Goal: Task Accomplishment & Management: Manage account settings

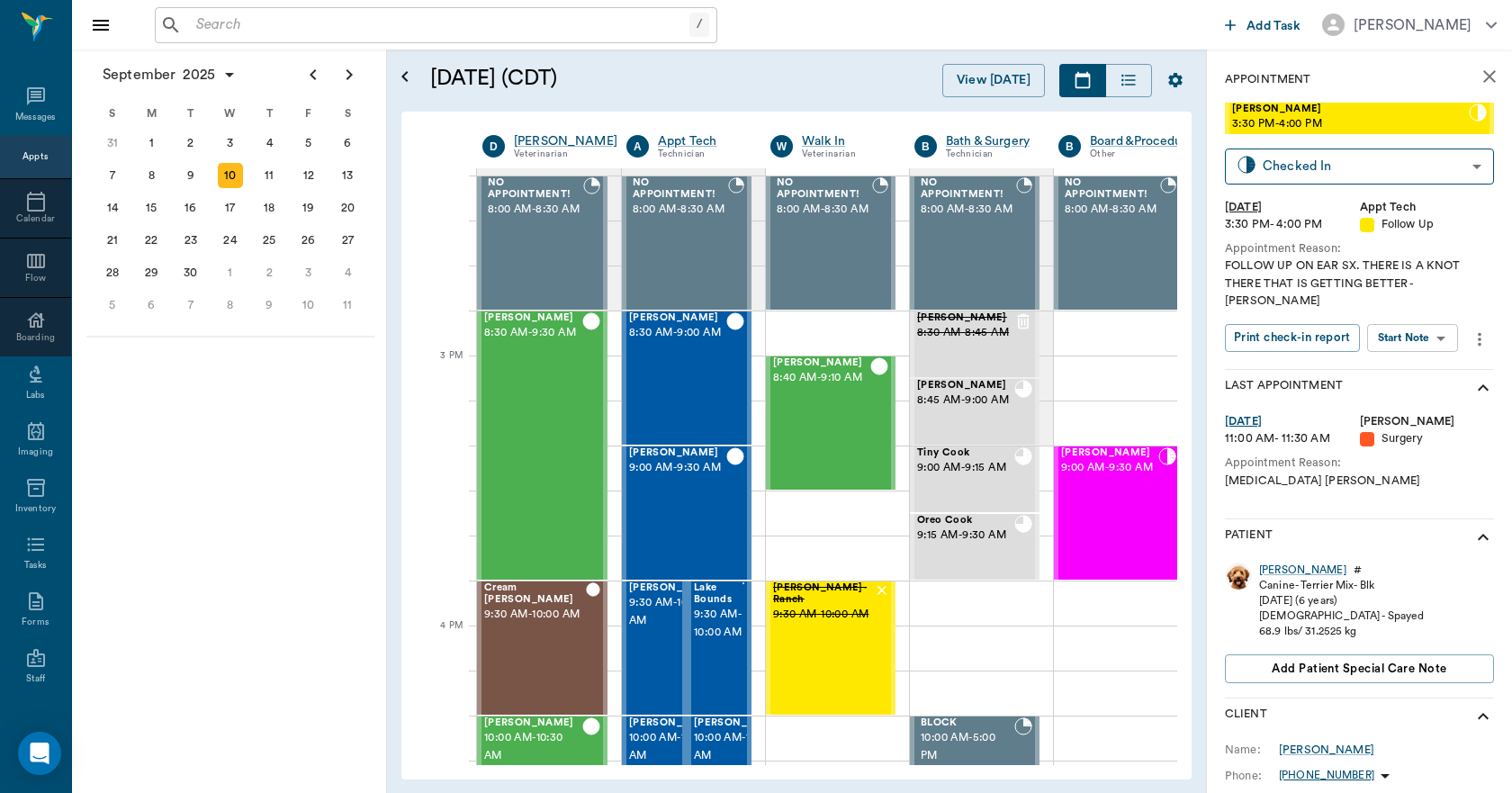
scroll to position [1710, 1]
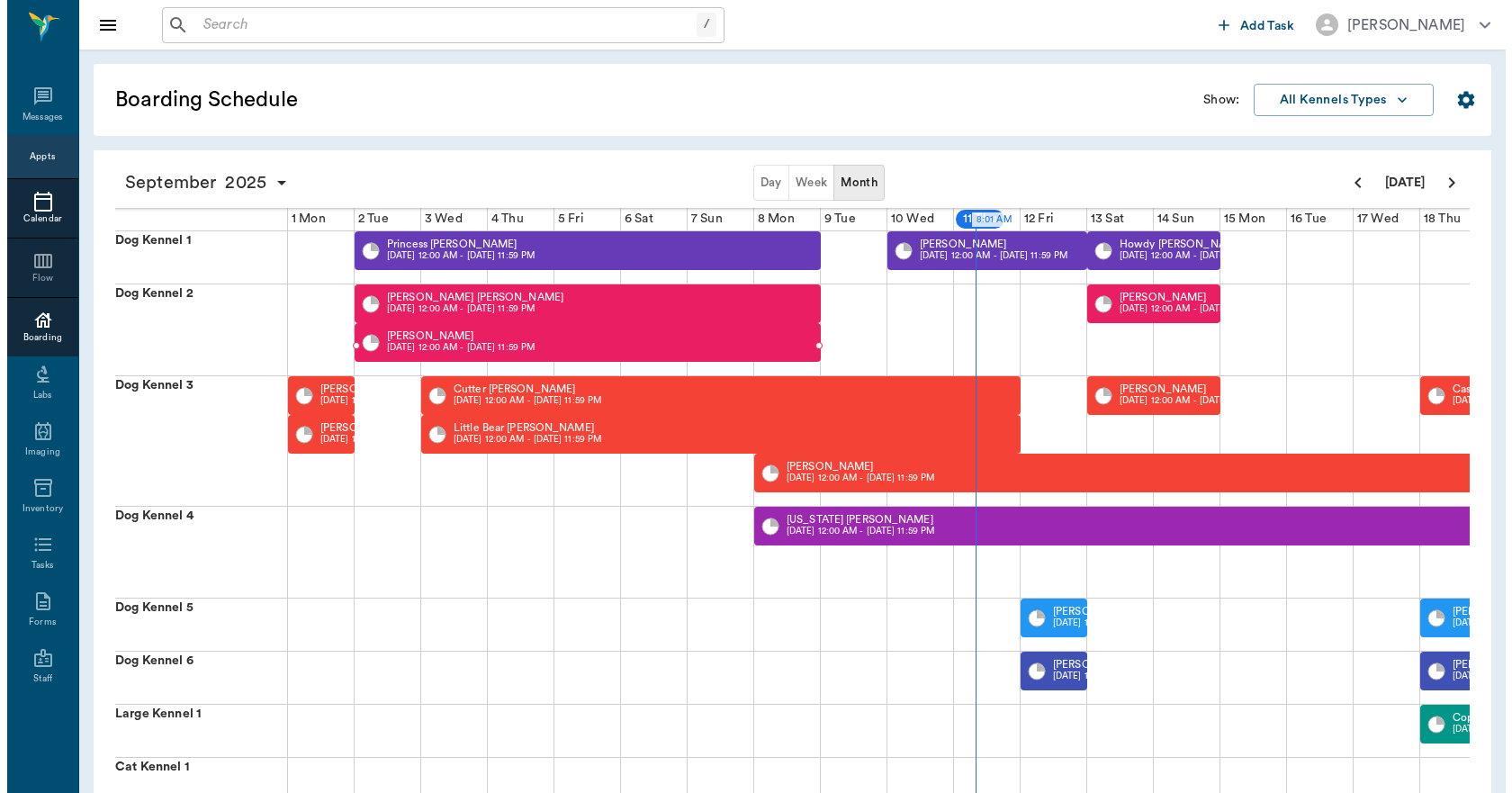
scroll to position [0, 467]
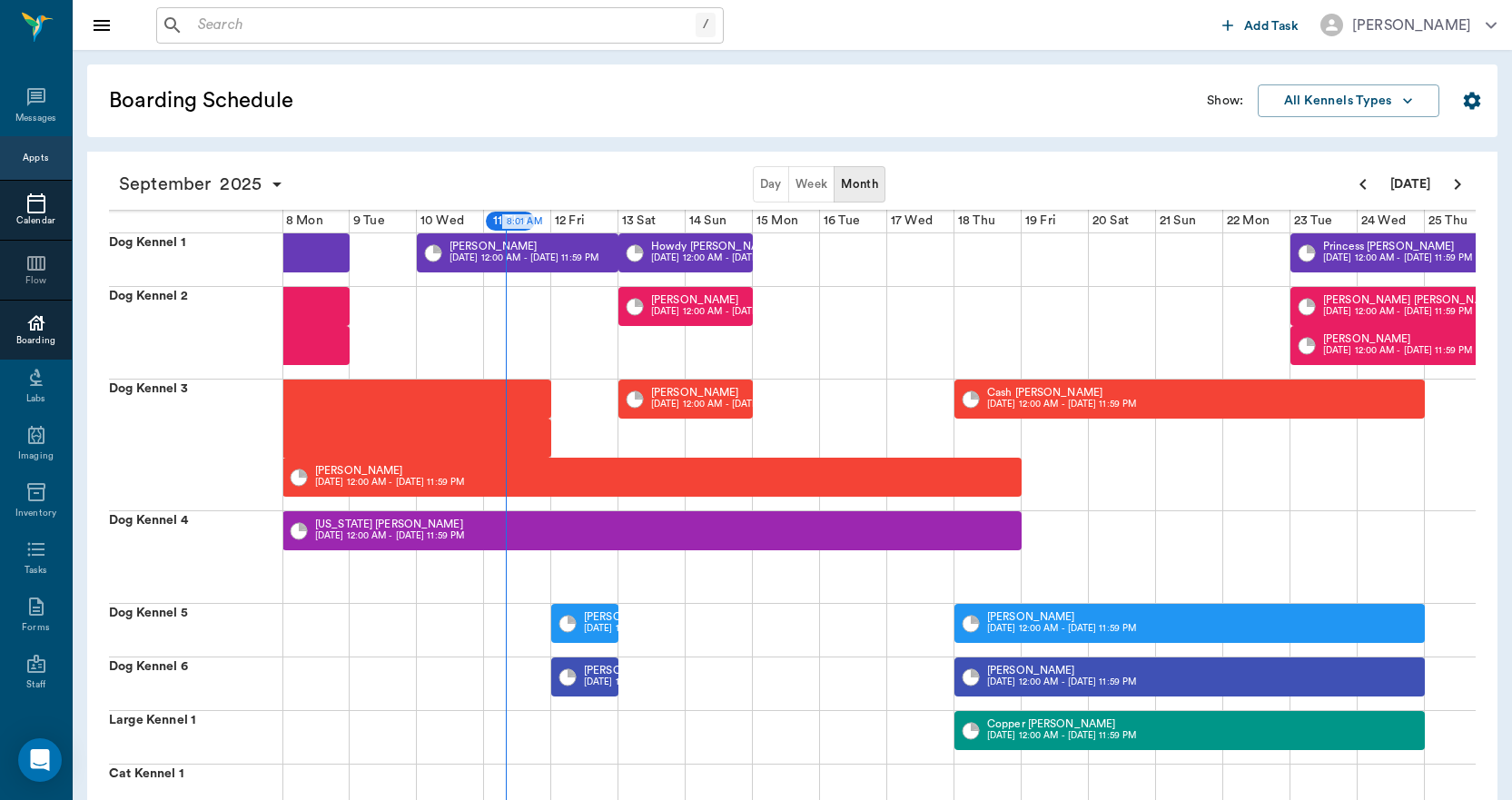
click at [16, 197] on div at bounding box center [36, 203] width 71 height 22
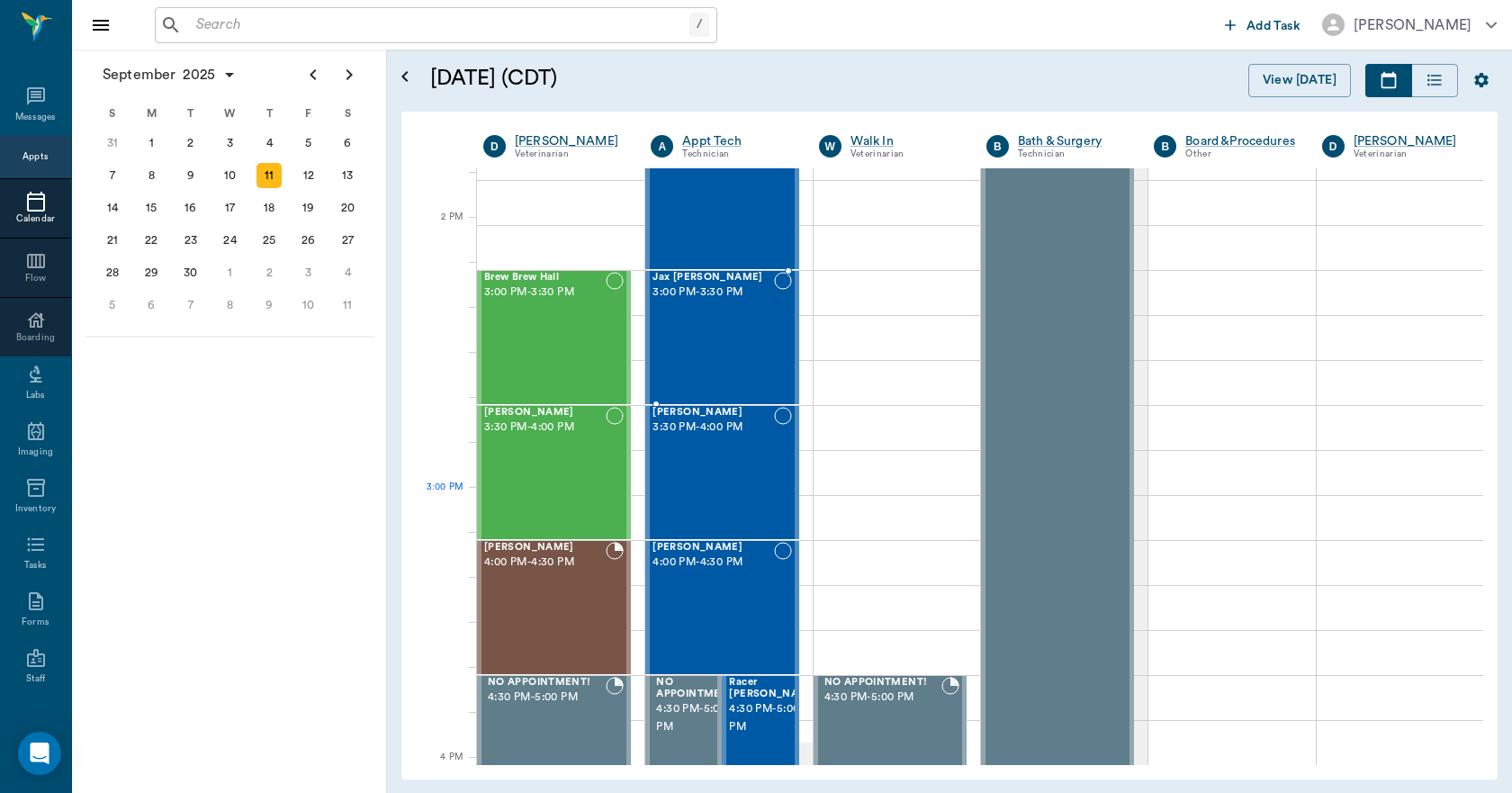
scroll to position [1891, 0]
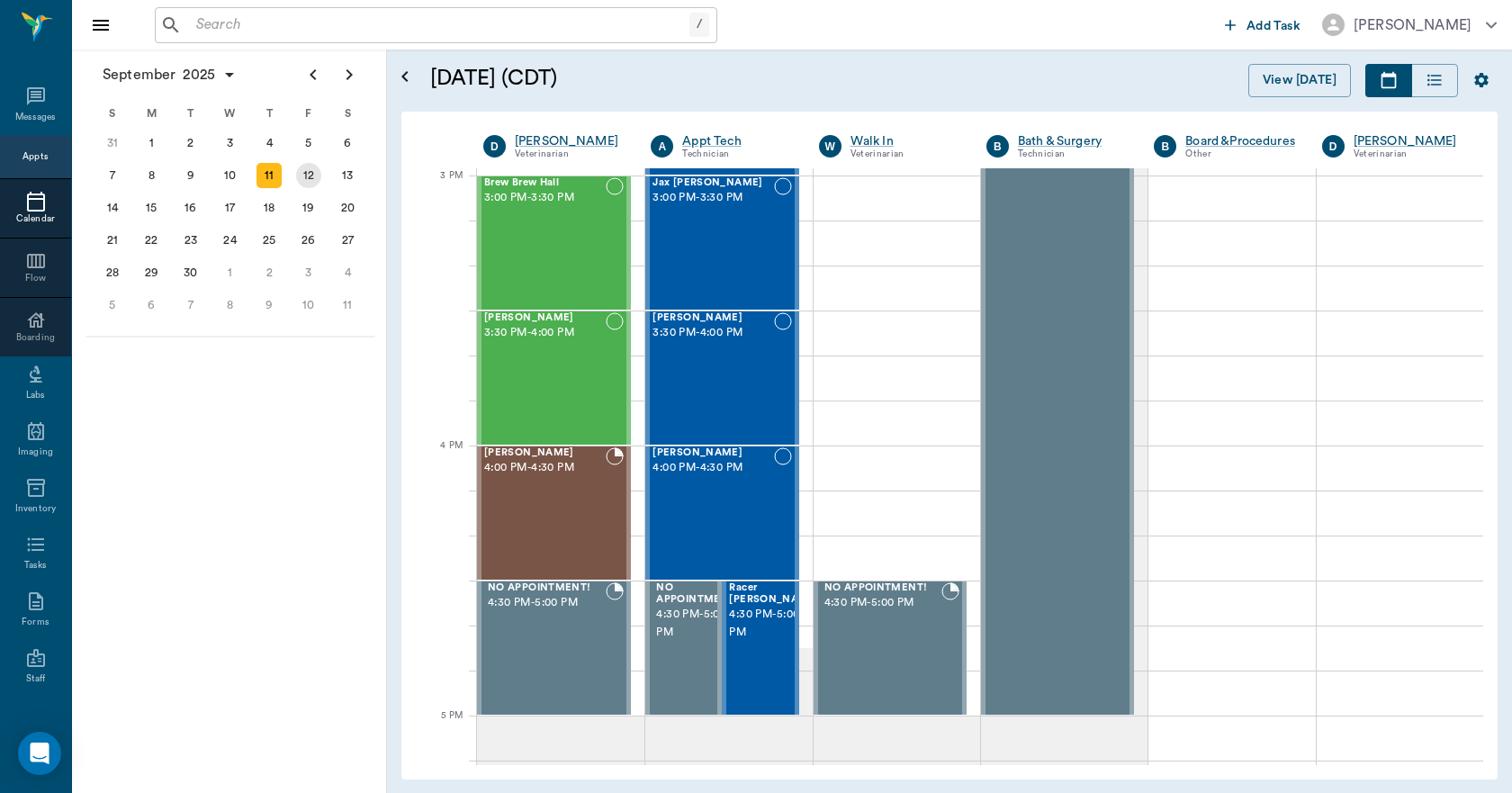
click at [310, 177] on div "12" at bounding box center [309, 176] width 25 height 25
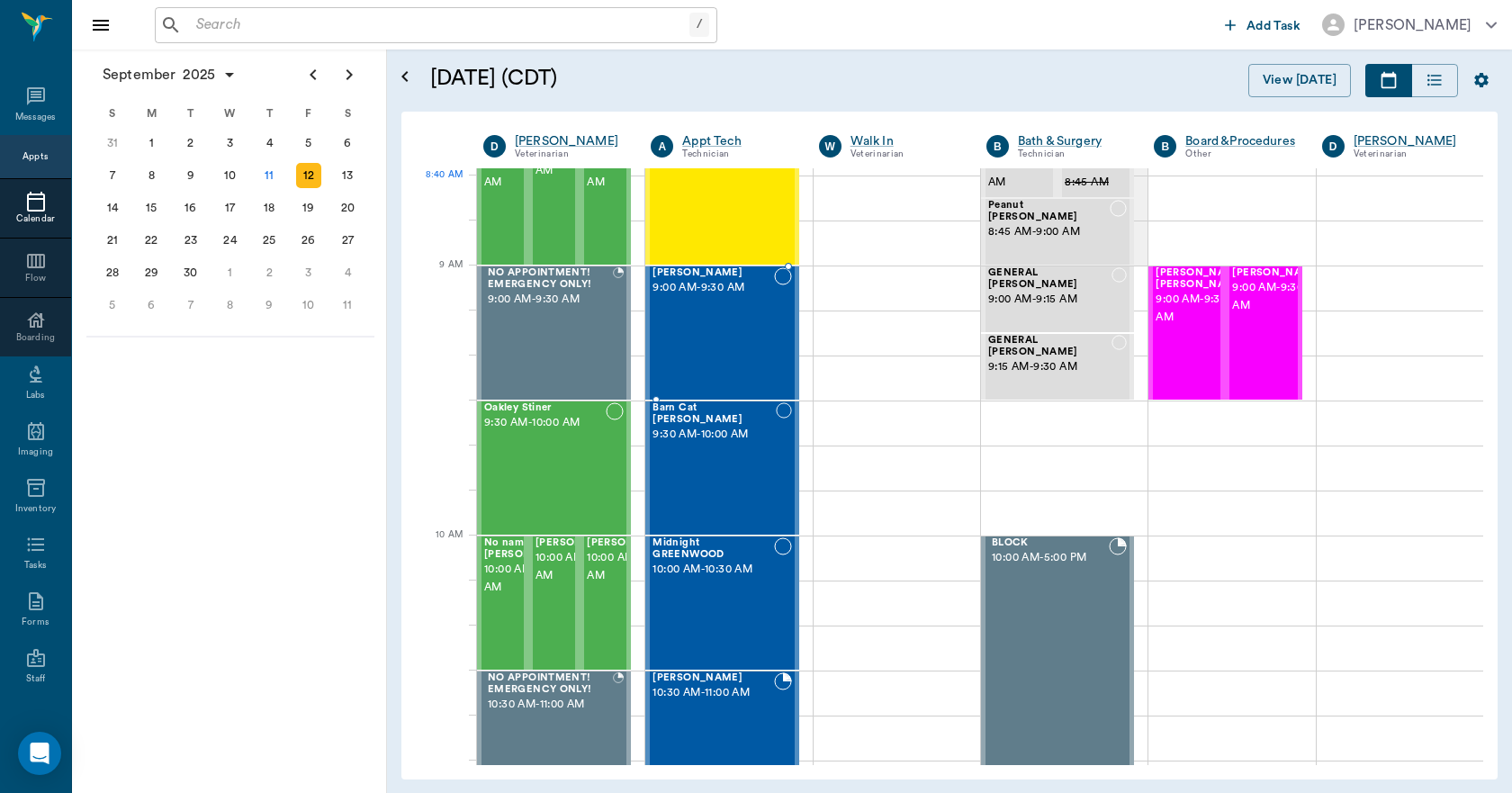
scroll to position [270, 0]
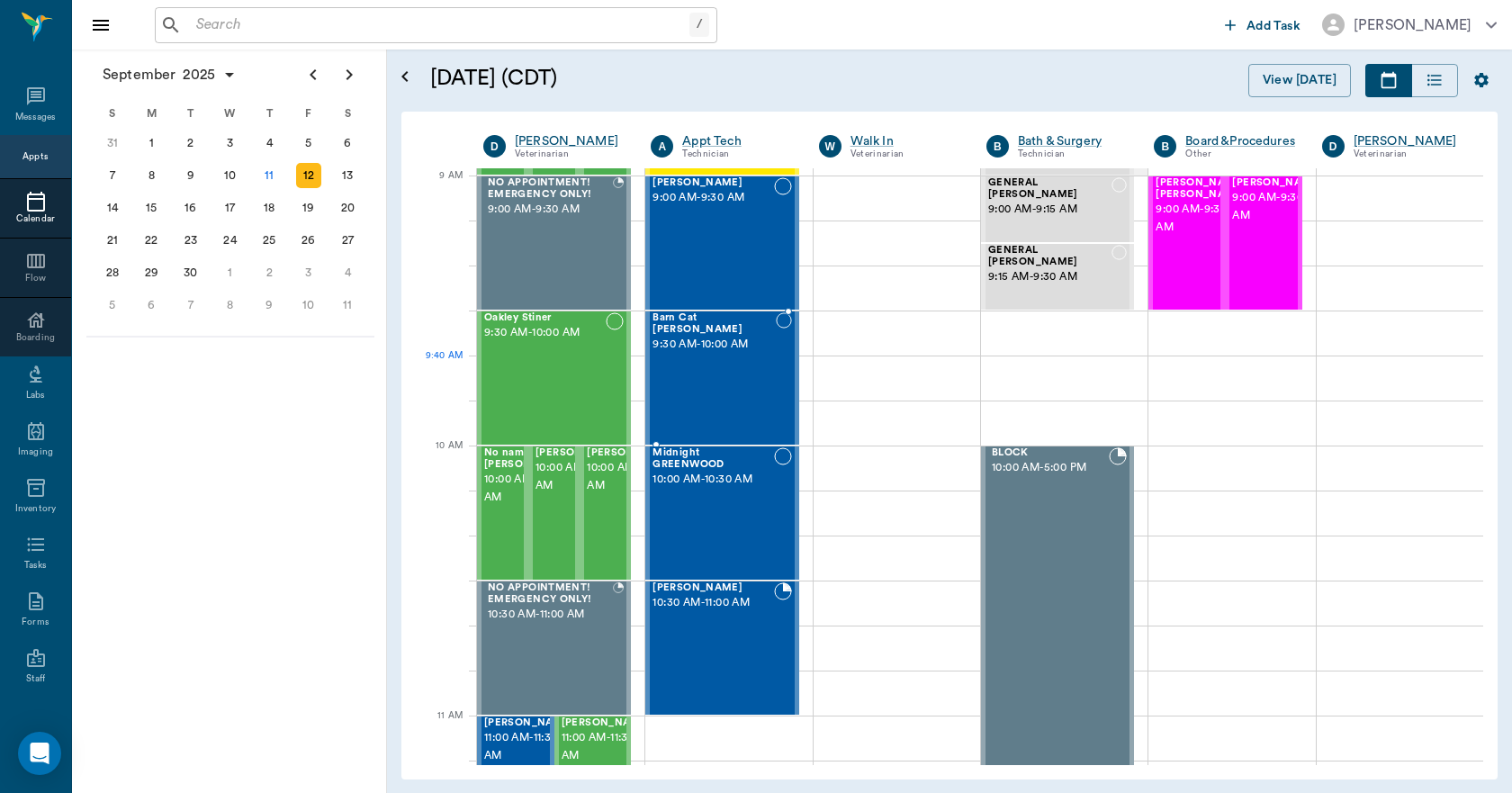
click at [704, 364] on div "Barn Cat Warrick 9:30 AM - 10:00 AM" at bounding box center [713, 378] width 122 height 132
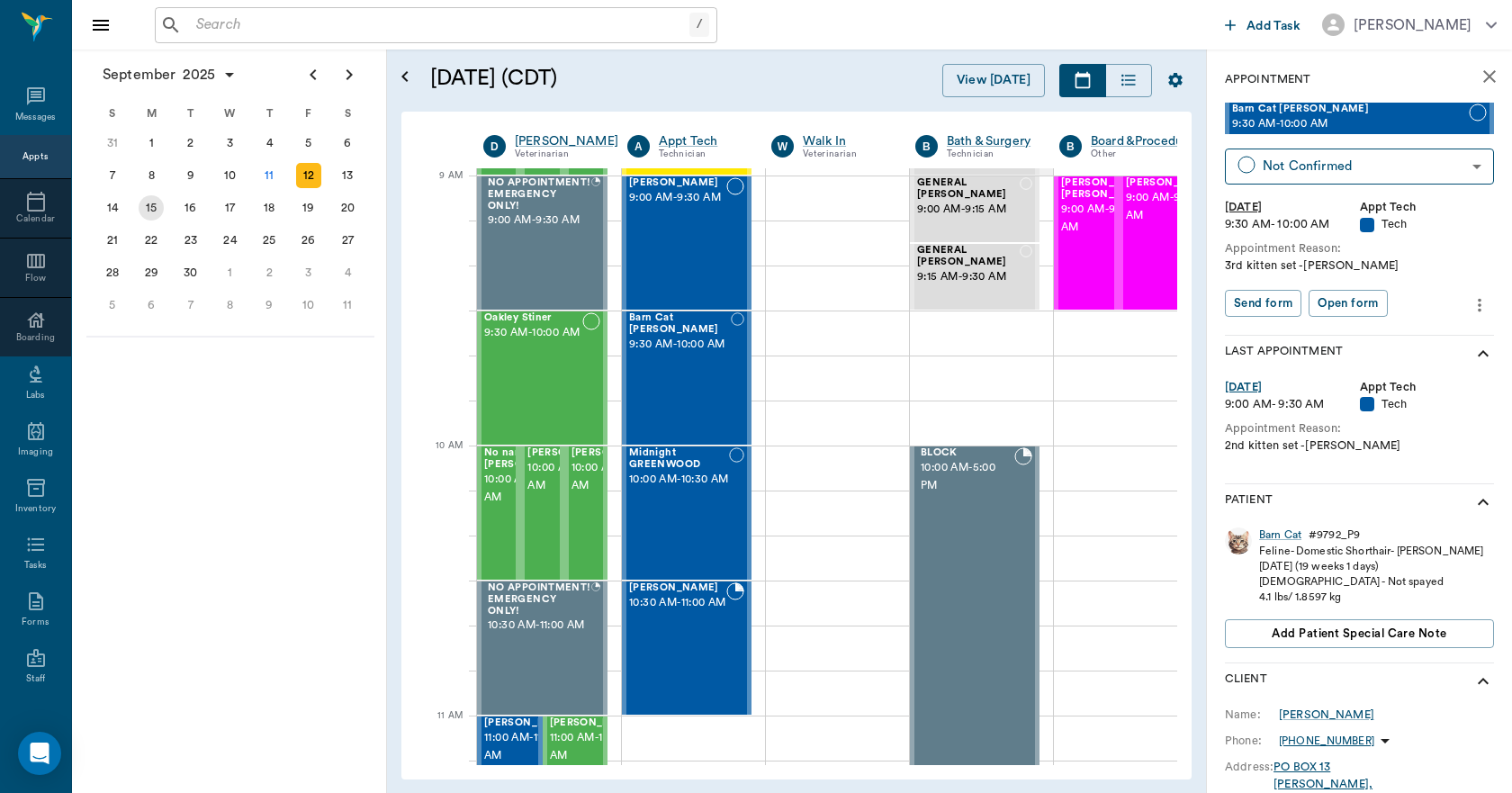
click at [150, 208] on div "15" at bounding box center [151, 207] width 25 height 25
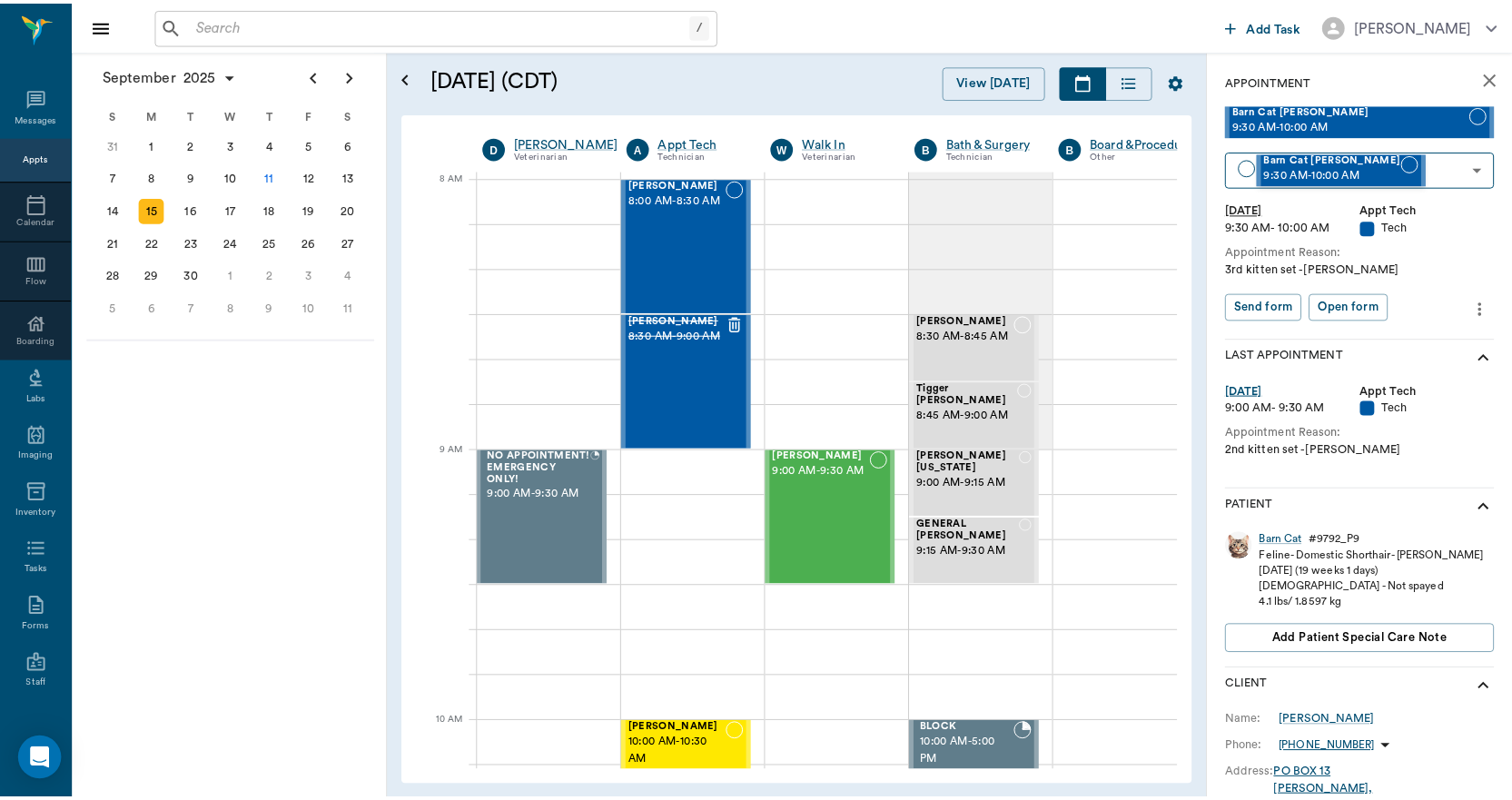
scroll to position [0, 10]
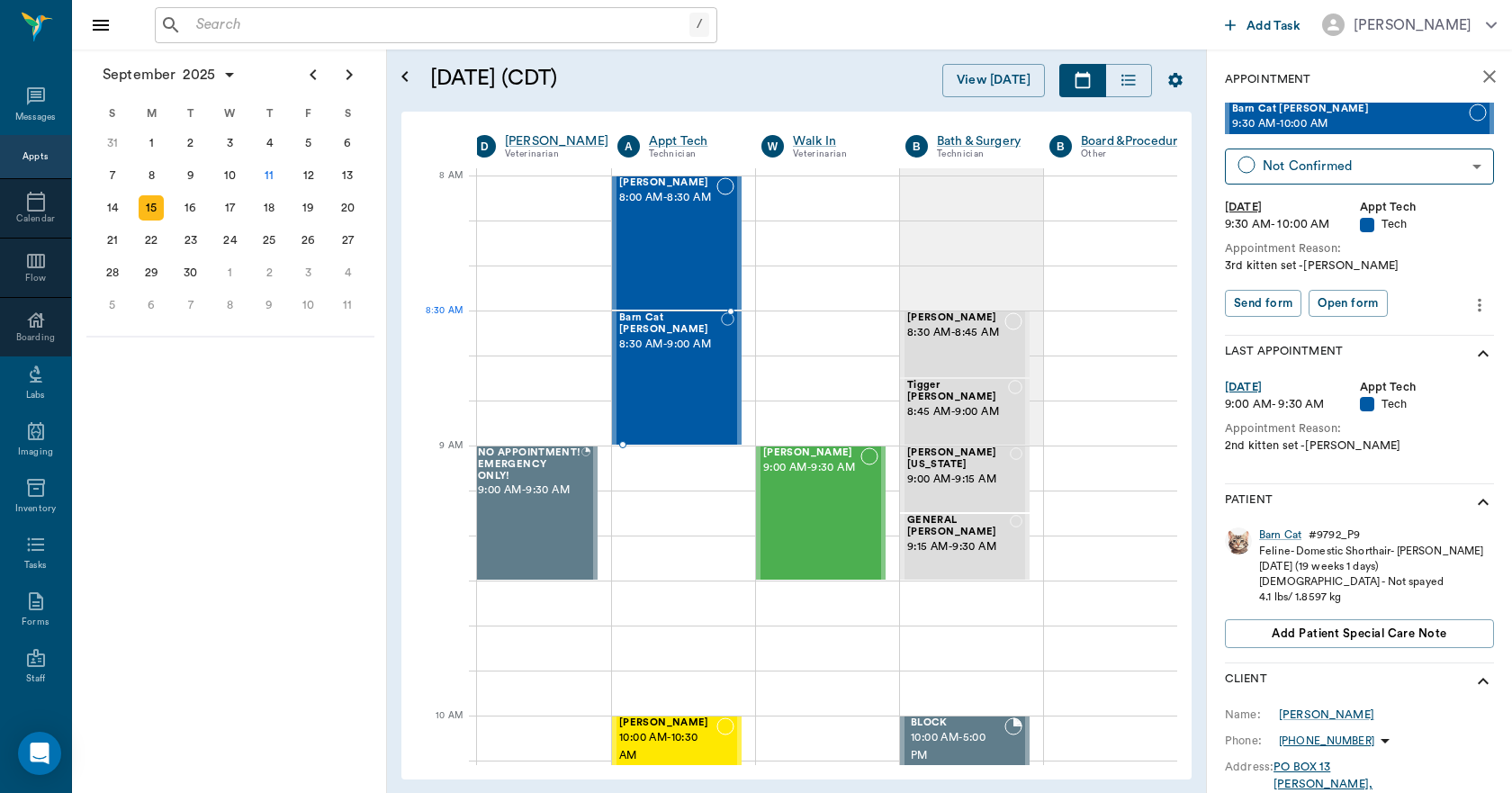
drag, startPoint x: 1302, startPoint y: 118, endPoint x: 712, endPoint y: 344, distance: 631.8
click at [1291, 529] on div "Barn Cat" at bounding box center [1280, 535] width 42 height 15
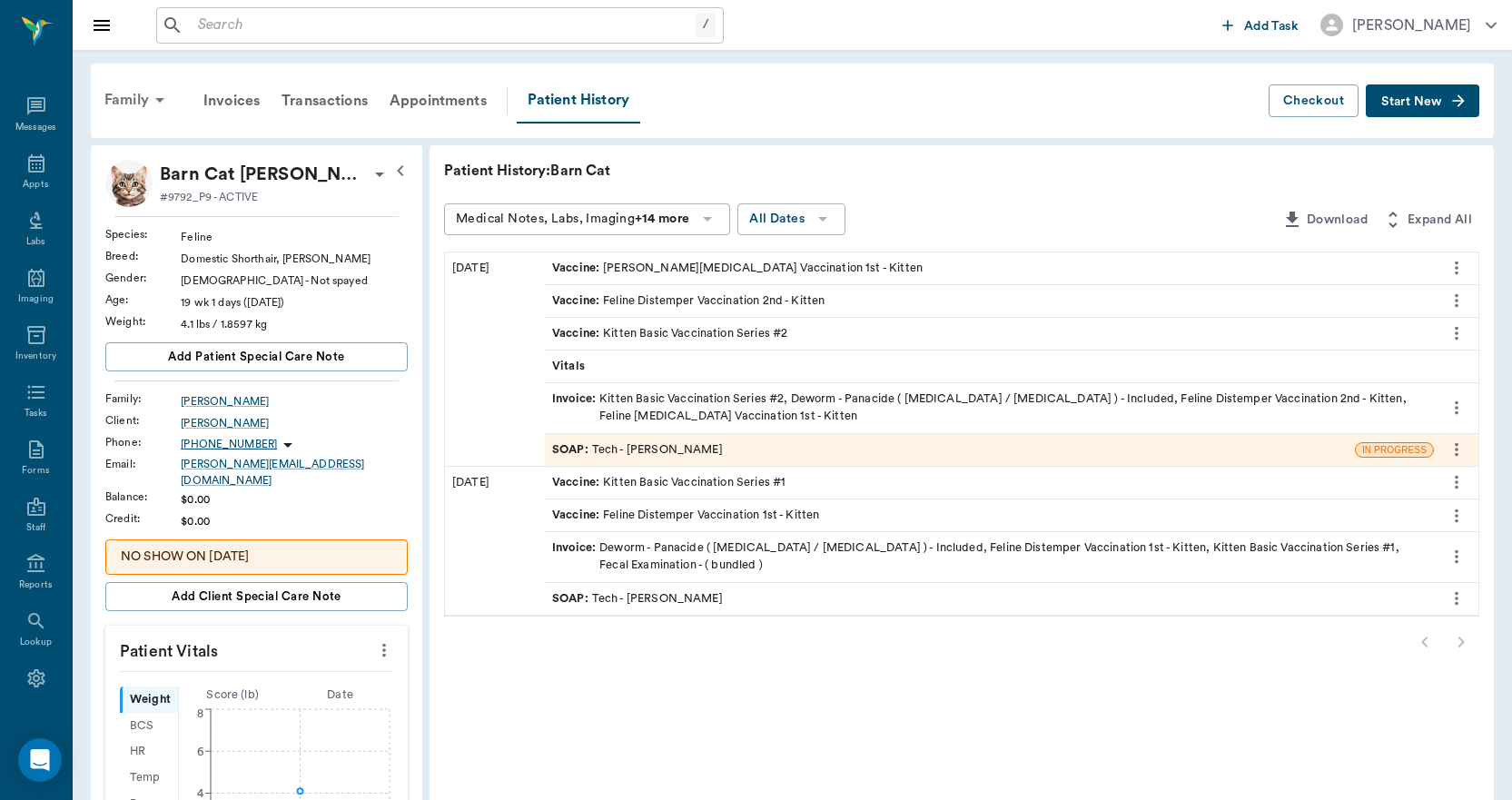
click at [136, 99] on div "Family" at bounding box center [137, 99] width 88 height 43
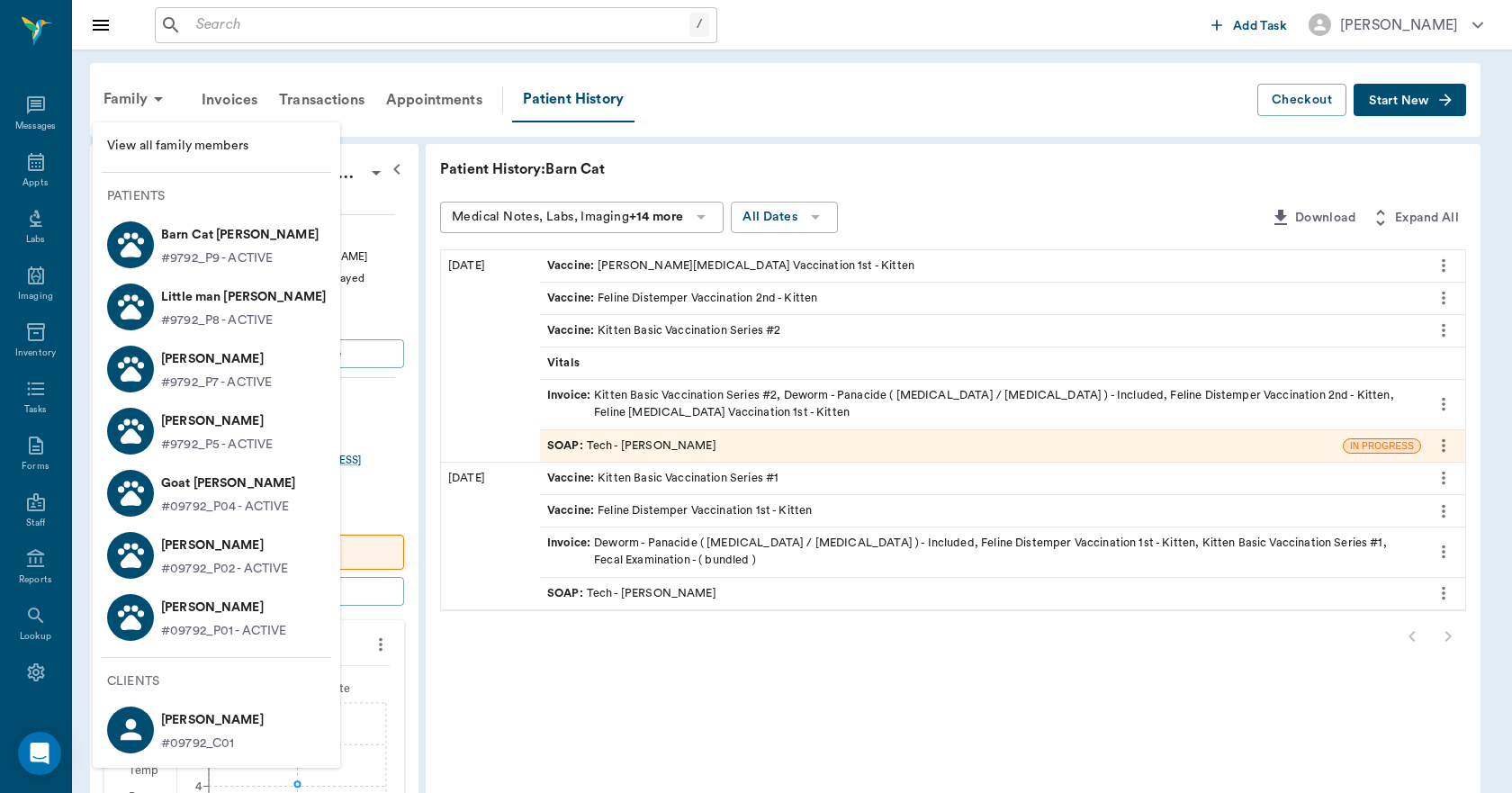
click at [224, 305] on p "Little man Warrick" at bounding box center [244, 297] width 164 height 29
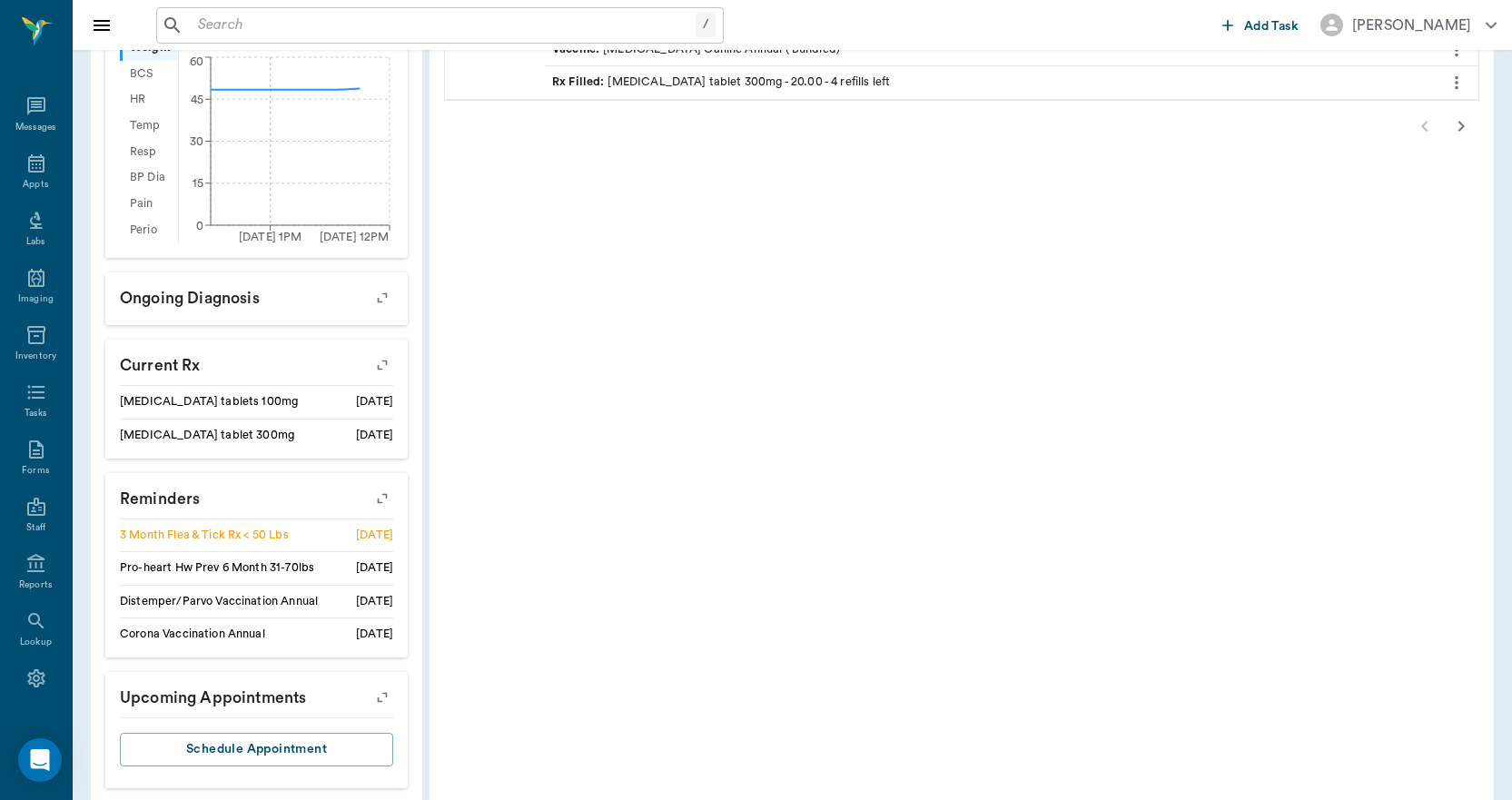
scroll to position [665, 0]
click at [380, 484] on icon "button" at bounding box center [382, 496] width 25 height 25
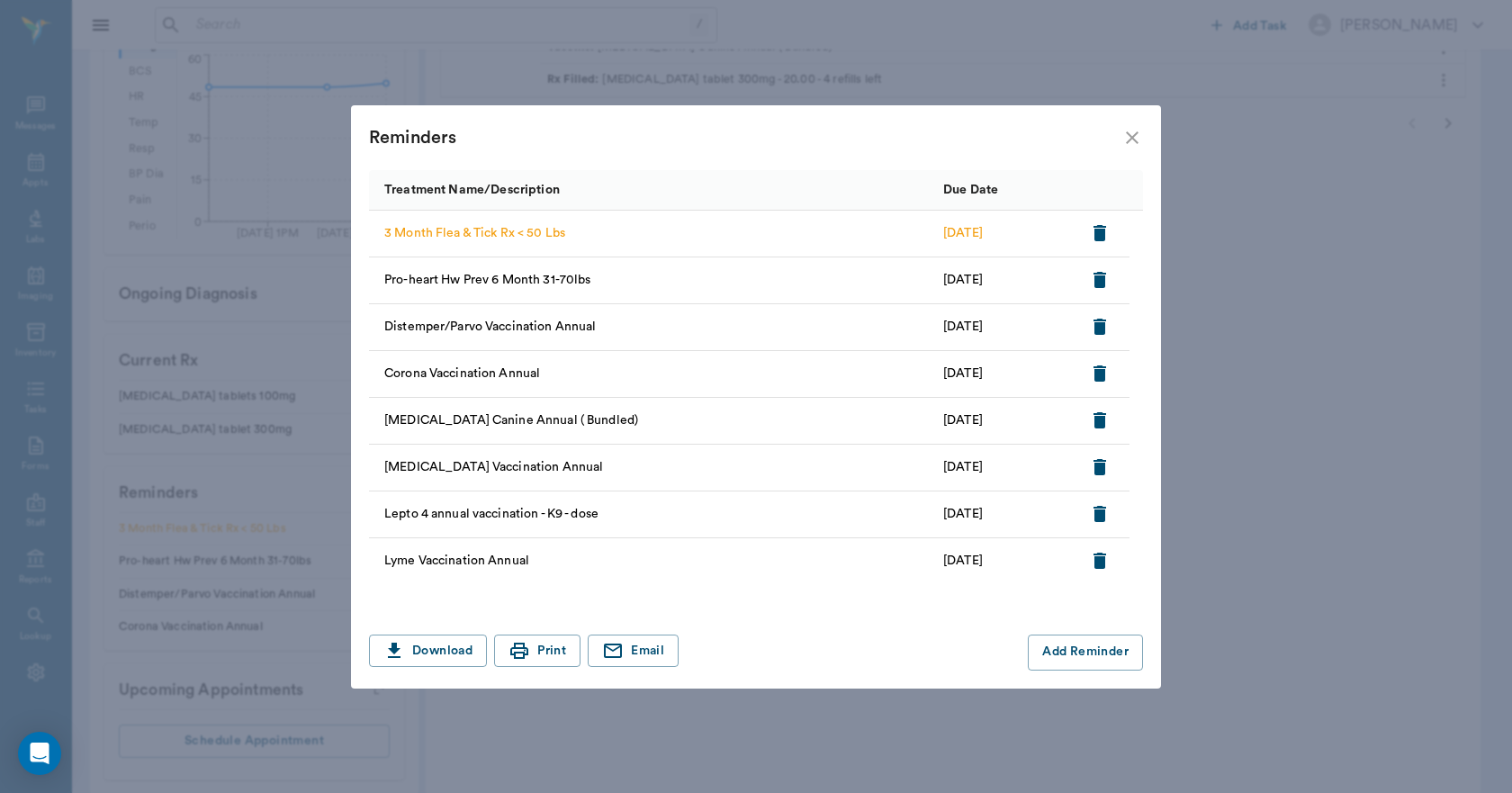
click at [1133, 139] on icon "close" at bounding box center [1132, 138] width 22 height 22
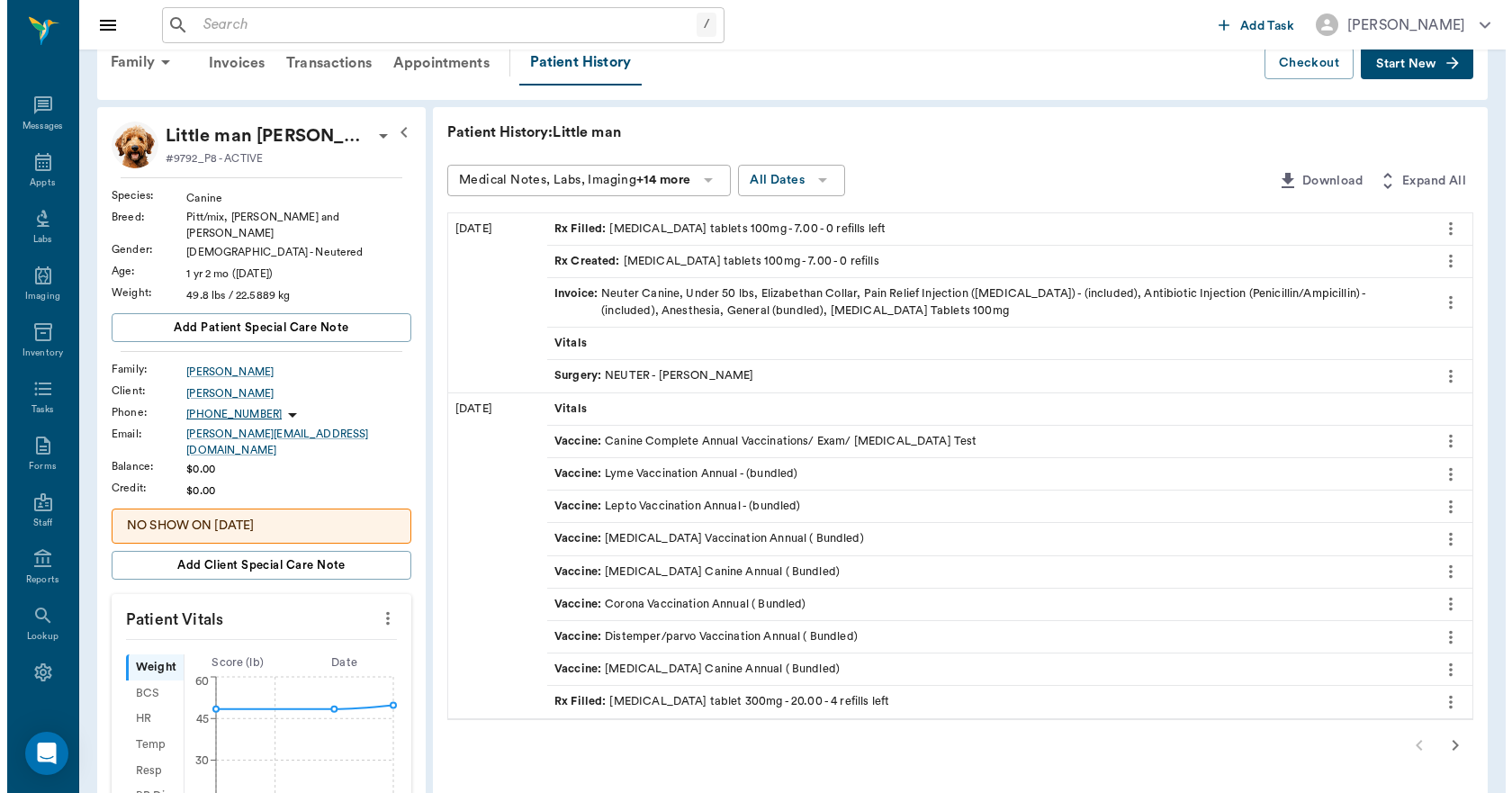
scroll to position [0, 0]
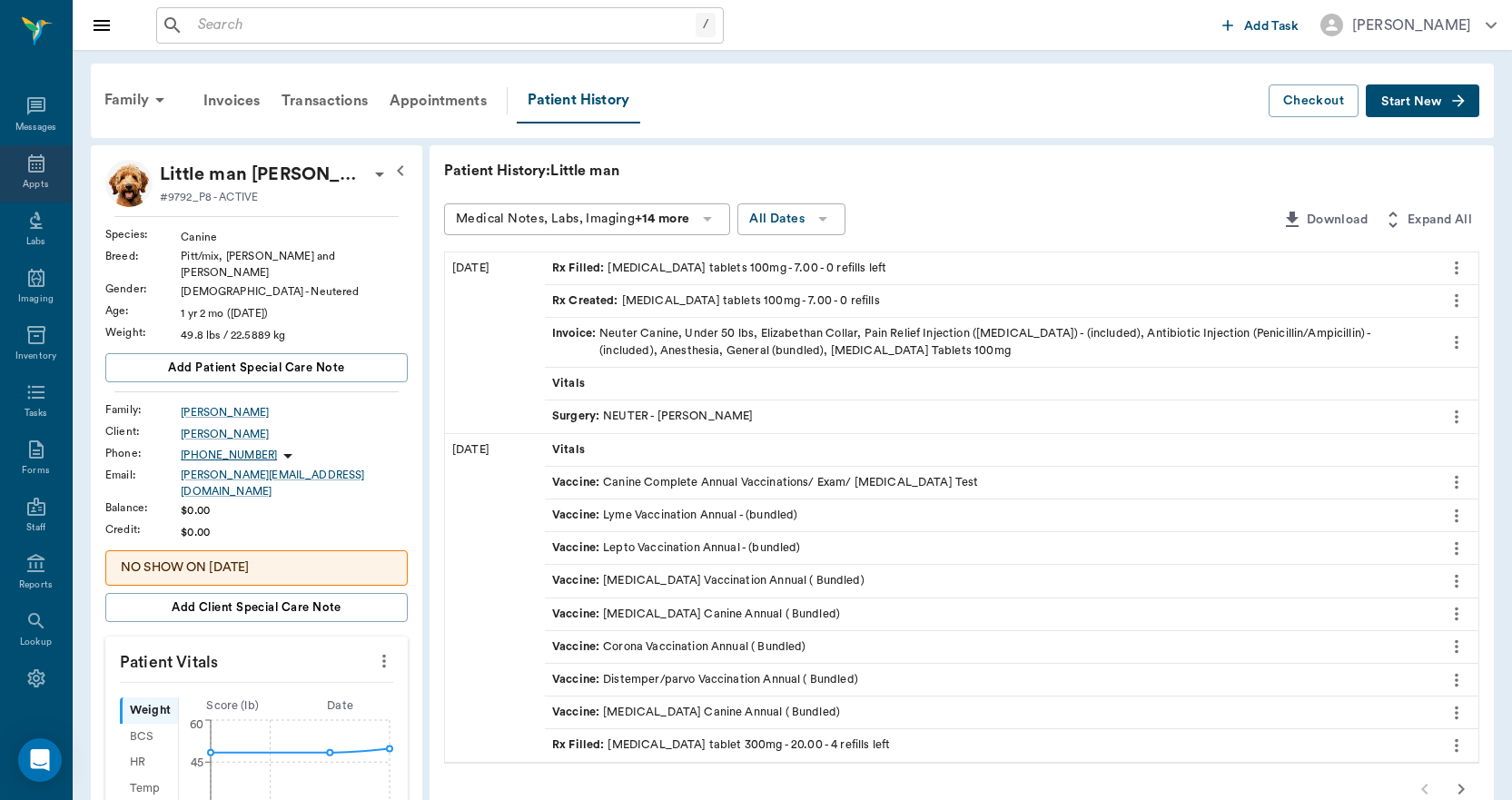
click at [30, 158] on icon at bounding box center [36, 163] width 22 height 22
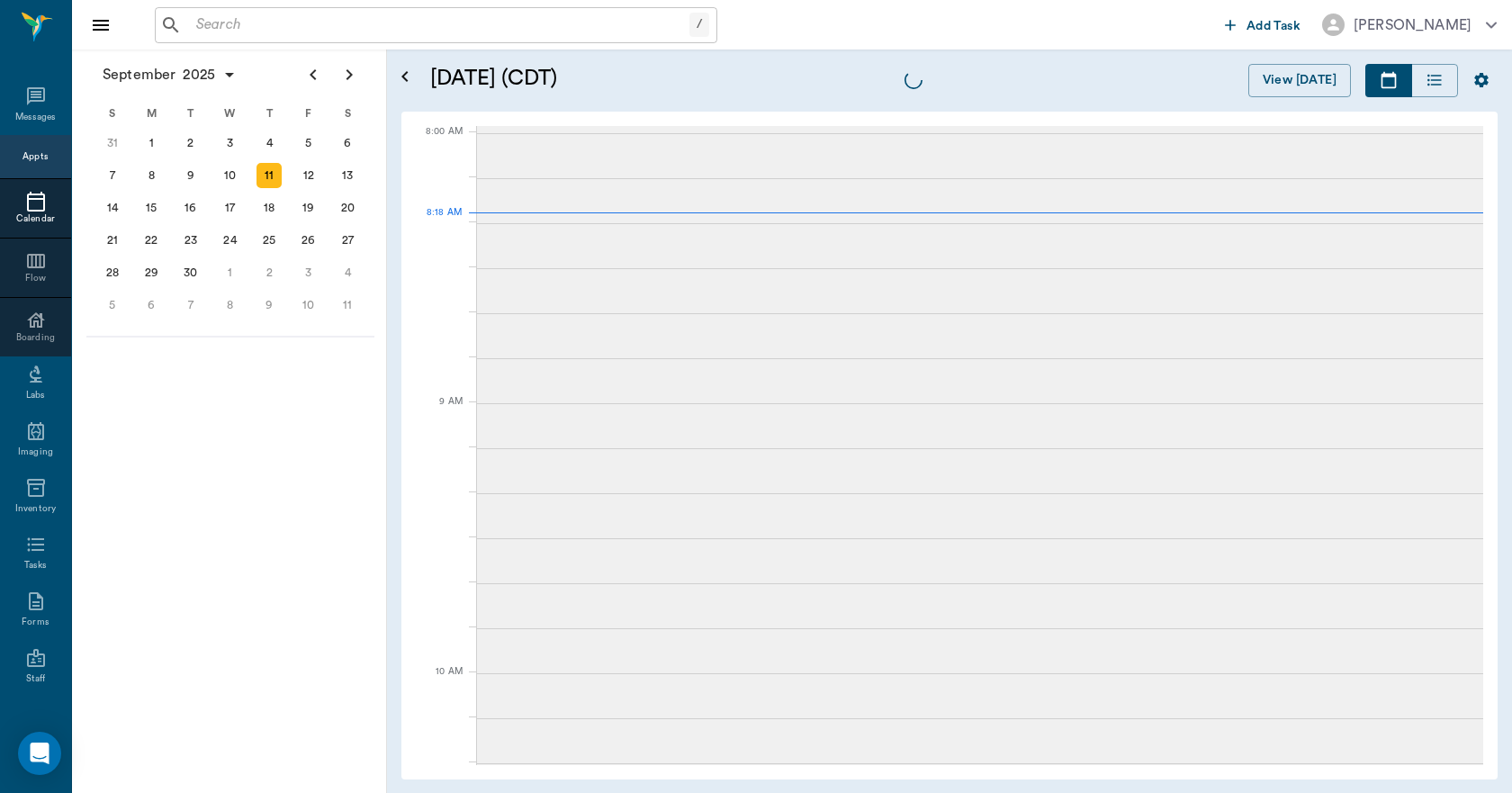
scroll to position [2, 0]
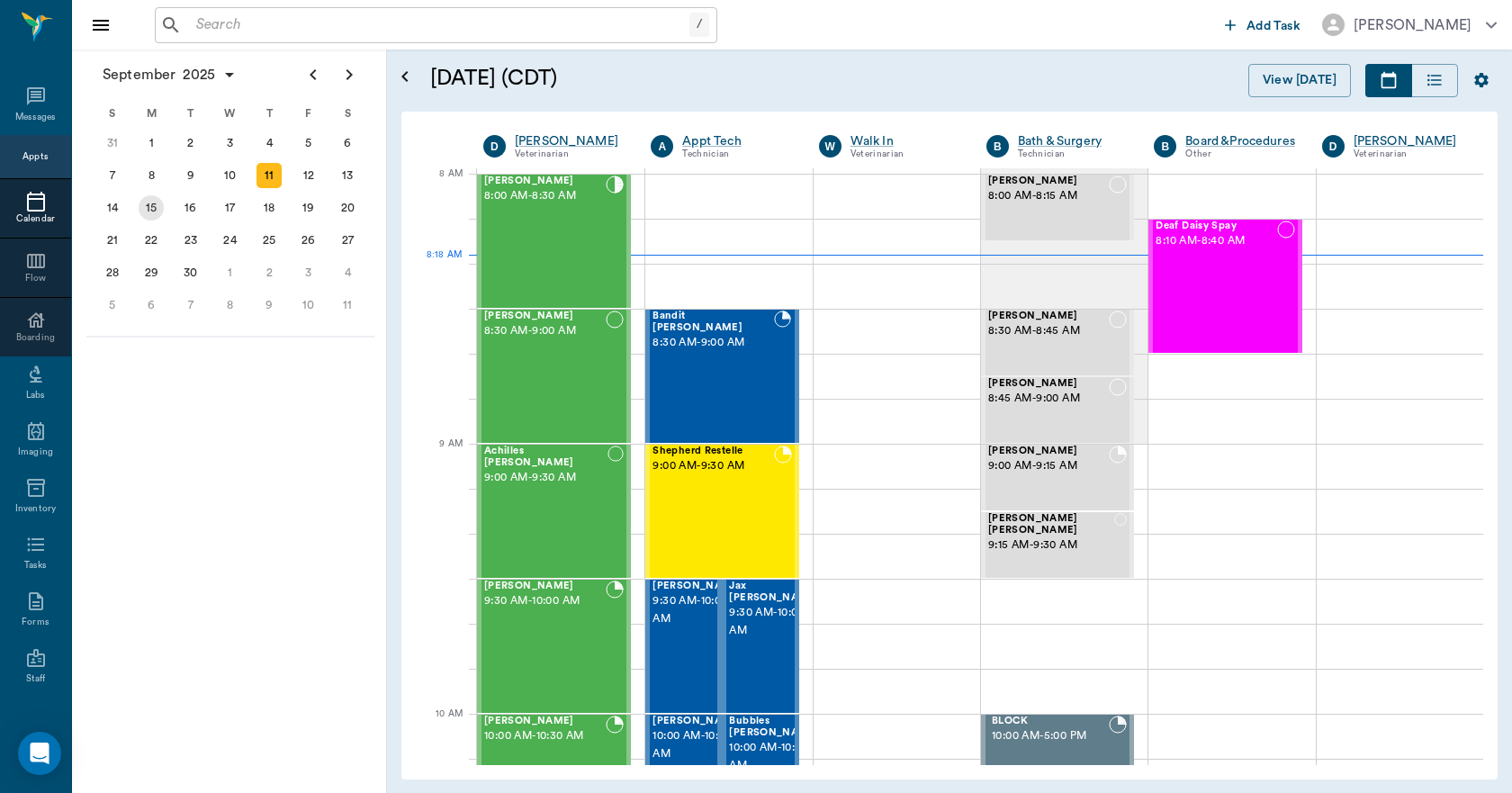
click at [145, 210] on div "15" at bounding box center [151, 207] width 25 height 25
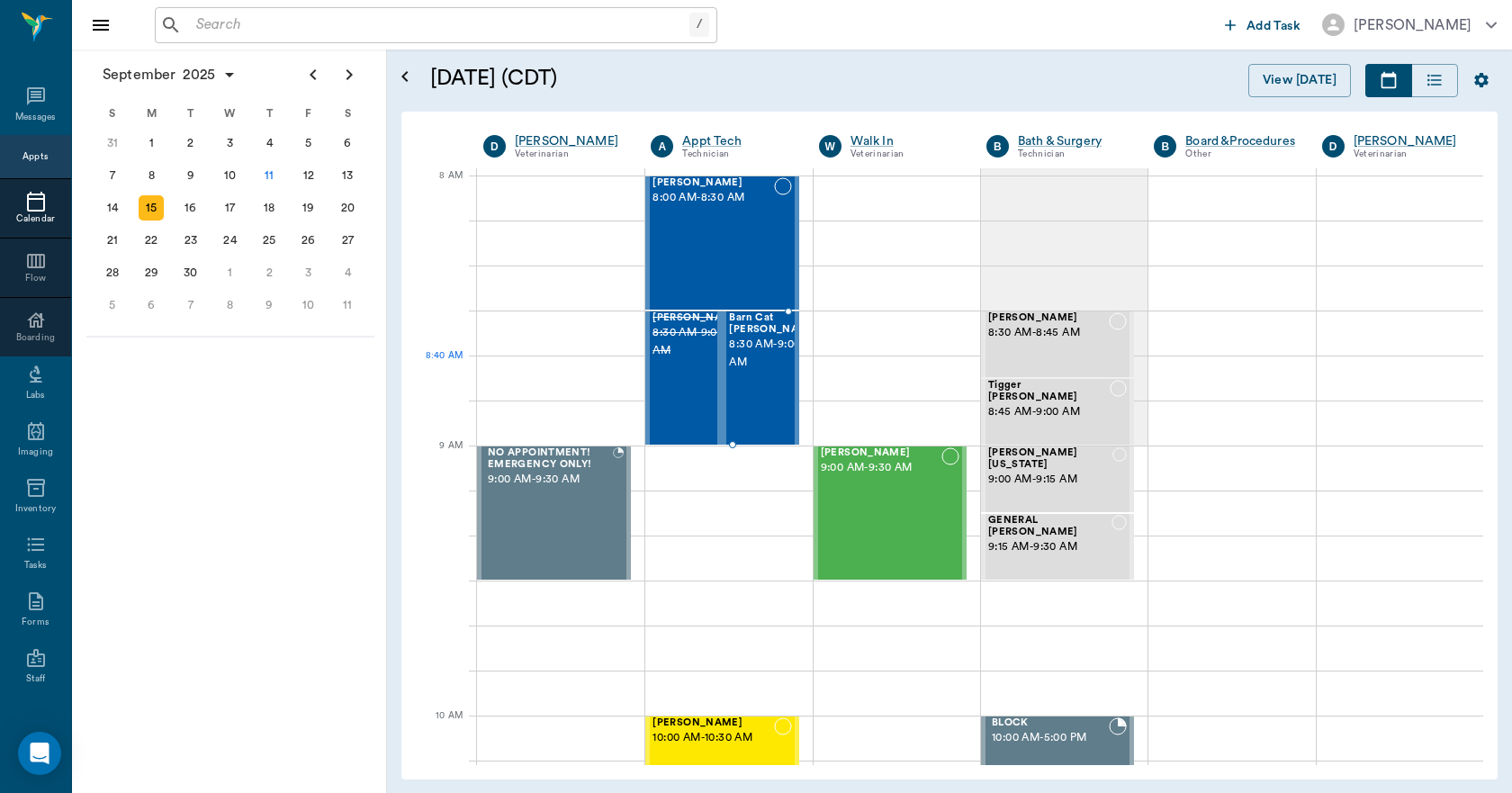
click at [740, 390] on div "Barn Cat Warrick 8:30 AM - 9:00 AM" at bounding box center [774, 378] width 90 height 132
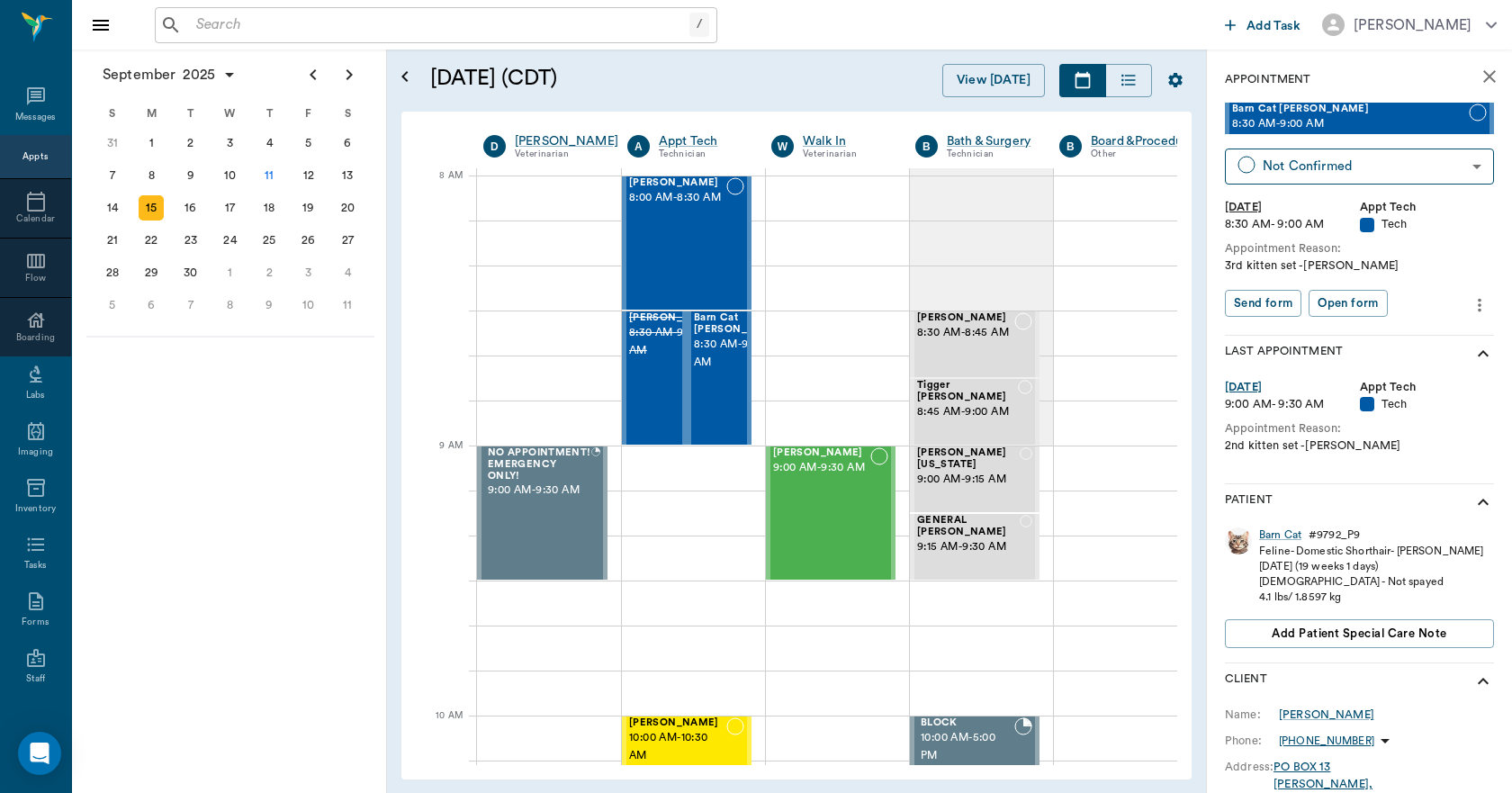
click at [1478, 306] on icon "more" at bounding box center [1480, 305] width 4 height 13
click at [1385, 327] on span "Edit appointment" at bounding box center [1391, 336] width 151 height 19
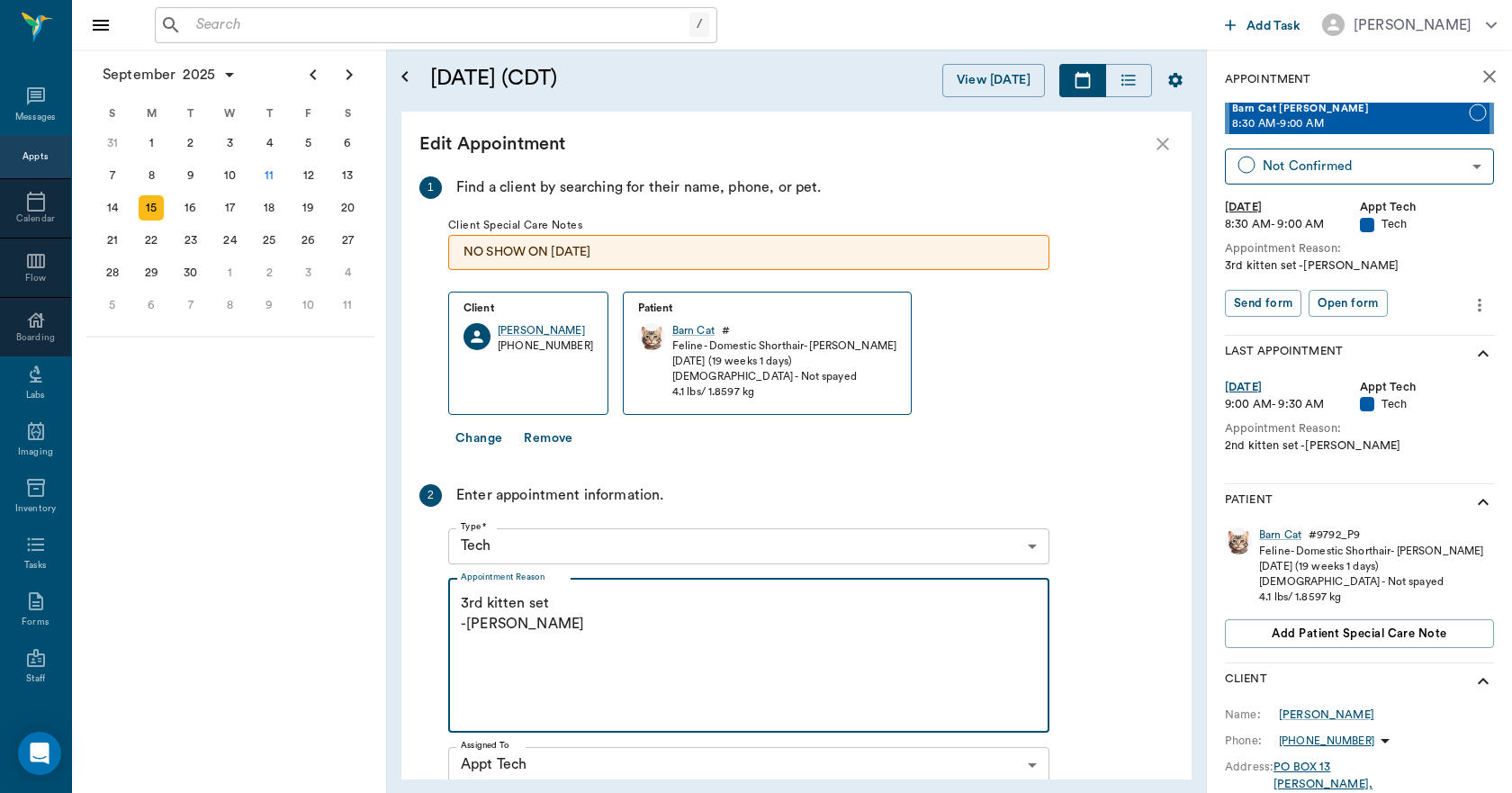
click at [533, 631] on textarea "3rd kitten set -jess" at bounding box center [748, 655] width 576 height 124
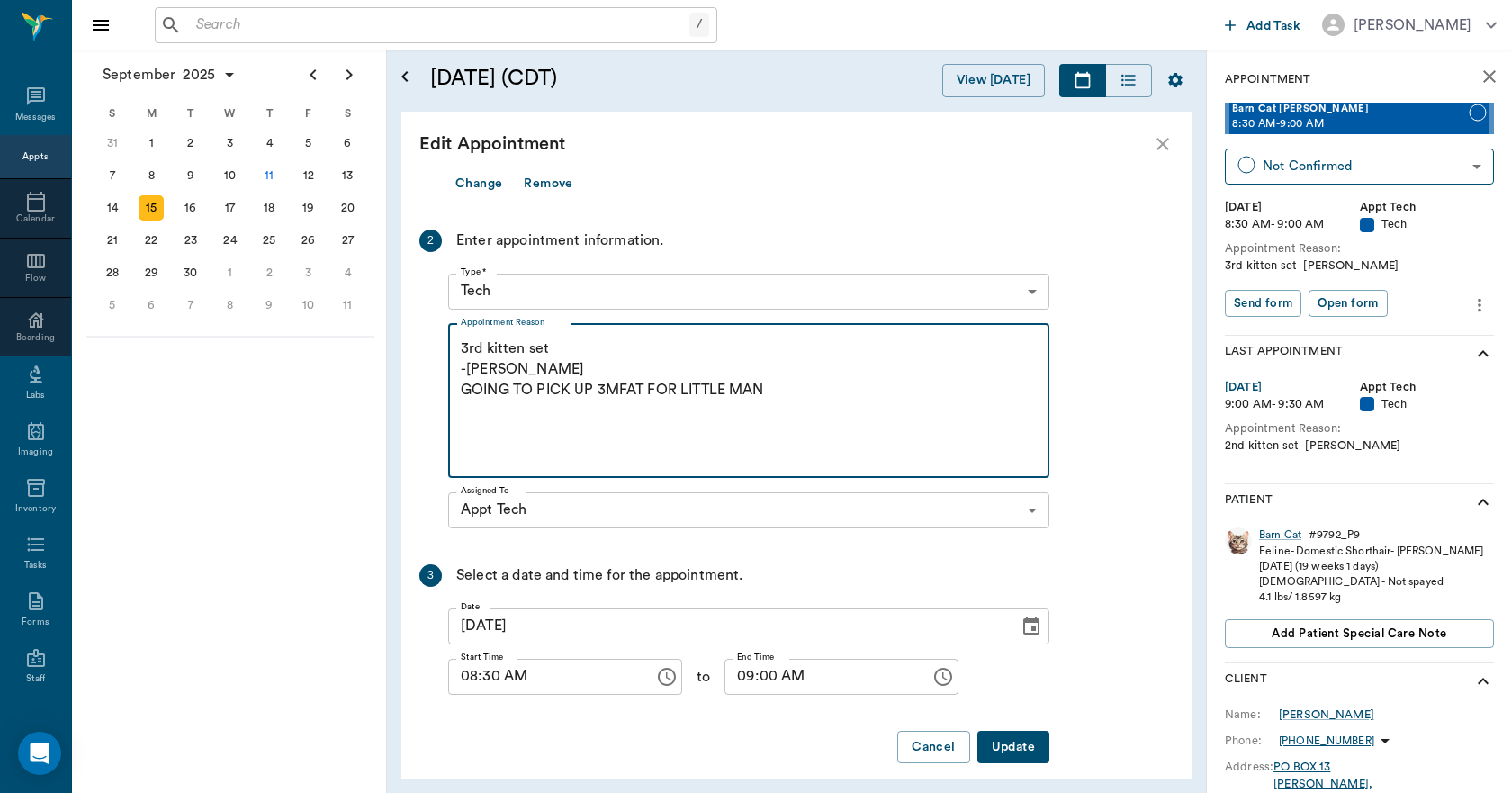
scroll to position [271, 0]
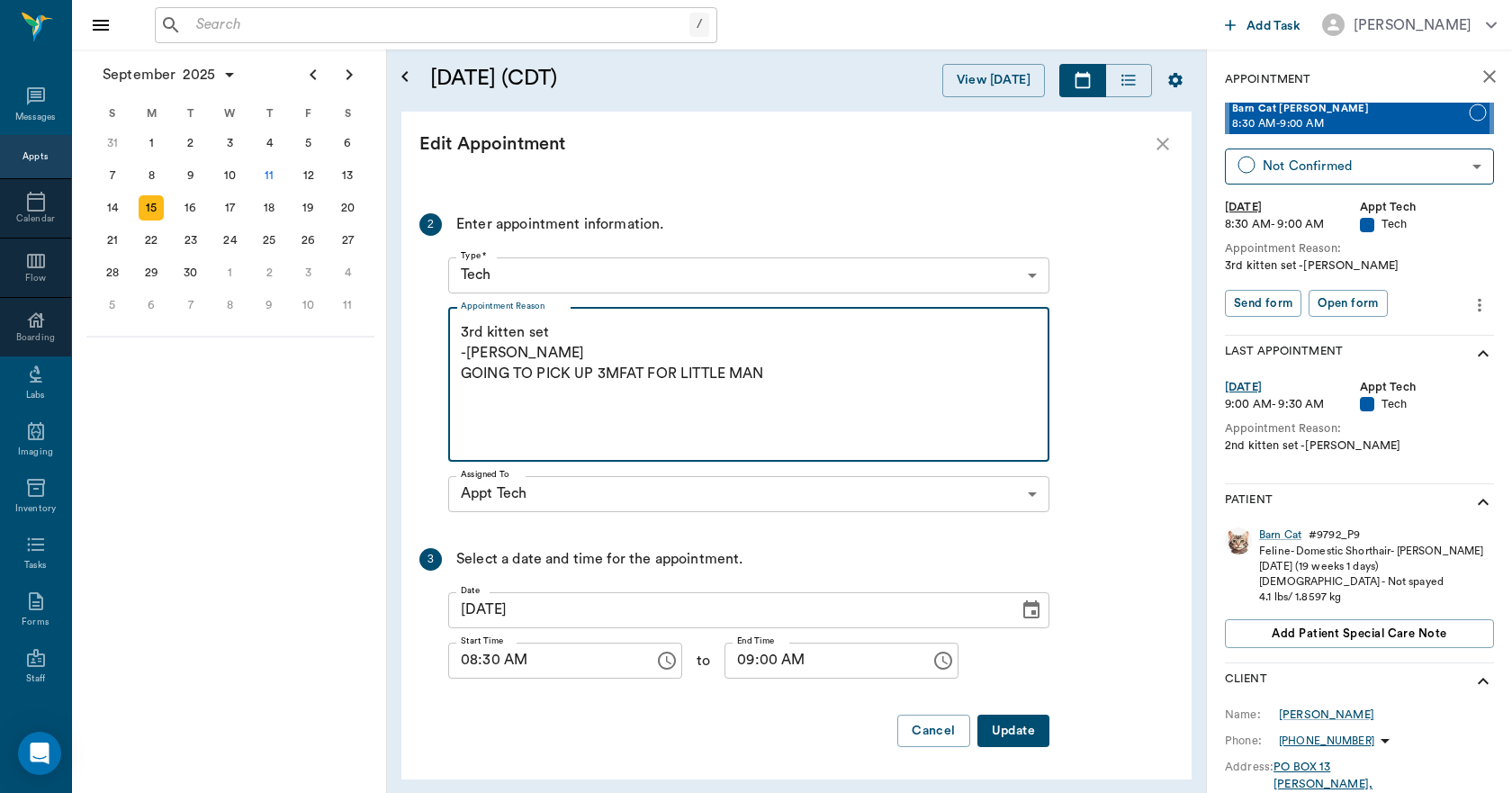
type textarea "3rd kitten set -jess GOING TO PICK UP 3MFAT FOR LITTLE MAN"
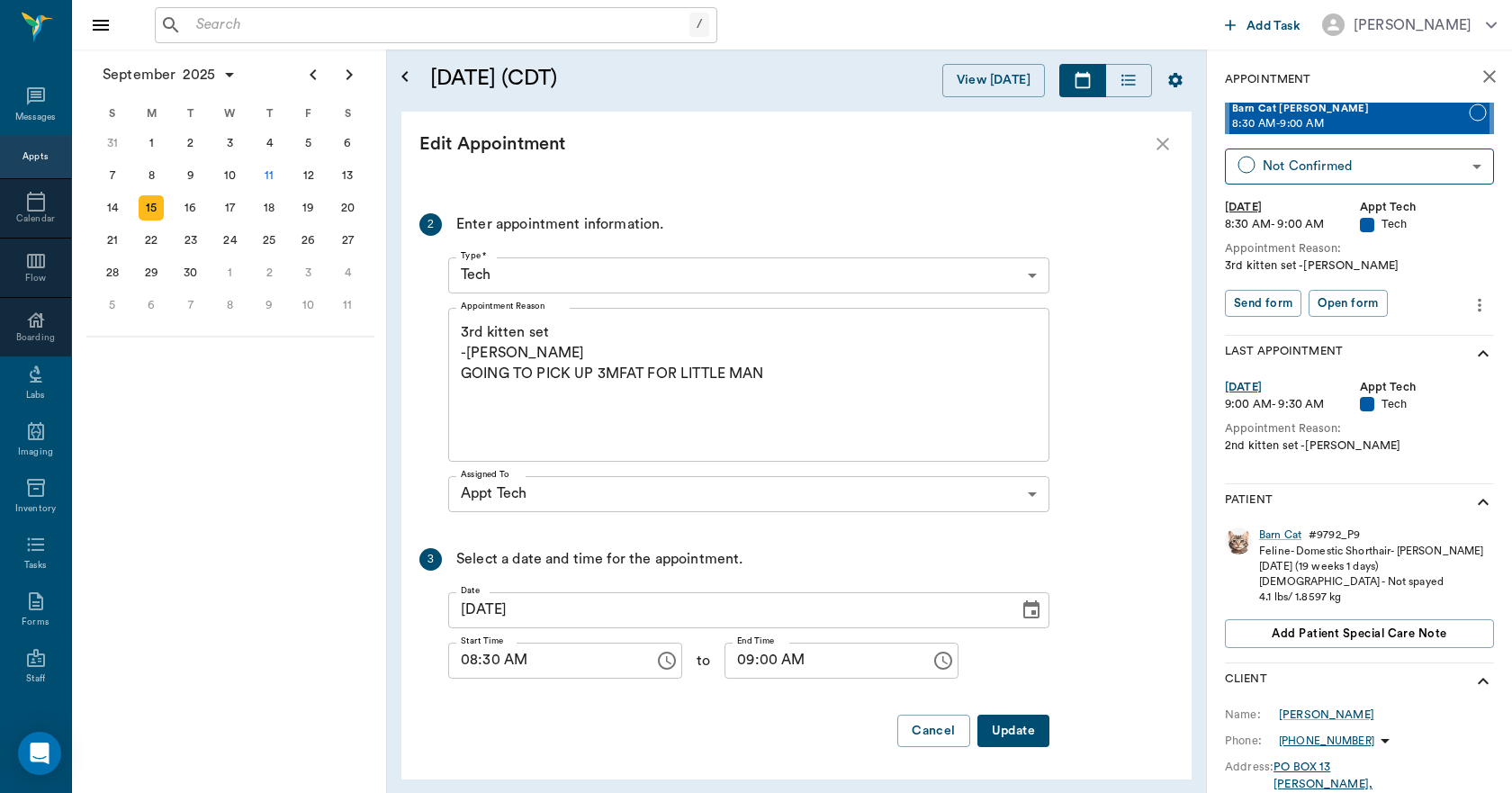
click at [1017, 743] on button "Update" at bounding box center [1012, 731] width 72 height 33
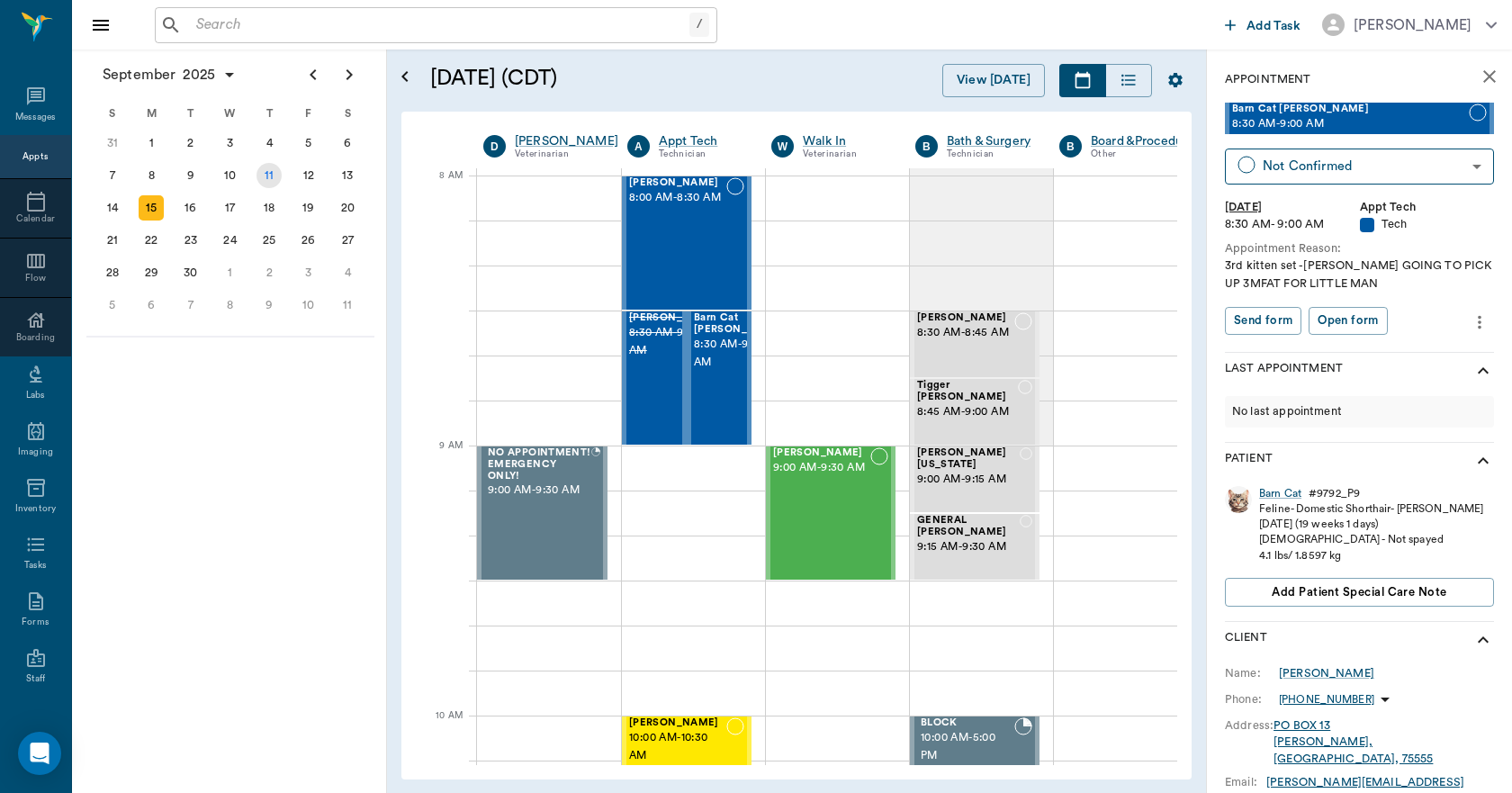
click at [257, 170] on div "11" at bounding box center [269, 176] width 25 height 25
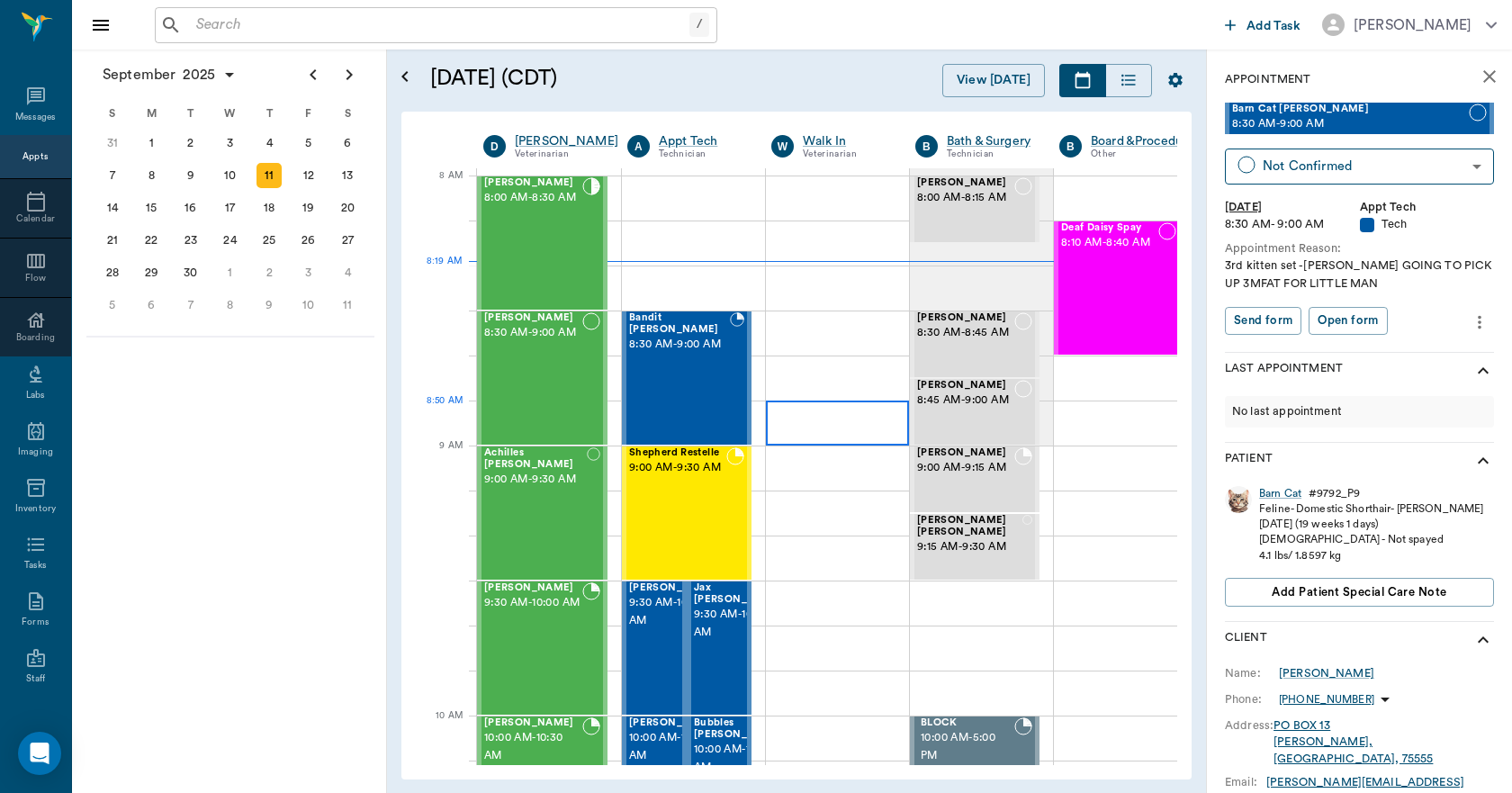
scroll to position [0, 1]
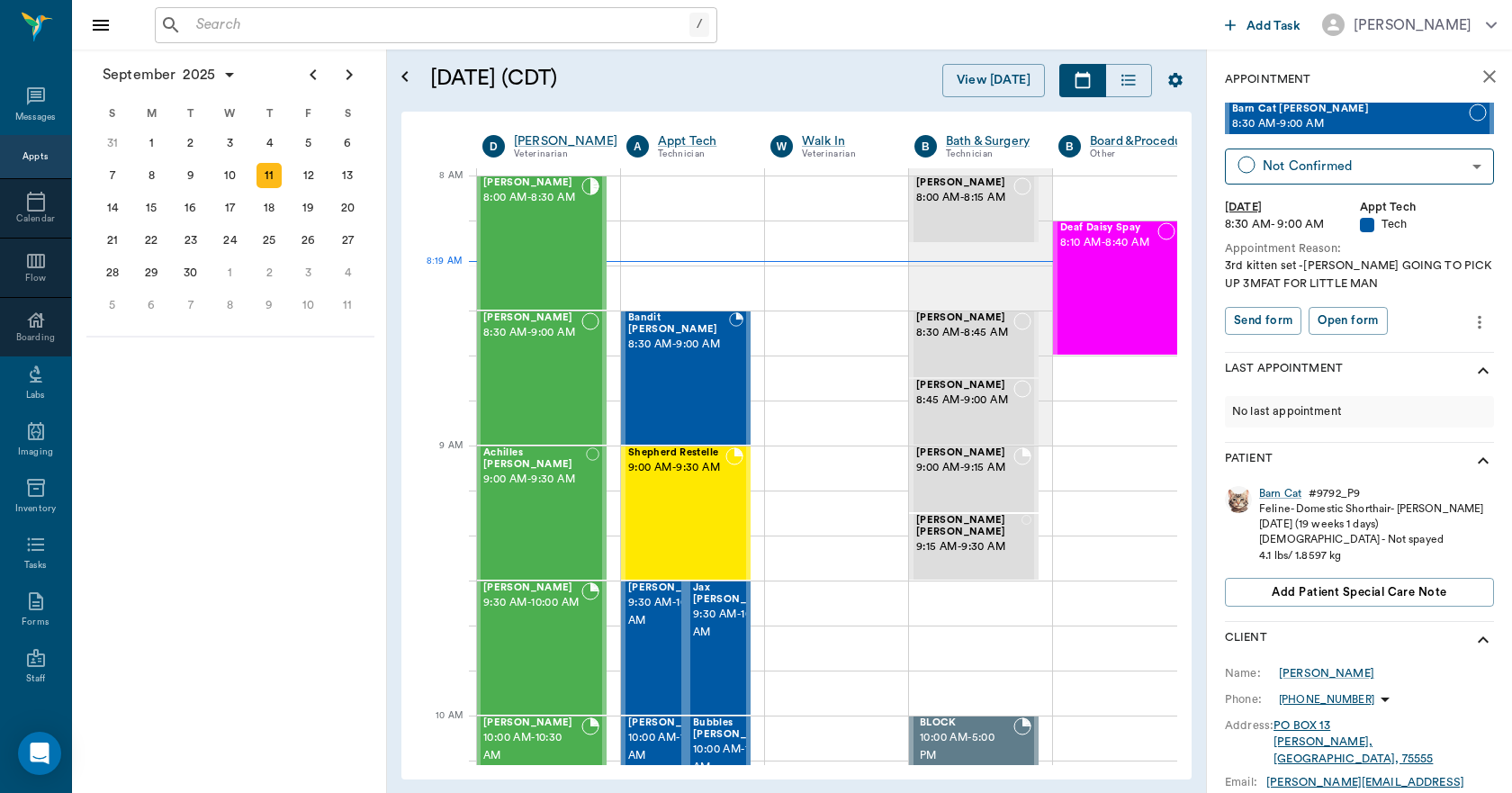
click at [1479, 70] on icon "close" at bounding box center [1489, 76] width 22 height 22
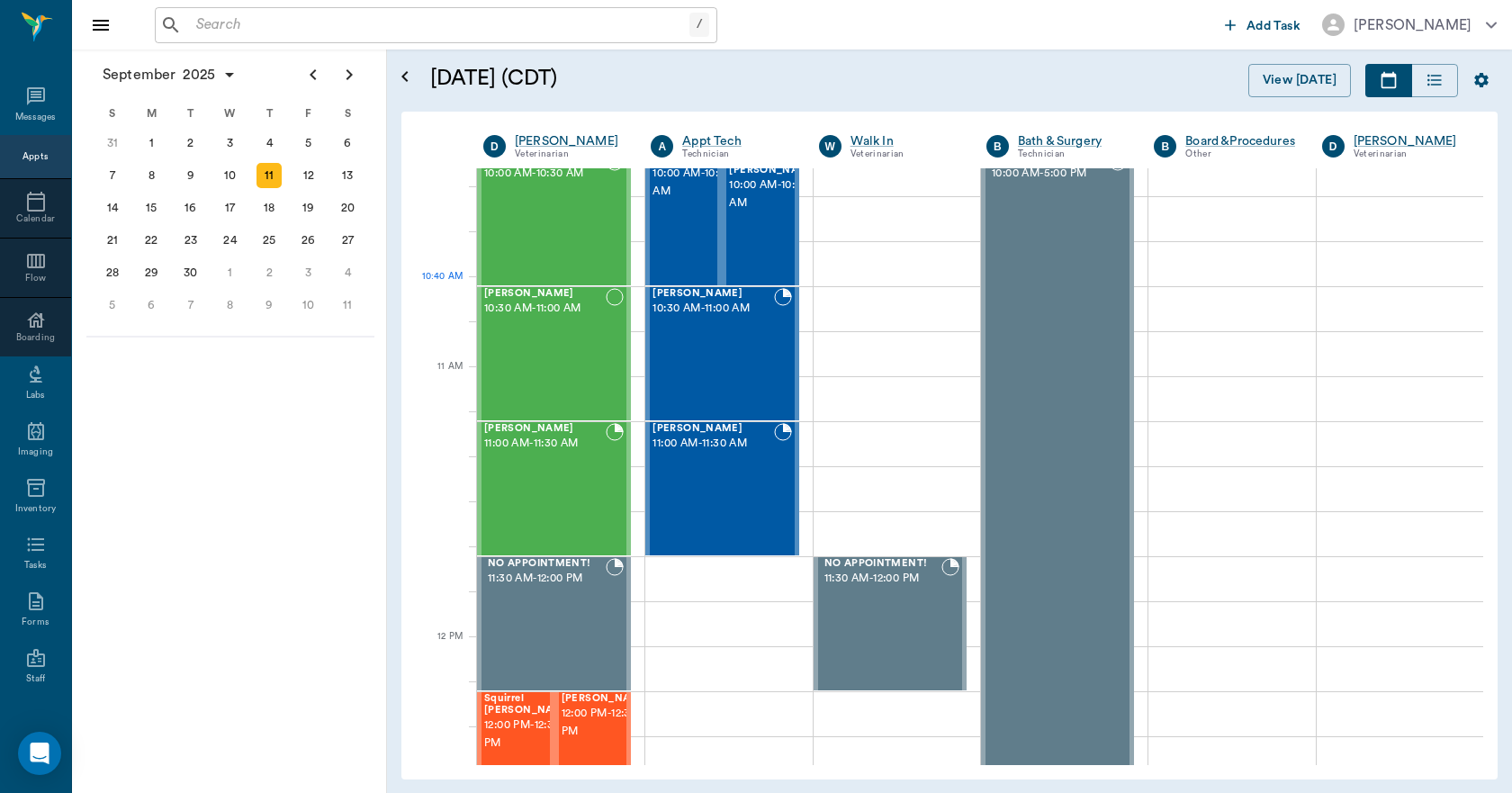
scroll to position [990, 0]
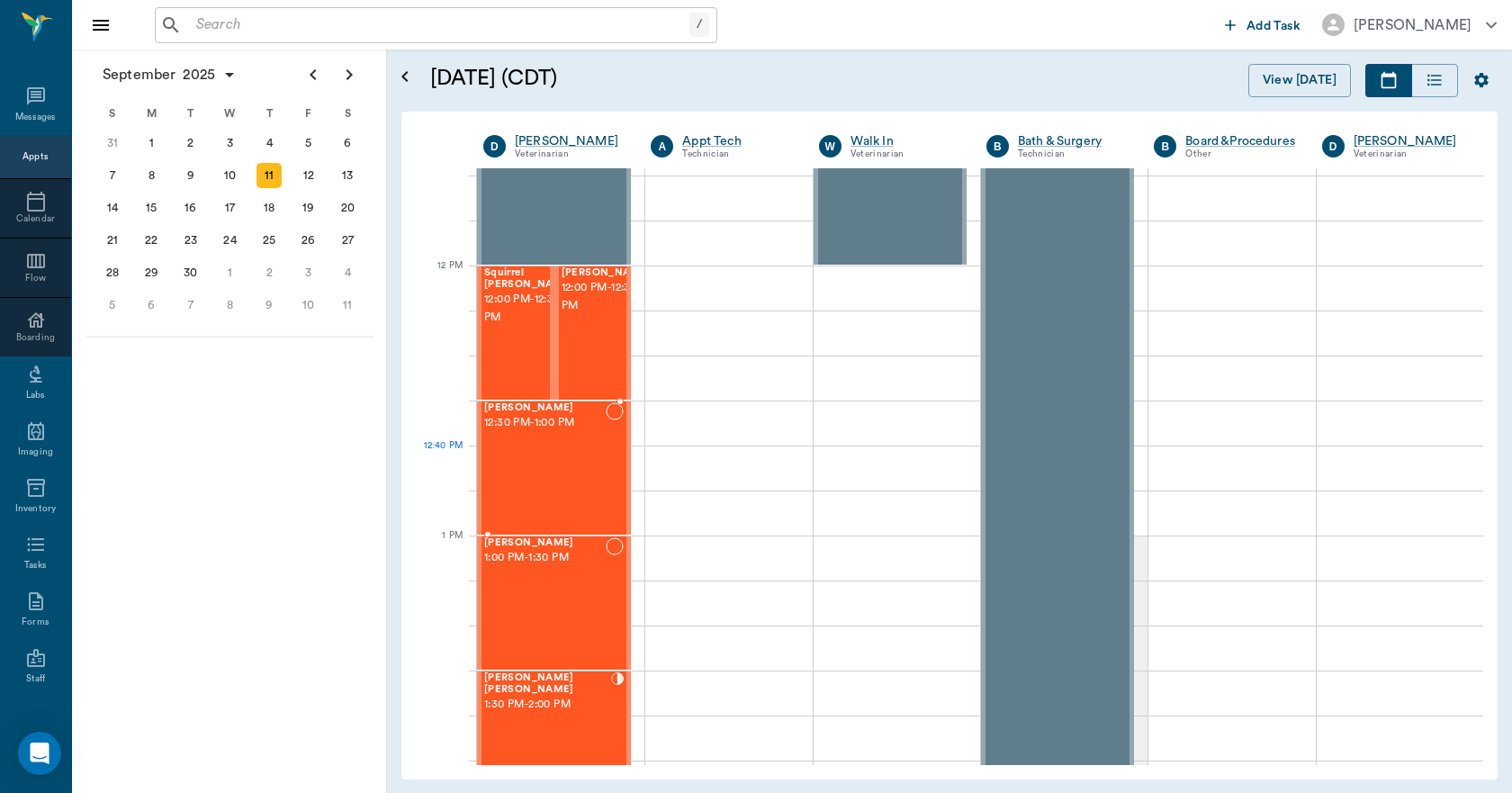
click at [555, 462] on div "[PERSON_NAME] 12:30 PM - 1:00 PM" at bounding box center [544, 468] width 121 height 132
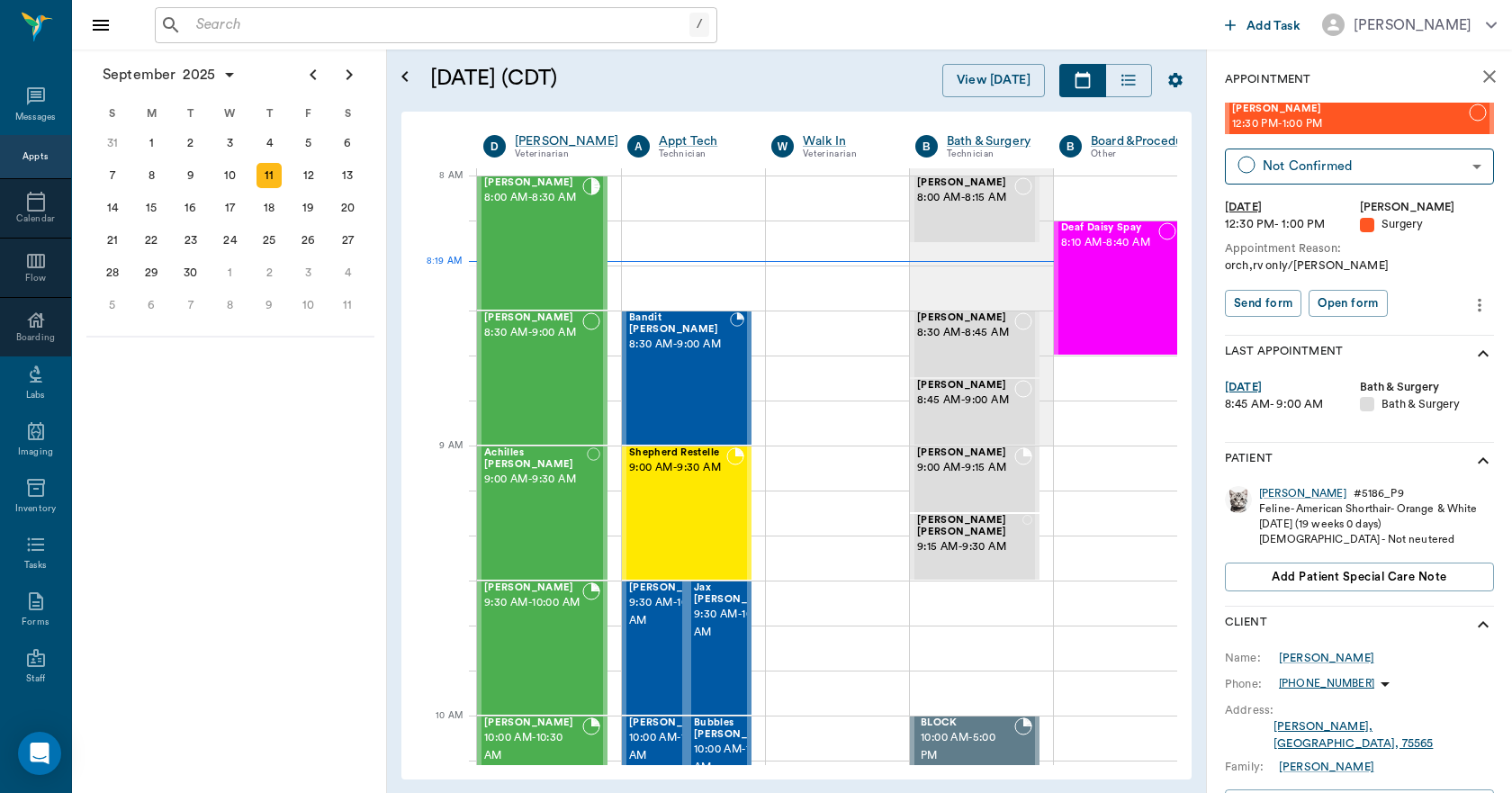
click at [1479, 86] on icon "close" at bounding box center [1489, 76] width 22 height 22
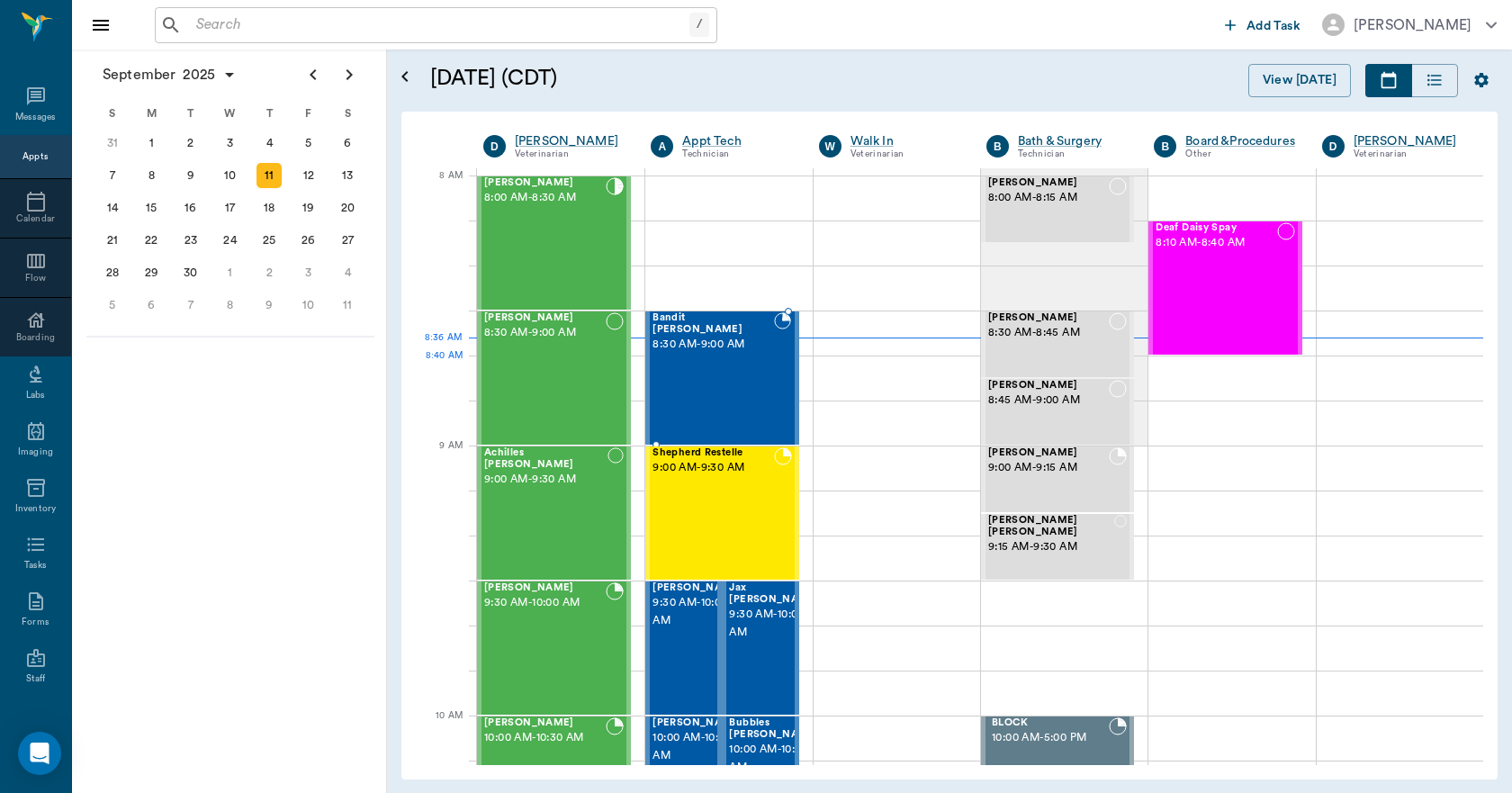
click at [761, 372] on div "Bandit Montoya 8:30 AM - 9:00 AM" at bounding box center [713, 378] width 121 height 132
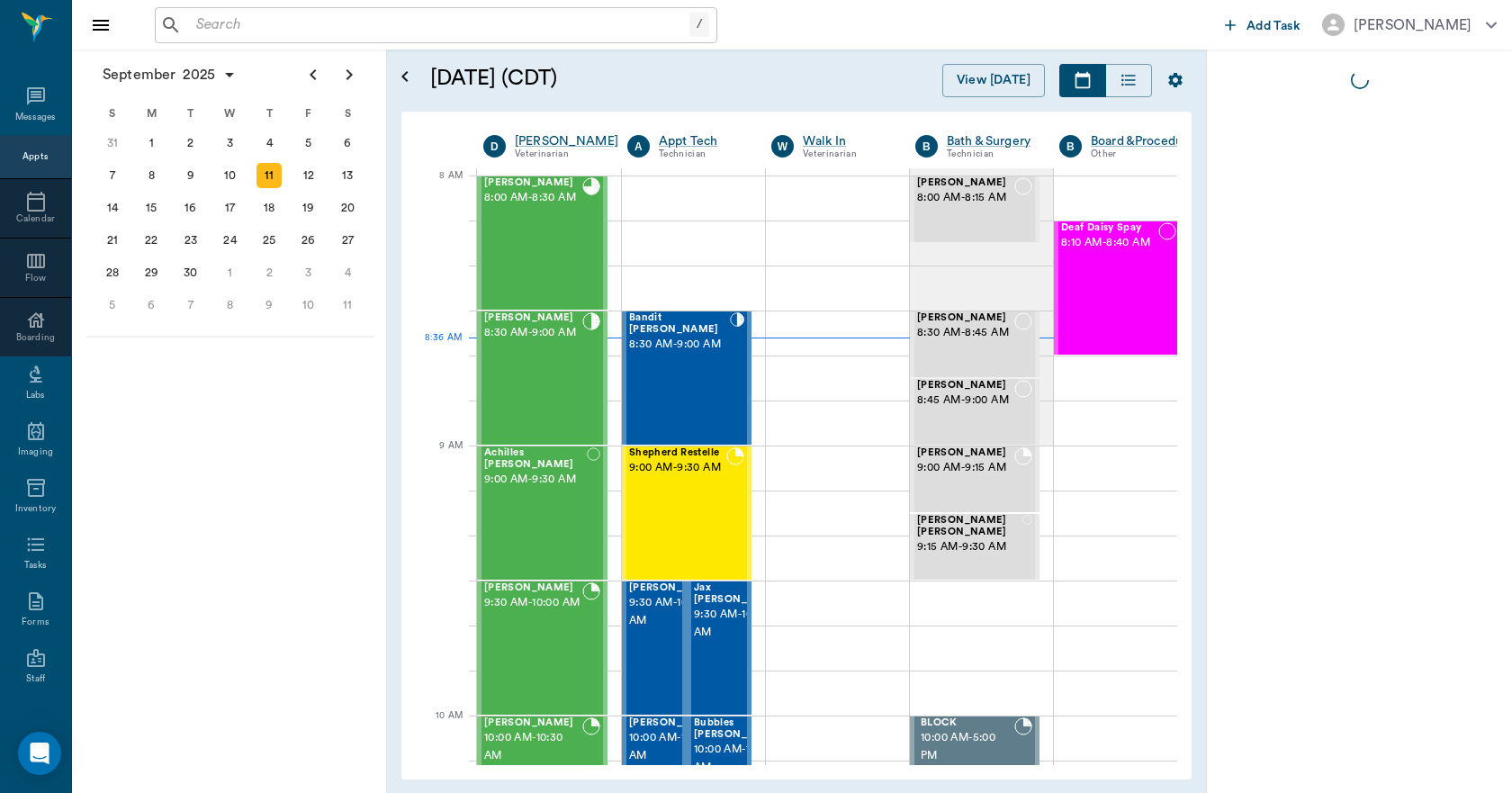
scroll to position [0, 1]
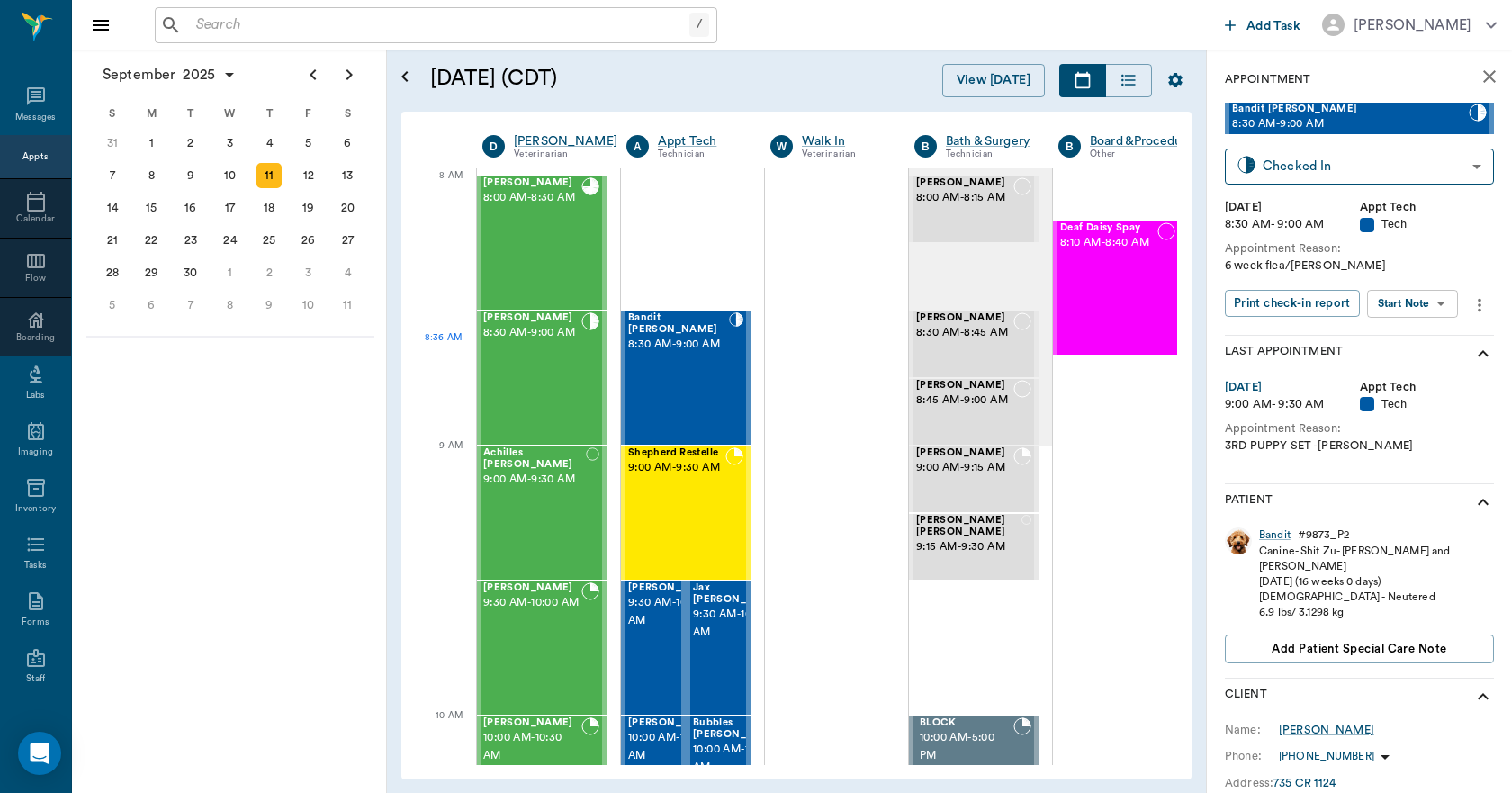
click at [1436, 308] on body "/ ​ Add Task Dr. Bert Ellsworth Nectar Messages Appts Calendar Flow Boarding La…" at bounding box center [756, 396] width 1512 height 793
click at [1427, 335] on li "Start SOAP" at bounding box center [1413, 339] width 125 height 30
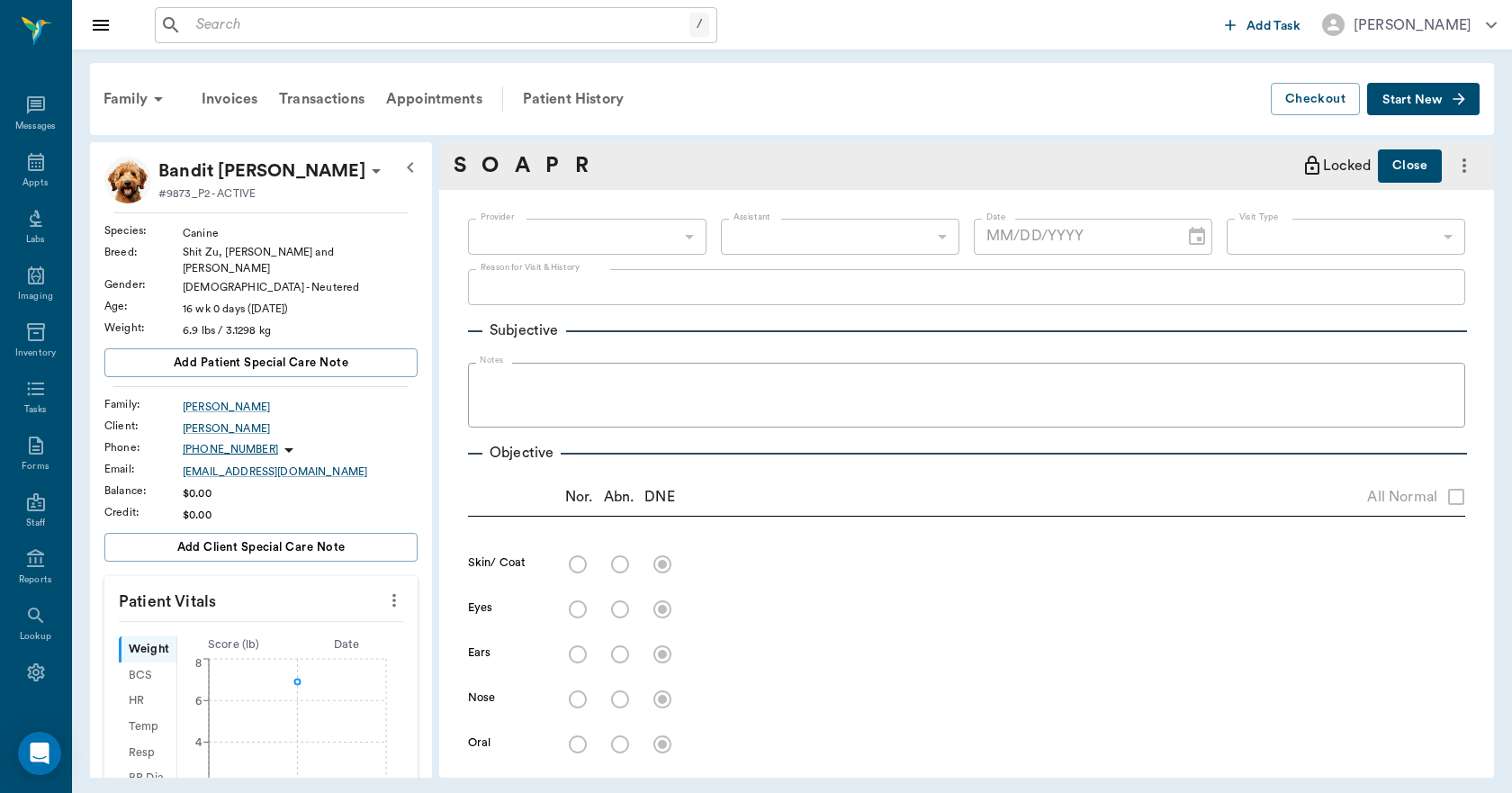
type input "63ec2f075fda476ae8351a4c"
type input "65d2be4f46e3a538d89b8c1a"
type textarea "6 week flea/tick Christy"
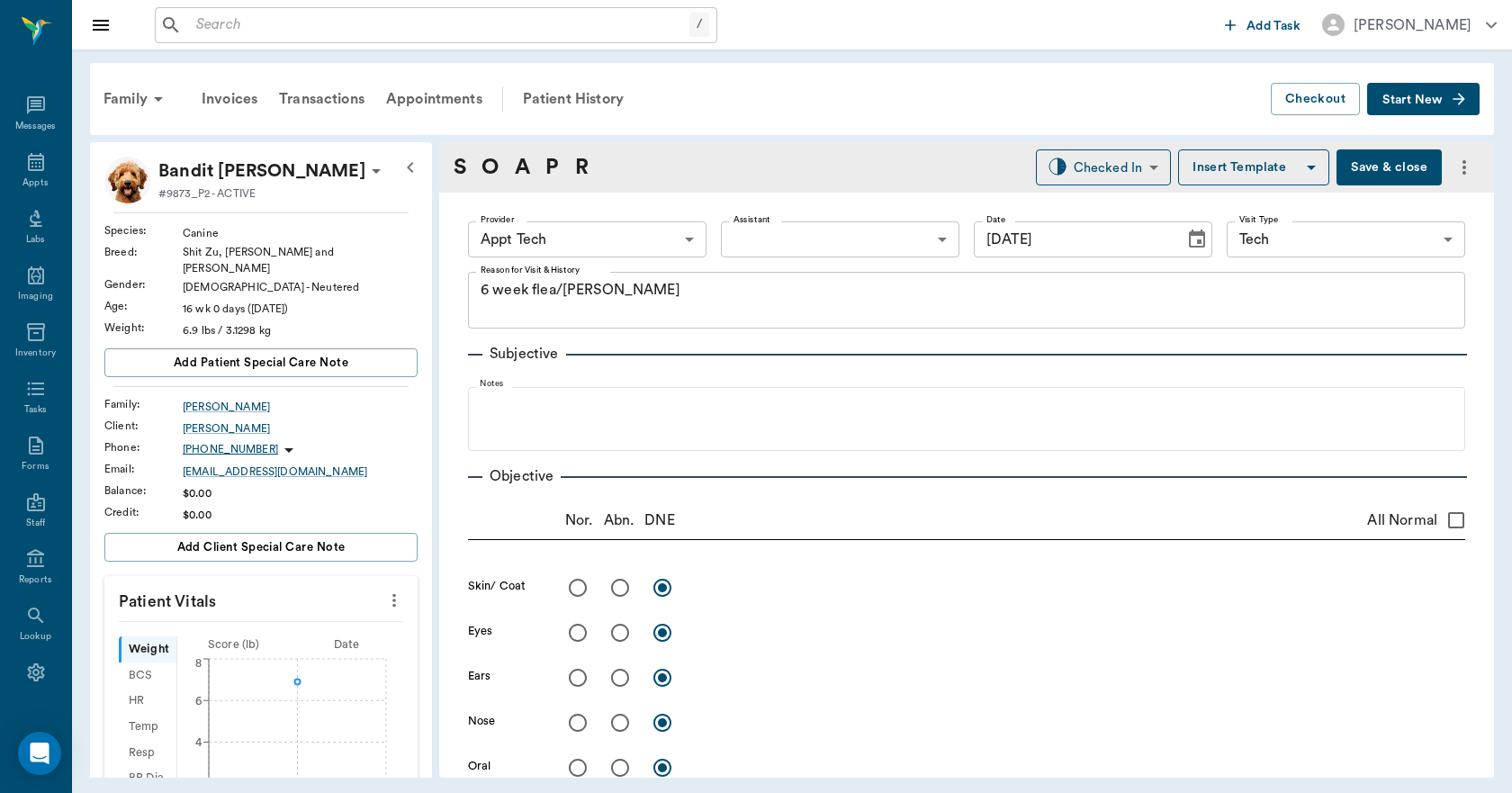
type input "09/11/2025"
click at [393, 594] on icon "more" at bounding box center [394, 601] width 4 height 13
click at [346, 612] on span "Enter Vitals" at bounding box center [305, 621] width 151 height 19
click at [316, 636] on input "text" at bounding box center [260, 654] width 157 height 36
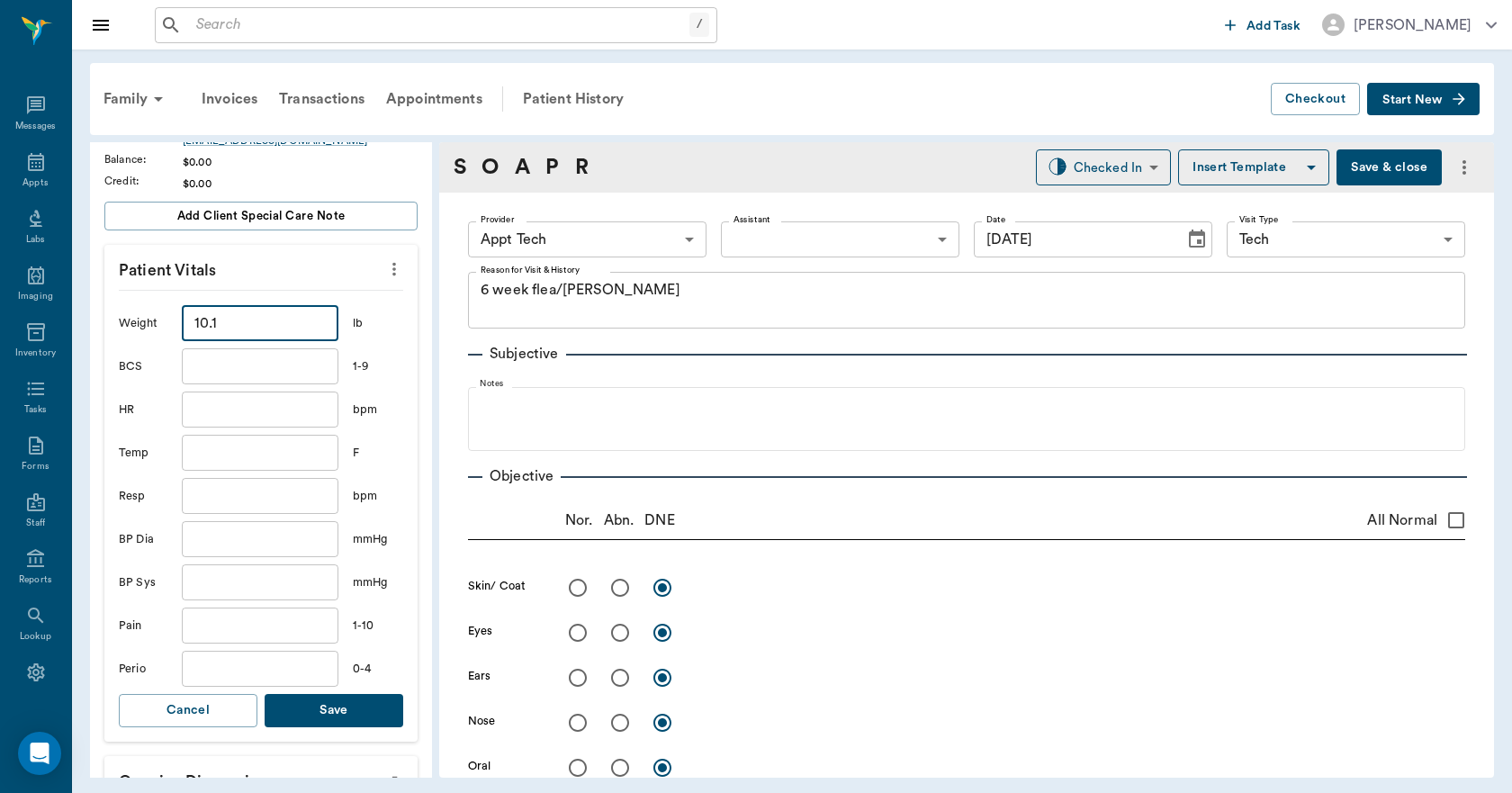
scroll to position [360, 0]
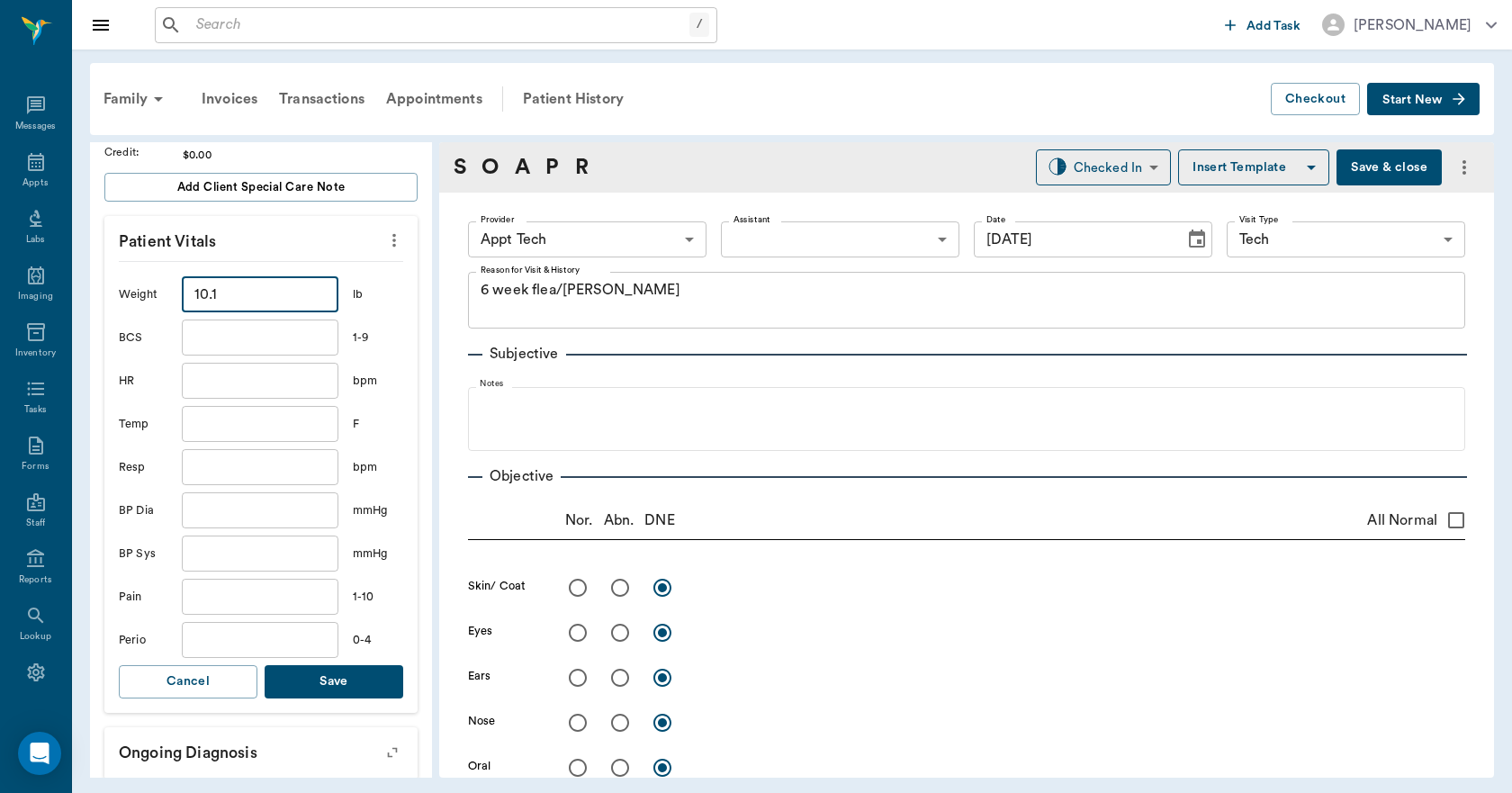
type input "10.1"
click at [326, 678] on button "Save" at bounding box center [333, 681] width 138 height 33
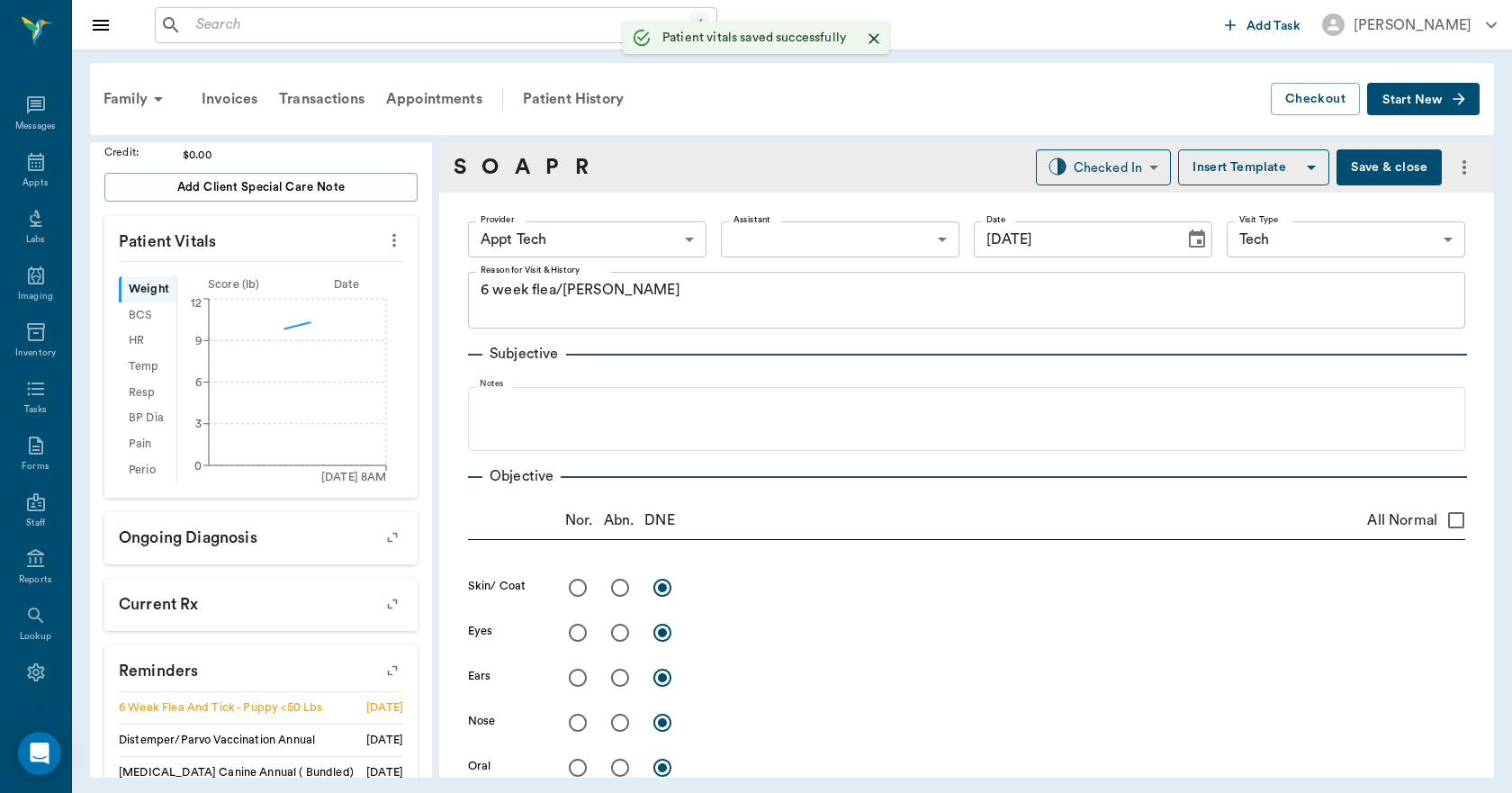
click at [547, 232] on body "/ ​ Add Task Dr. Bert Ellsworth Nectar Messages Appts Labs Imaging Inventory Ta…" at bounding box center [756, 396] width 1512 height 793
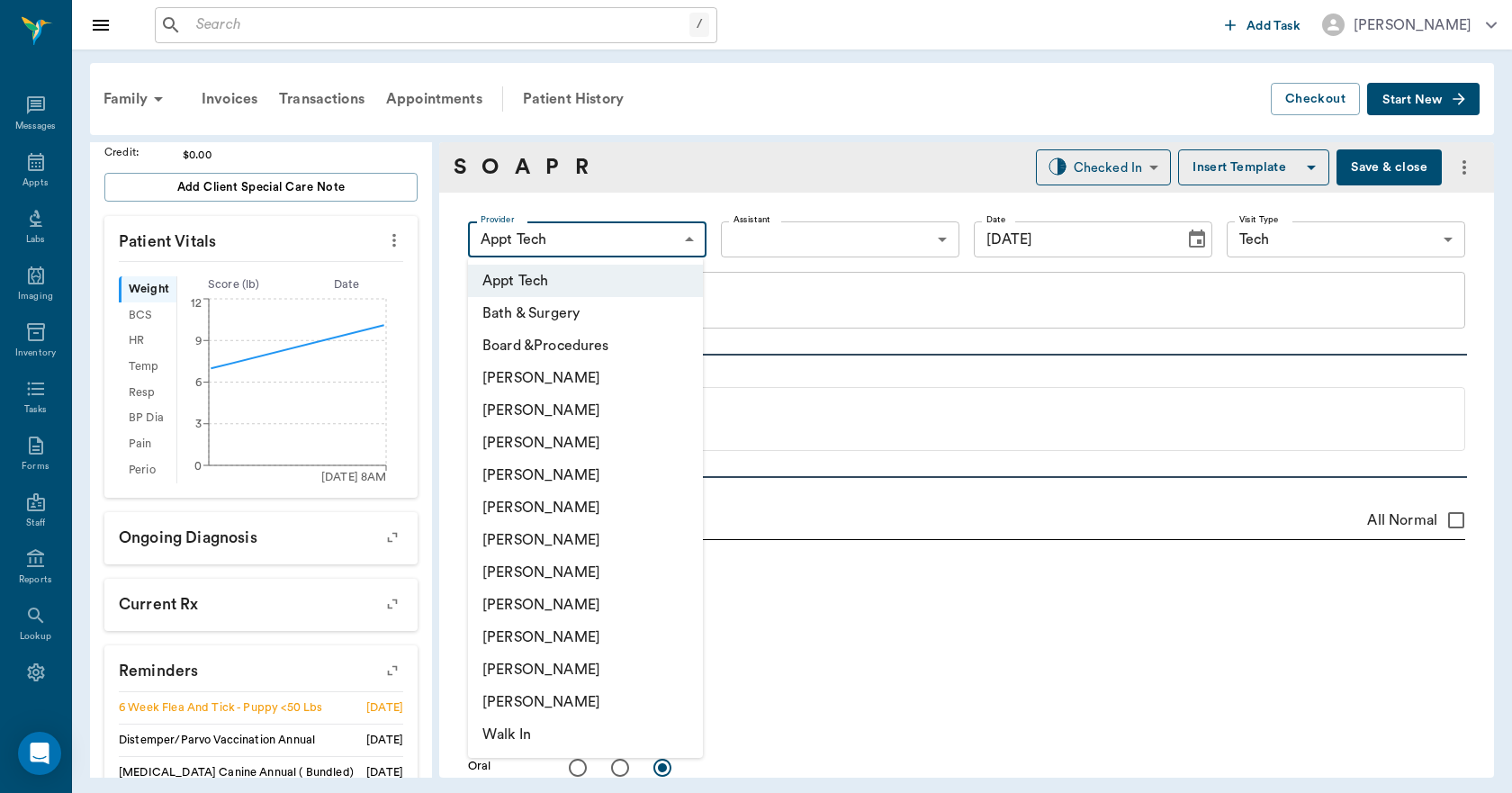
click at [592, 587] on li "Hunter Graves" at bounding box center [586, 572] width 235 height 32
type input "682b670d8bdc6f7f8feef3db"
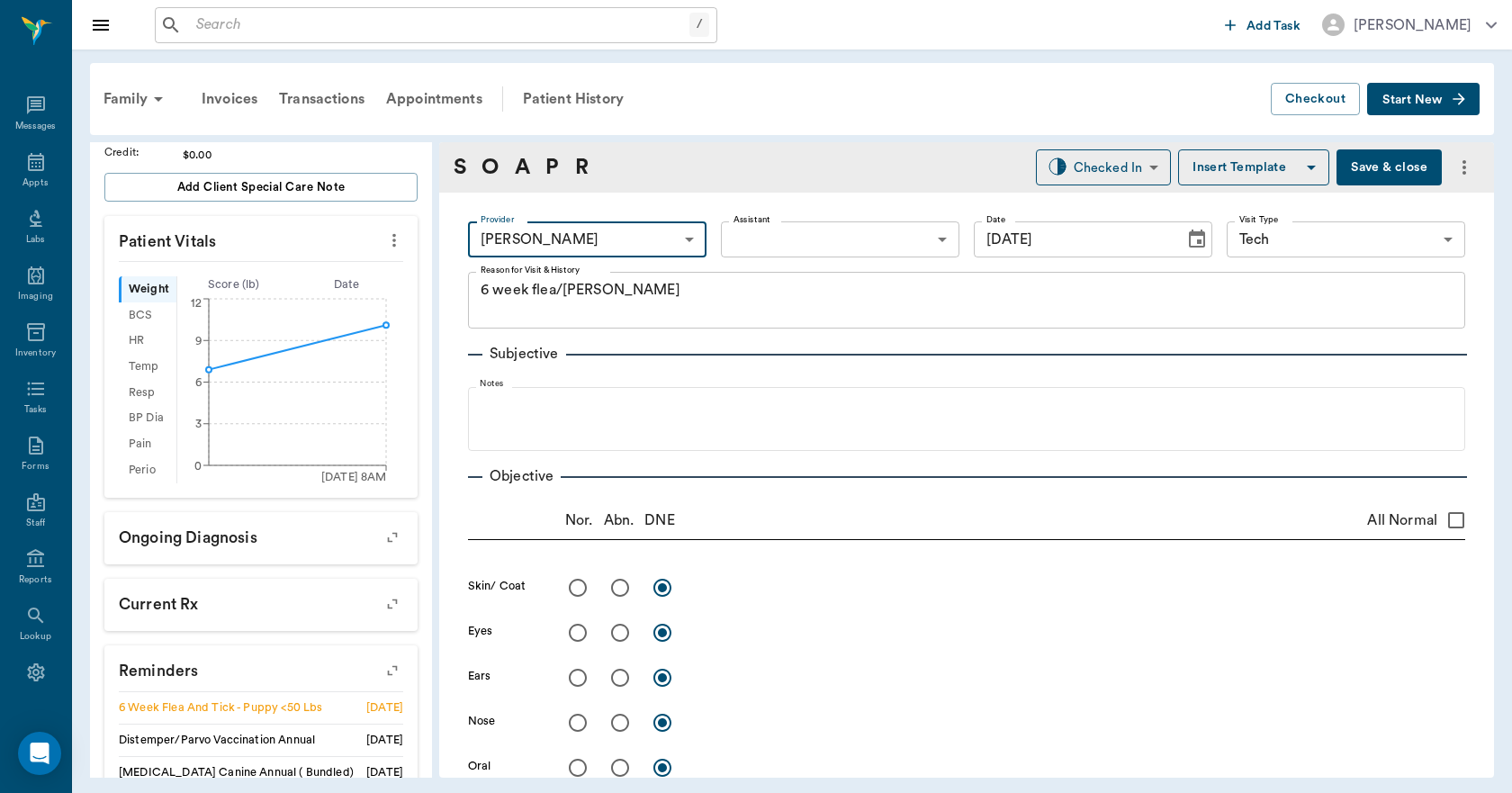
click at [775, 238] on body "/ ​ Add Task Dr. Bert Ellsworth Nectar Messages Appts Labs Imaging Inventory Ta…" at bounding box center [756, 396] width 1512 height 793
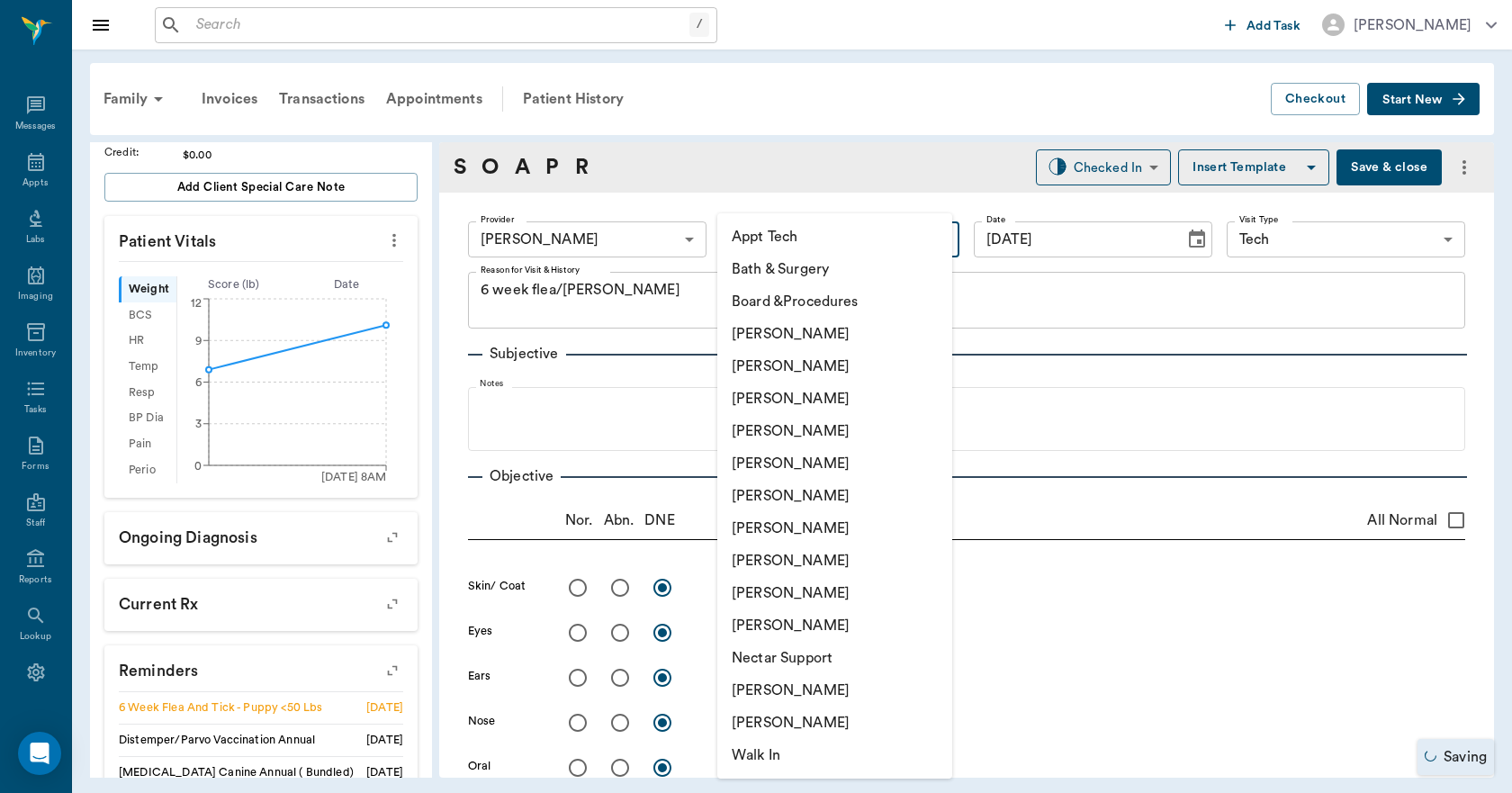
click at [775, 239] on li "Appt Tech" at bounding box center [835, 237] width 235 height 32
type input "63ec2f075fda476ae8351a4c"
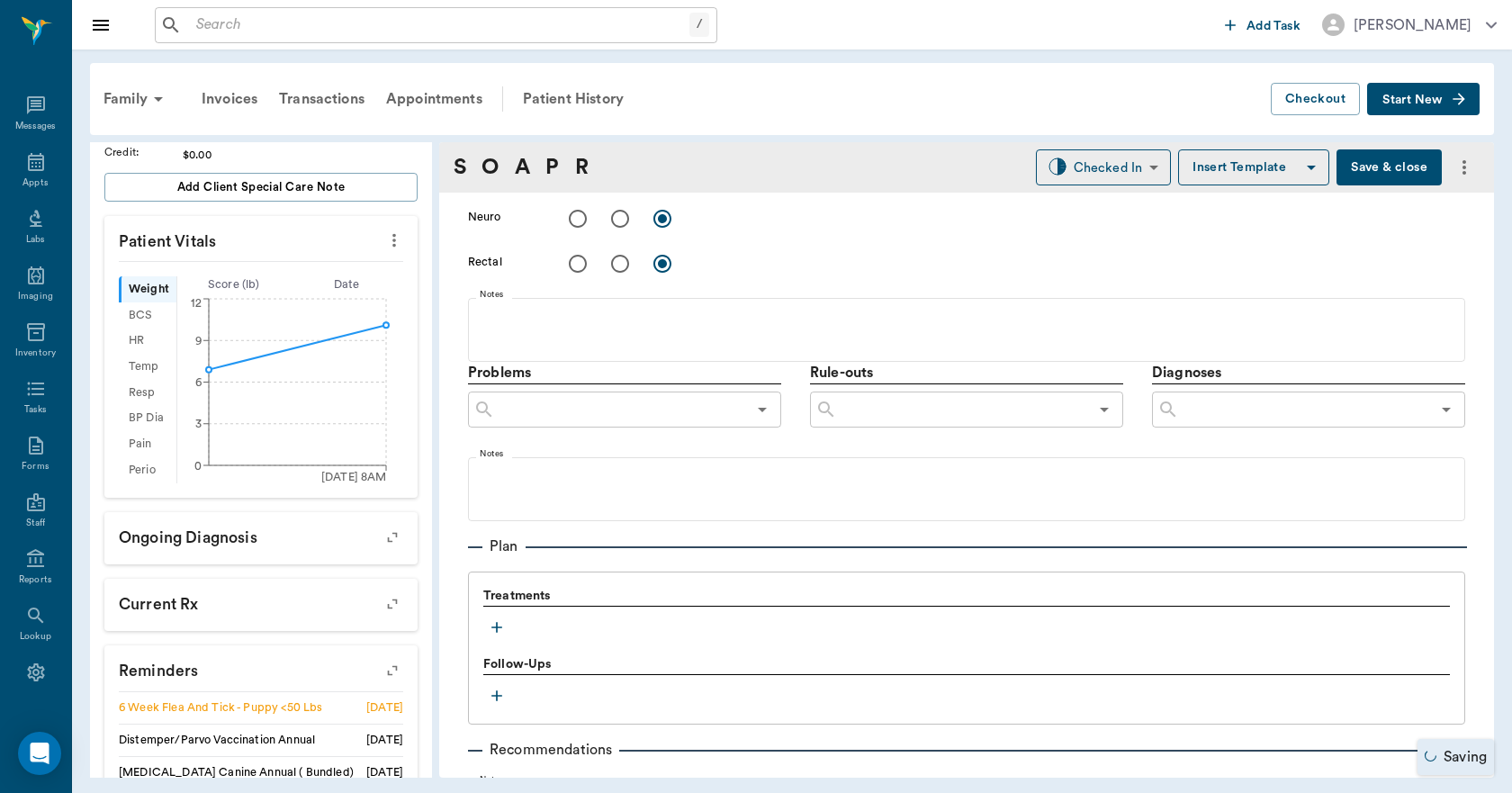
scroll to position [900, 0]
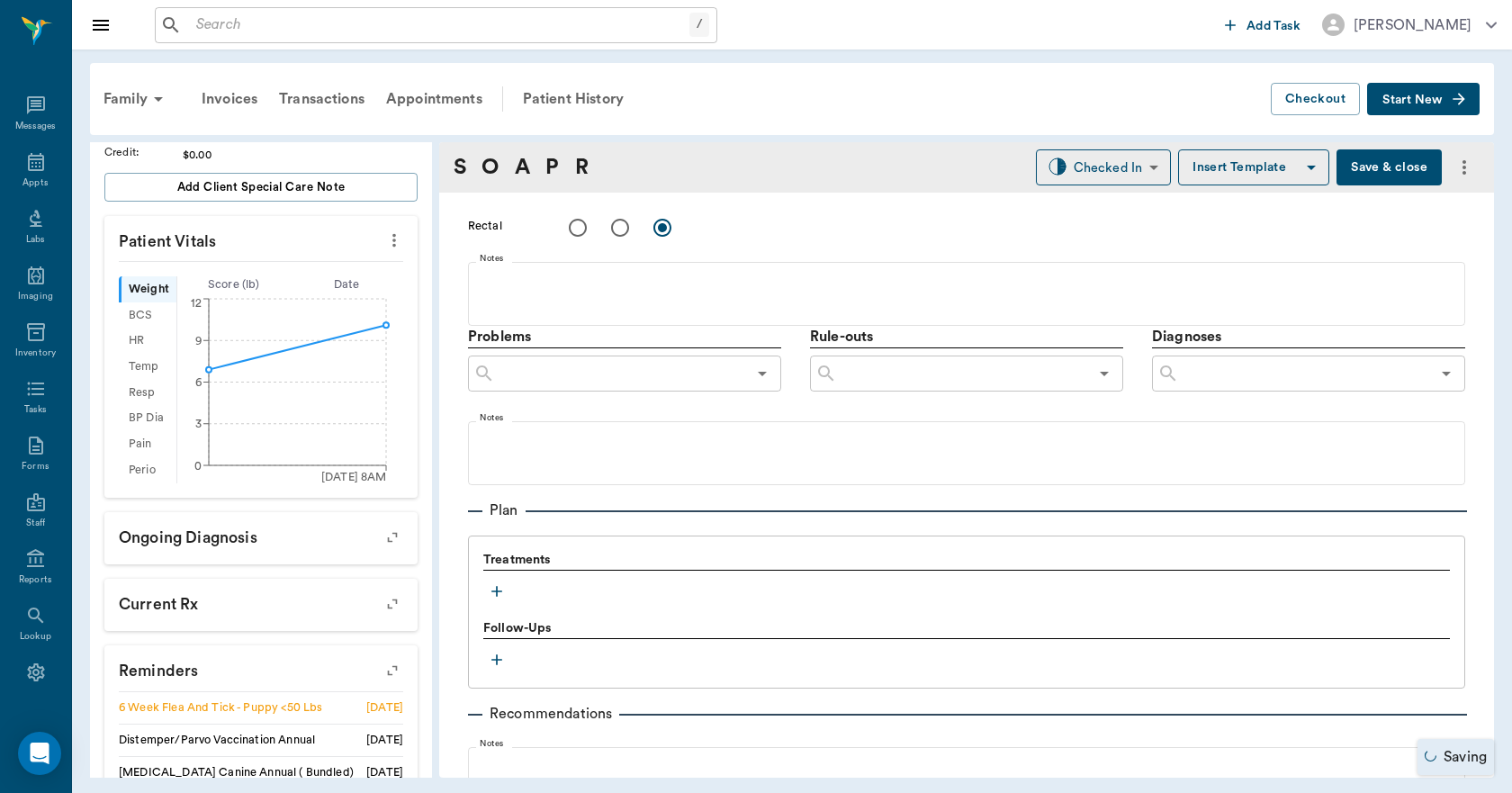
click at [502, 596] on icon "button" at bounding box center [497, 591] width 18 height 18
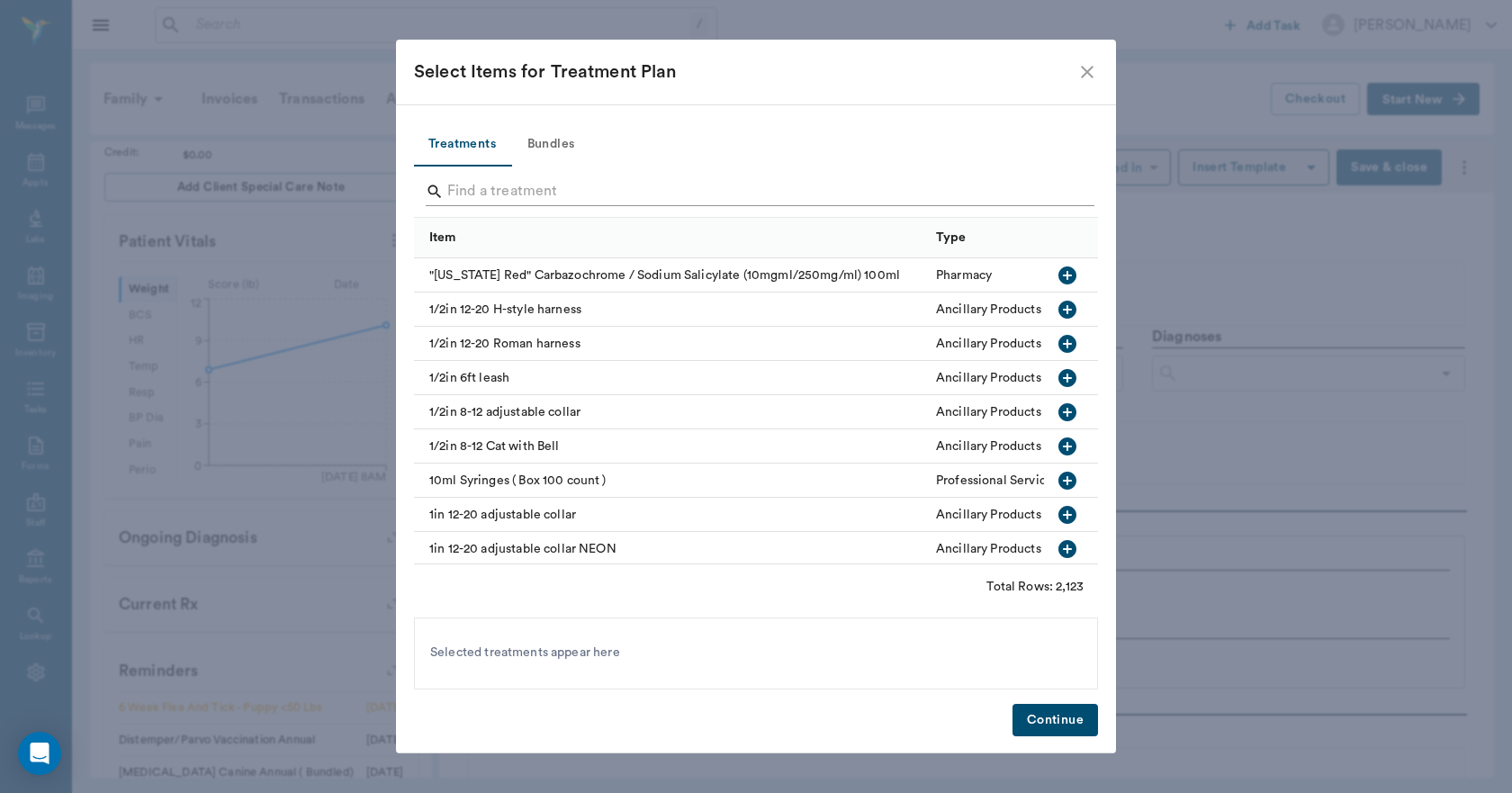
click at [539, 186] on input "Search" at bounding box center [756, 192] width 620 height 29
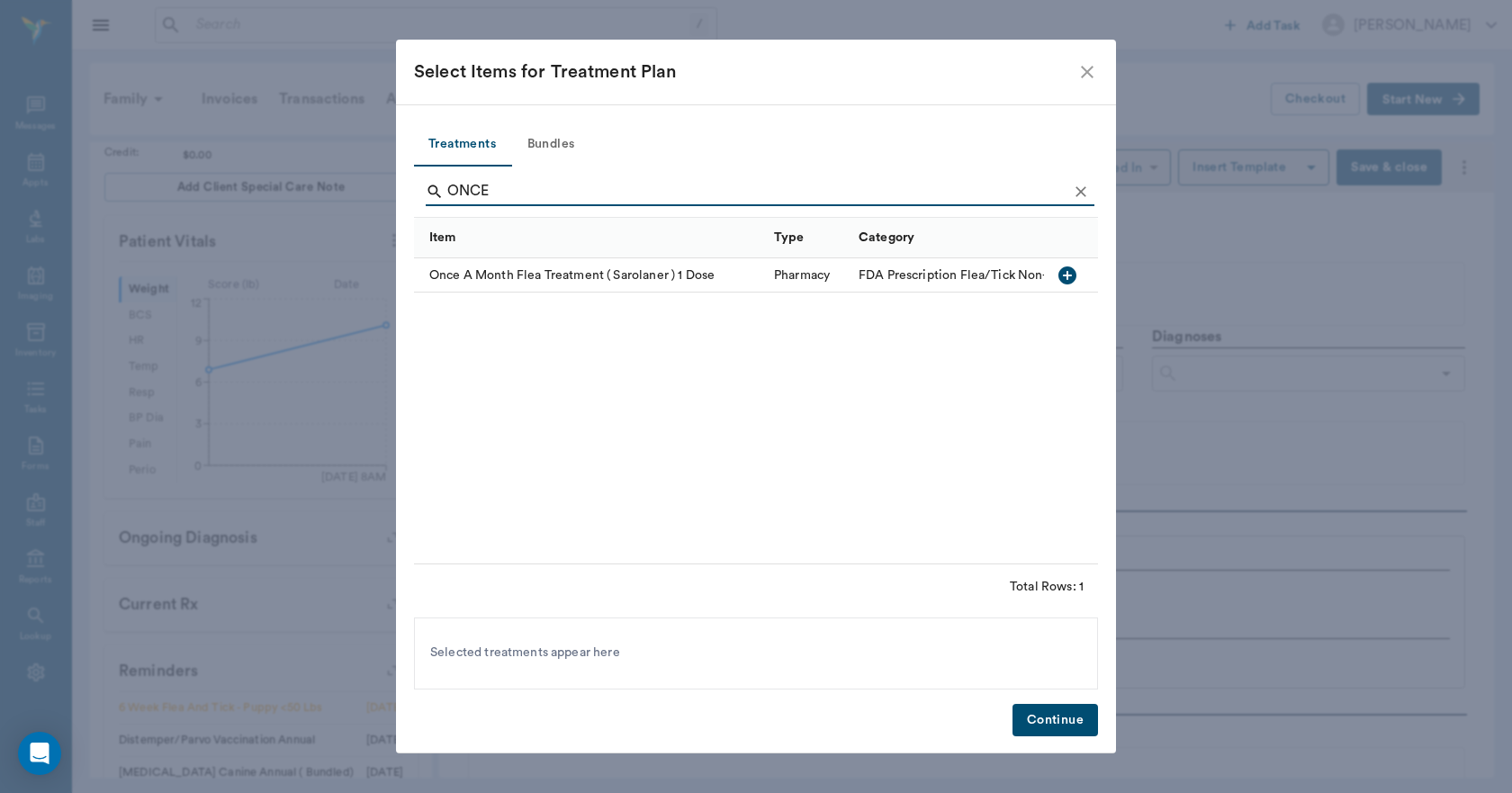
type input "ONCE"
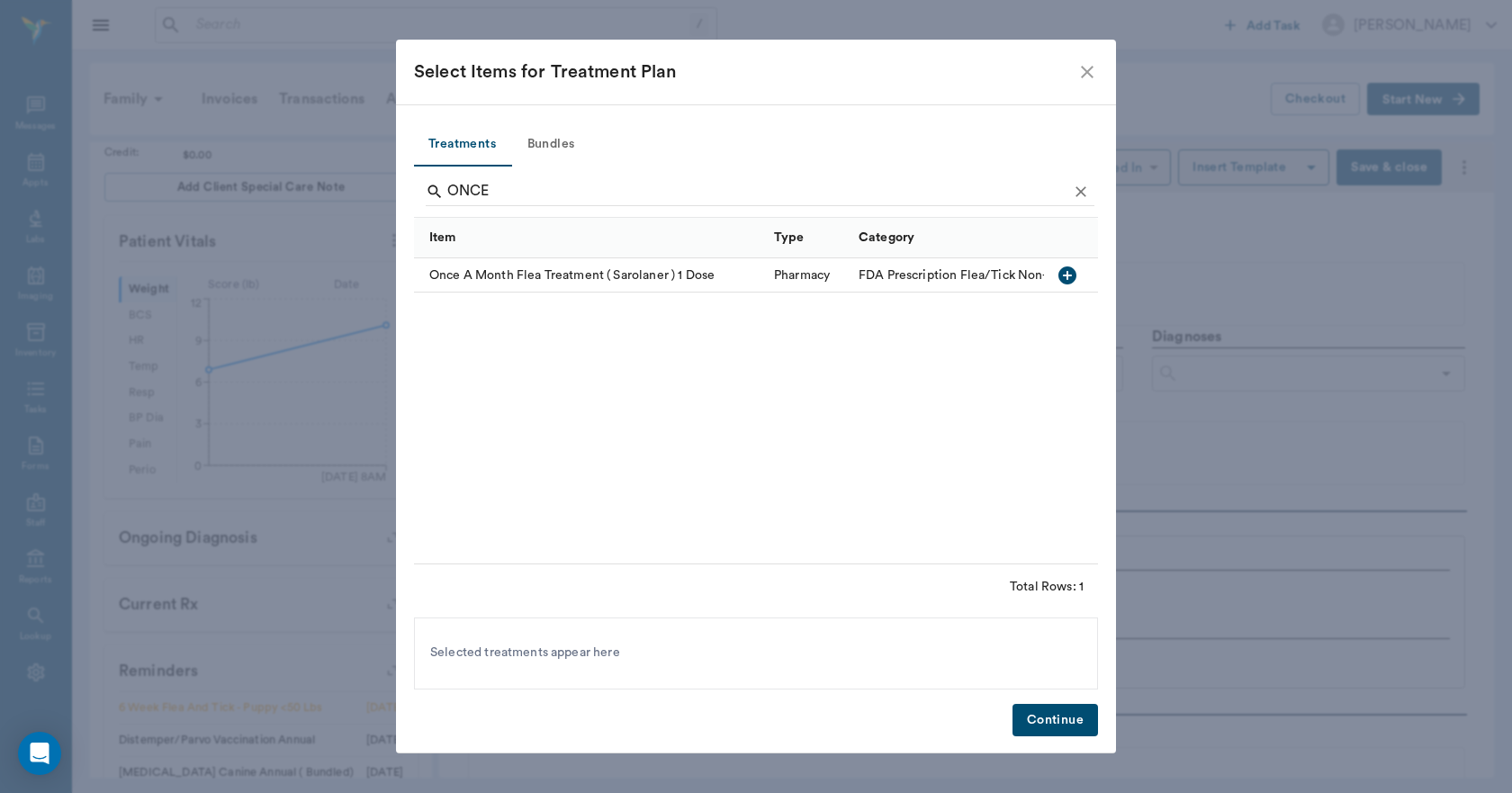
click at [1068, 279] on icon "button" at bounding box center [1067, 275] width 18 height 18
click at [1063, 720] on button "Continue" at bounding box center [1055, 720] width 86 height 33
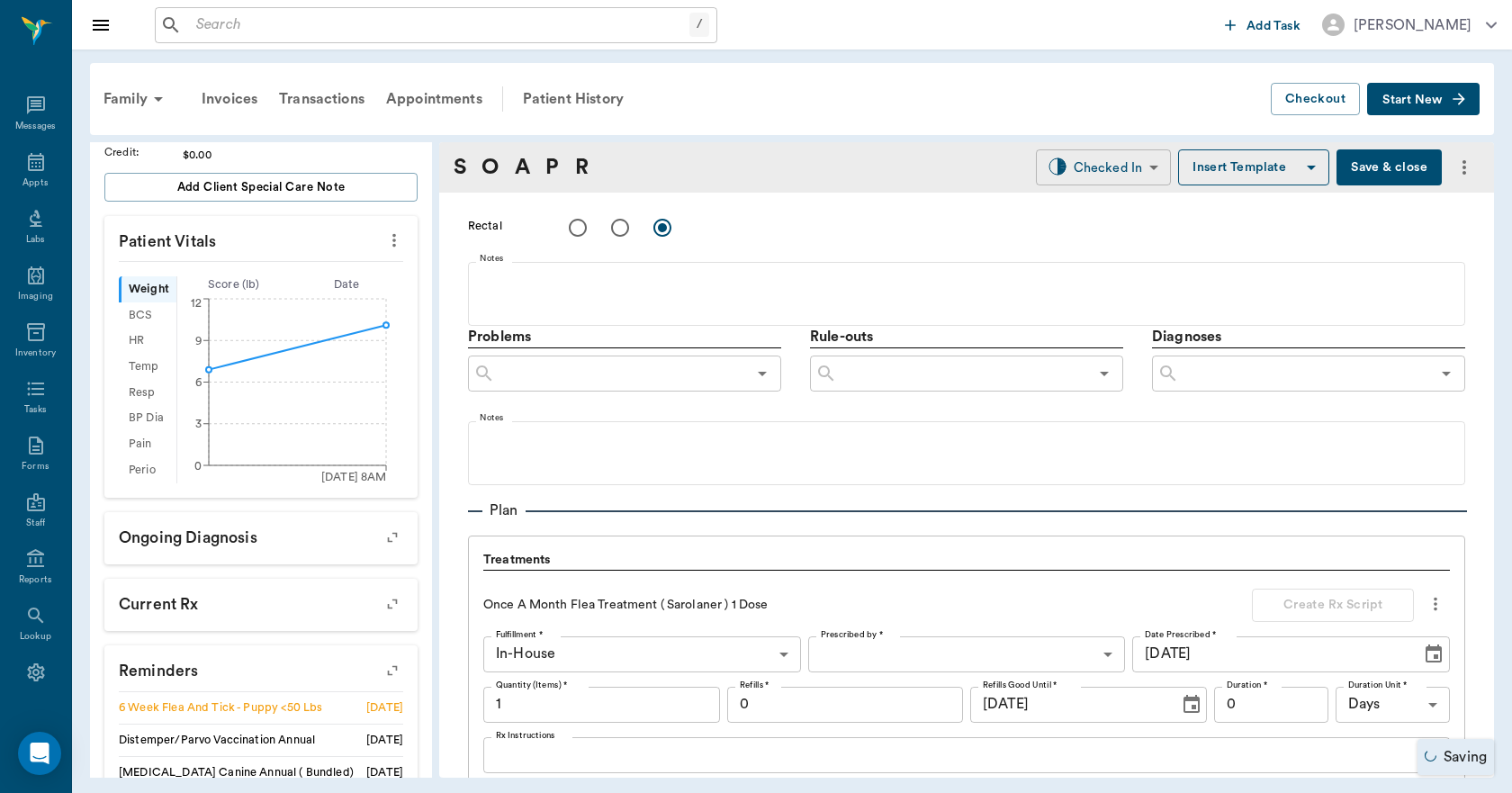
click at [1076, 159] on body "/ ​ Add Task Dr. Bert Ellsworth Nectar Messages Appts Labs Imaging Inventory Ta…" at bounding box center [756, 396] width 1512 height 793
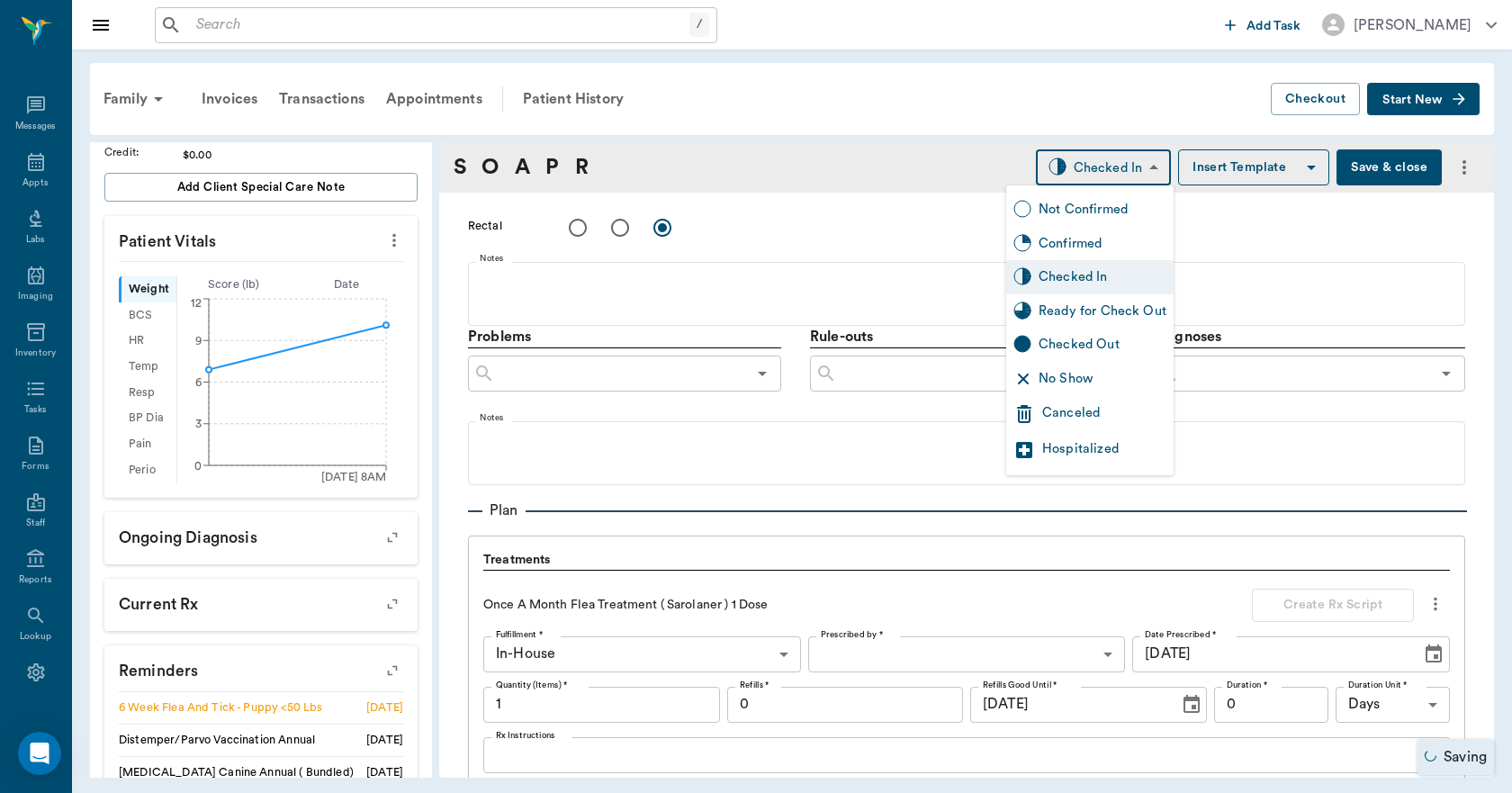
click at [1121, 314] on div "Ready for Check Out" at bounding box center [1102, 311] width 128 height 20
type input "READY_TO_CHECKOUT"
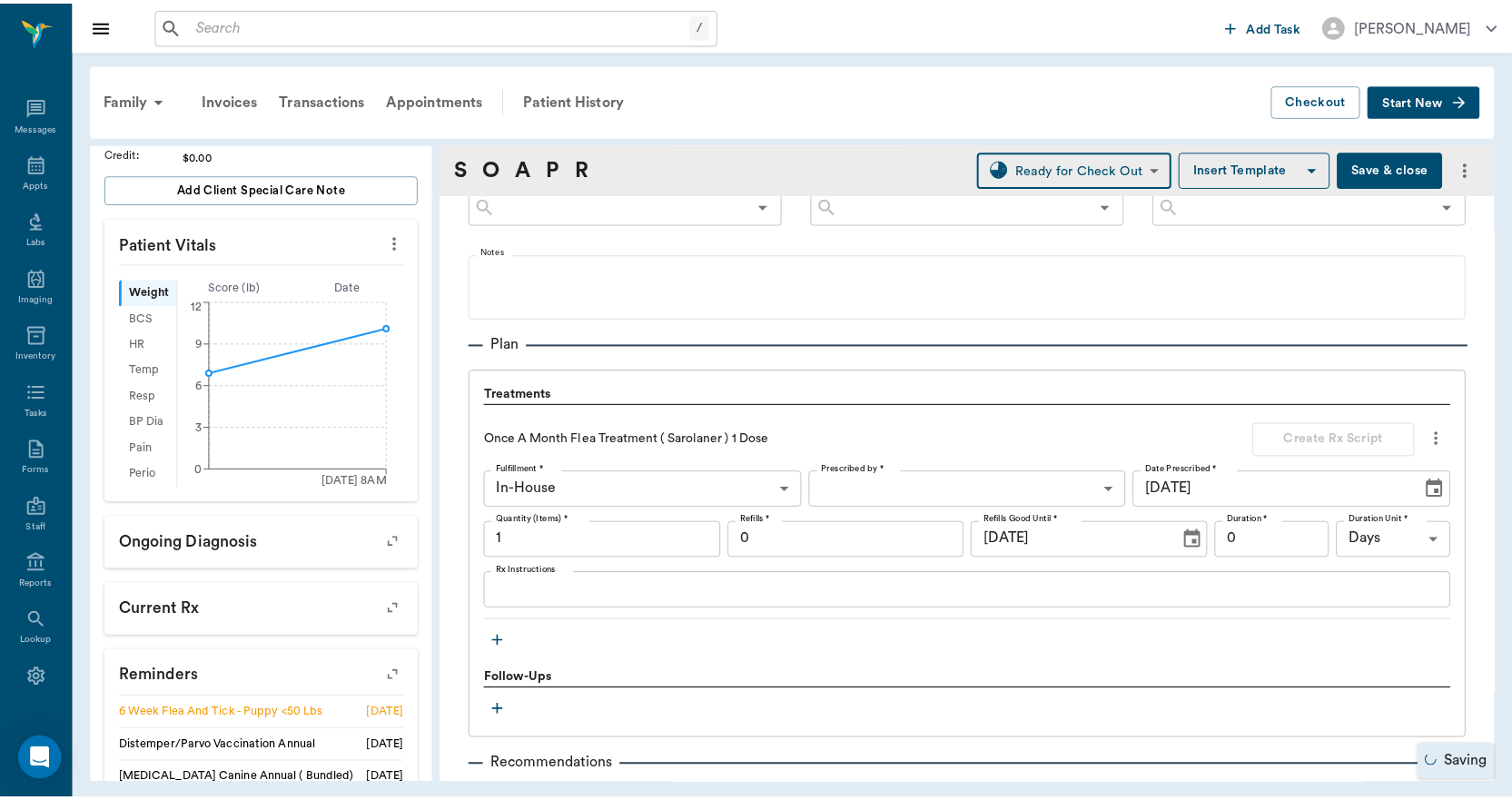
scroll to position [1347, 0]
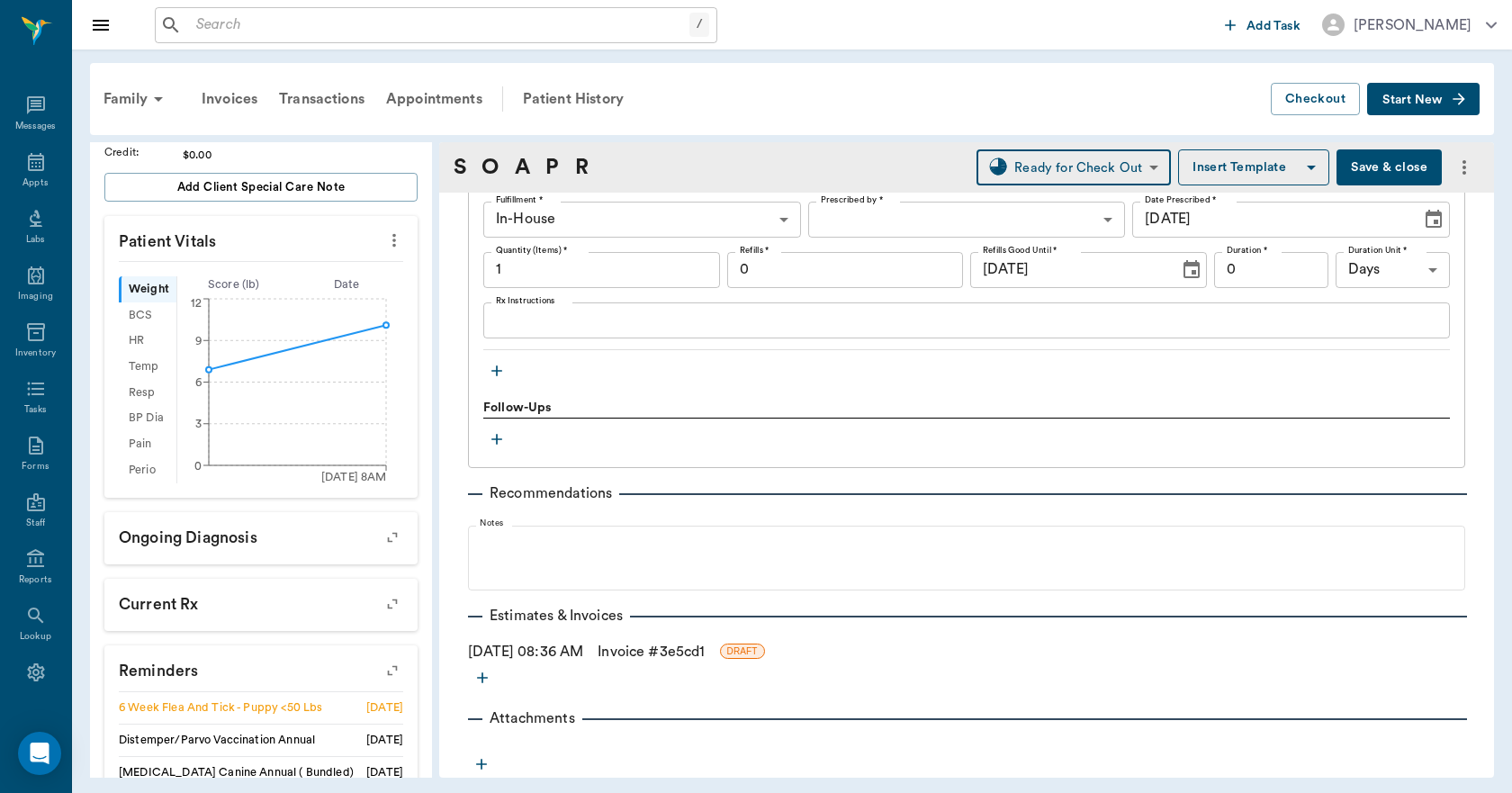
click at [647, 655] on link "Invoice # 3e5cd1" at bounding box center [651, 652] width 107 height 22
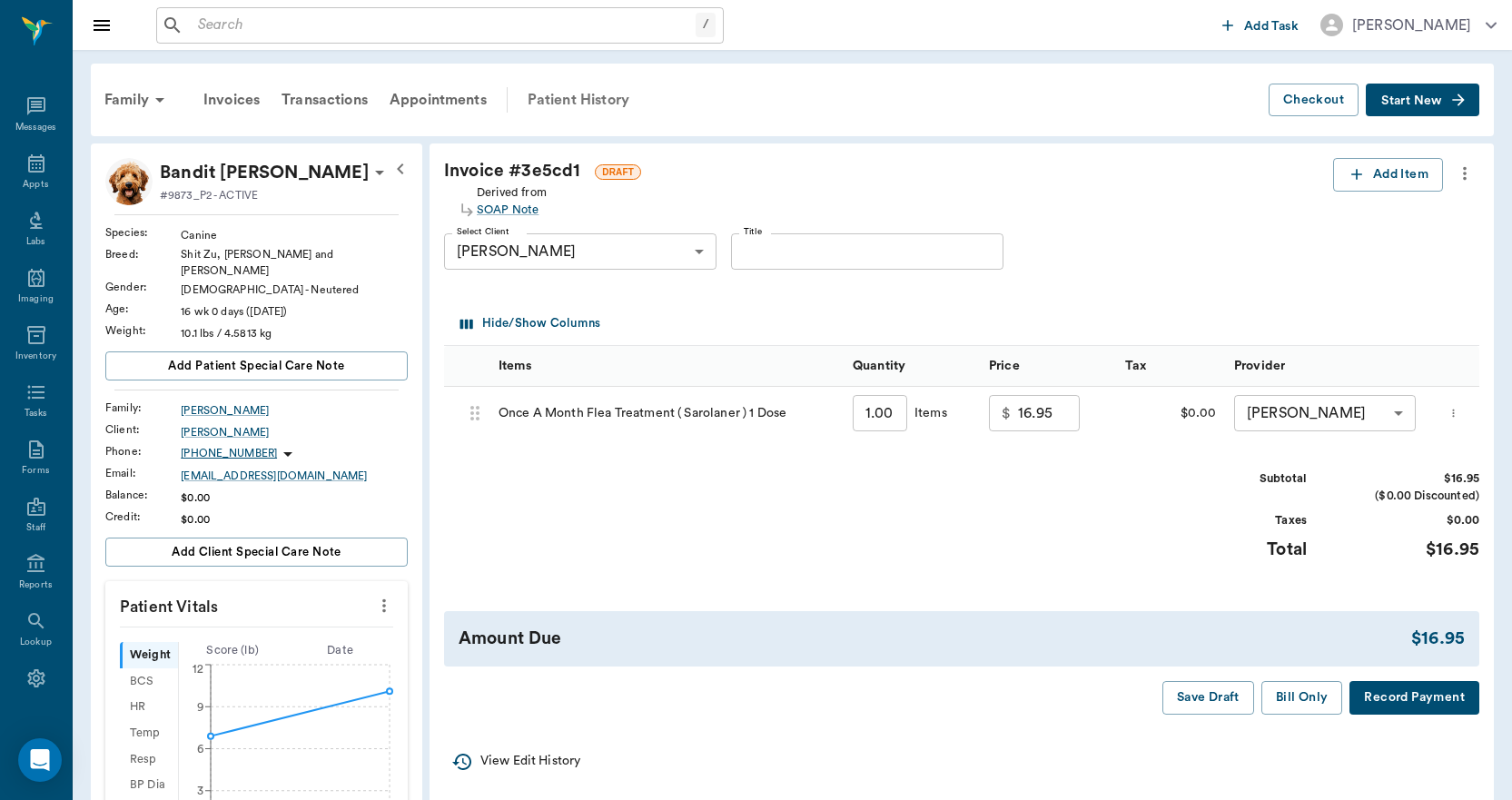
click at [597, 101] on div "Patient History" at bounding box center [578, 99] width 123 height 43
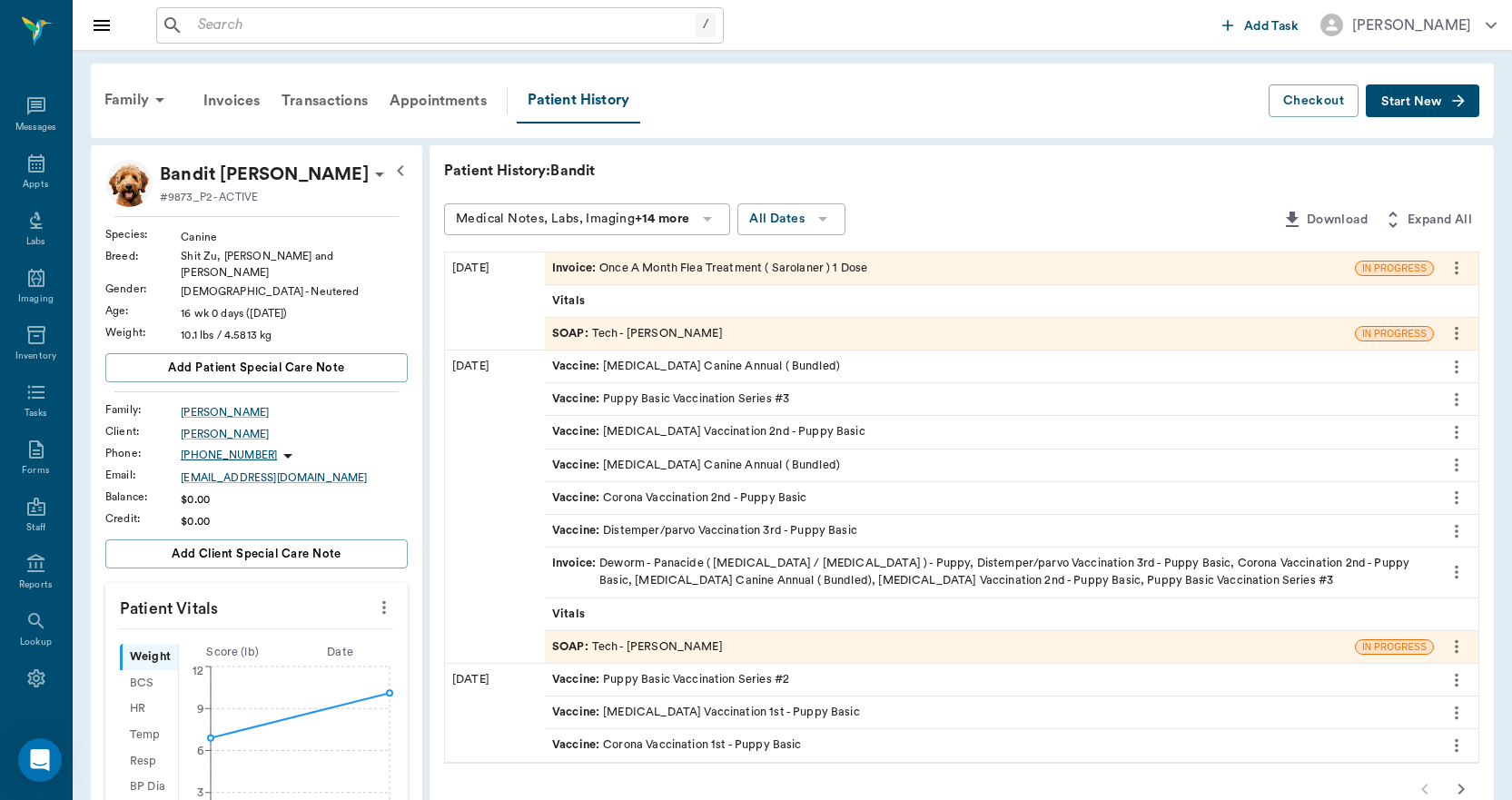
click at [796, 338] on div "SOAP : Tech - Hunter Graves" at bounding box center [949, 333] width 809 height 32
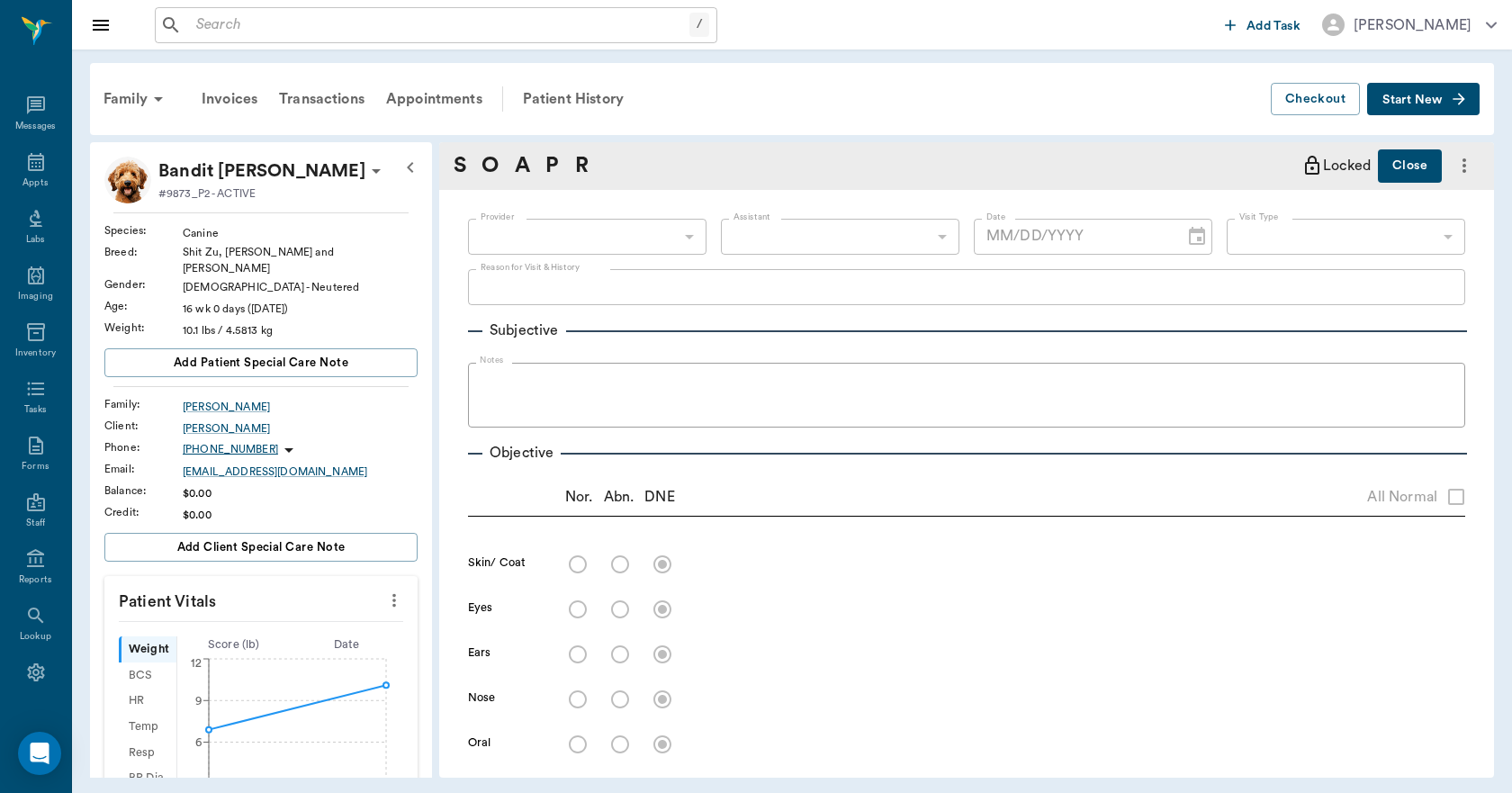
type input "682b670d8bdc6f7f8feef3db"
type input "63ec2f075fda476ae8351a4c"
type input "65d2be4f46e3a538d89b8c1a"
type textarea "6 week flea/tick Christy"
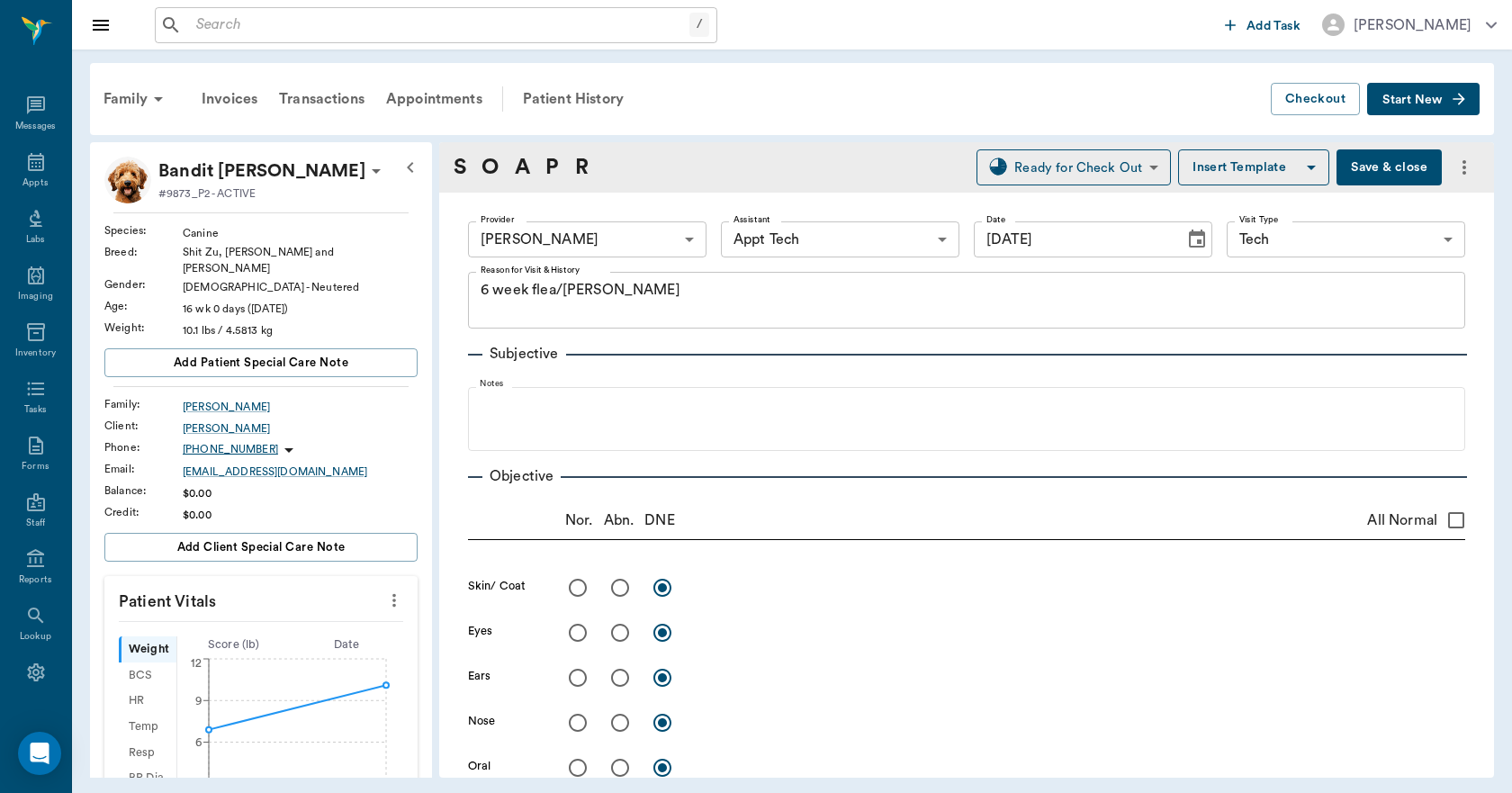
type input "[DATE]"
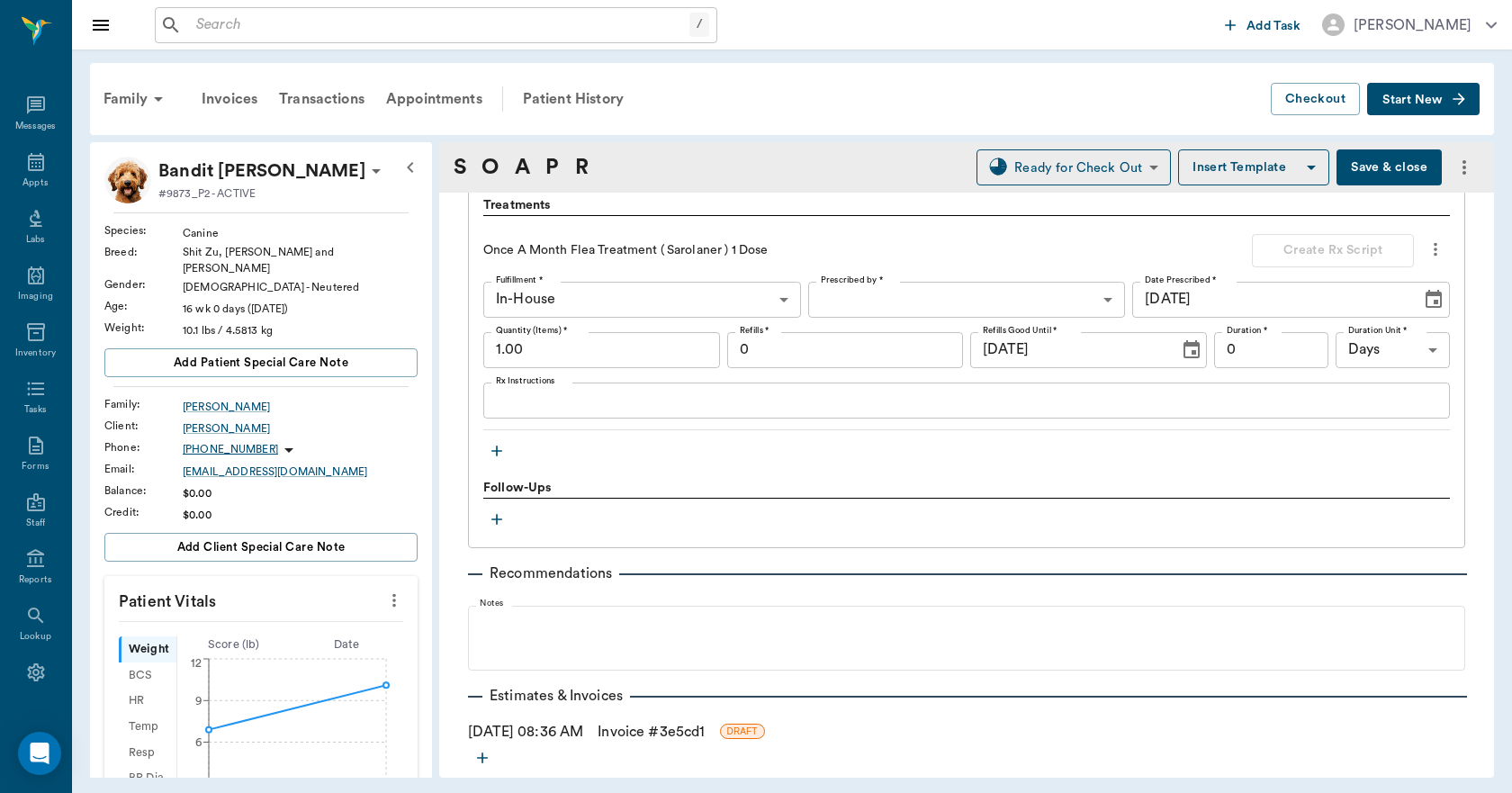
scroll to position [1260, 0]
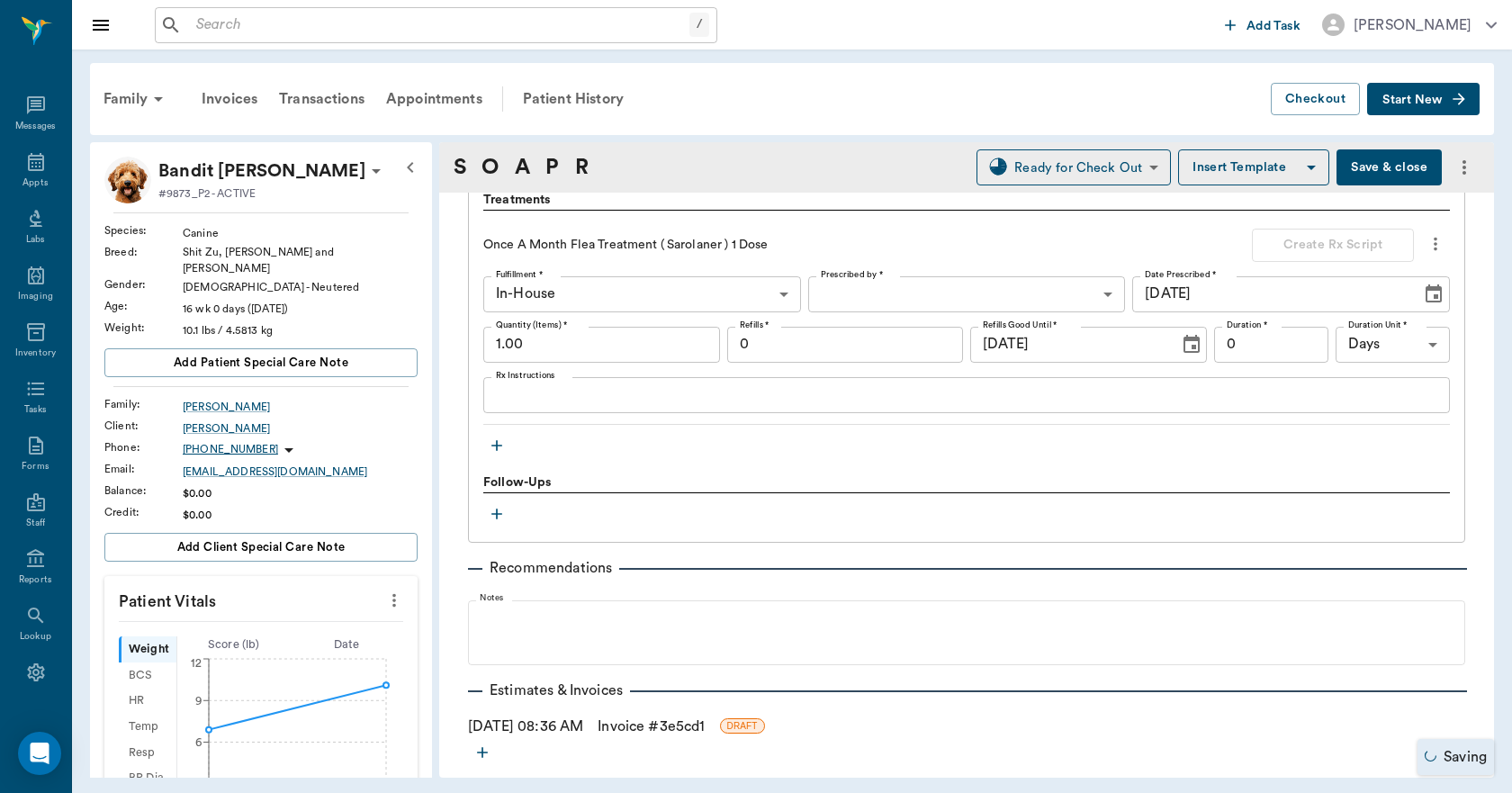
click at [496, 450] on icon "button" at bounding box center [497, 445] width 18 height 18
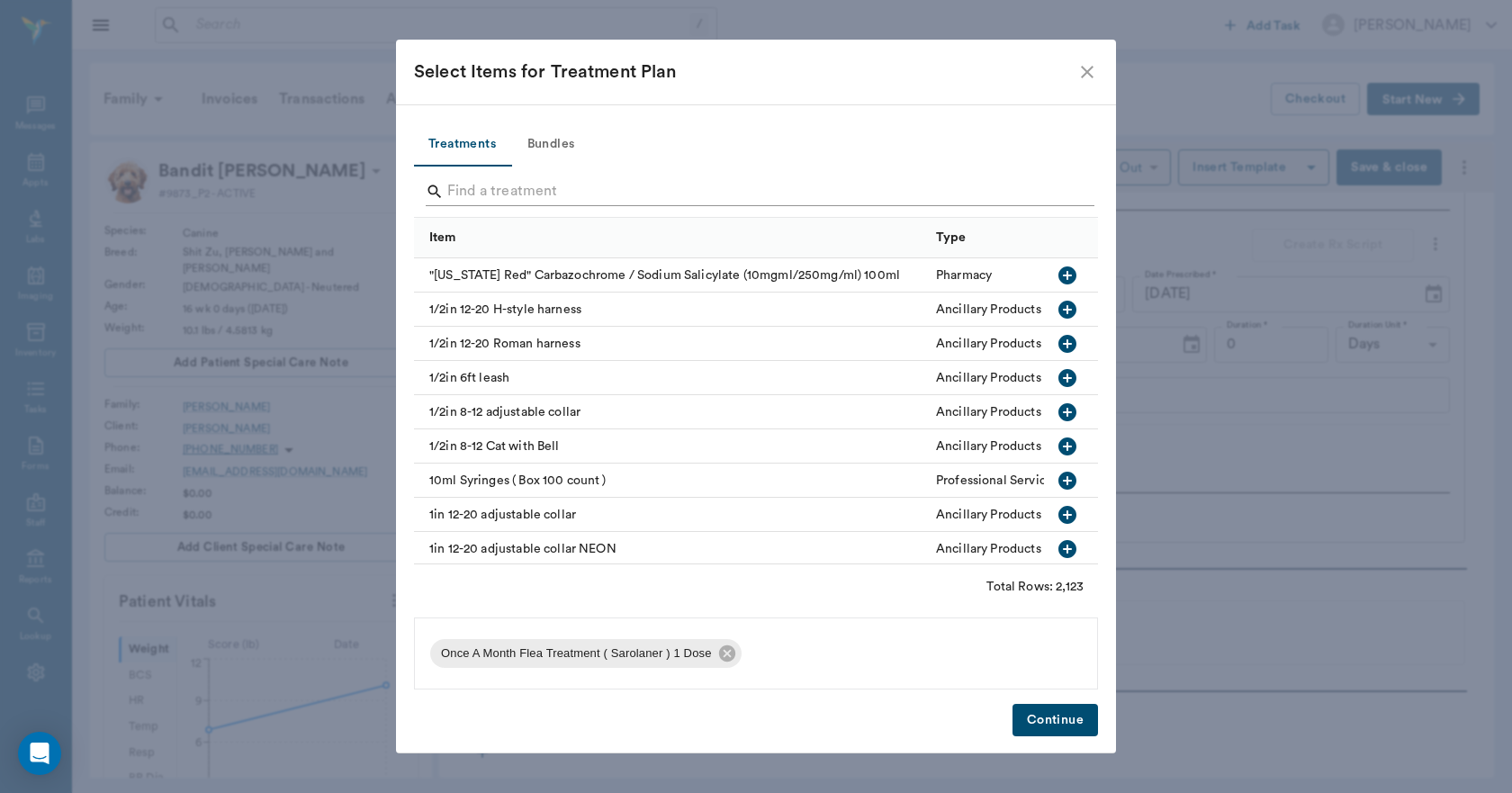
click at [568, 181] on input "Search" at bounding box center [756, 192] width 620 height 29
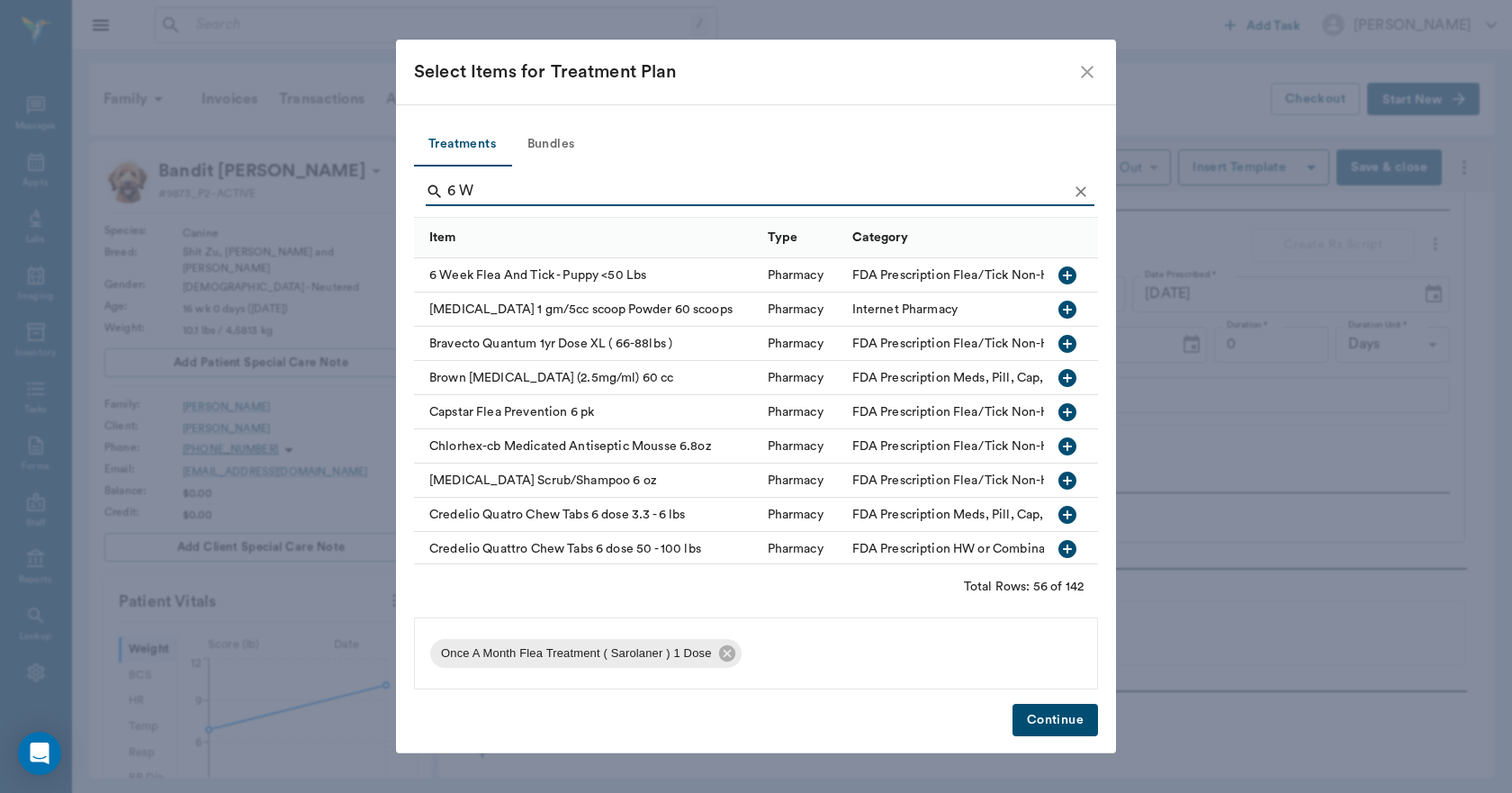
type input "6 W"
click at [1058, 276] on icon "button" at bounding box center [1067, 275] width 18 height 18
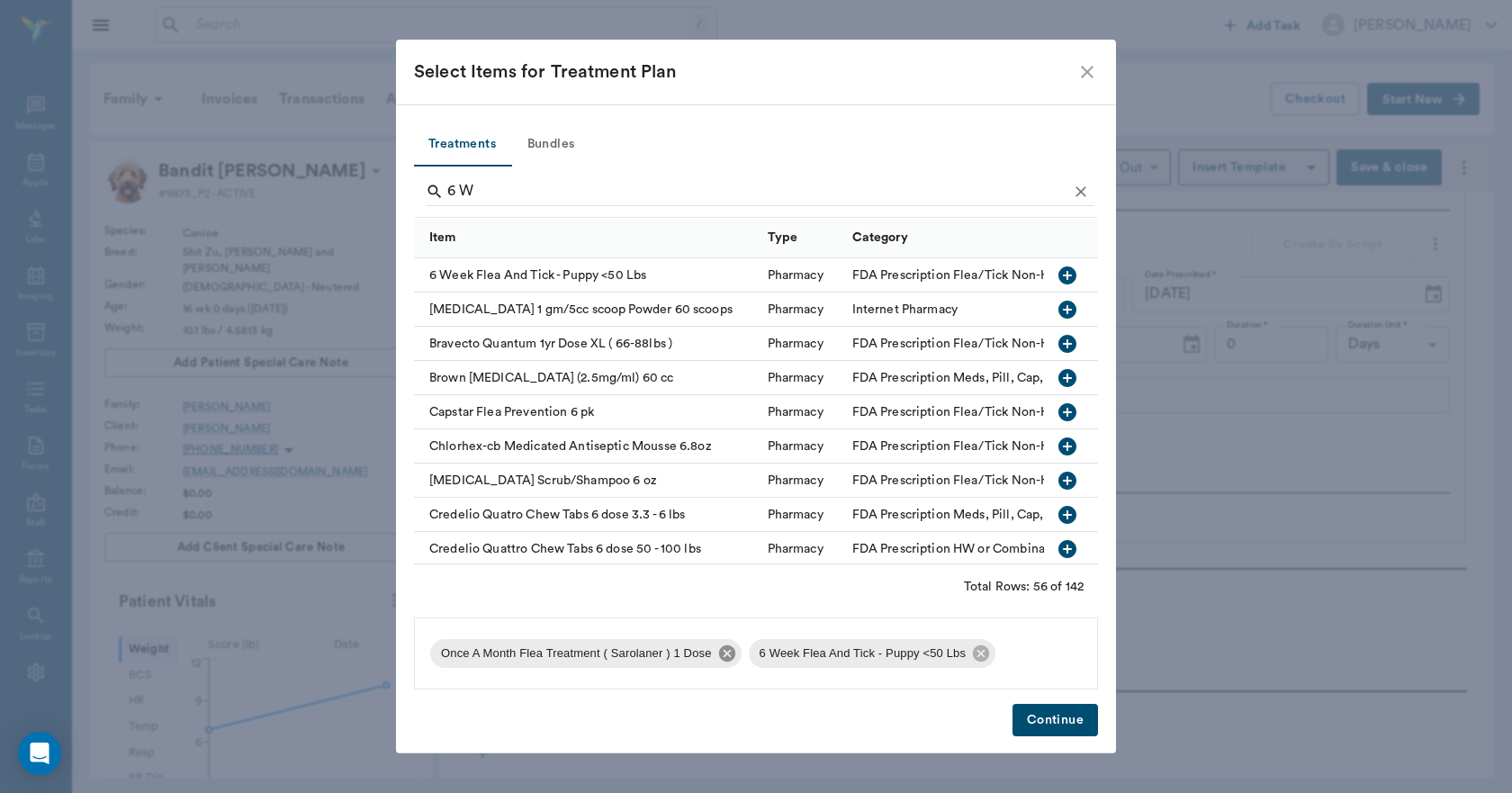
click at [725, 658] on icon at bounding box center [726, 654] width 16 height 16
click at [1055, 718] on button "Continue" at bounding box center [1055, 720] width 86 height 33
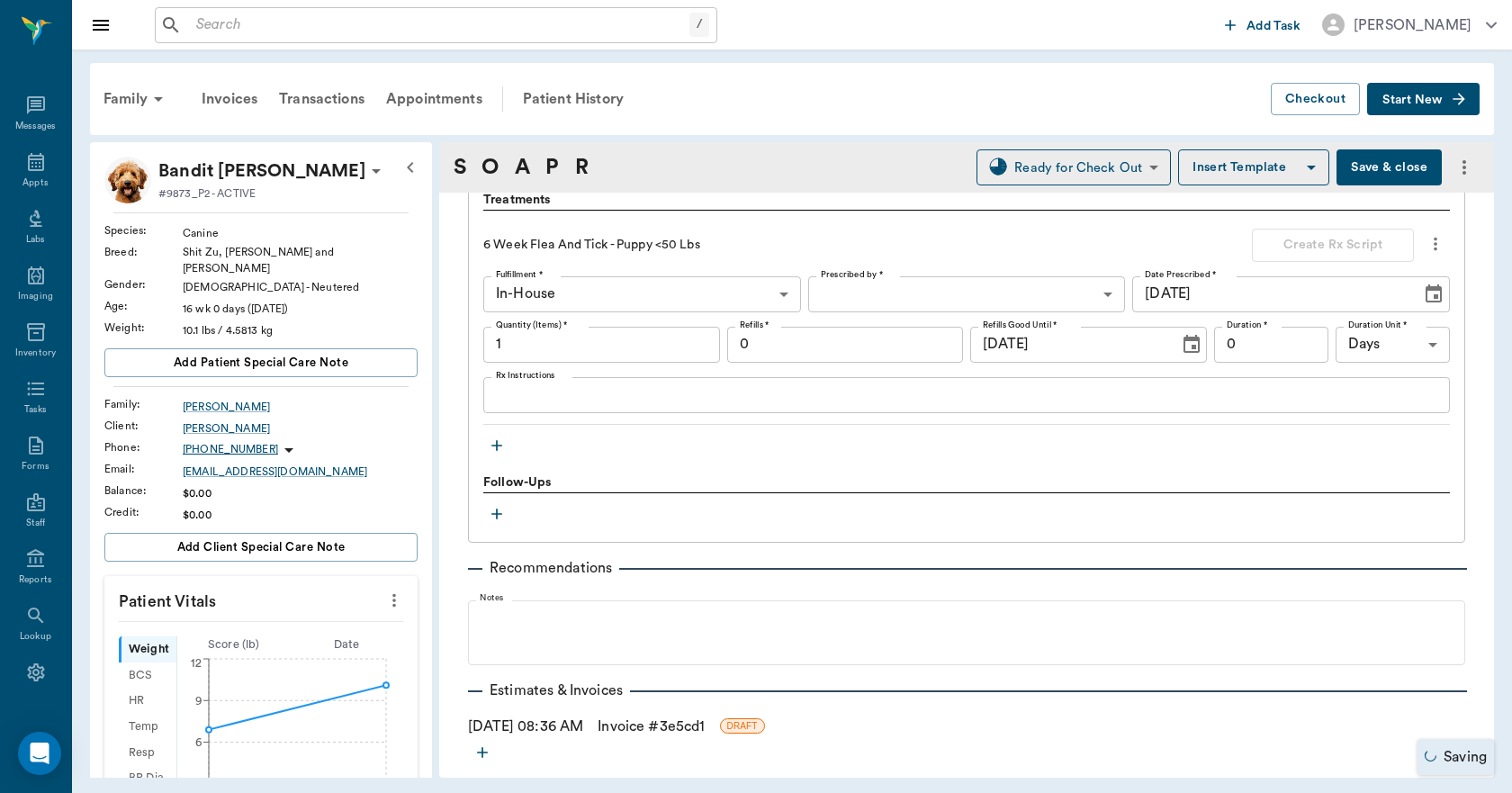
click at [660, 726] on link "Invoice # 3e5cd1" at bounding box center [651, 726] width 107 height 22
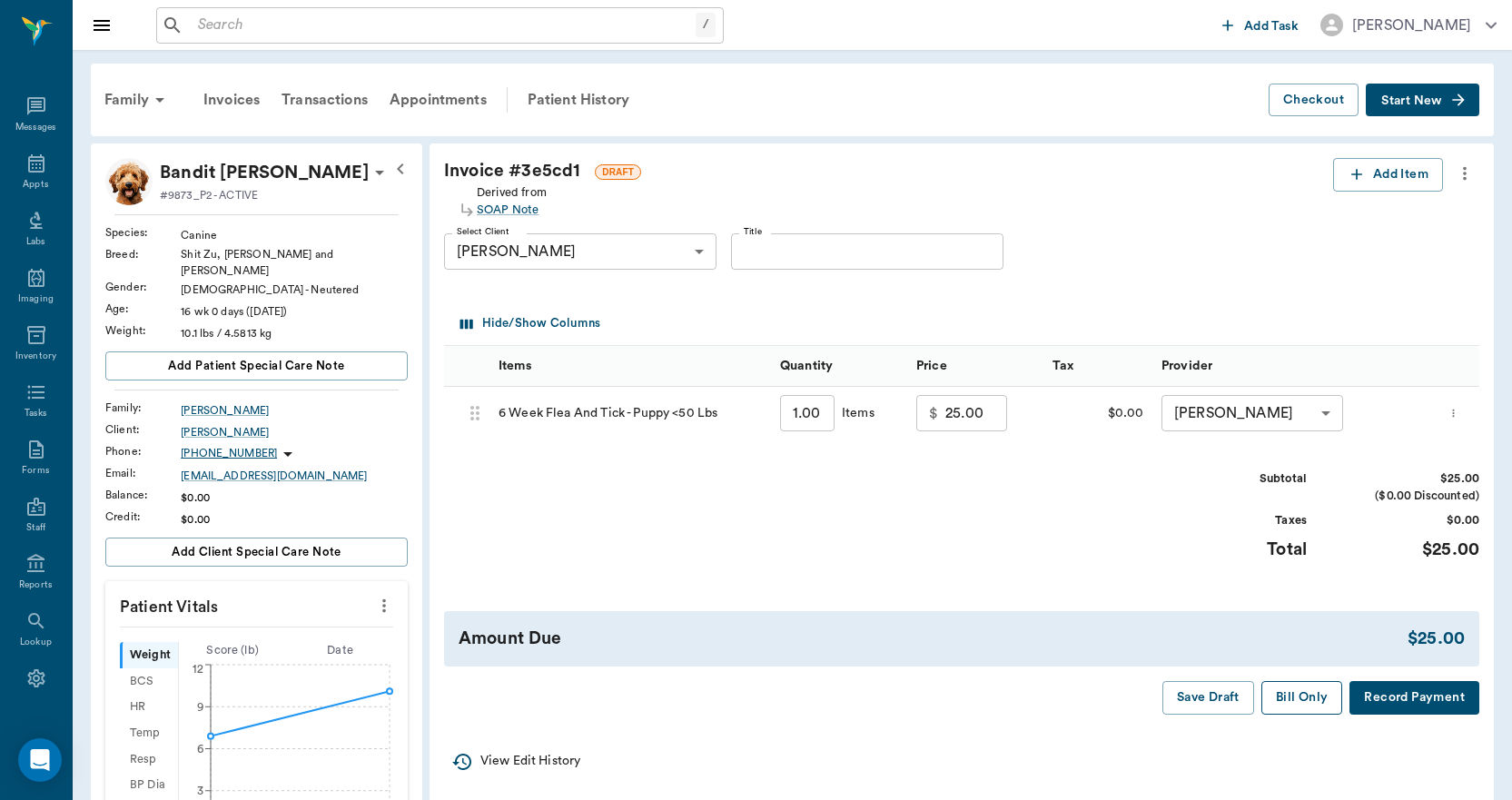
click at [1315, 704] on button "Bill Only" at bounding box center [1302, 698] width 82 height 34
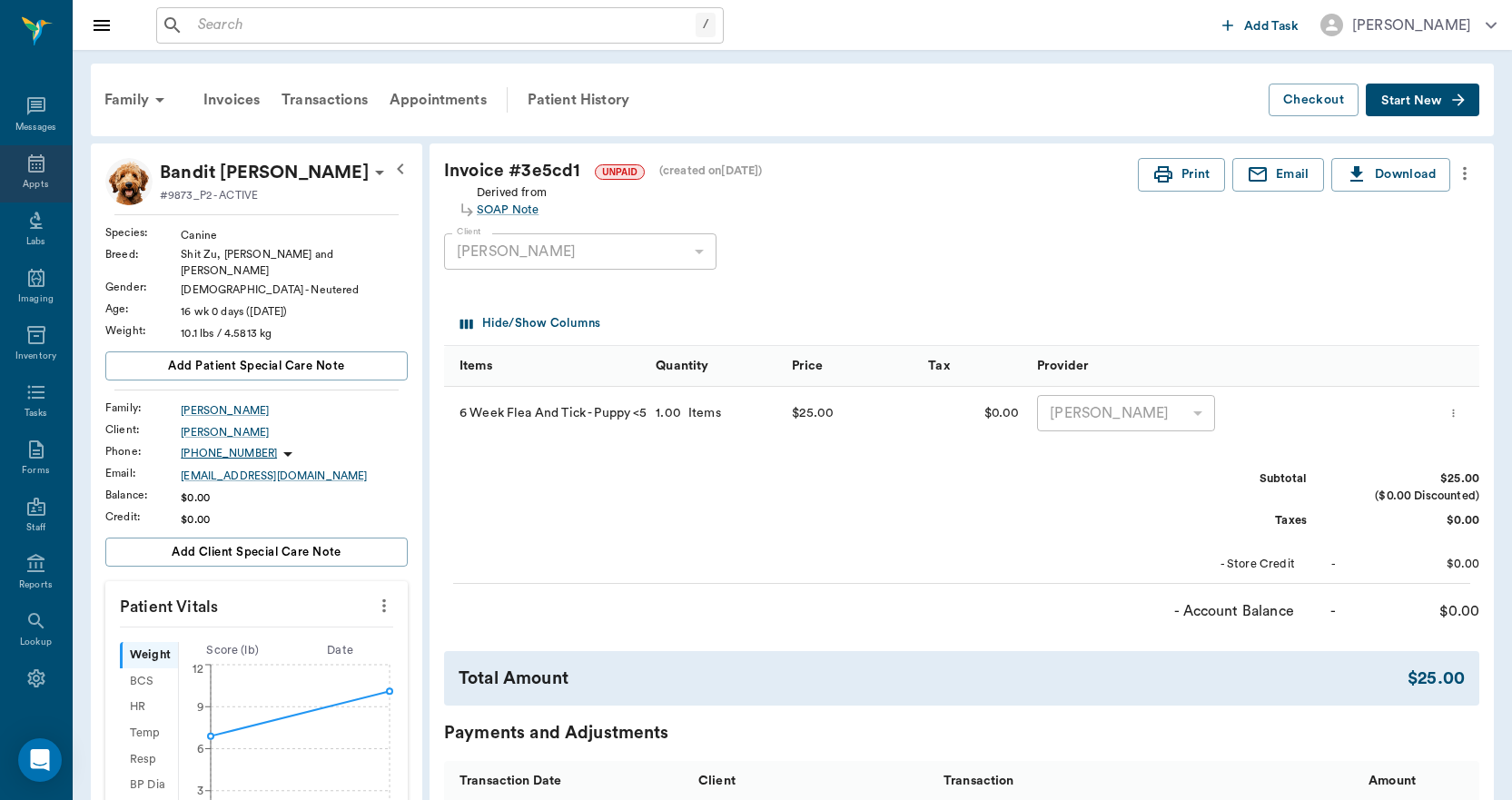
click at [35, 184] on div "Appts" at bounding box center [36, 185] width 25 height 13
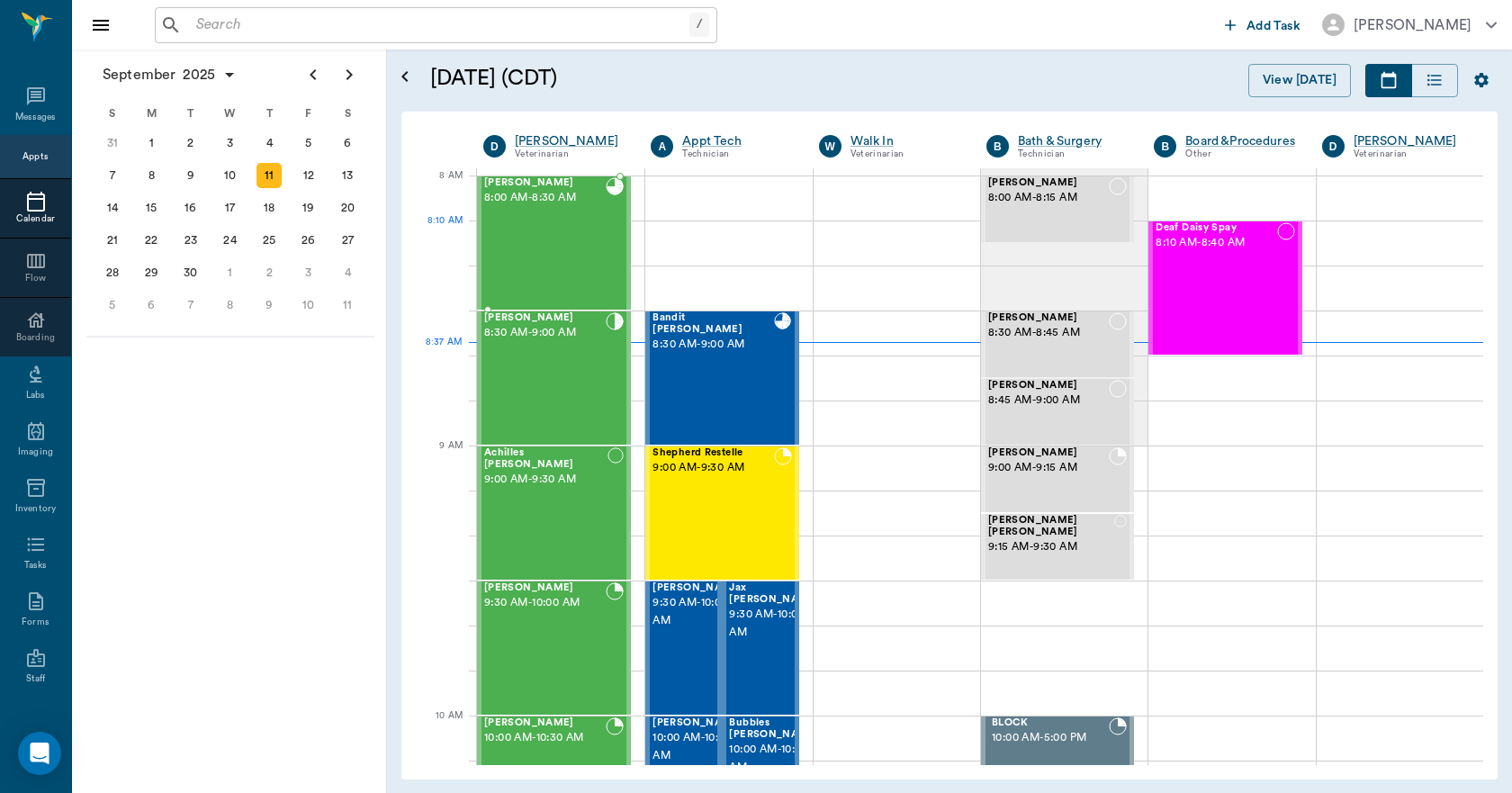
click at [527, 239] on div "Cattle Nichols 8:00 AM - 8:30 AM" at bounding box center [544, 244] width 121 height 132
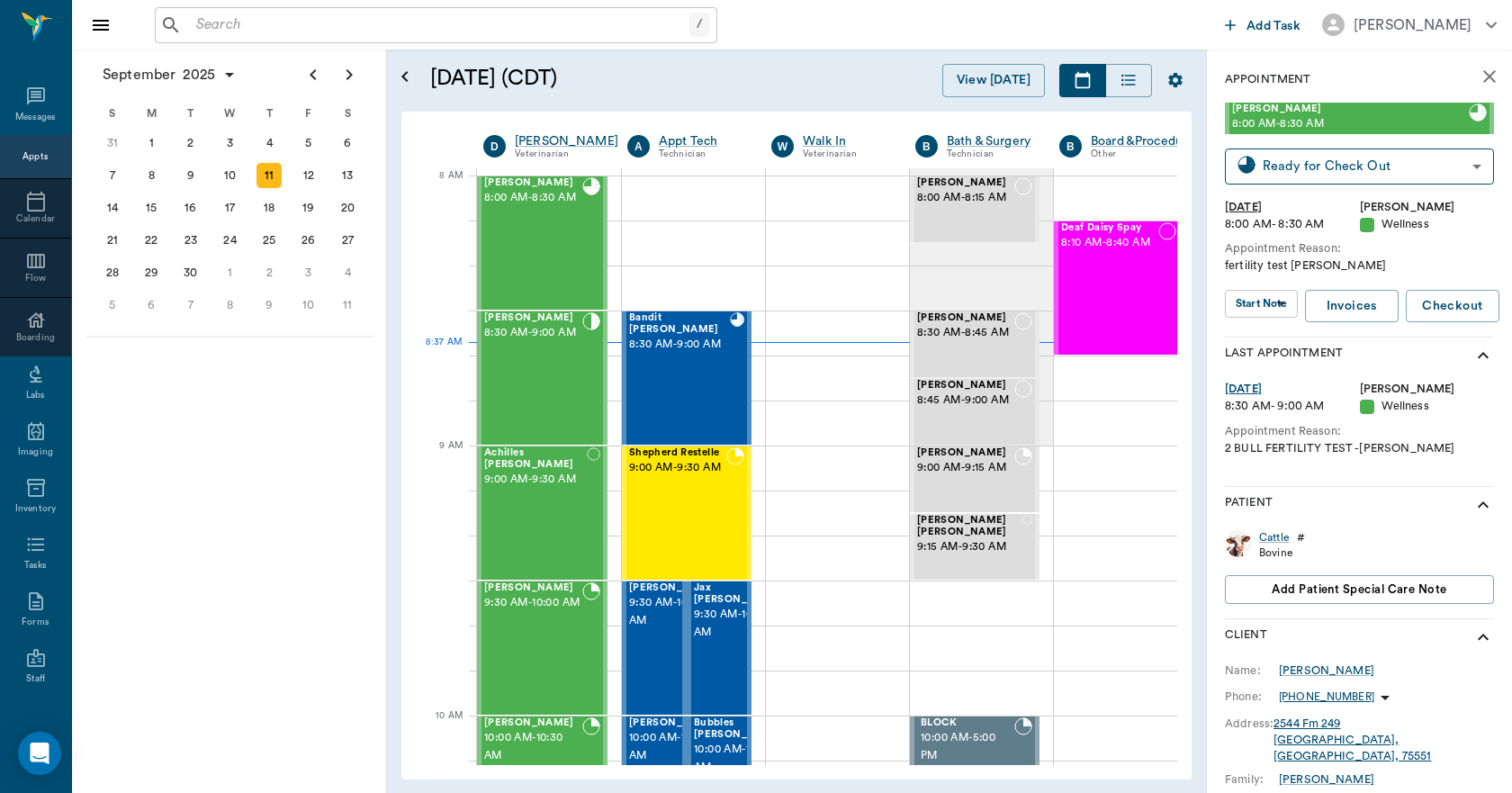
click at [1282, 546] on div "Bovine" at bounding box center [1282, 553] width 46 height 15
click at [1275, 538] on div "Cattle" at bounding box center [1274, 538] width 31 height 15
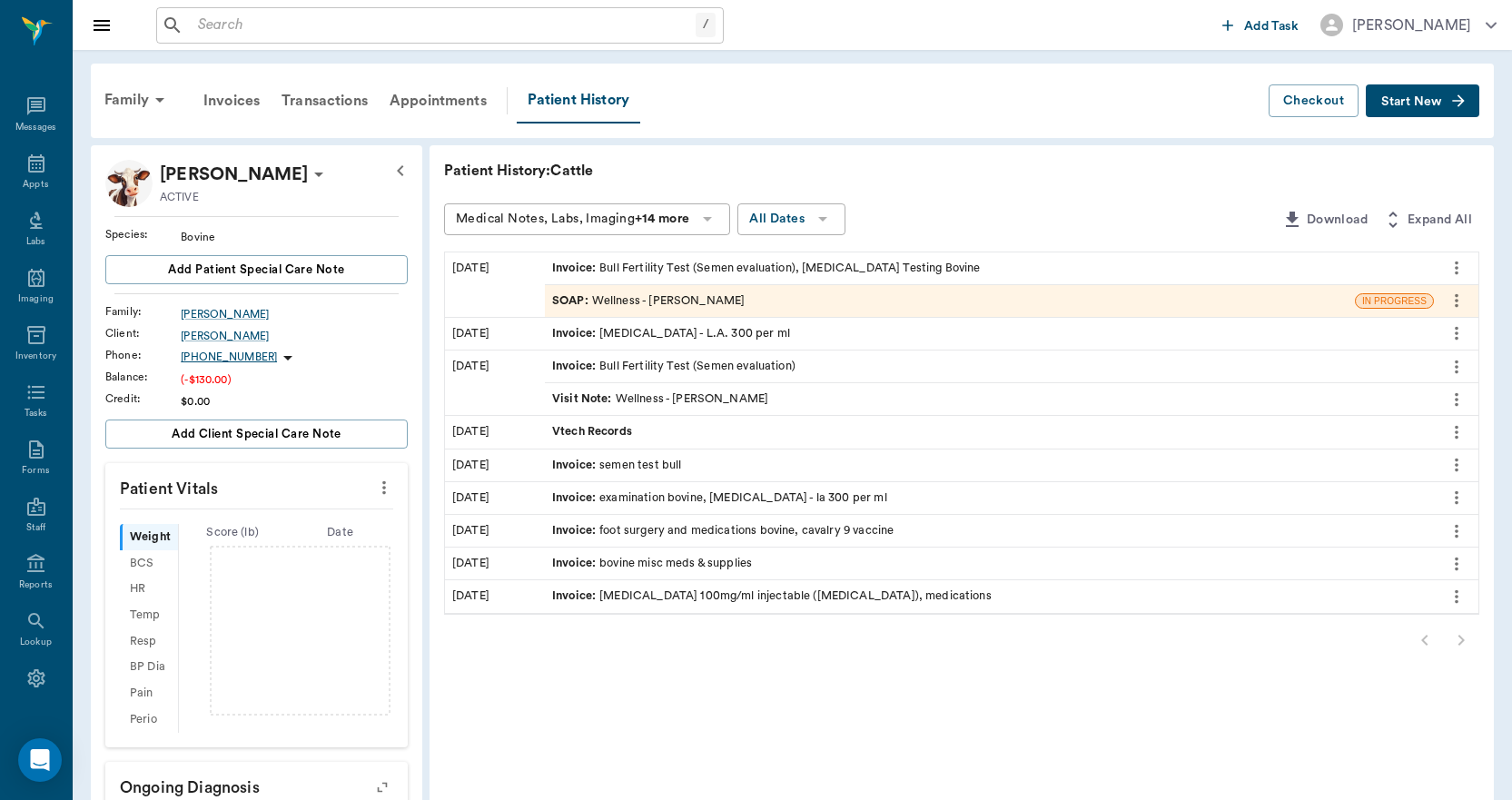
click at [711, 266] on div "Invoice : Bull Fertility Test (Semen evaluation), Trich Testing Bovine" at bounding box center [766, 268] width 429 height 17
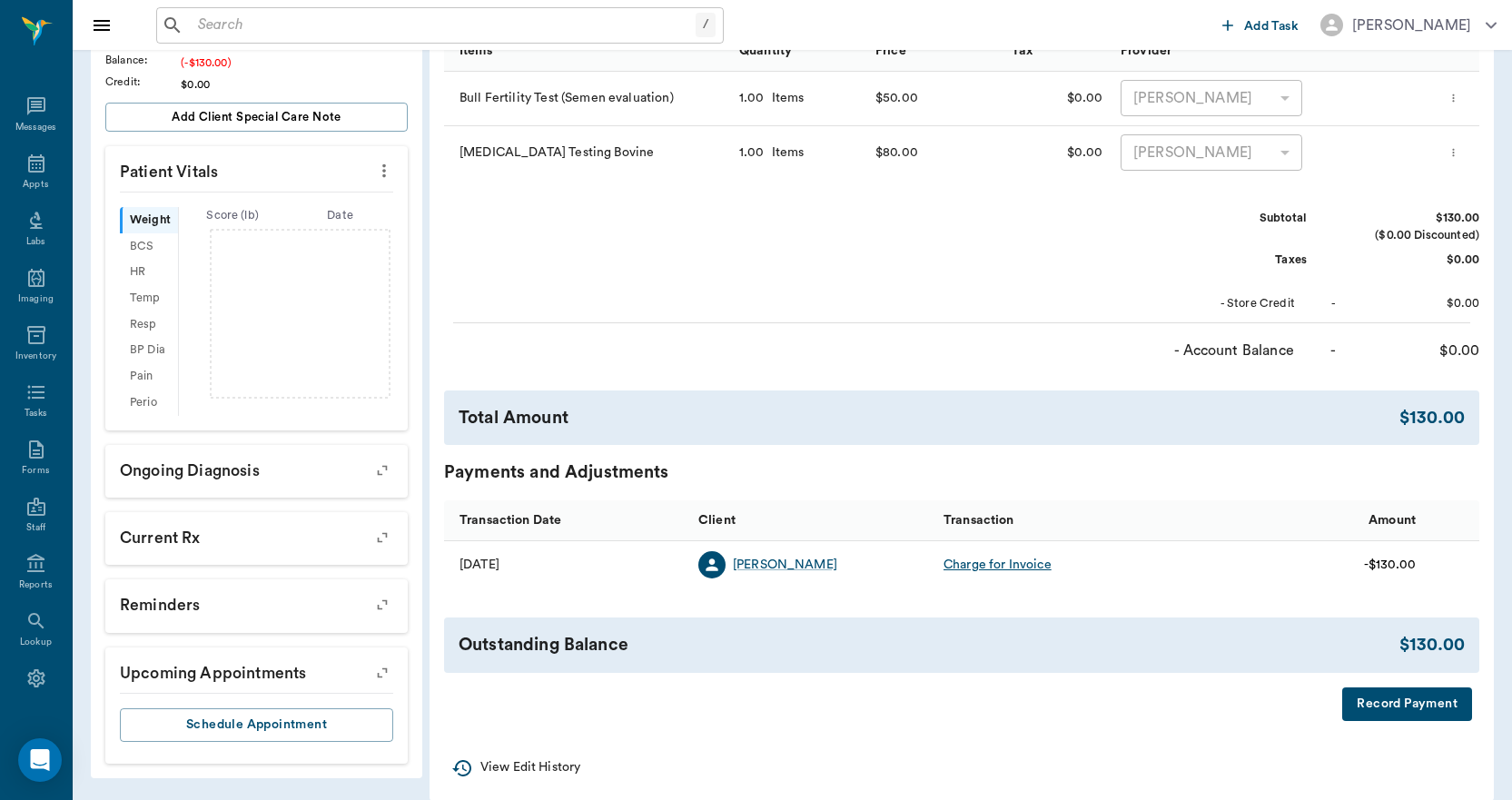
scroll to position [337, 0]
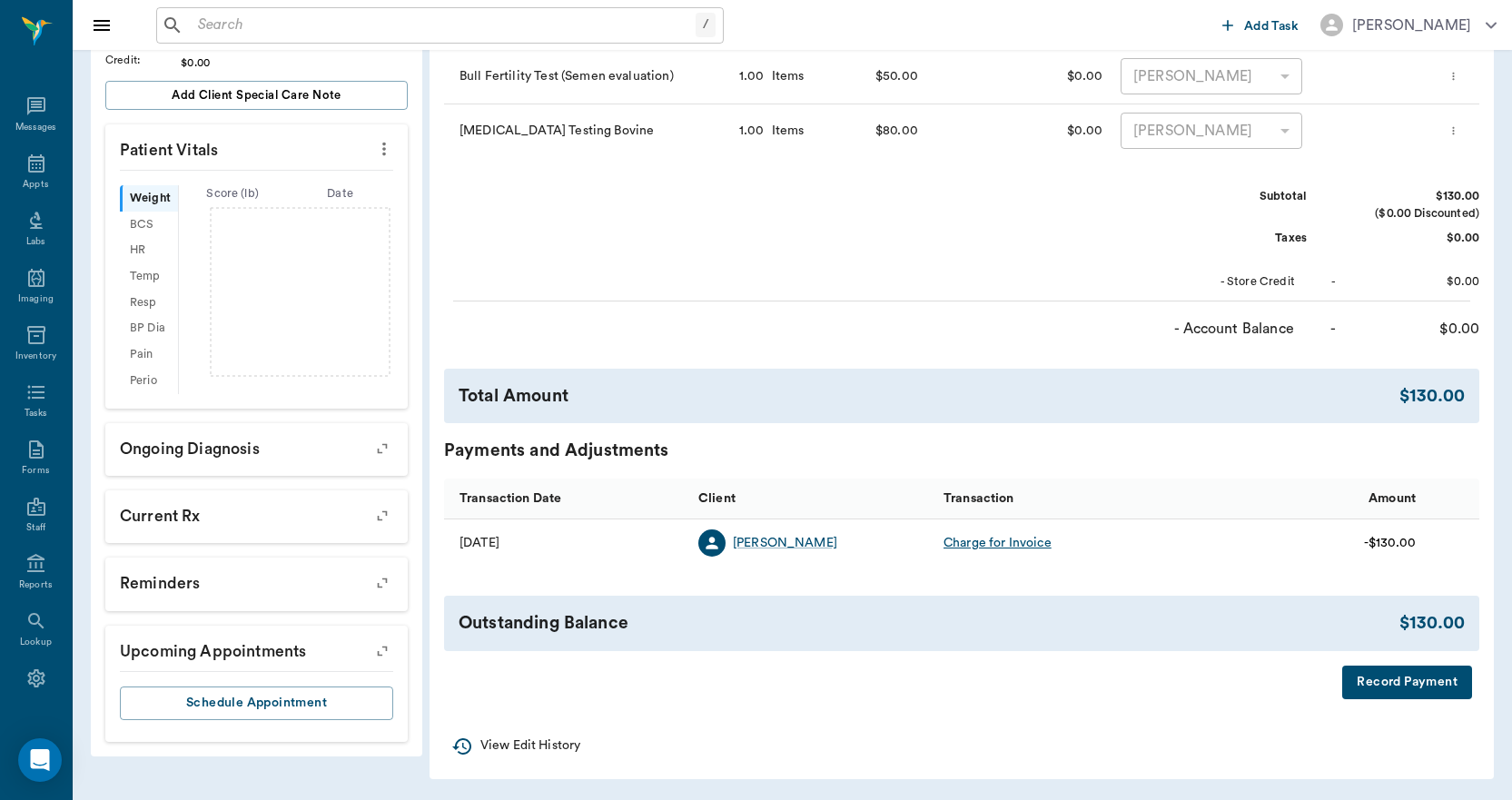
click at [1375, 683] on button "Record Payment" at bounding box center [1407, 682] width 130 height 34
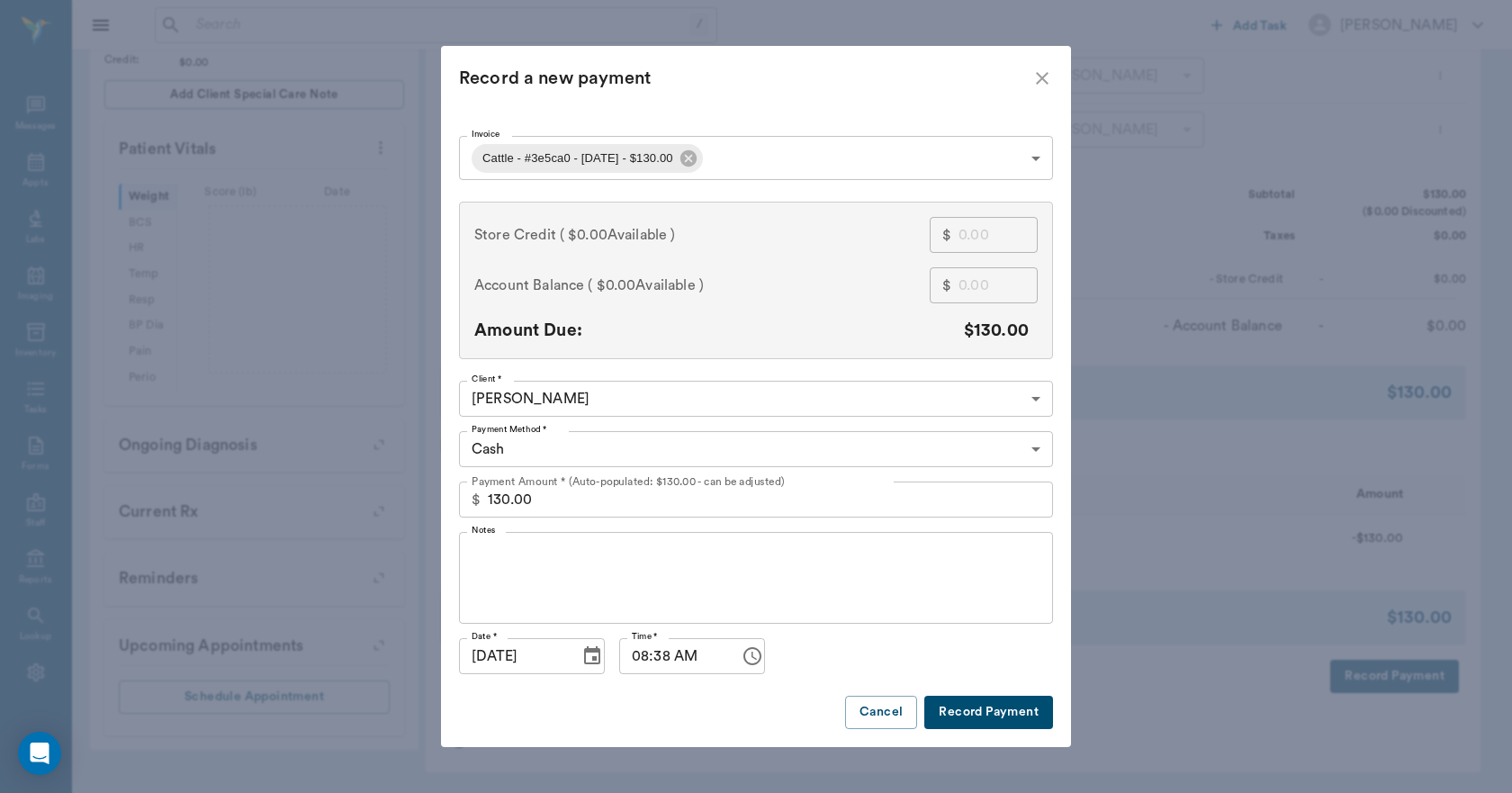
click at [554, 447] on body "/ ​ Add Task Dr. Bert Ellsworth Nectar Messages Appts Labs Imaging Inventory Ta…" at bounding box center [756, 229] width 1512 height 1127
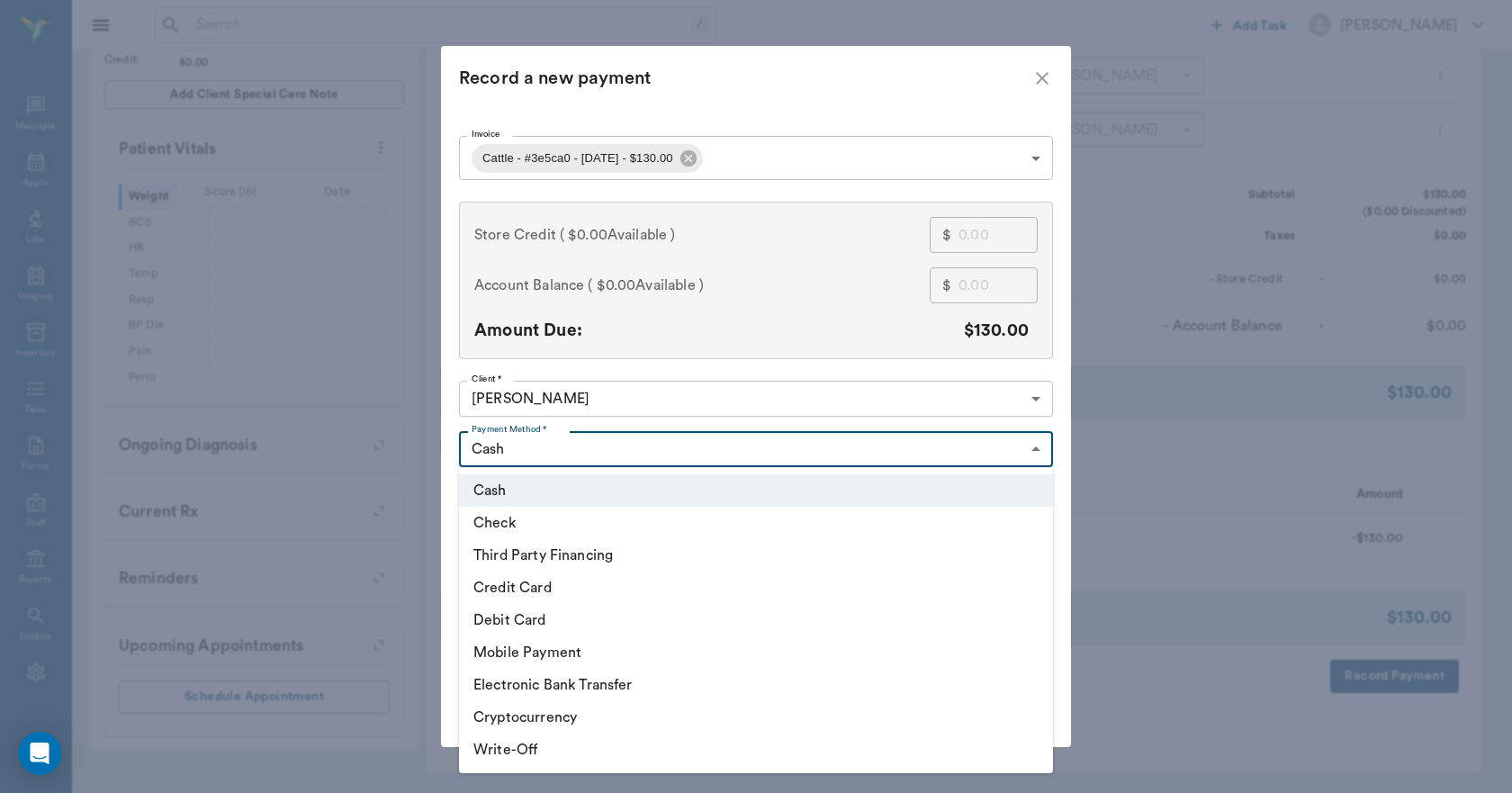
click at [535, 585] on li "Credit Card" at bounding box center [756, 588] width 594 height 32
type input "CREDIT_CARD"
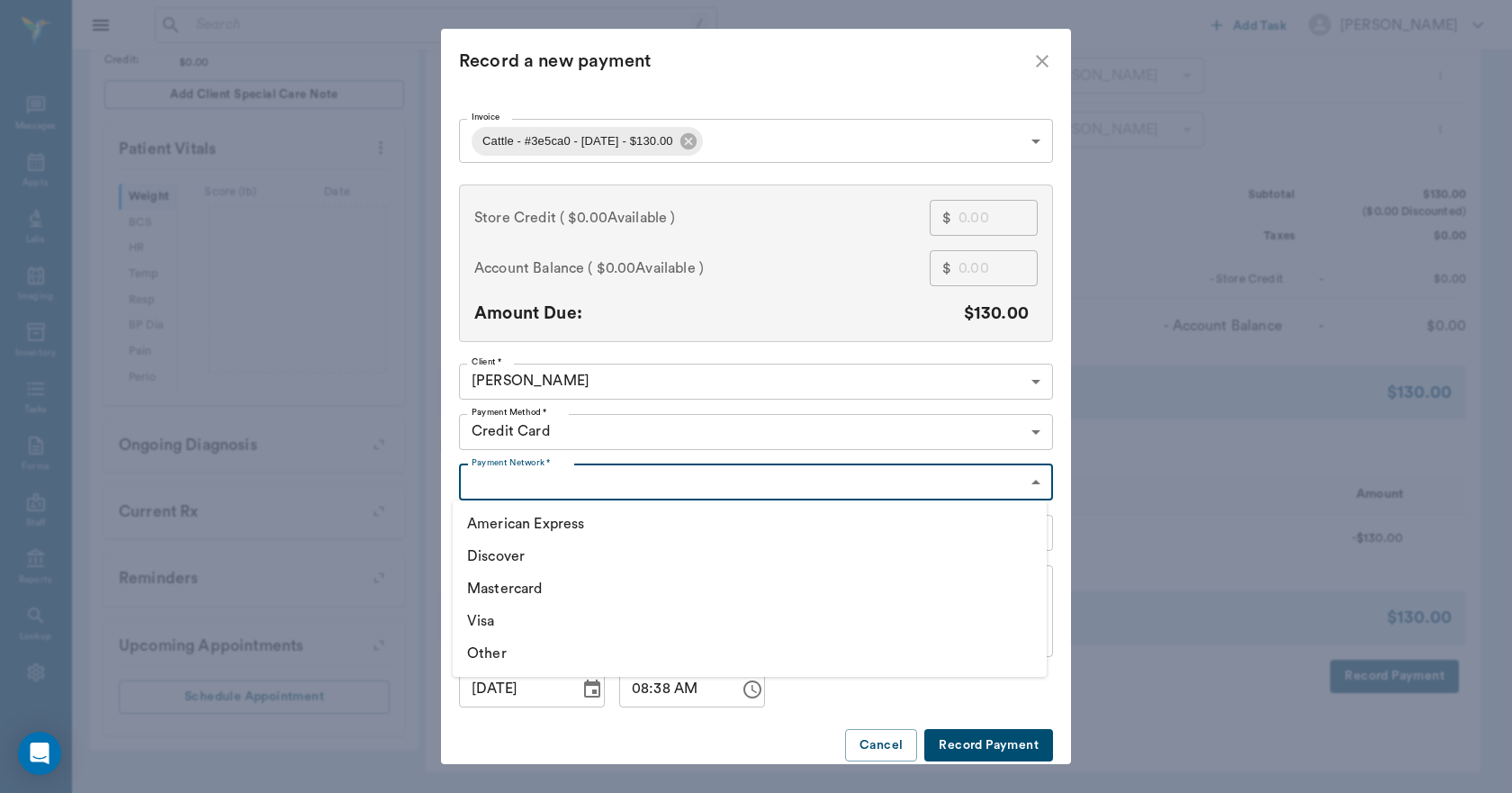
click at [552, 479] on body "/ ​ Add Task Dr. Bert Ellsworth Nectar Messages Appts Labs Imaging Inventory Ta…" at bounding box center [756, 229] width 1512 height 1127
click at [505, 618] on li "Visa" at bounding box center [750, 621] width 594 height 32
type input "VISA"
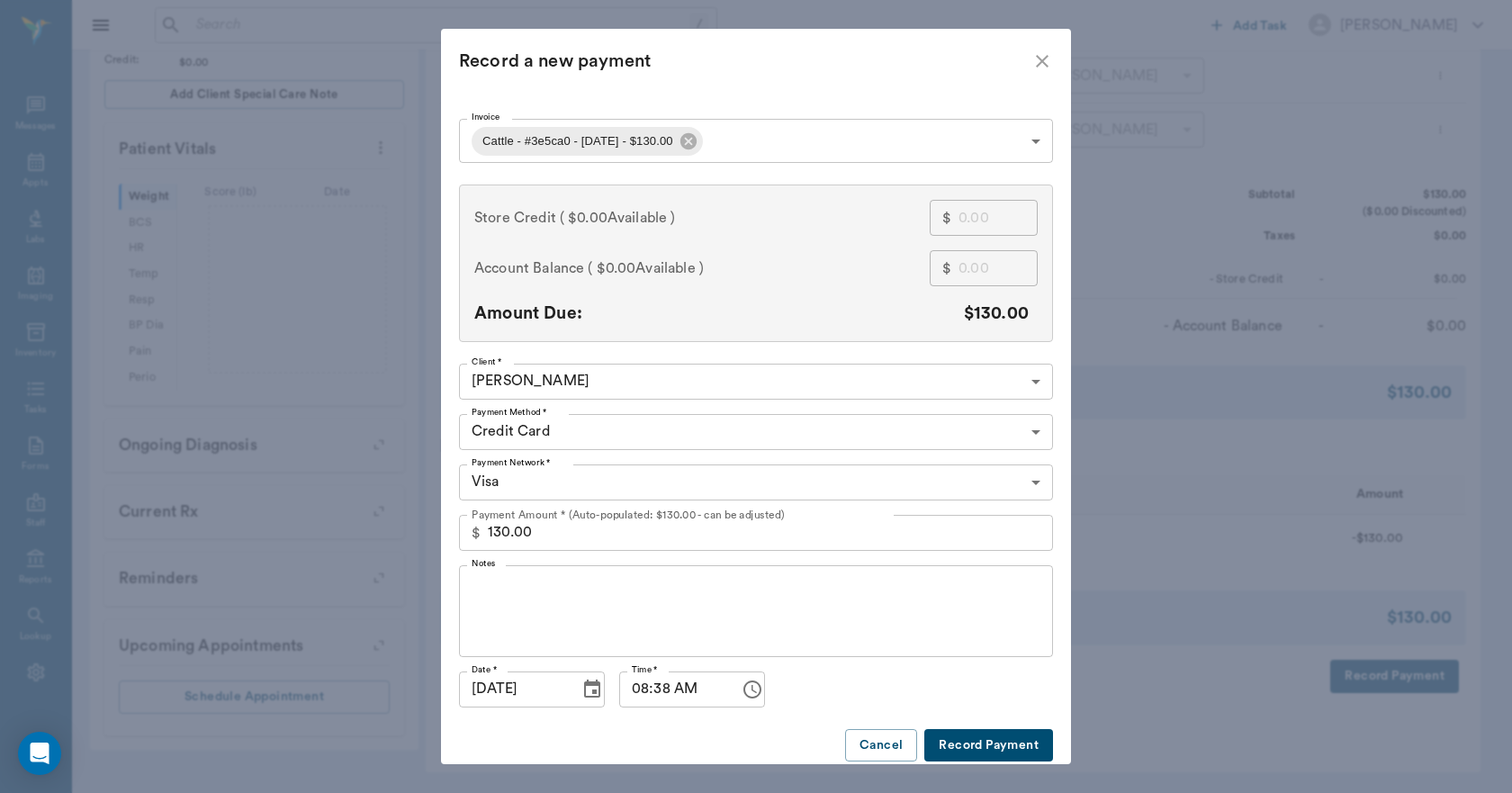
click at [966, 739] on button "Record Payment" at bounding box center [989, 745] width 129 height 33
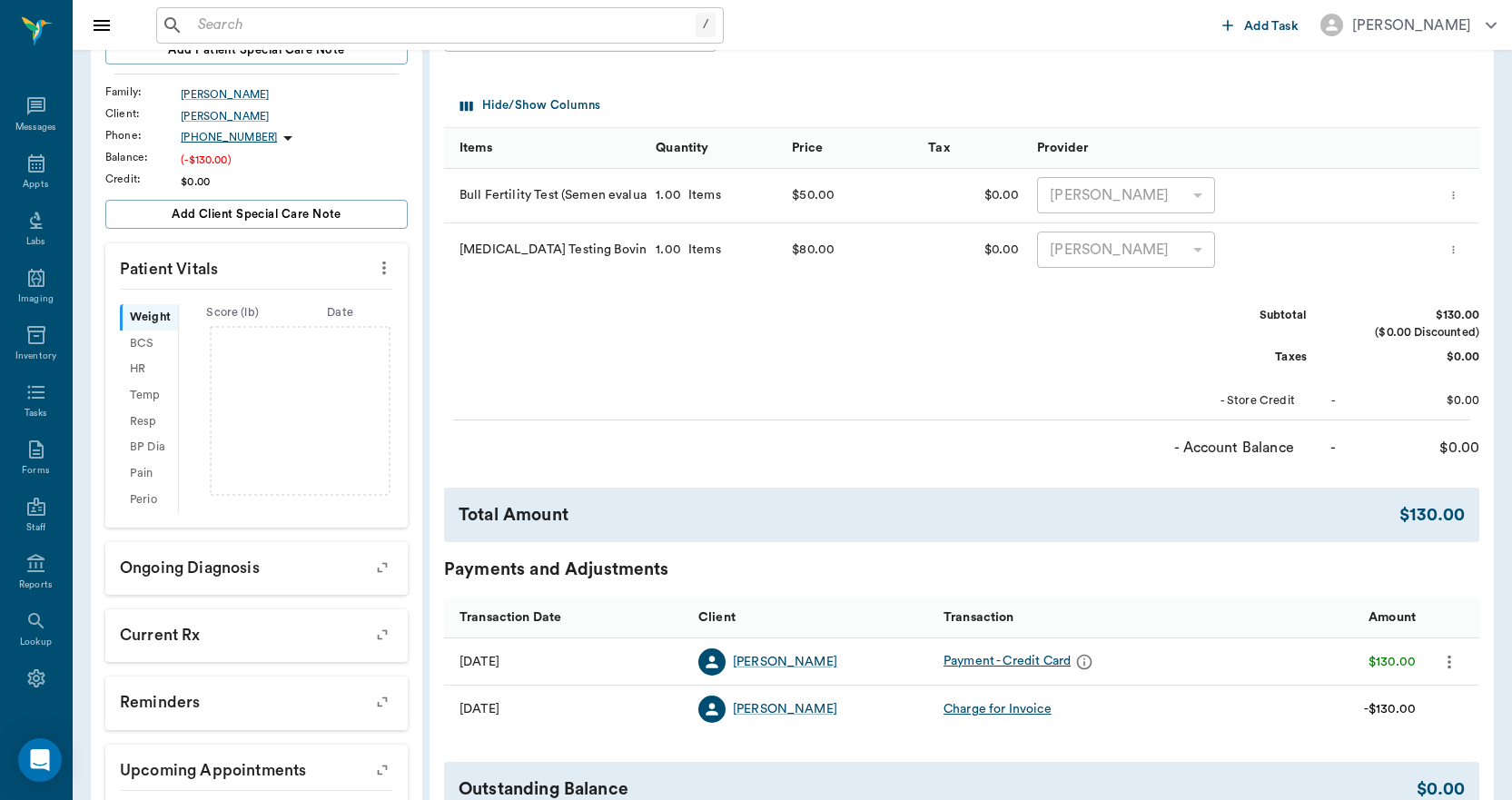
scroll to position [0, 0]
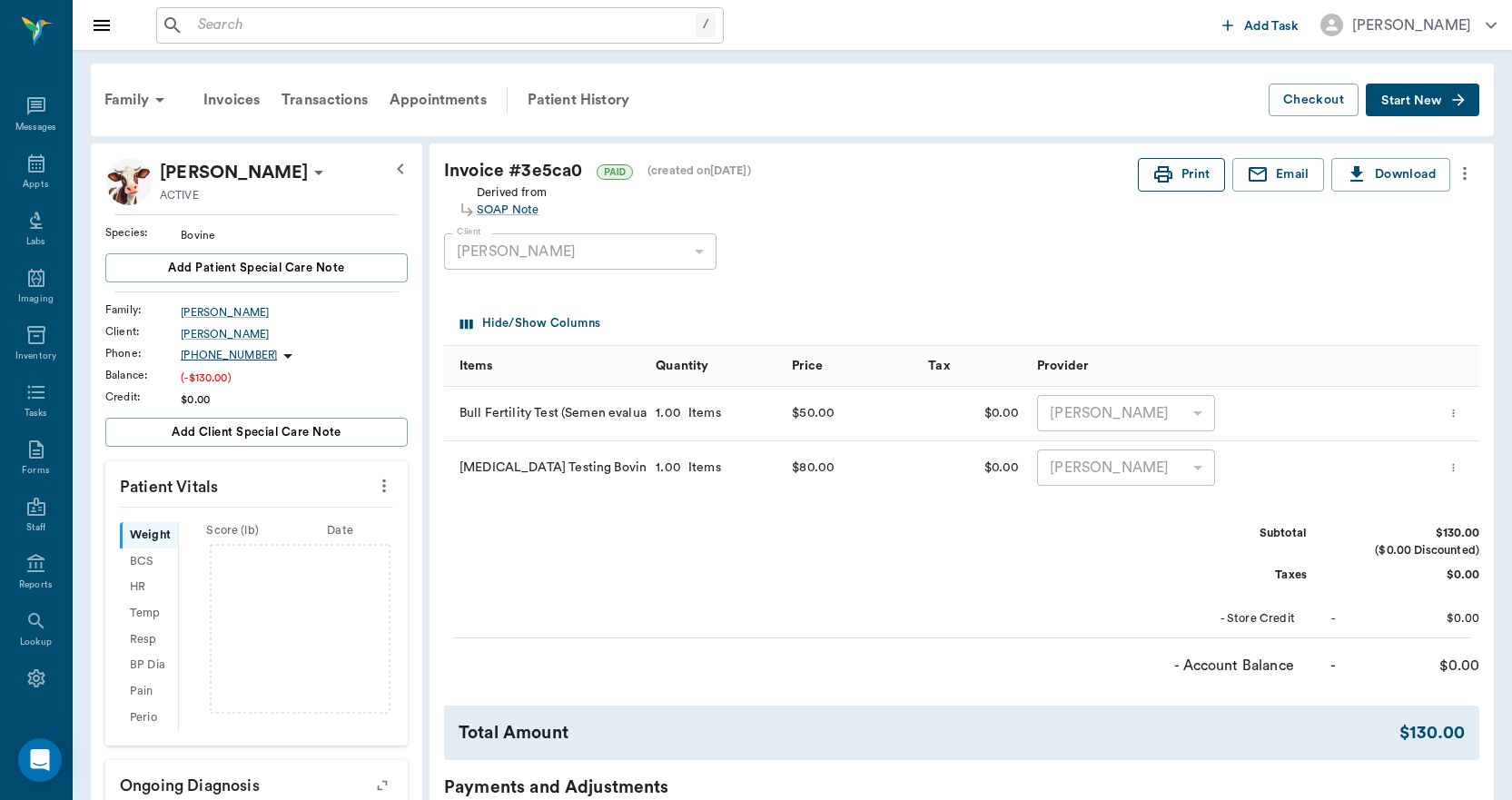
click at [1185, 175] on button "Print" at bounding box center [1181, 174] width 87 height 34
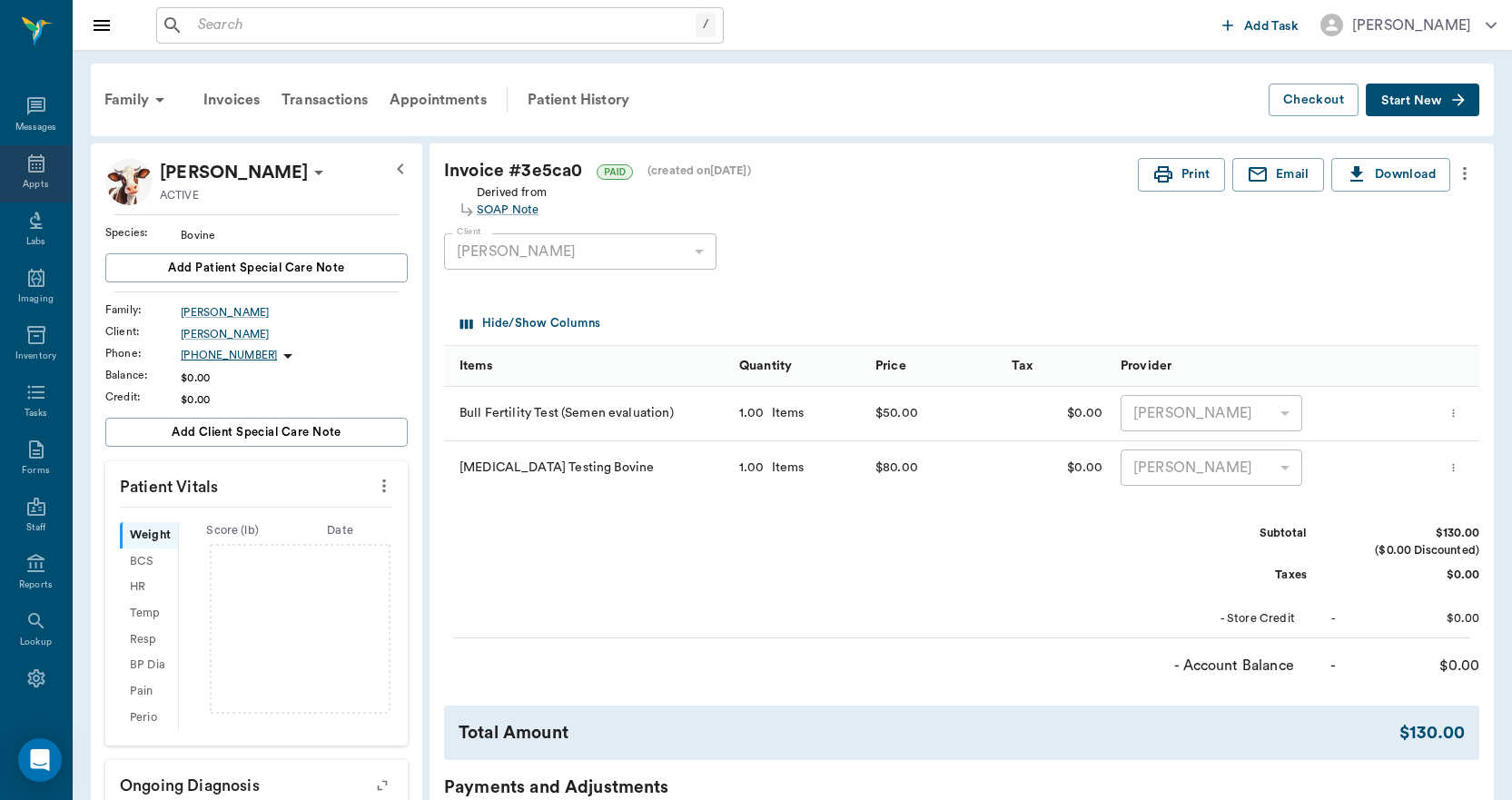
click at [25, 182] on div "Appts" at bounding box center [36, 185] width 25 height 13
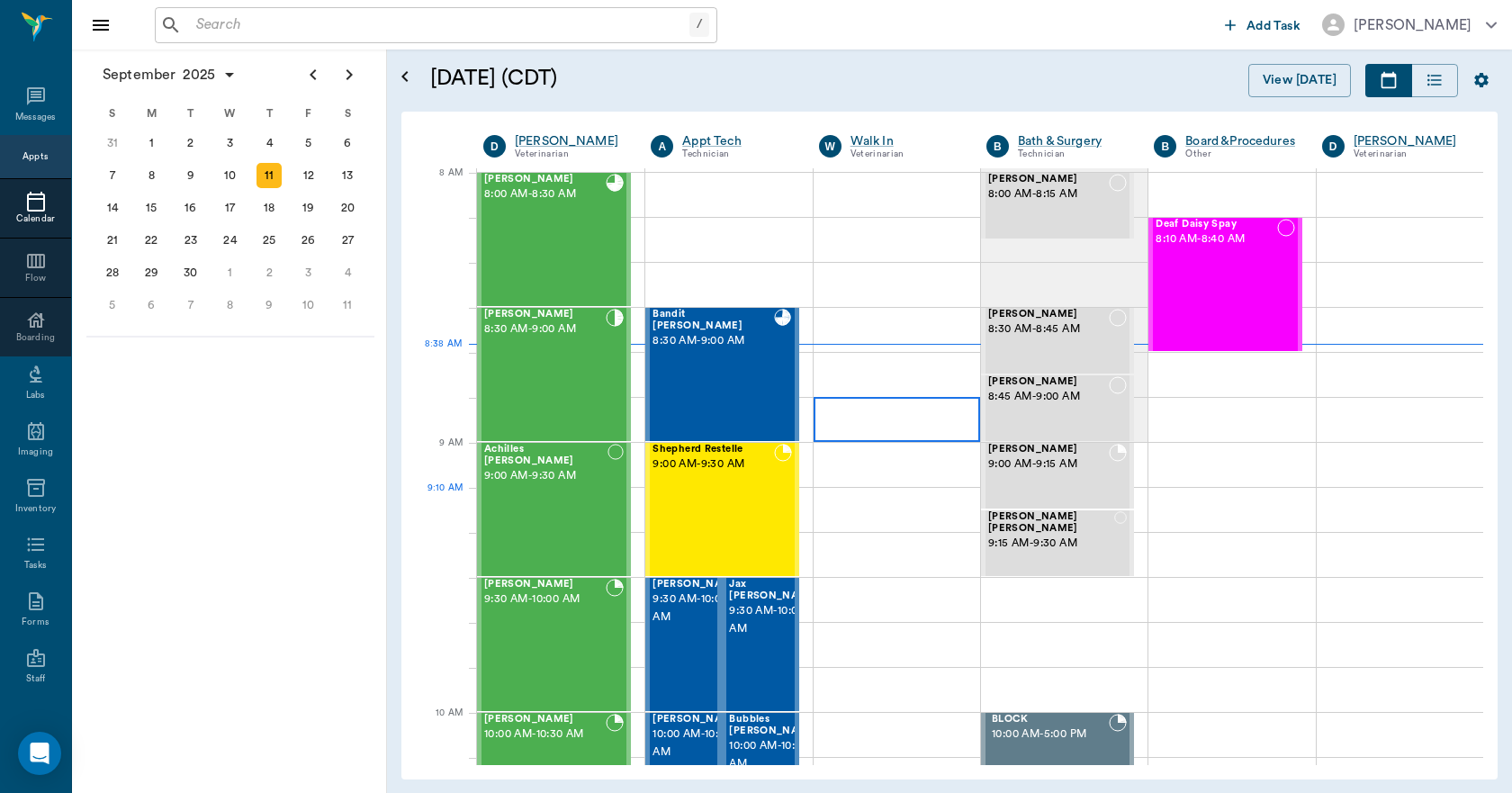
scroll to position [4, 0]
click at [584, 232] on div "Cattle Nichols 8:00 AM - 8:30 AM" at bounding box center [544, 240] width 121 height 132
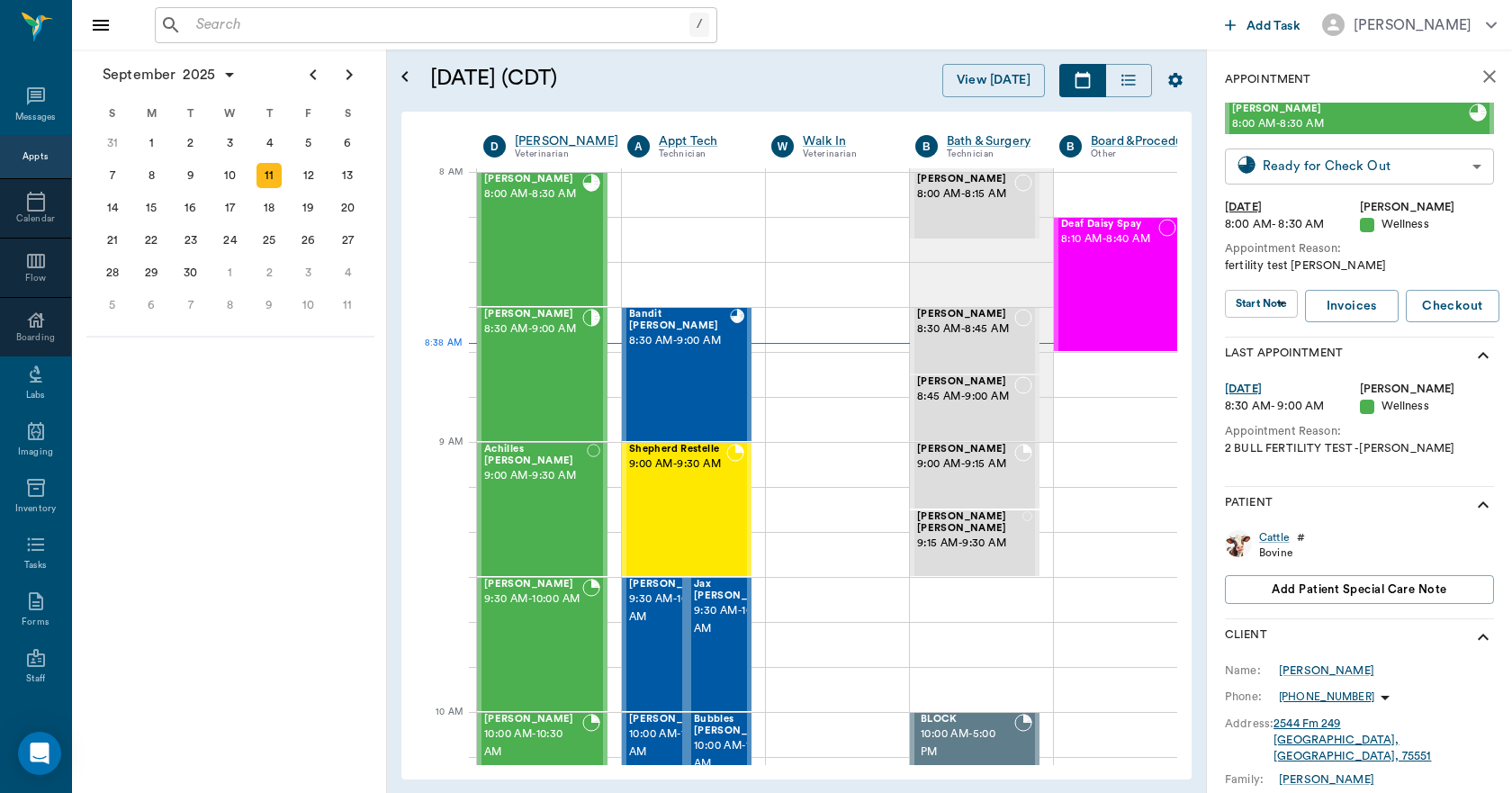
click at [1297, 167] on body "/ ​ Add Task Dr. Bert Ellsworth Nectar Messages Appts Calendar Flow Boarding La…" at bounding box center [756, 396] width 1512 height 793
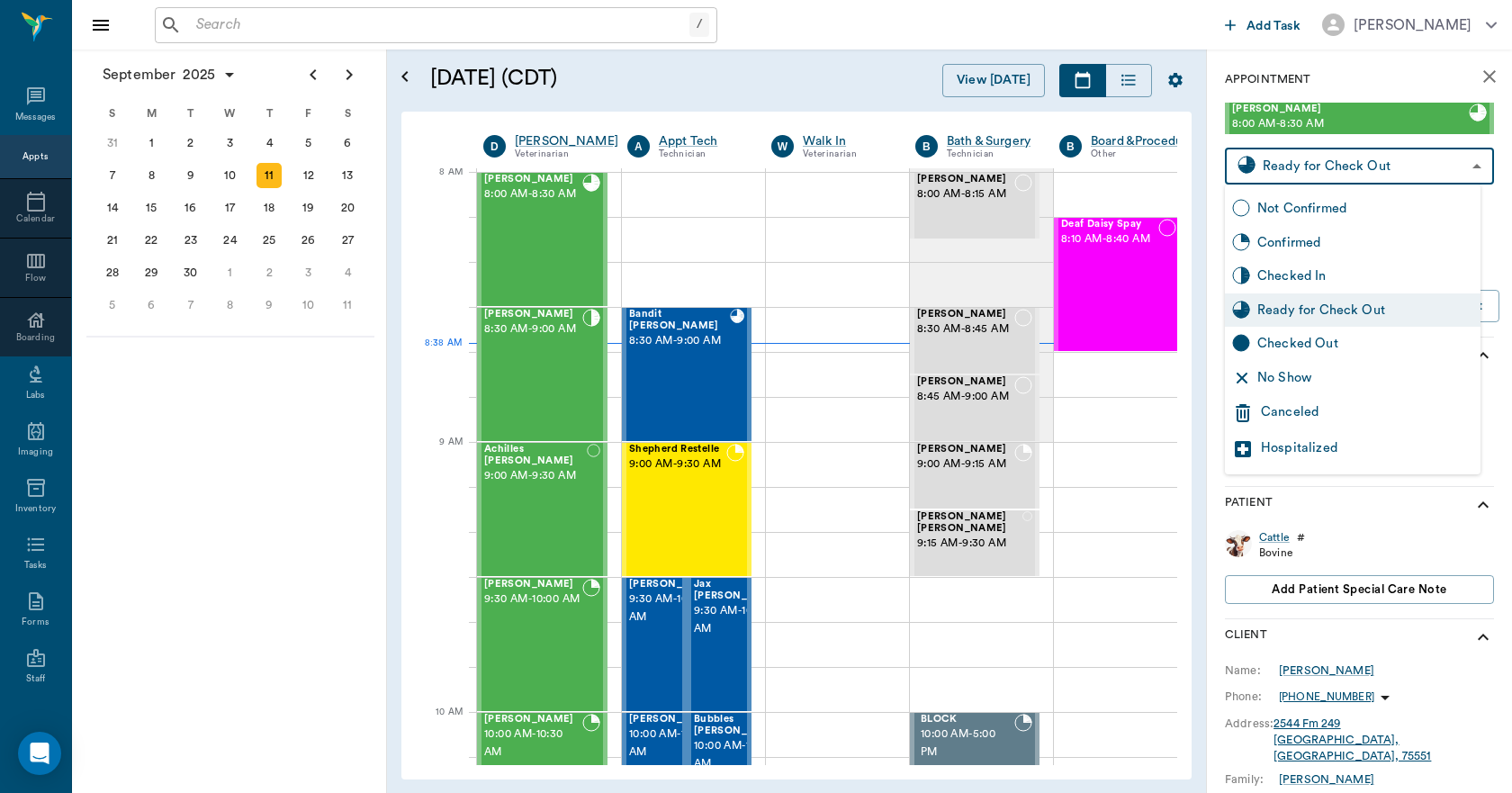
click at [1298, 342] on div "Checked Out" at bounding box center [1365, 344] width 216 height 20
type input "CHECKED_OUT"
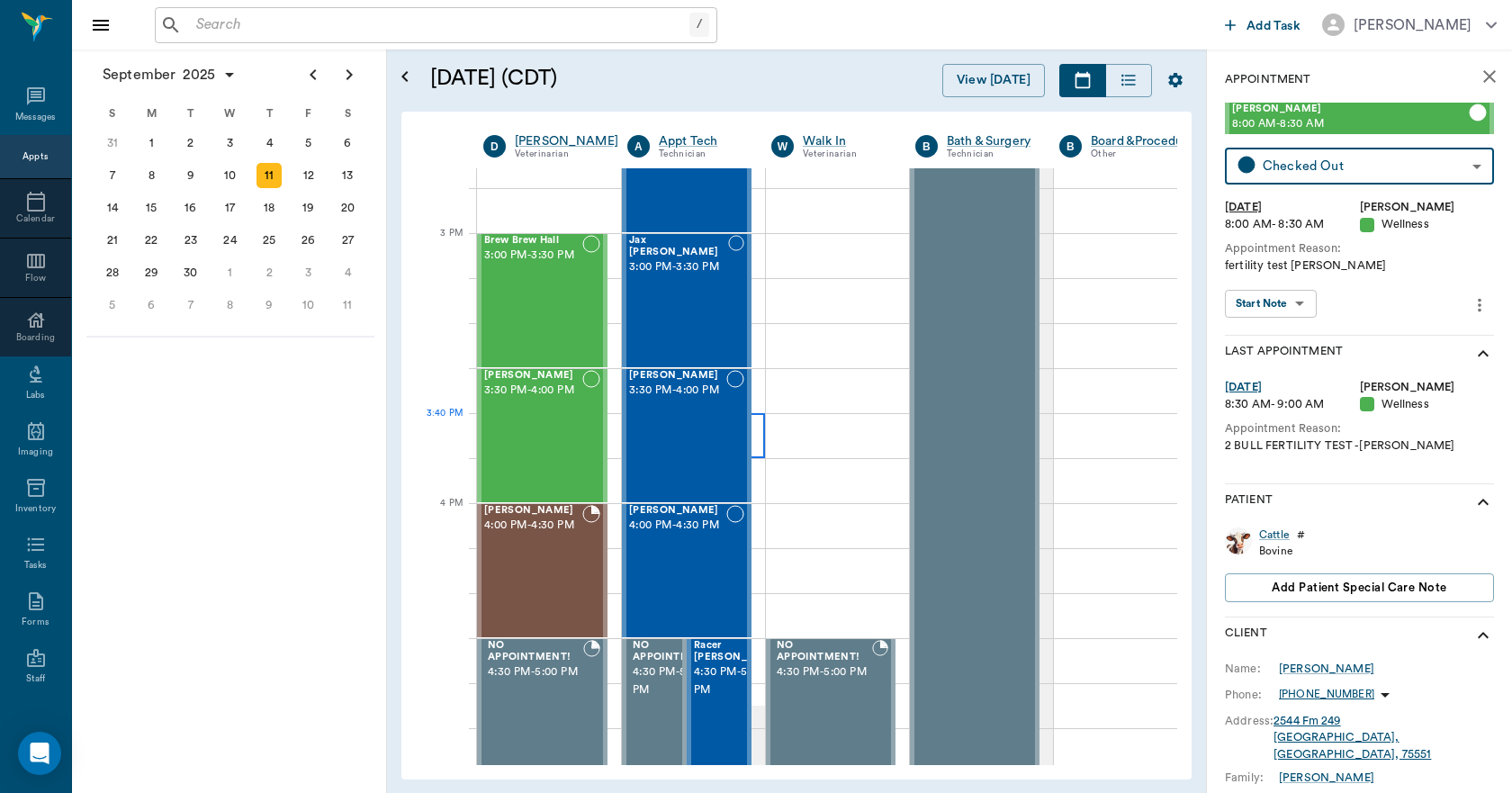
scroll to position [1984, 0]
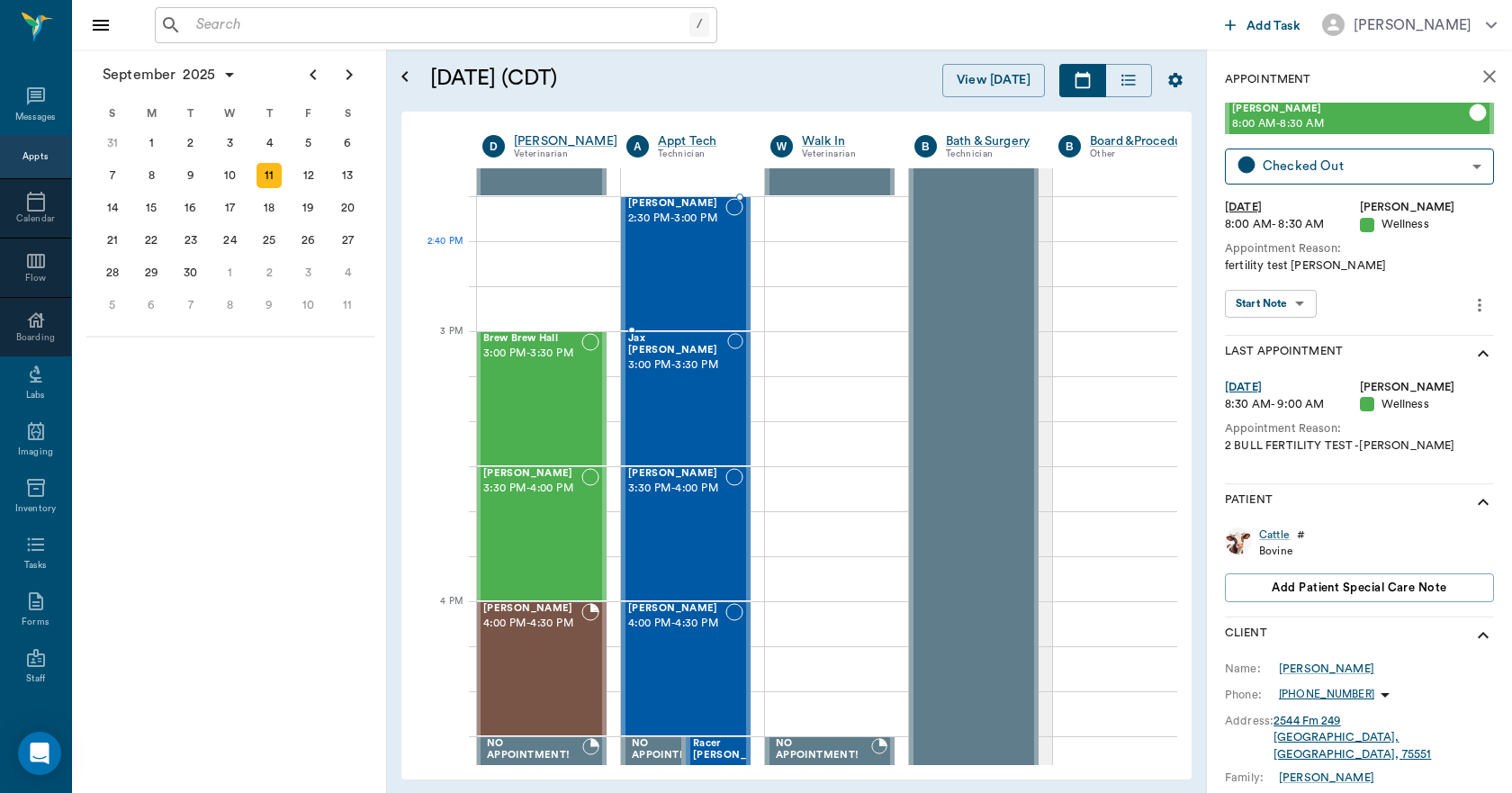
scroll to position [1894, 1]
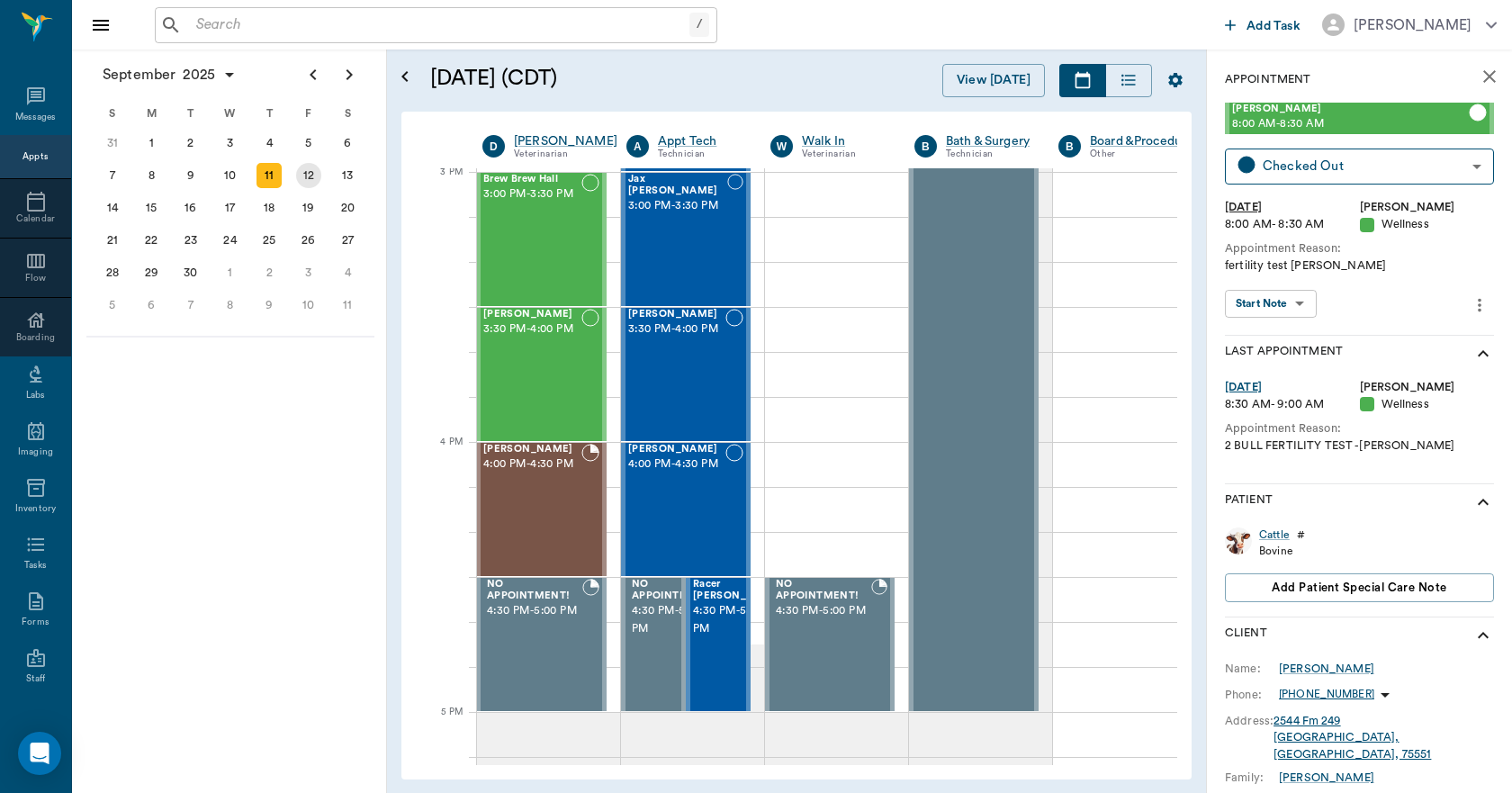
click at [310, 179] on div "12" at bounding box center [309, 176] width 25 height 25
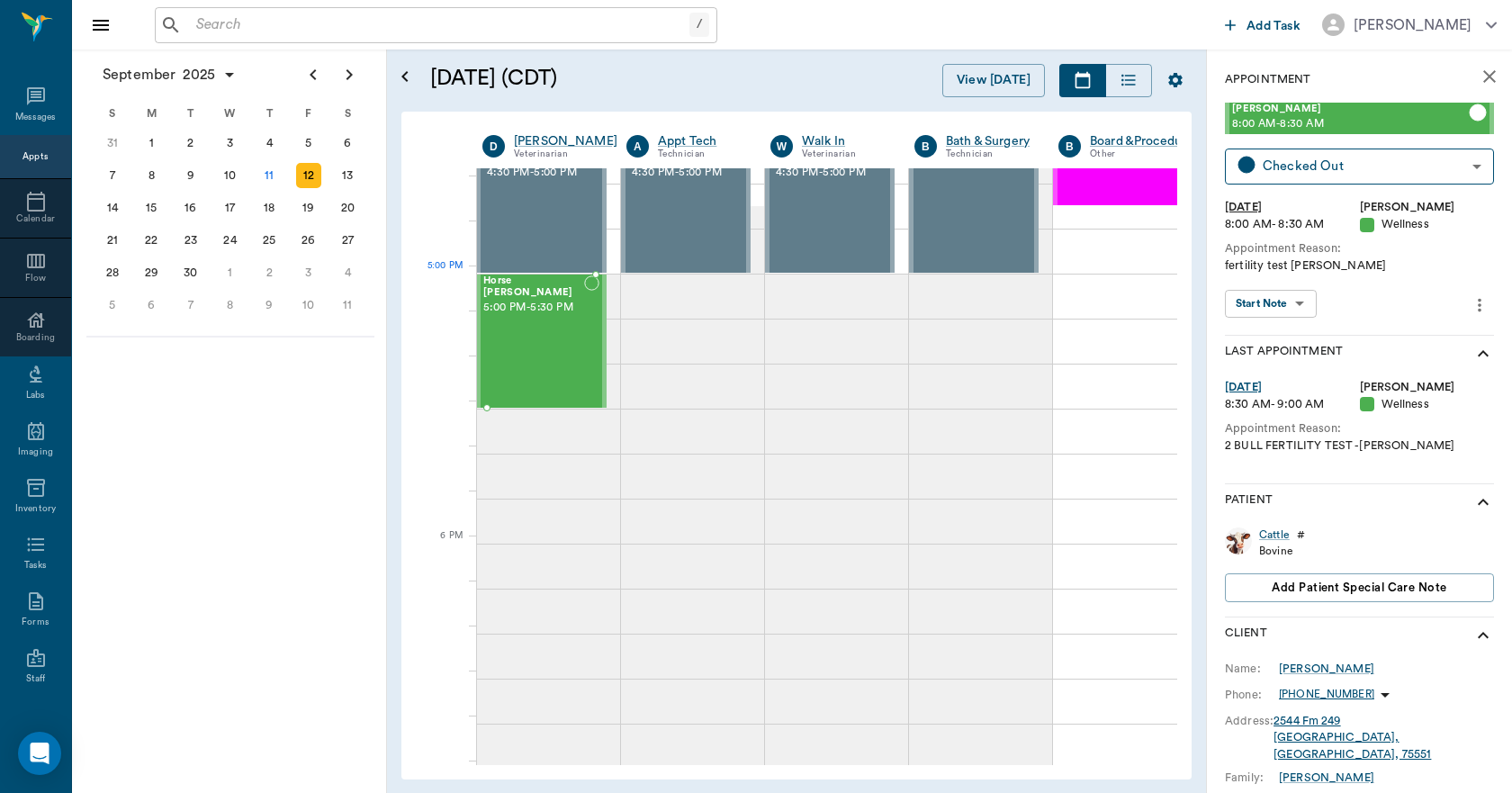
scroll to position [2341, 1]
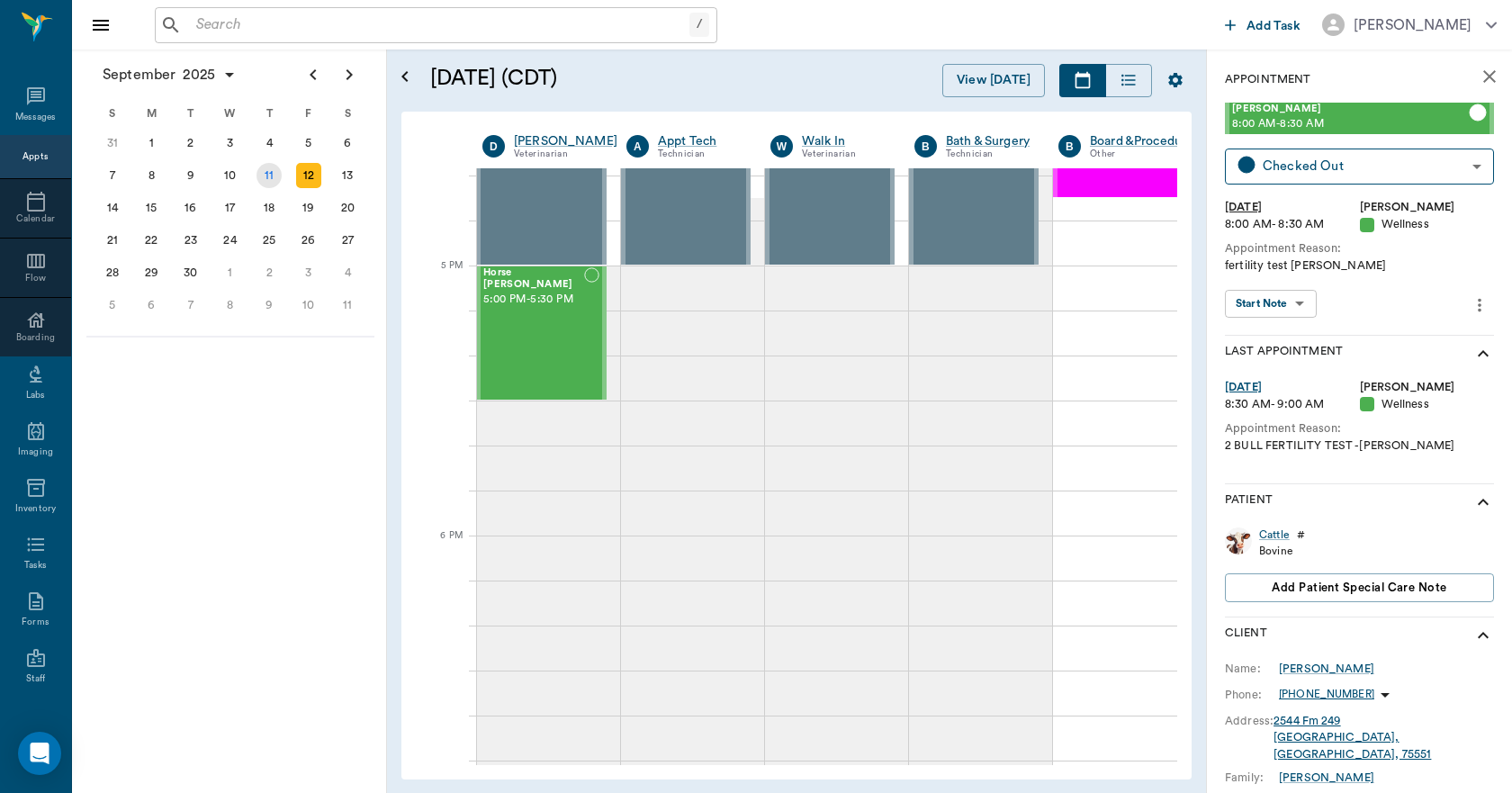
click at [271, 179] on div "11" at bounding box center [269, 176] width 25 height 25
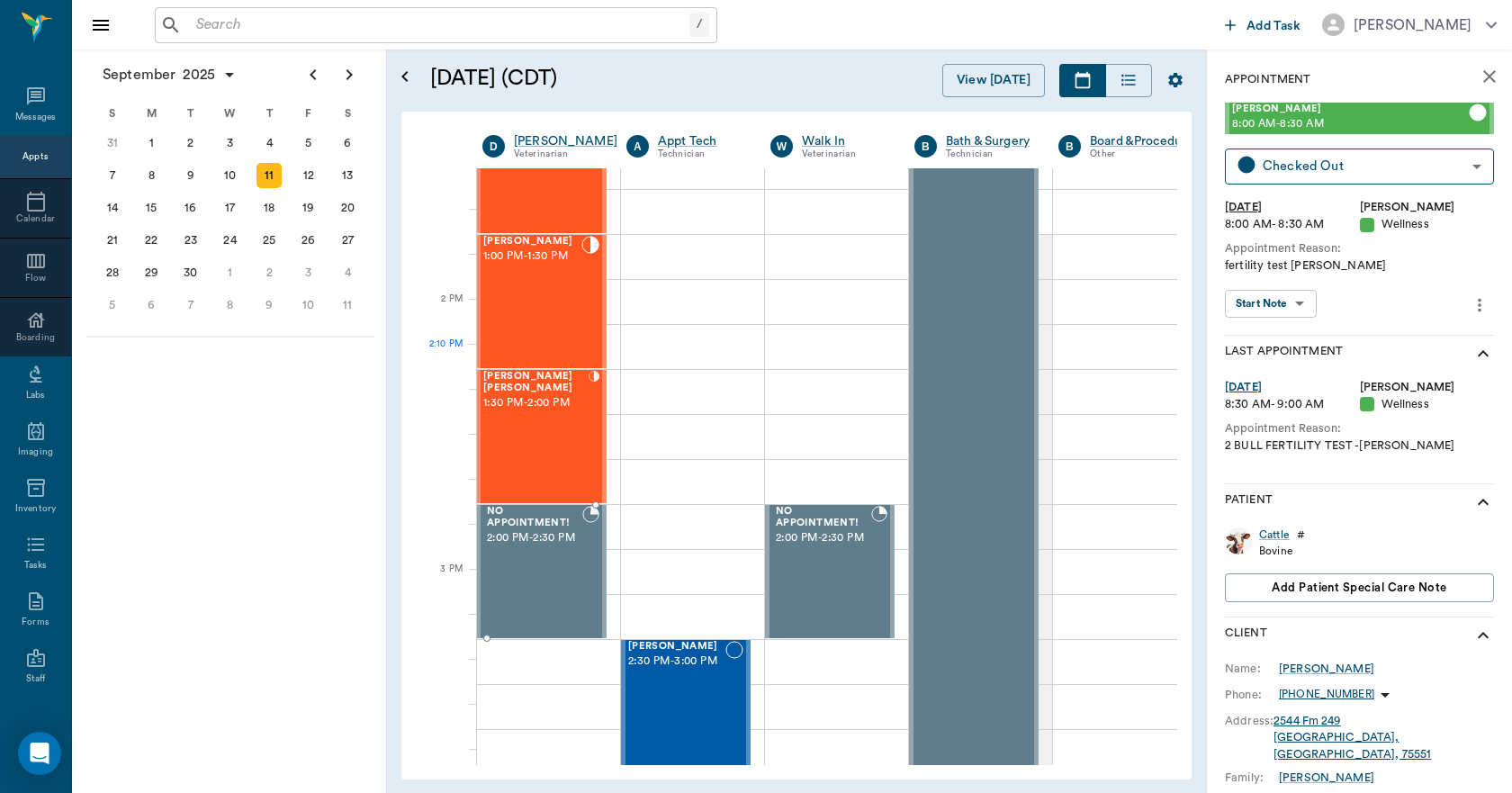
scroll to position [1531, 1]
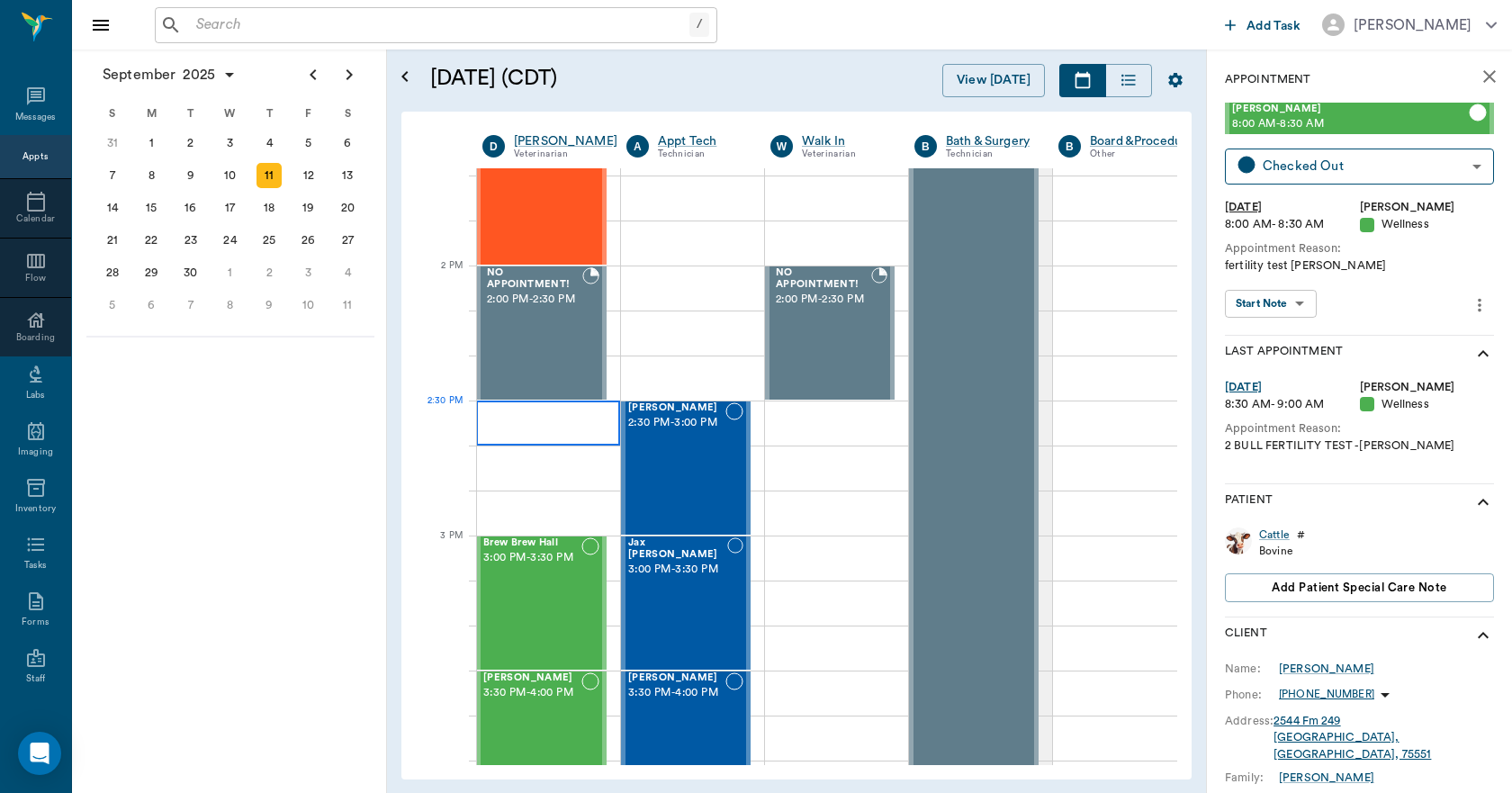
click at [492, 411] on div at bounding box center [547, 422] width 144 height 45
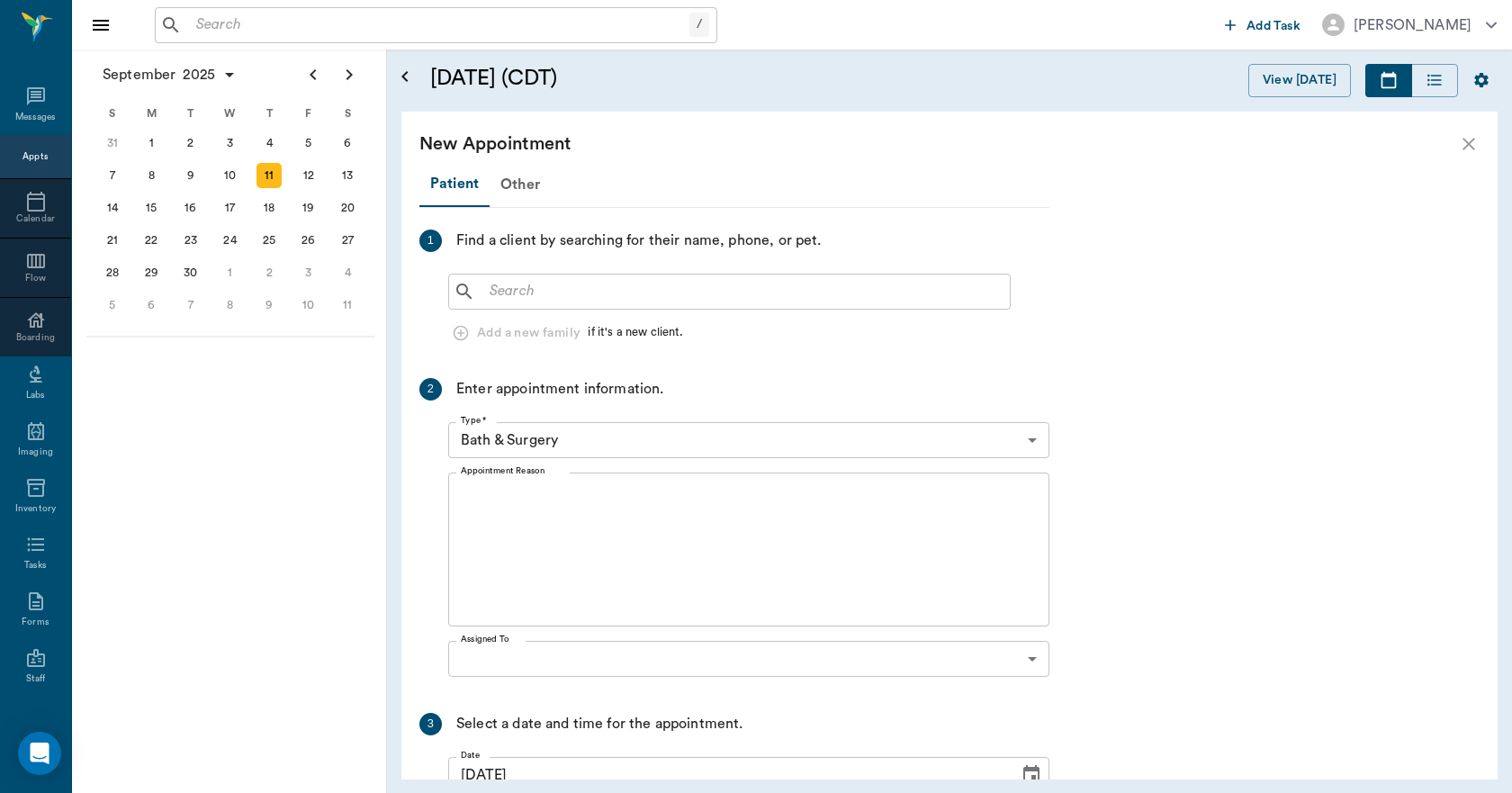
scroll to position [1531, 0]
click at [492, 293] on input "text" at bounding box center [742, 291] width 521 height 25
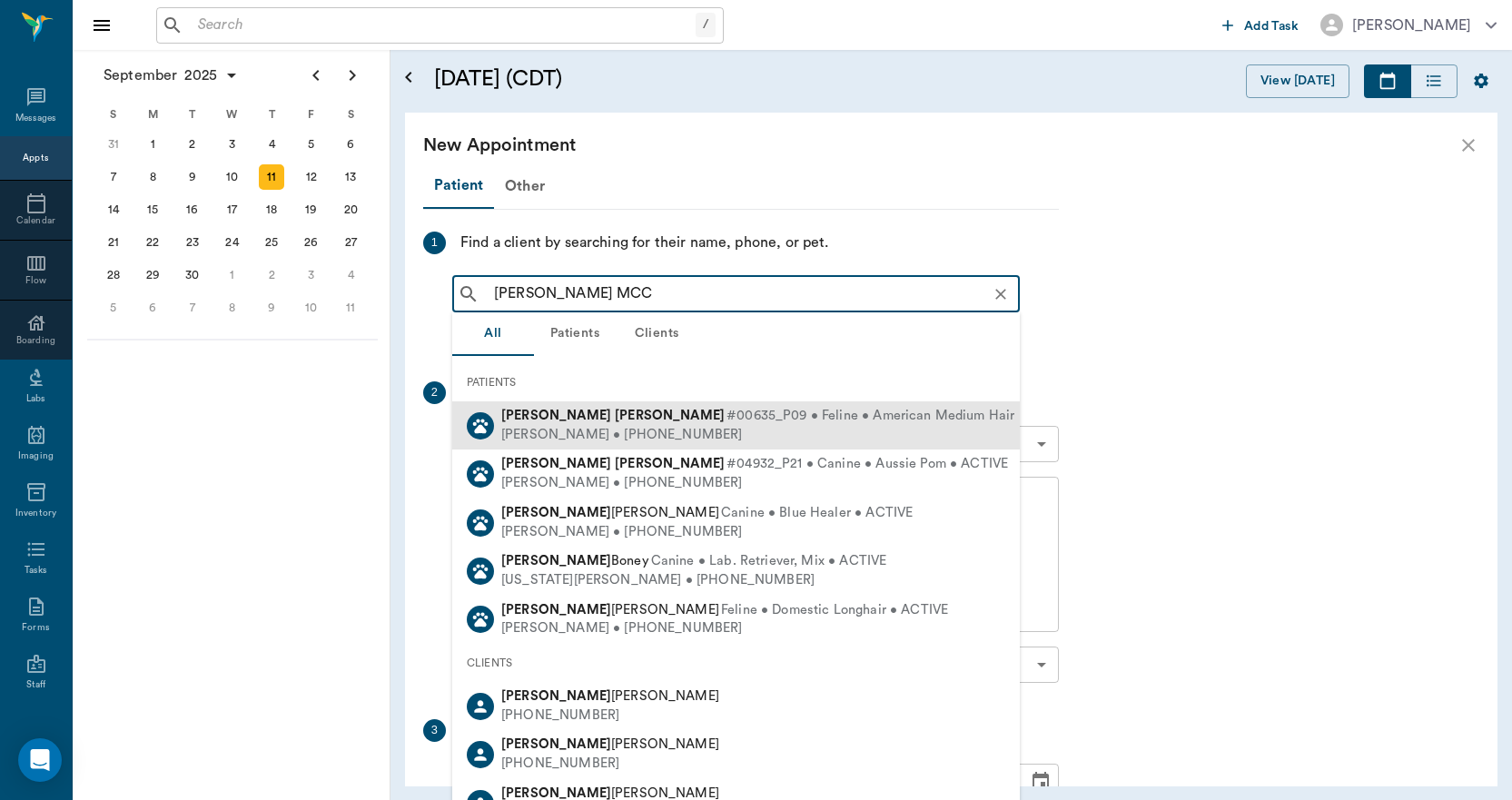
click at [597, 431] on div "[PERSON_NAME] • [PHONE_NUMBER]" at bounding box center [788, 436] width 575 height 19
type input "[PERSON_NAME] MCC"
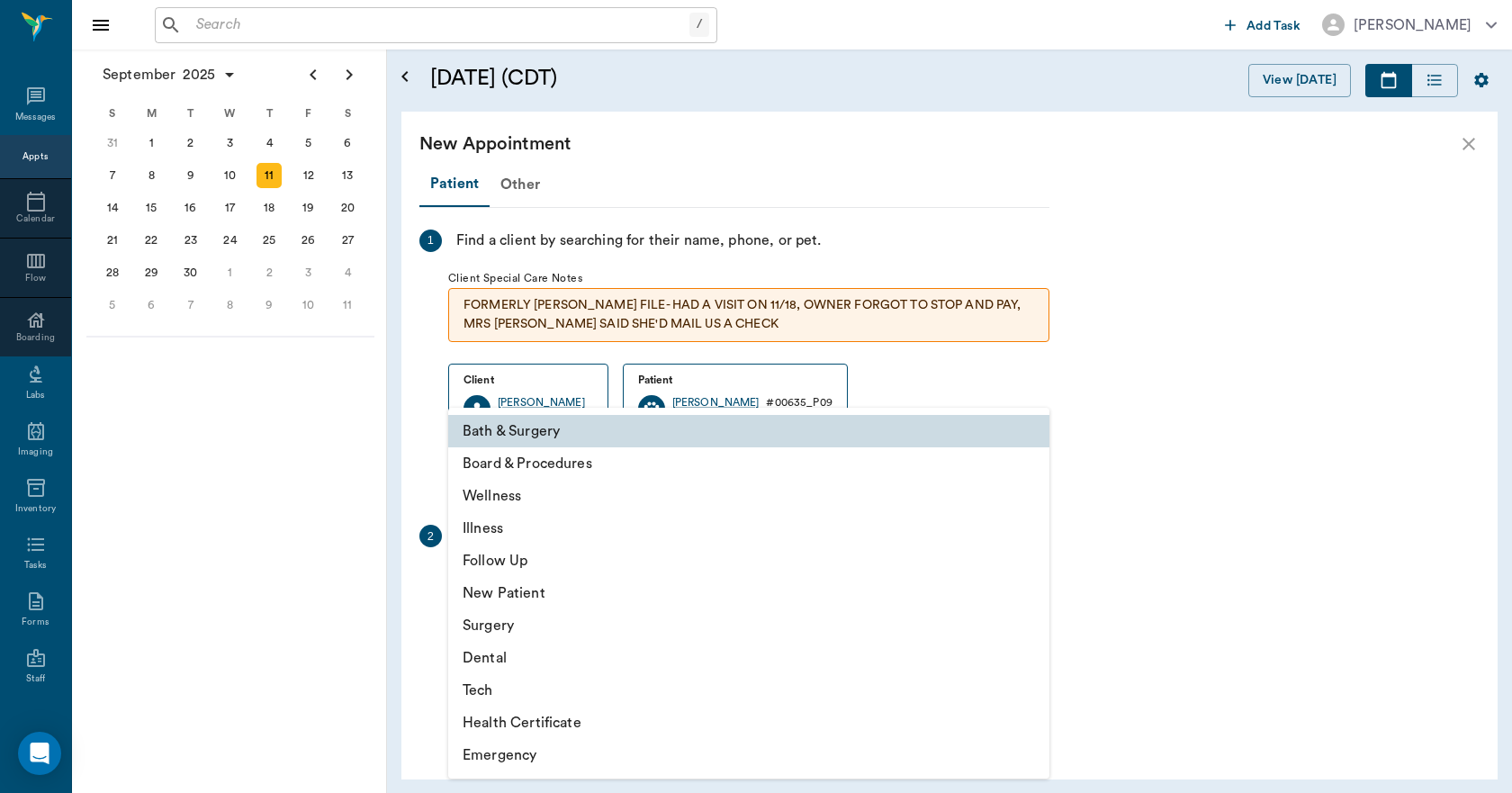
click at [531, 585] on body "/ ​ Add Task [PERSON_NAME] Nectar Messages Appts Calendar Flow Boarding Labs Im…" at bounding box center [756, 396] width 1512 height 793
click at [490, 532] on li "Illness" at bounding box center [748, 528] width 601 height 32
type input "65d2be4f46e3a538d89b8c15"
type input "03:00 PM"
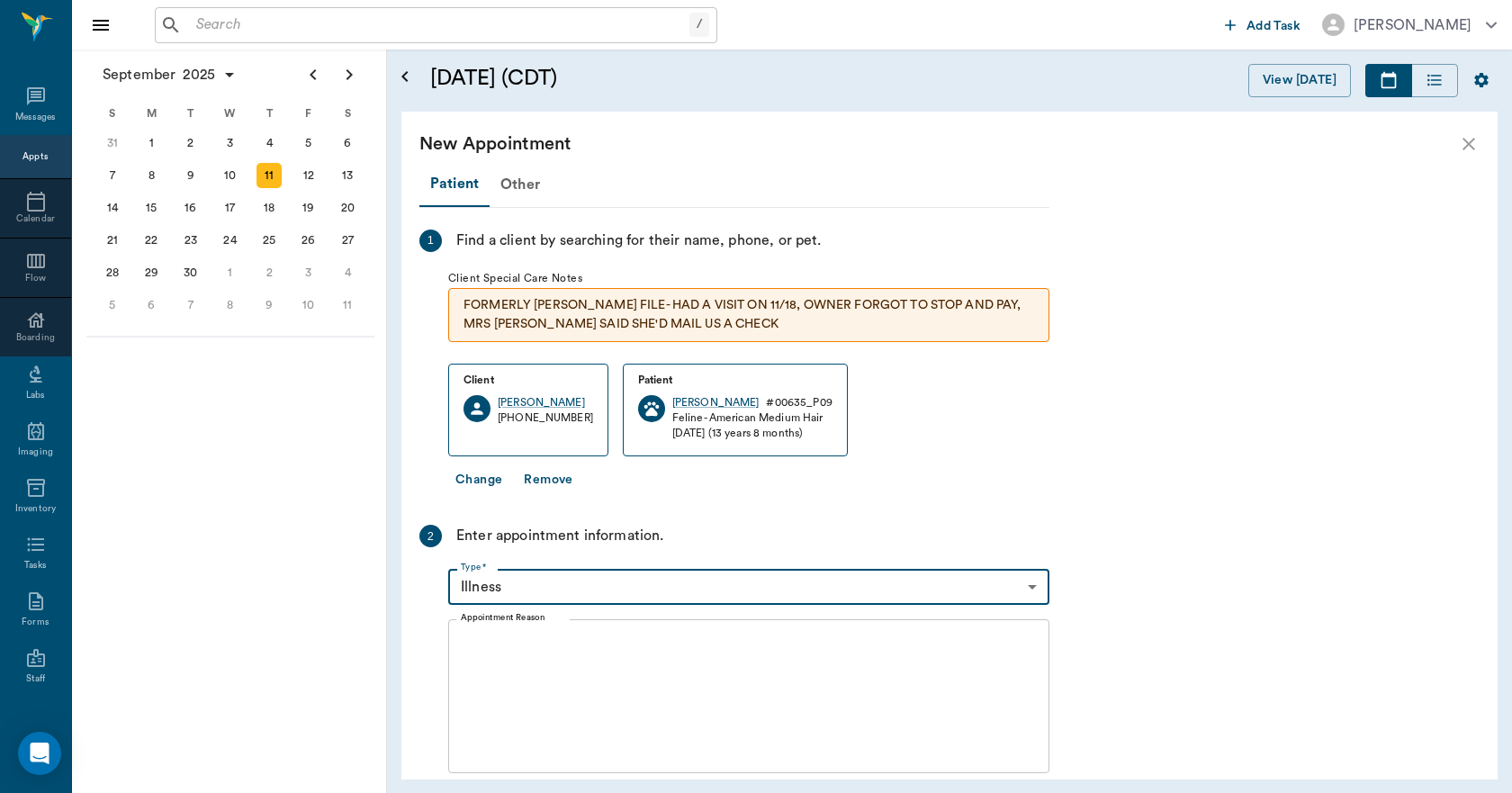
click at [482, 634] on textarea "Appointment Reason" at bounding box center [748, 697] width 576 height 124
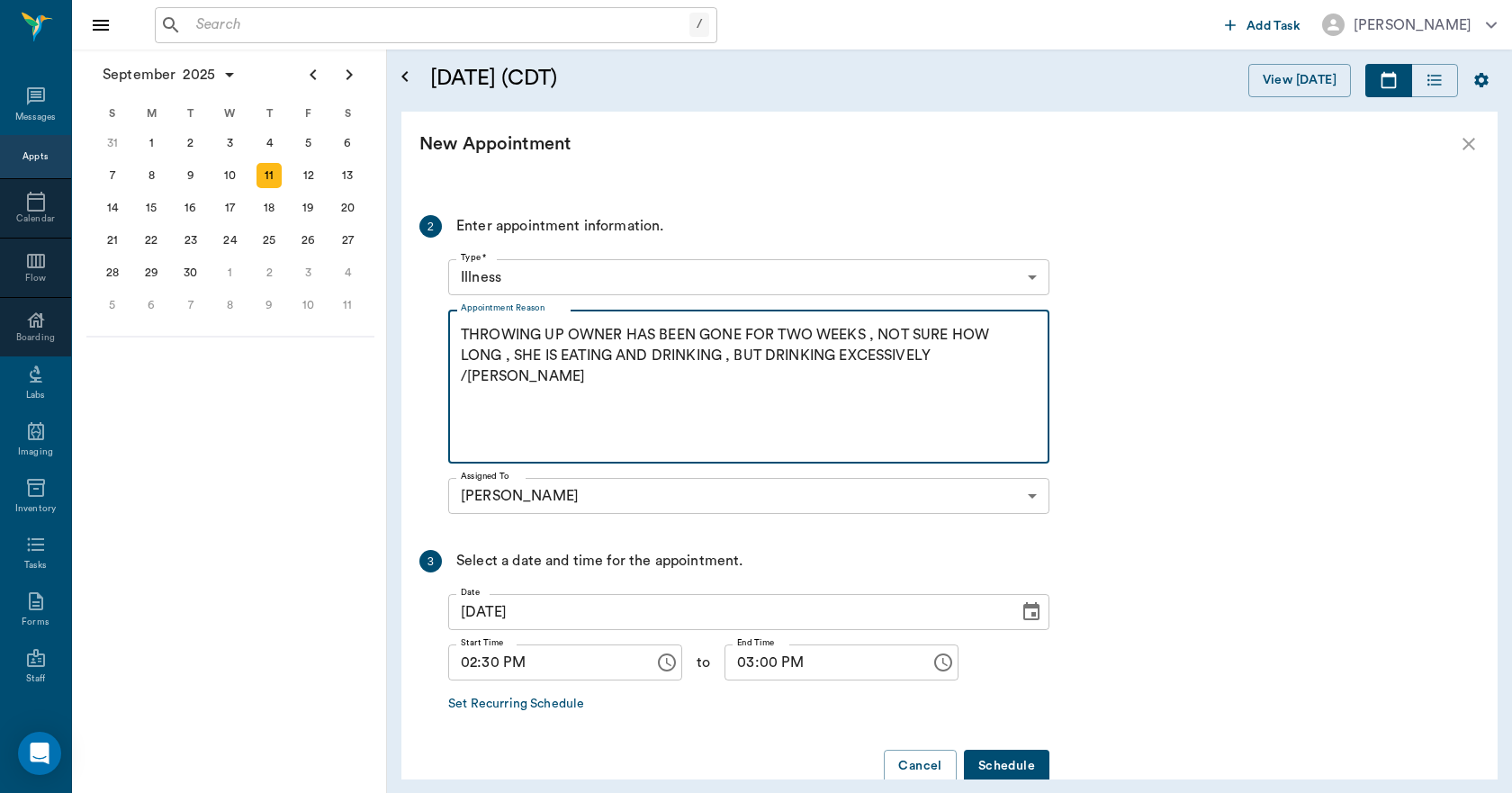
scroll to position [346, 0]
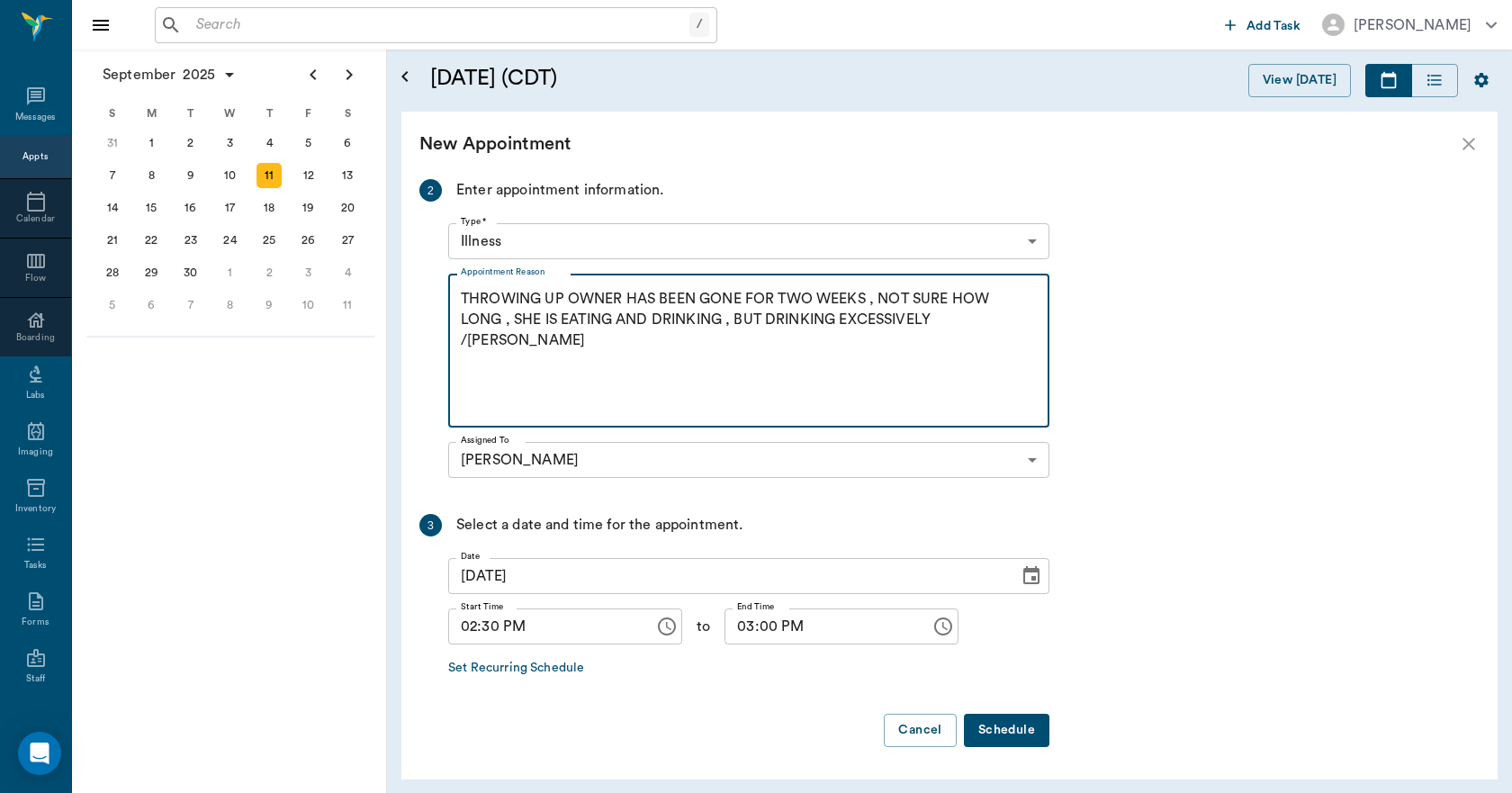
type textarea "THROWING UP OWNER HAS BEEN GONE FOR TWO WEEKS , NOT SURE HOW LONG , SHE IS EATI…"
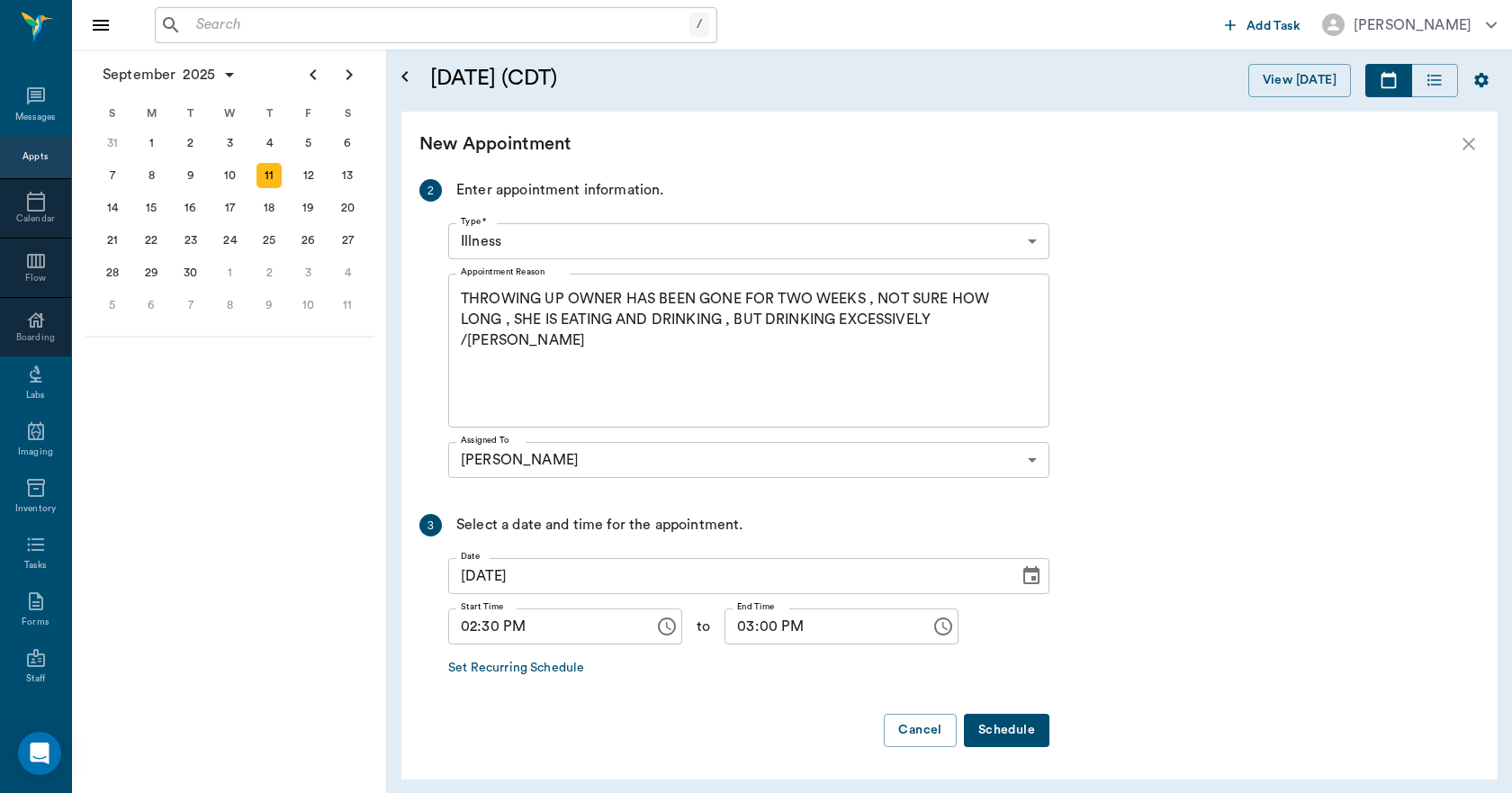
click at [1016, 731] on button "Schedule" at bounding box center [1007, 730] width 86 height 33
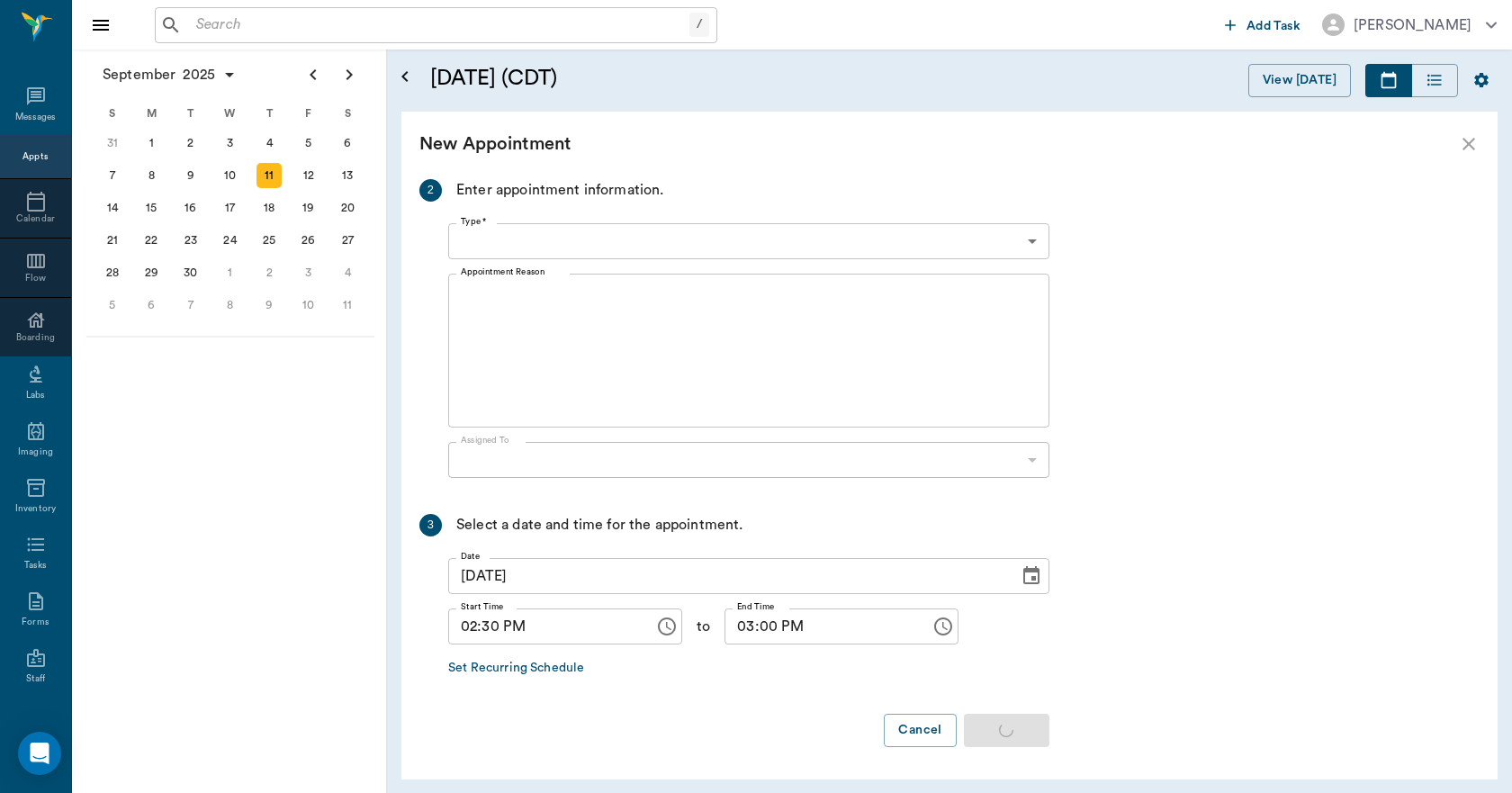
scroll to position [0, 0]
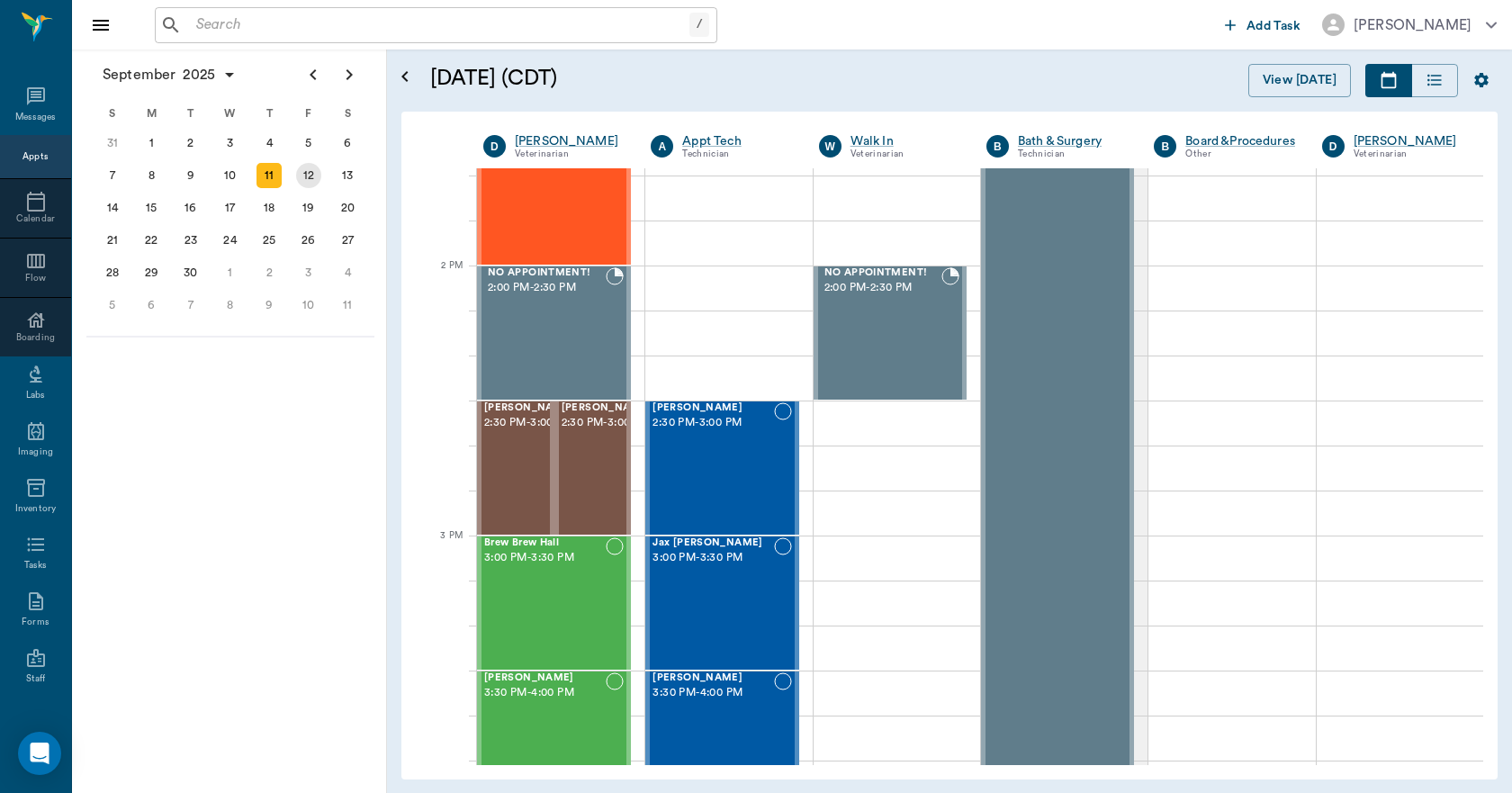
click at [309, 176] on div "12" at bounding box center [309, 176] width 25 height 25
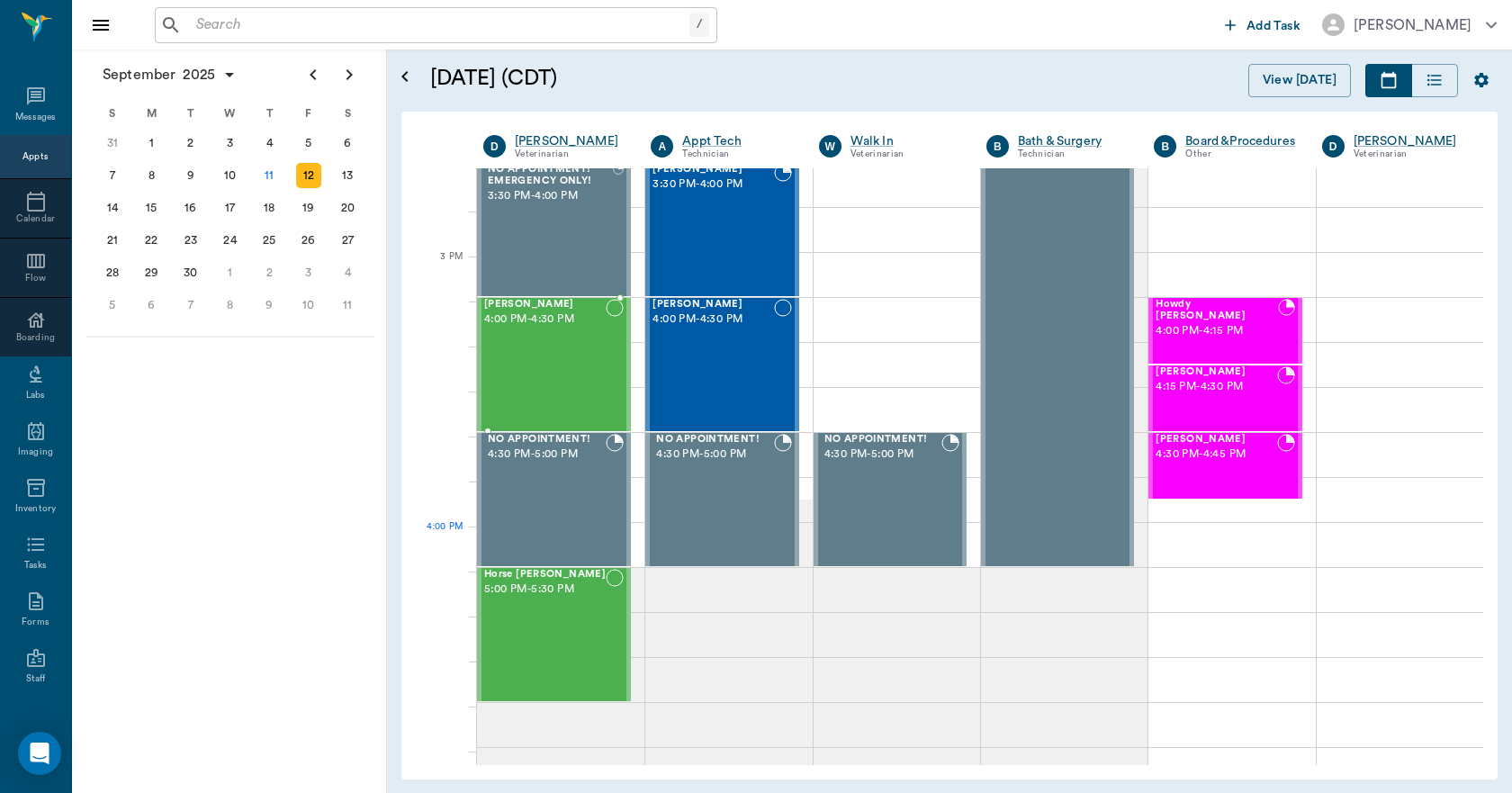
scroll to position [1800, 0]
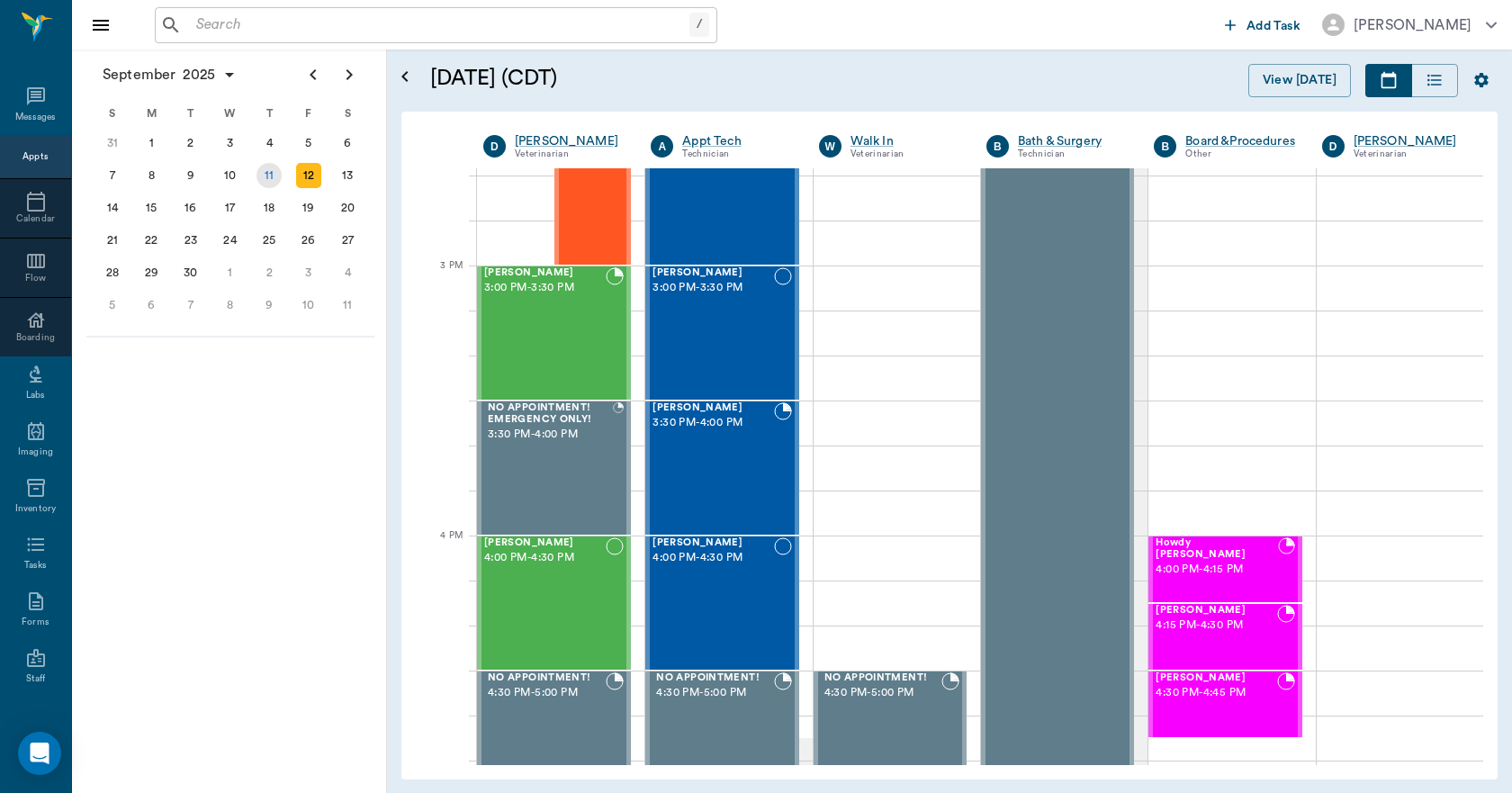
click at [274, 179] on div "11" at bounding box center [269, 176] width 25 height 25
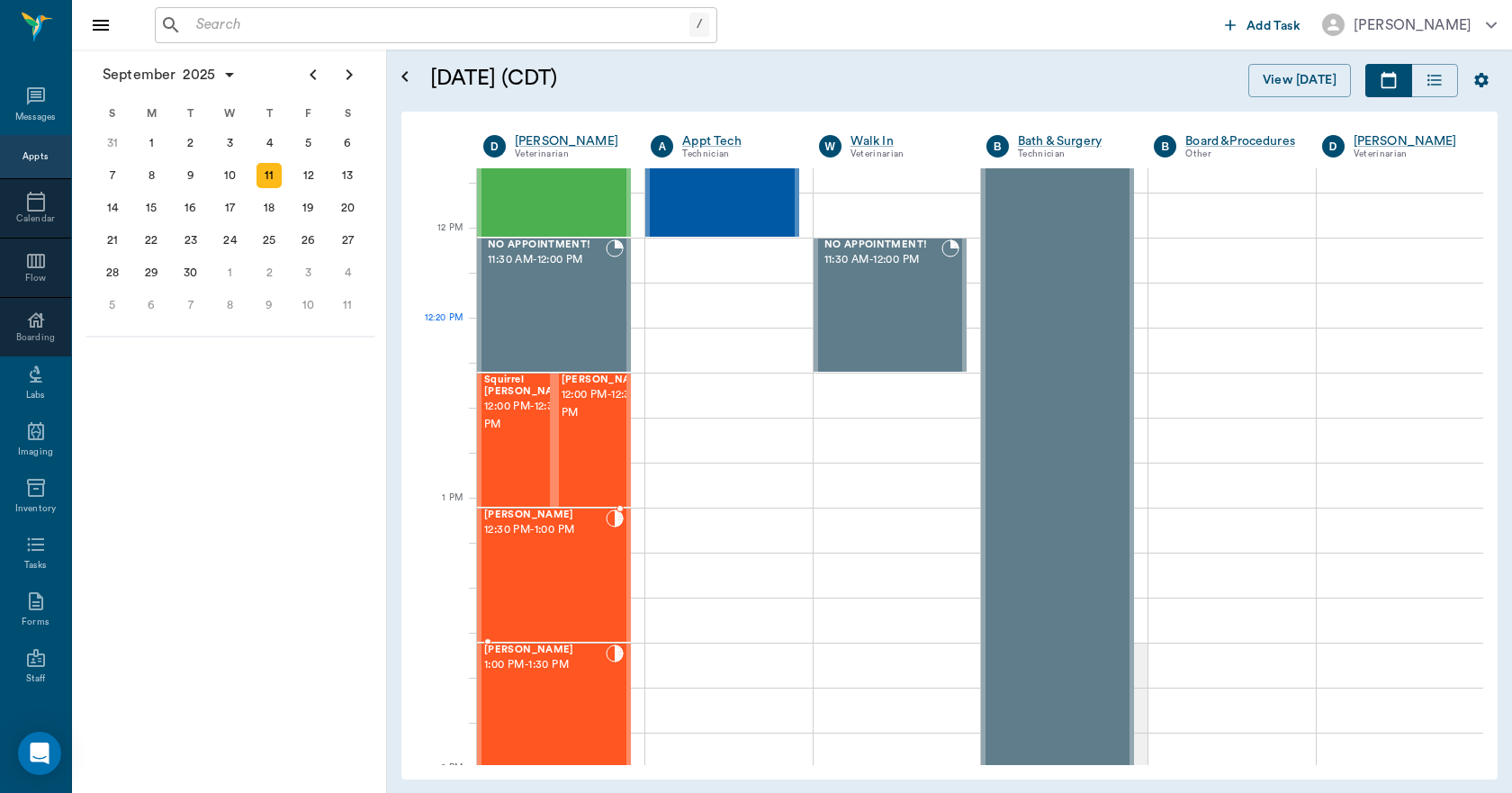
scroll to position [810, 0]
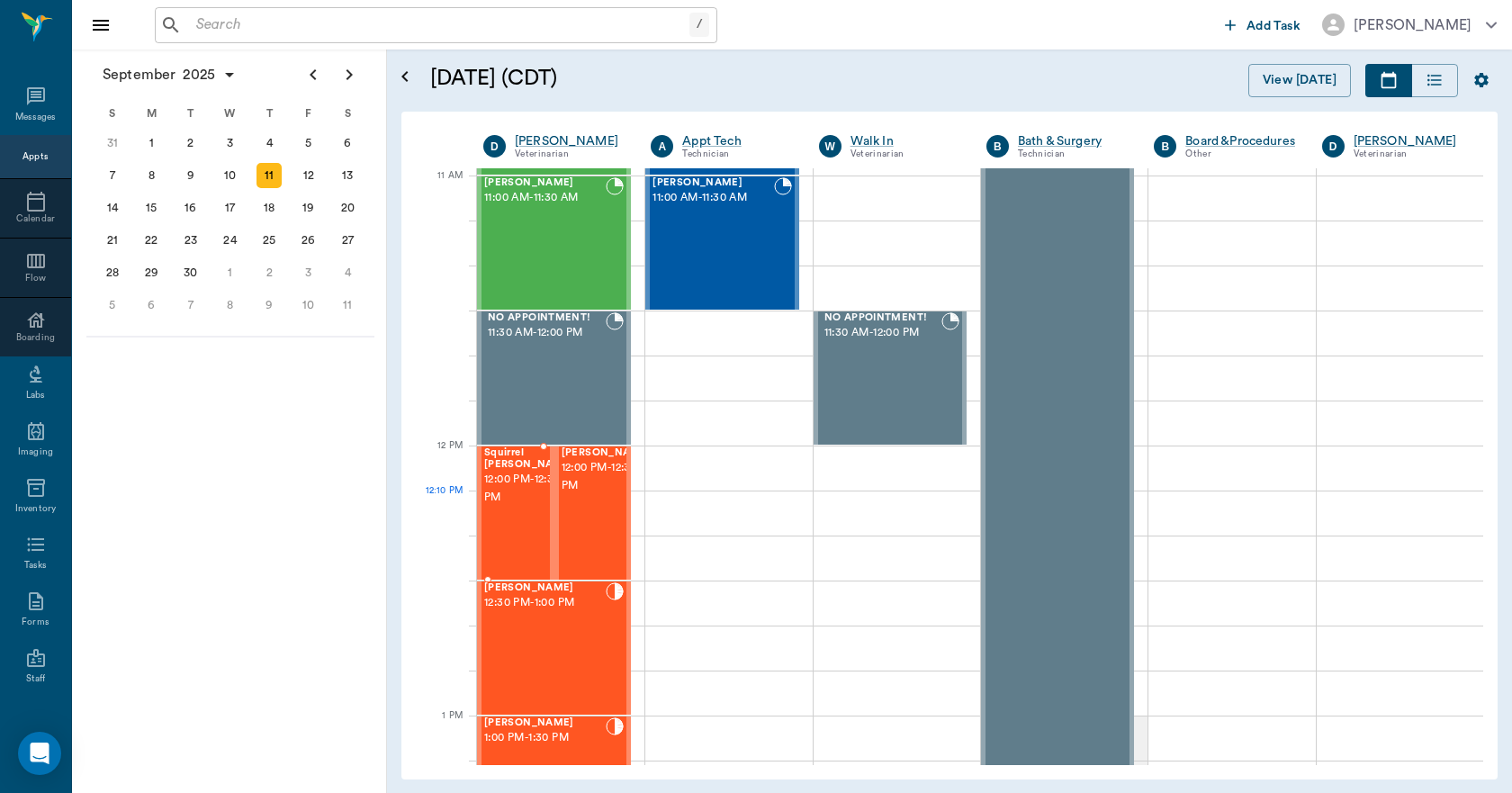
click at [506, 499] on span "12:00 PM - 12:30 PM" at bounding box center [529, 489] width 90 height 36
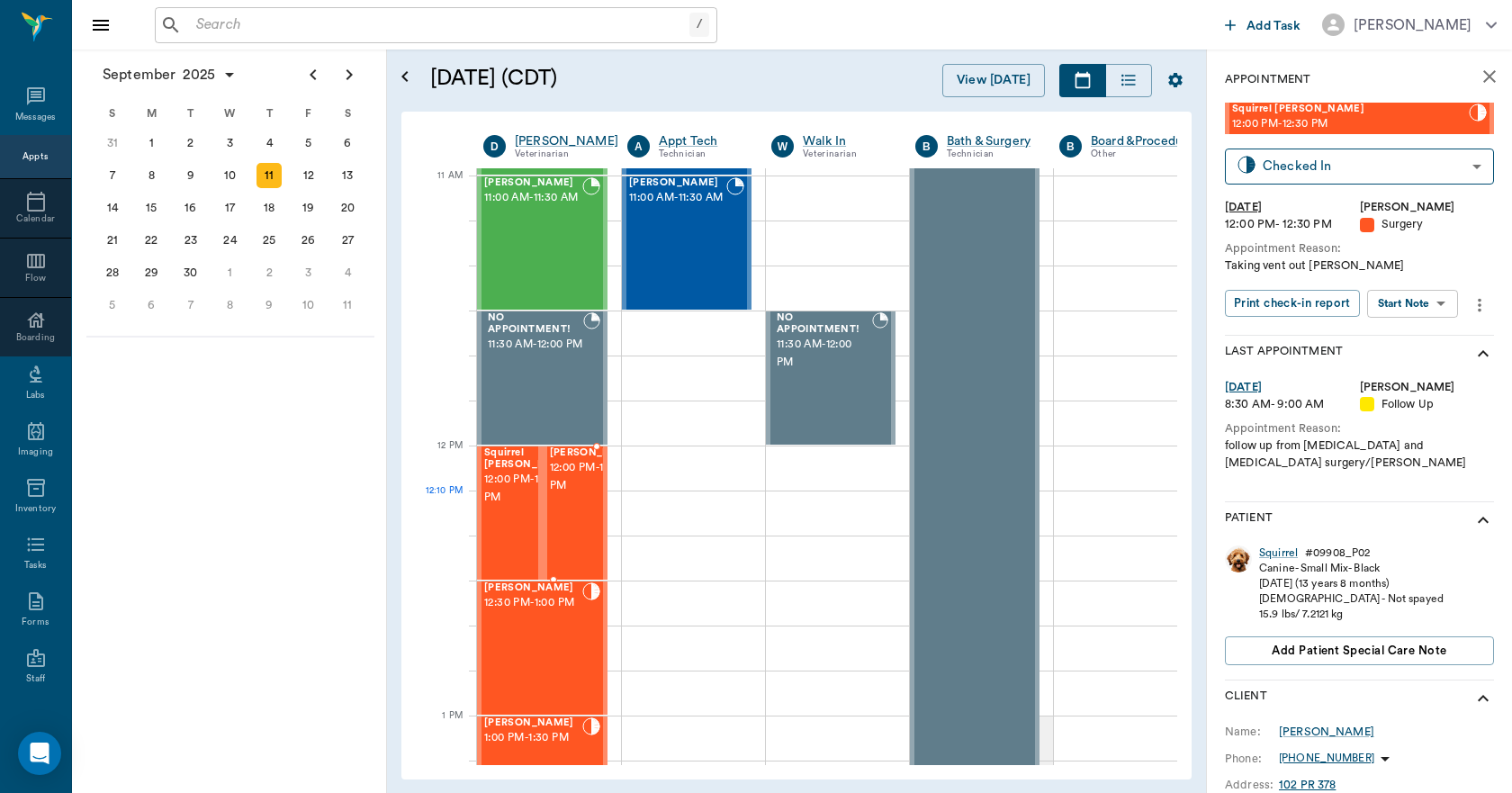
click at [572, 495] on span "12:00 PM - 12:30 PM" at bounding box center [595, 478] width 90 height 36
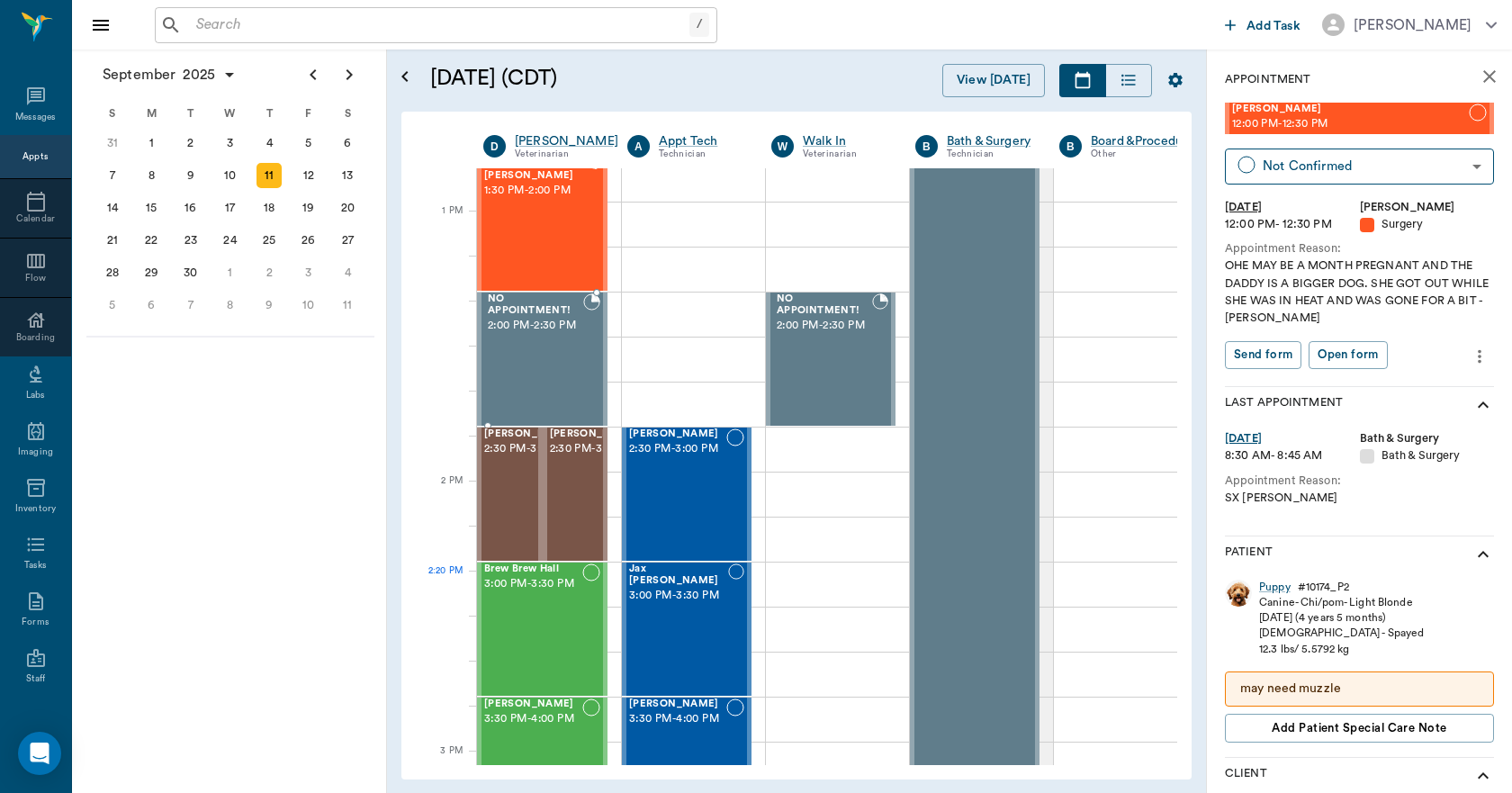
scroll to position [1531, 0]
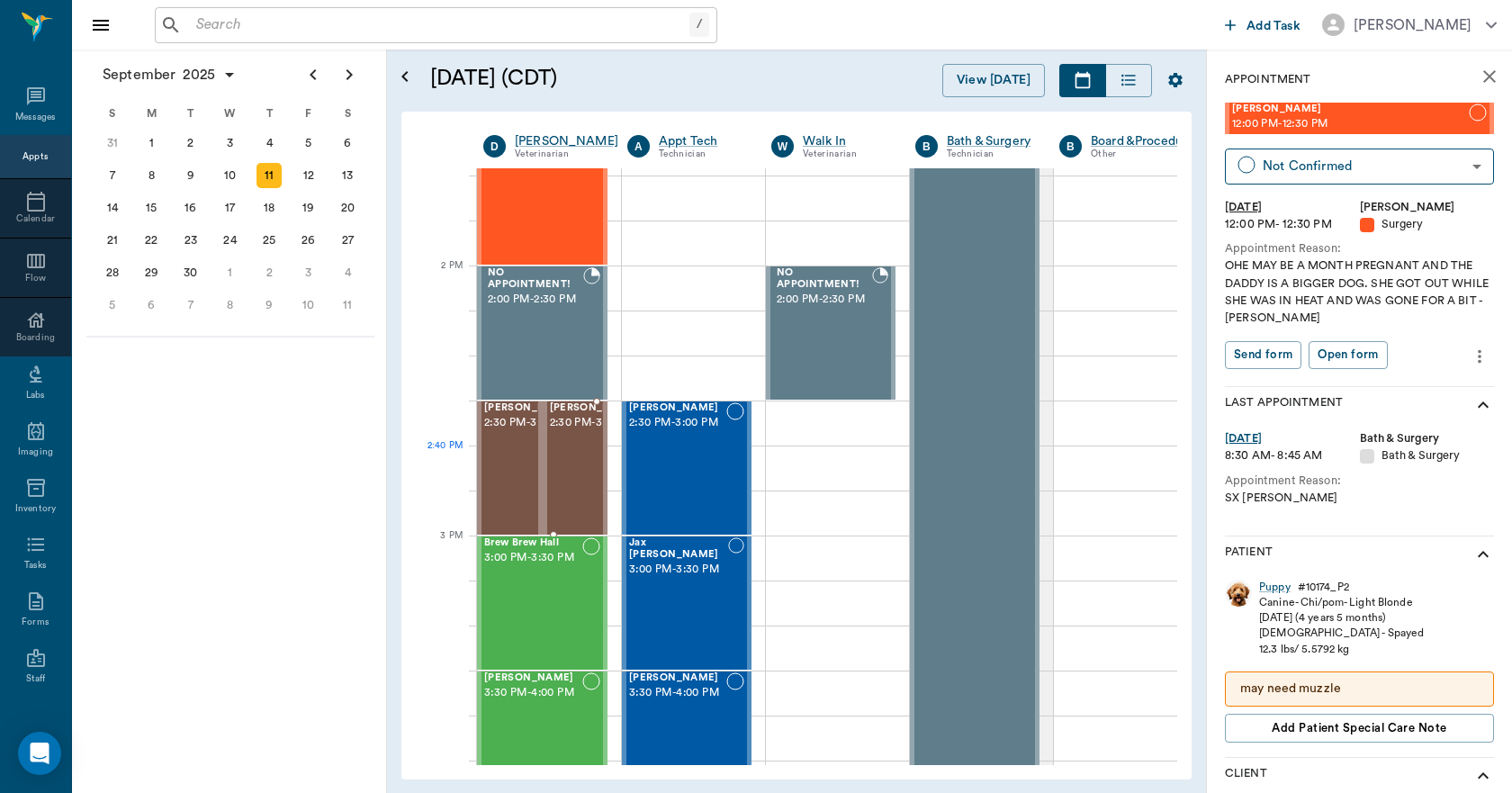
click at [588, 480] on div "[PERSON_NAME] 2:30 PM - 3:00 PM" at bounding box center [595, 468] width 90 height 132
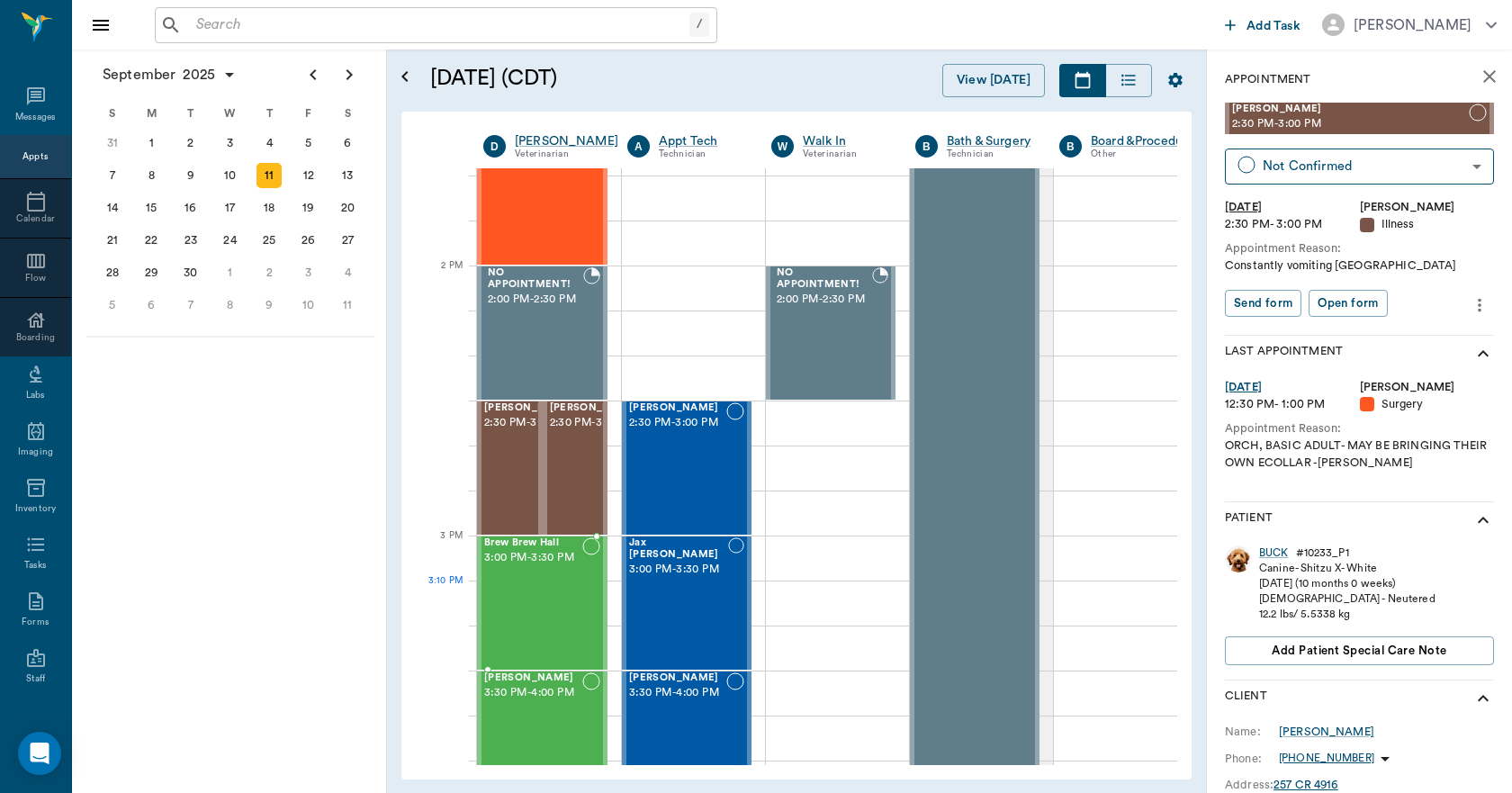
click at [530, 585] on div "Brew Brew Hall 3:00 PM - 3:30 PM" at bounding box center [533, 604] width 98 height 132
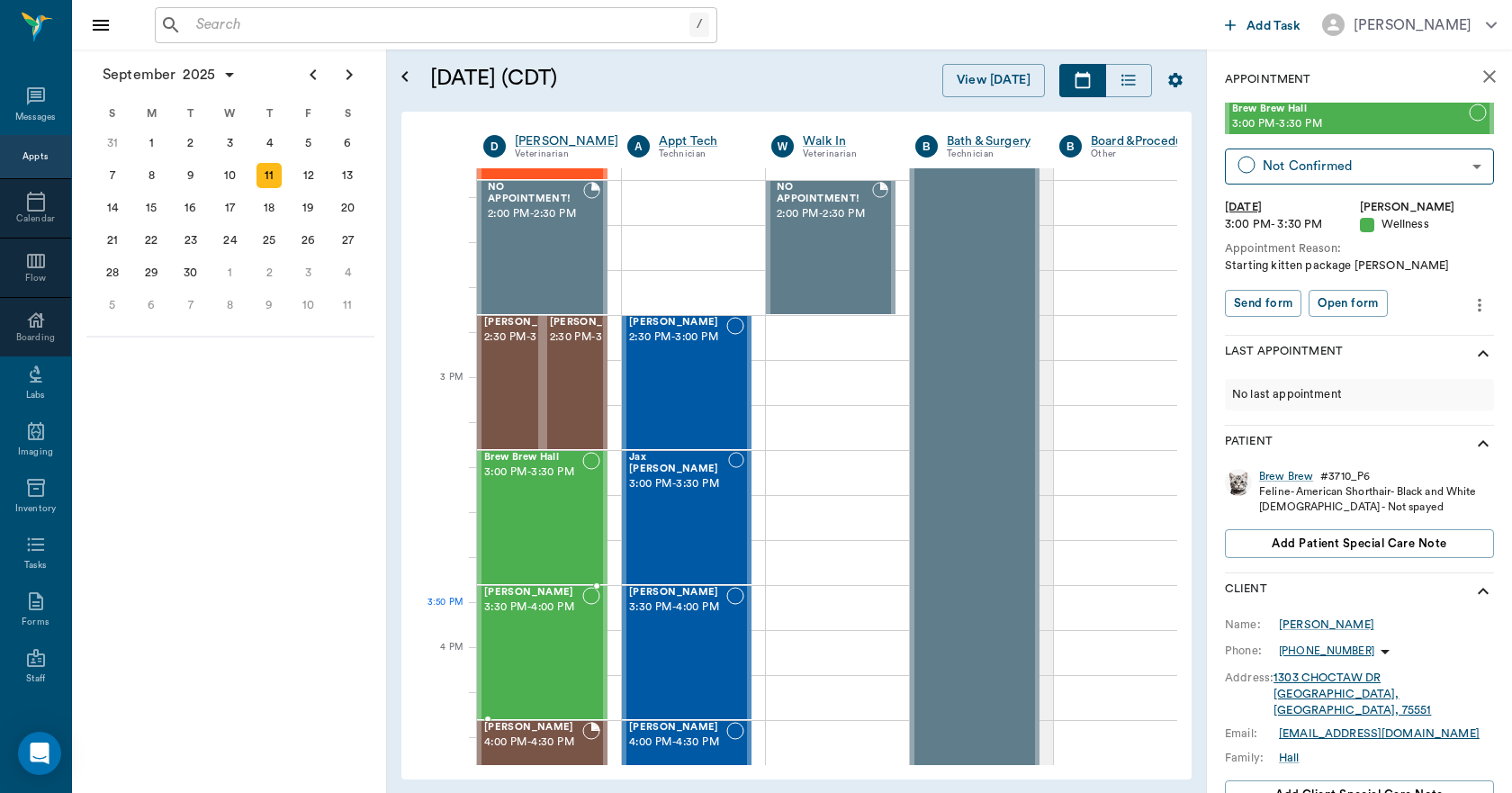
scroll to position [1891, 0]
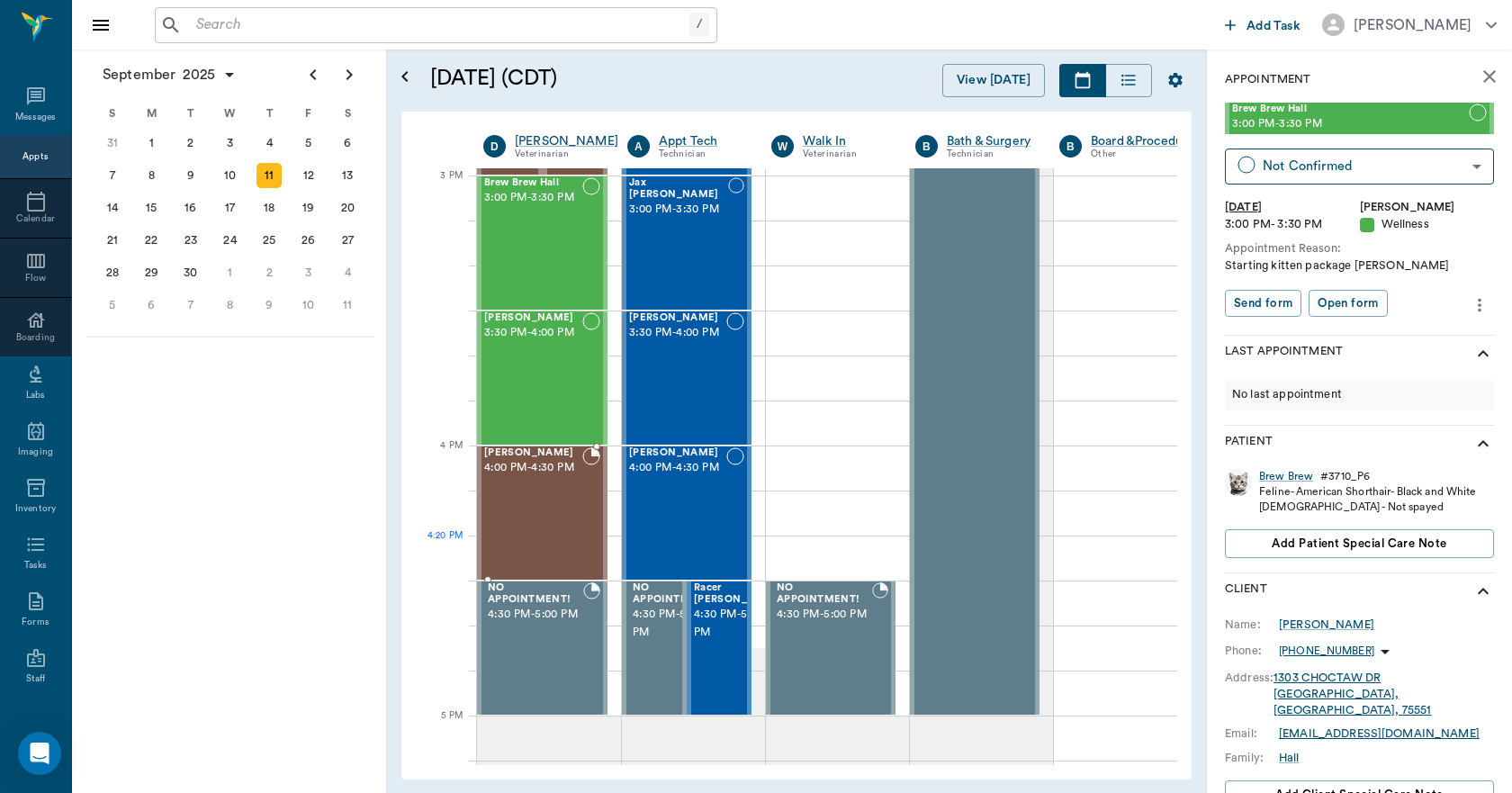
click at [550, 547] on div "[PERSON_NAME] 4:00 PM - 4:30 PM" at bounding box center [533, 513] width 98 height 132
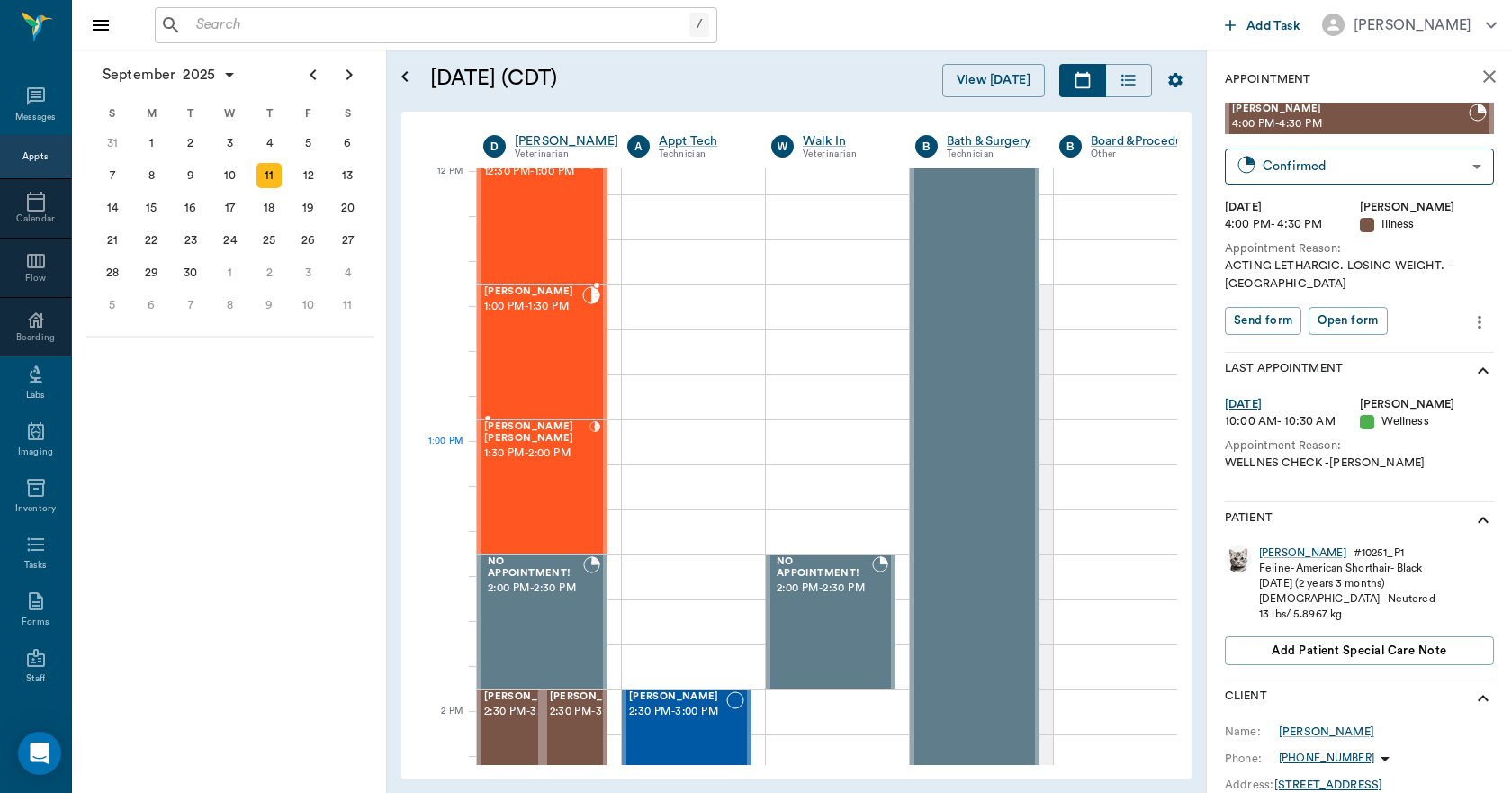
scroll to position [1081, 0]
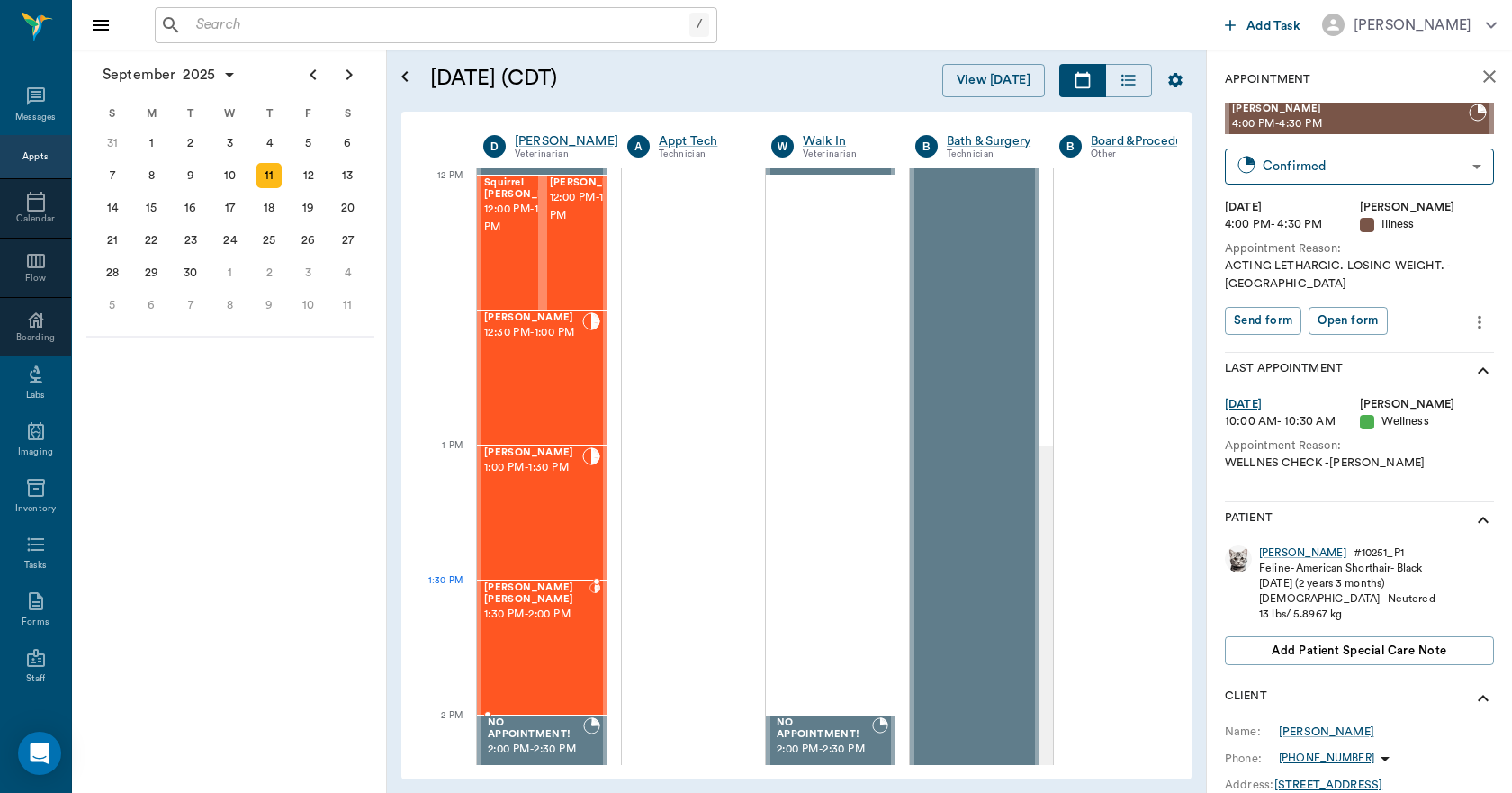
click at [547, 621] on div "[PERSON_NAME] [PERSON_NAME] 1:30 PM - 2:00 PM" at bounding box center [537, 649] width 105 height 132
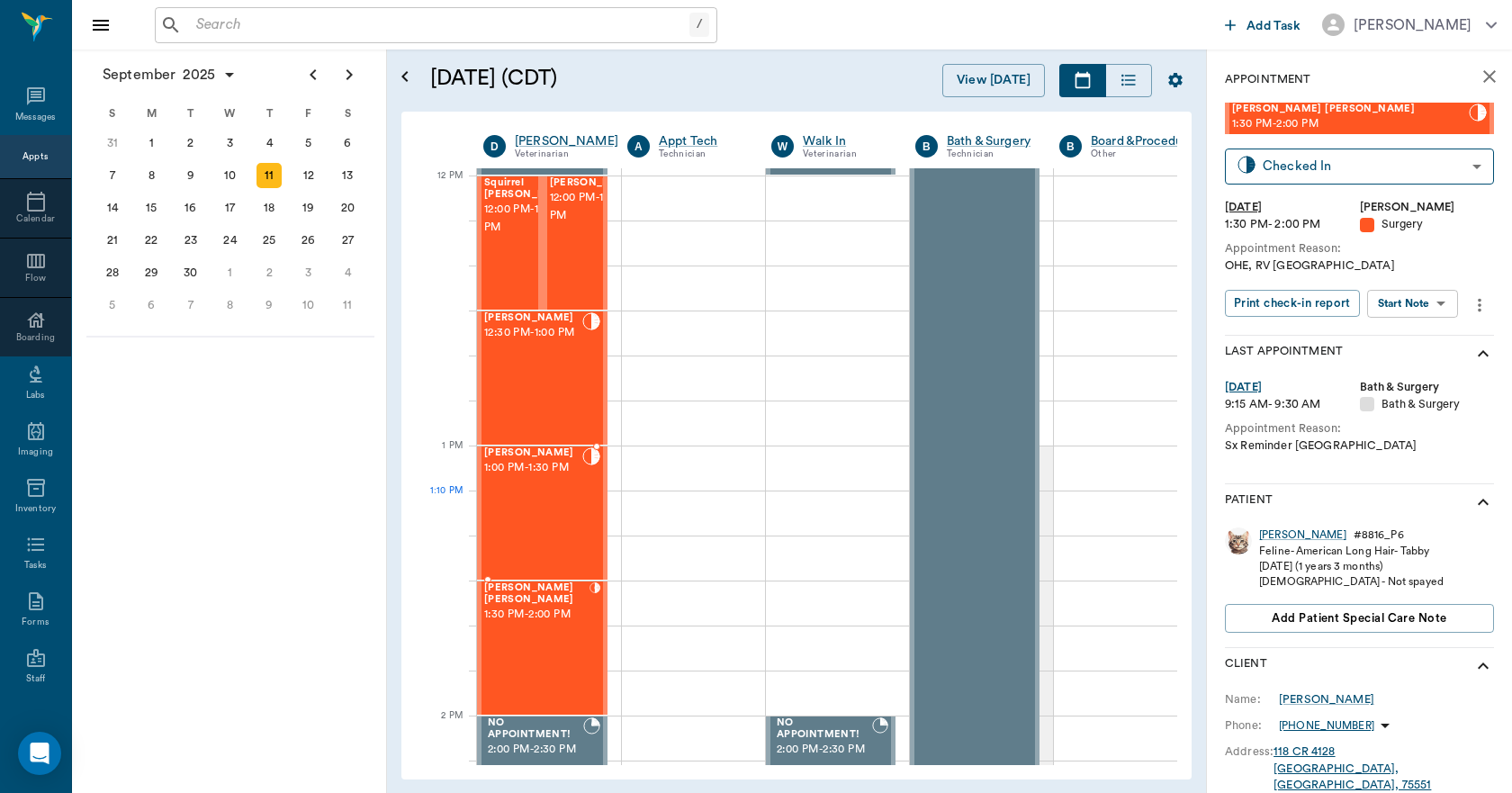
click at [535, 525] on div "[PERSON_NAME] 1:00 PM - 1:30 PM" at bounding box center [533, 513] width 98 height 132
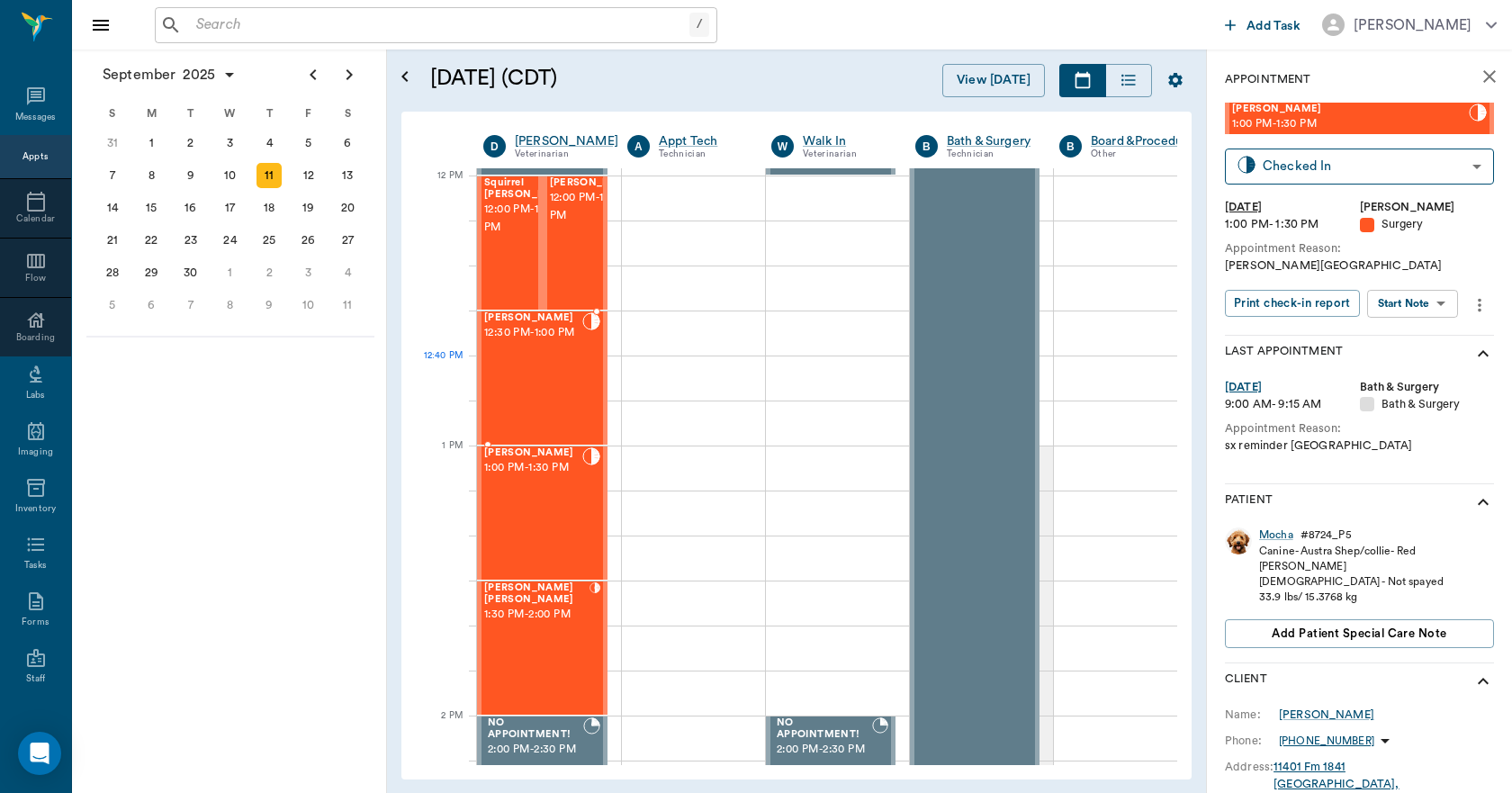
click at [538, 378] on div "[PERSON_NAME] 12:30 PM - 1:00 PM" at bounding box center [533, 378] width 98 height 132
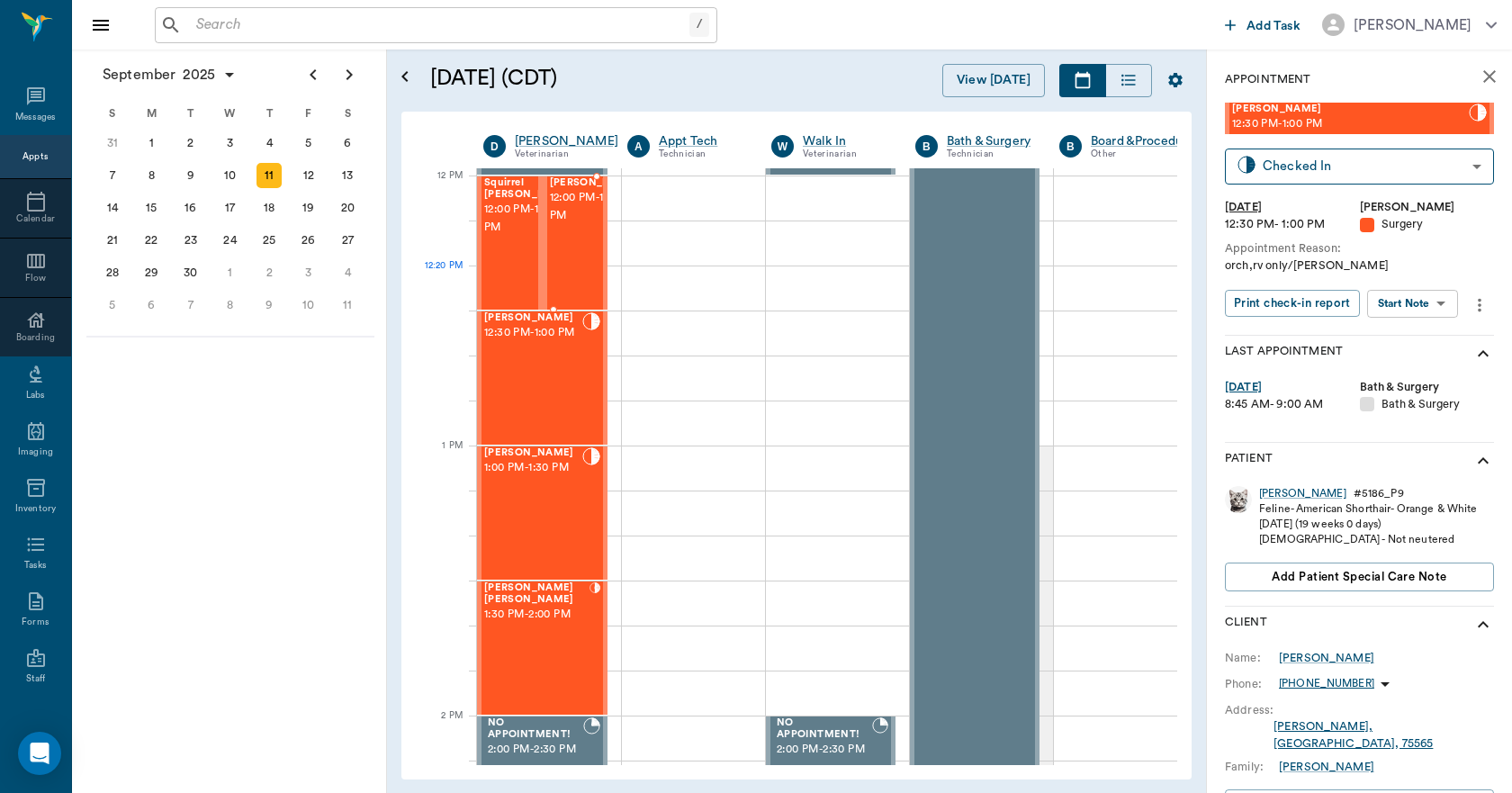
click at [567, 274] on div "[PERSON_NAME] 12:00 PM - 12:30 PM" at bounding box center [595, 244] width 90 height 132
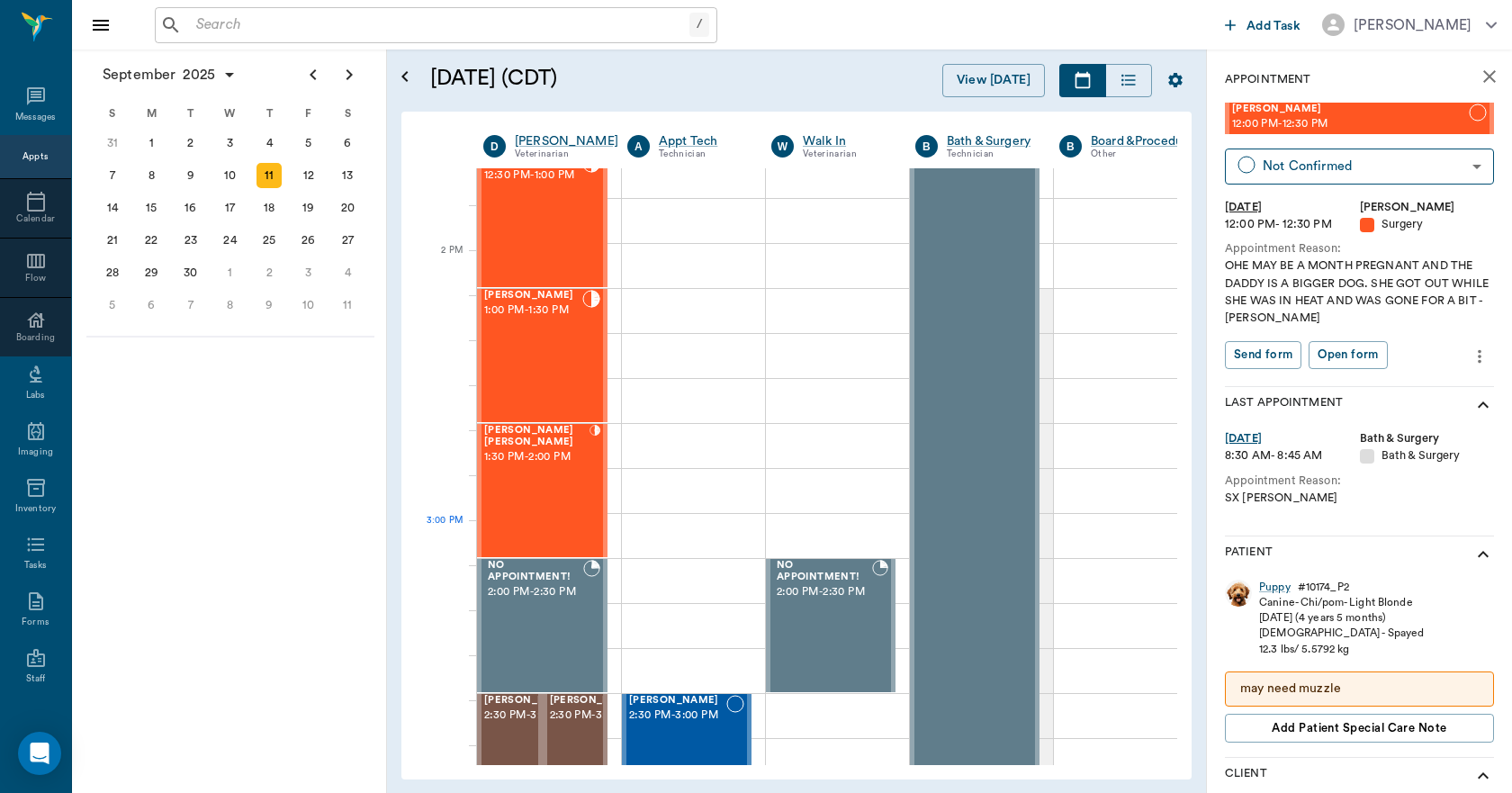
scroll to position [1620, 0]
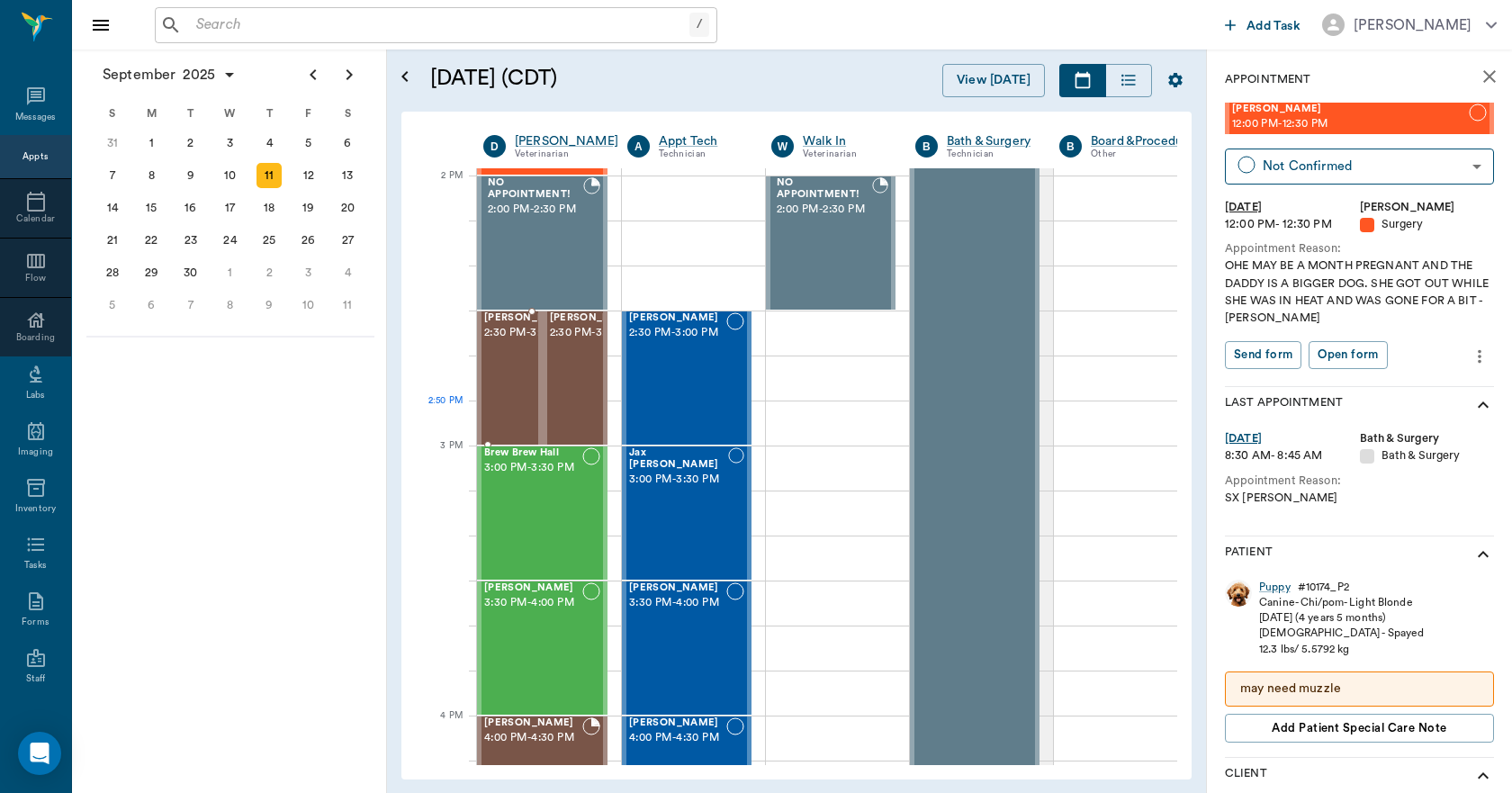
click at [503, 412] on div "[PERSON_NAME] 2:30 PM - 3:00 PM" at bounding box center [529, 378] width 90 height 132
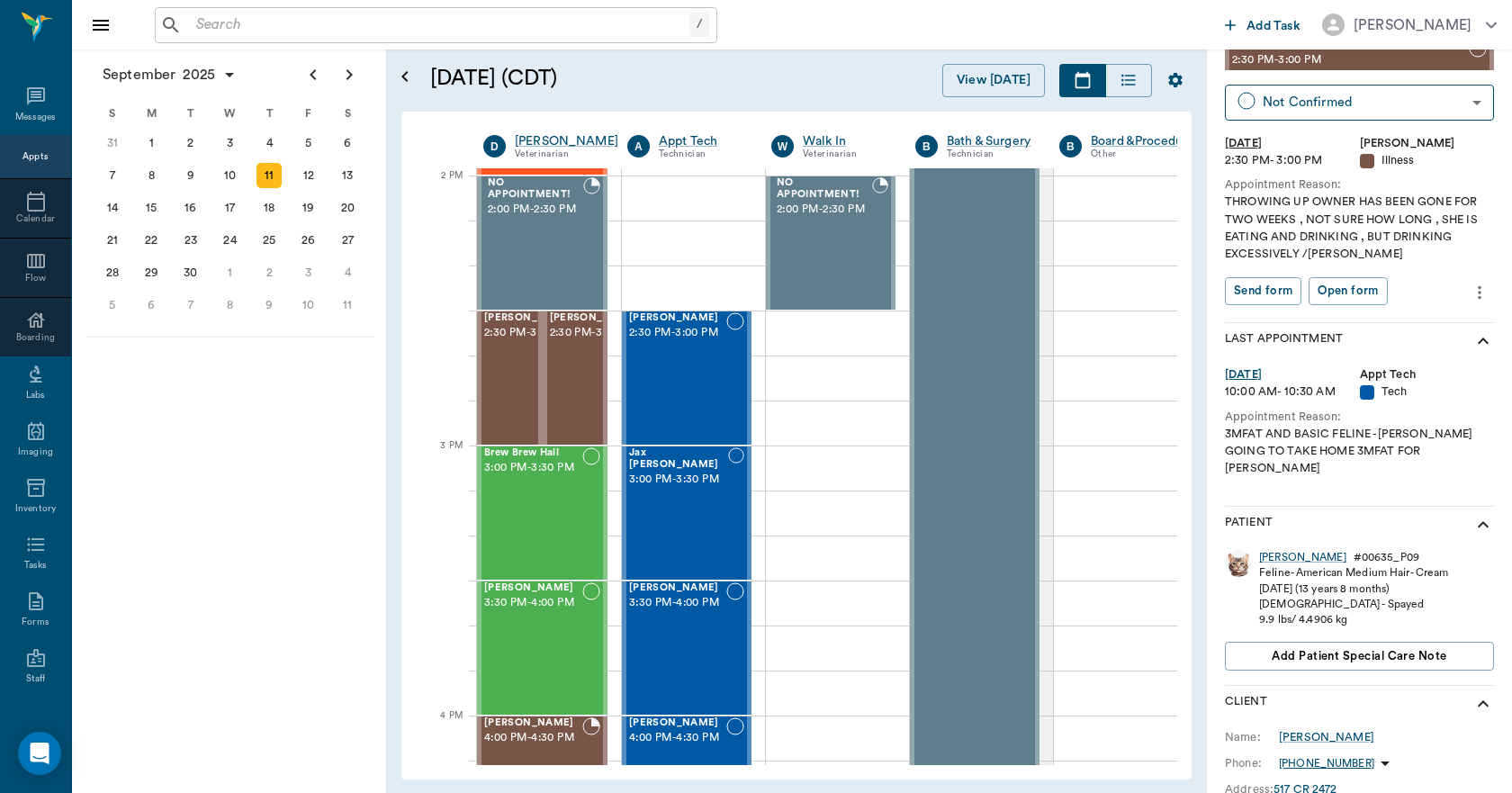
scroll to position [514, 0]
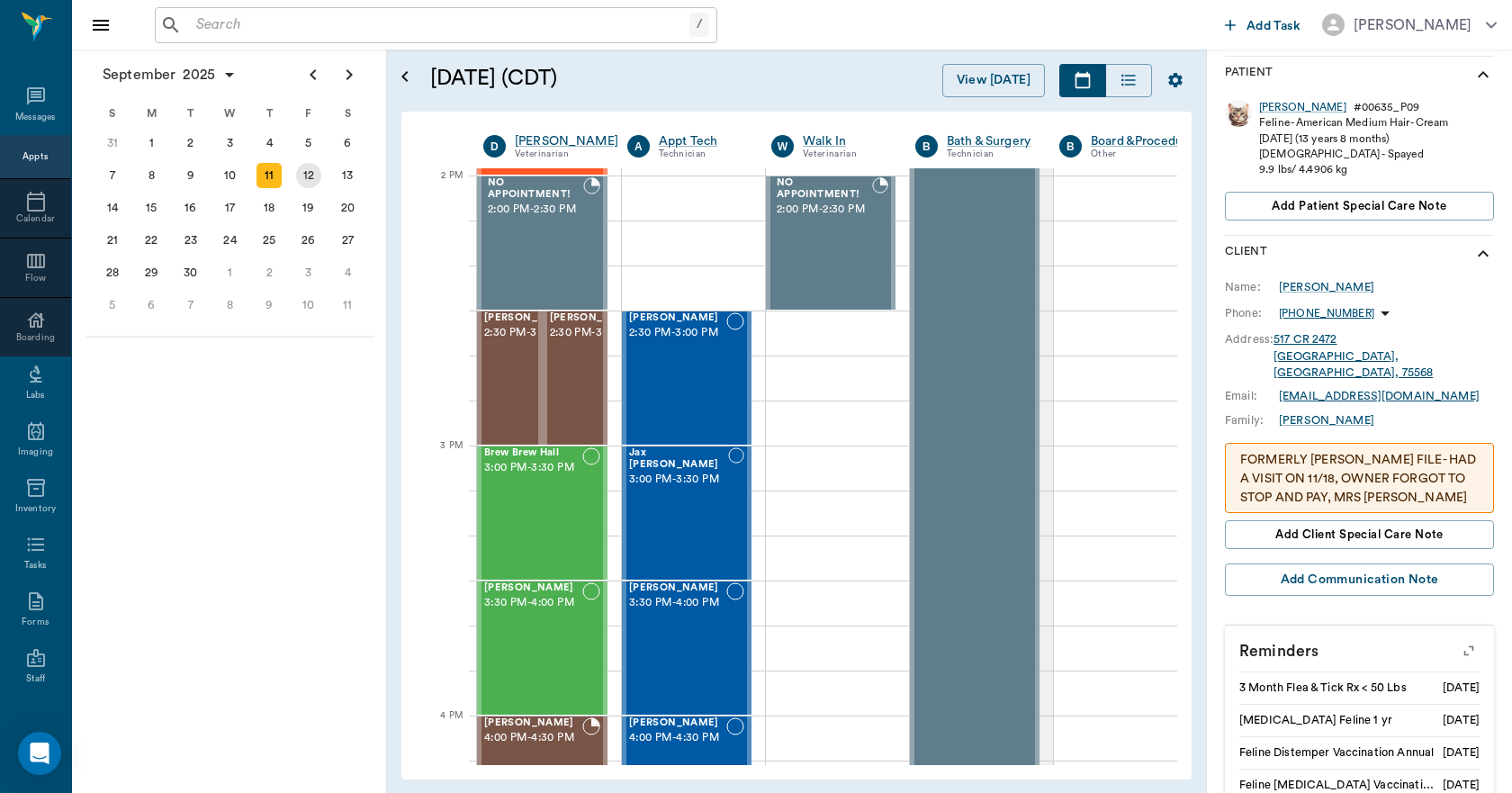
click at [307, 182] on div "12" at bounding box center [309, 176] width 25 height 25
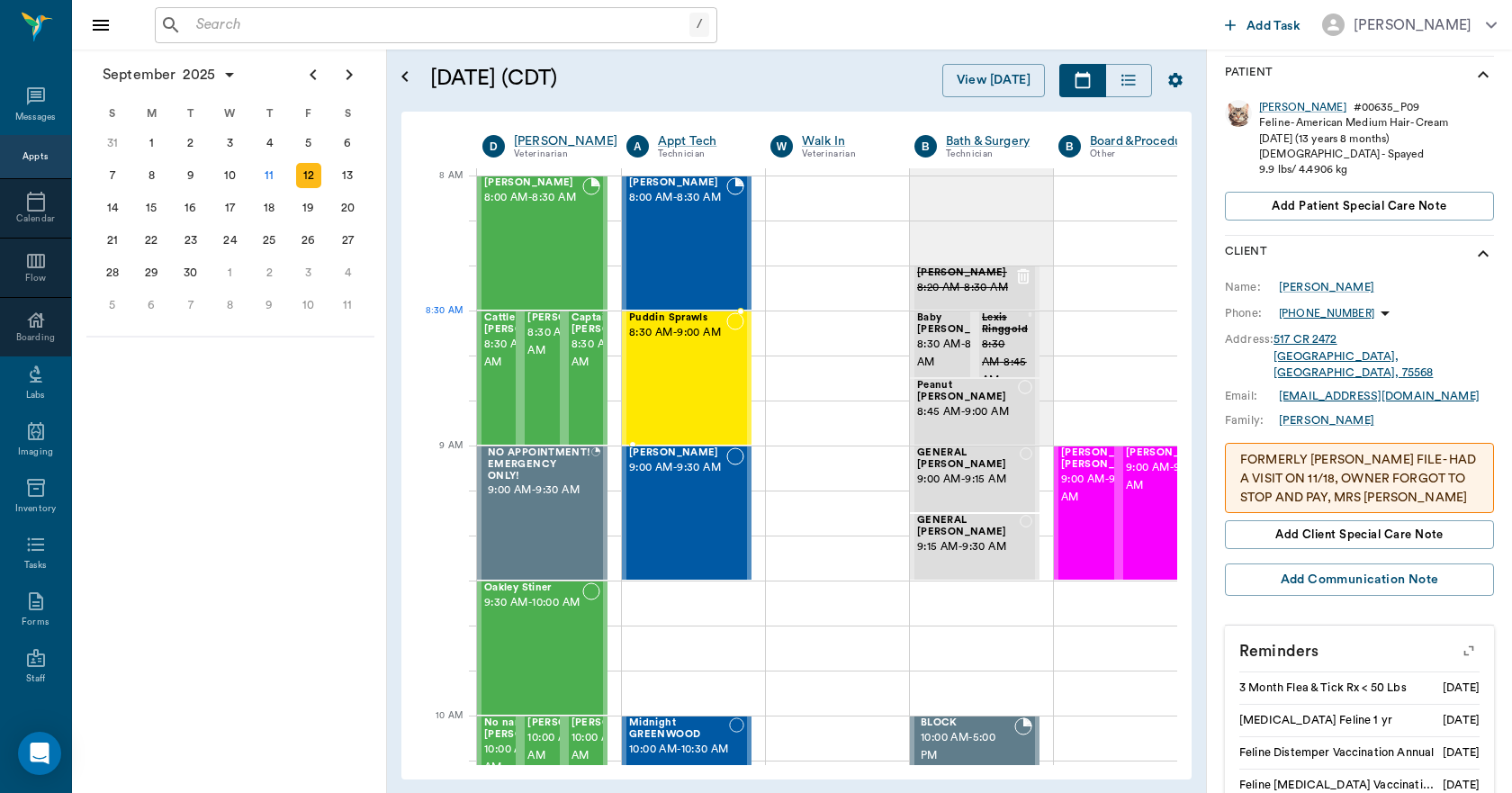
scroll to position [0, 1]
click at [263, 180] on div "11" at bounding box center [269, 176] width 25 height 25
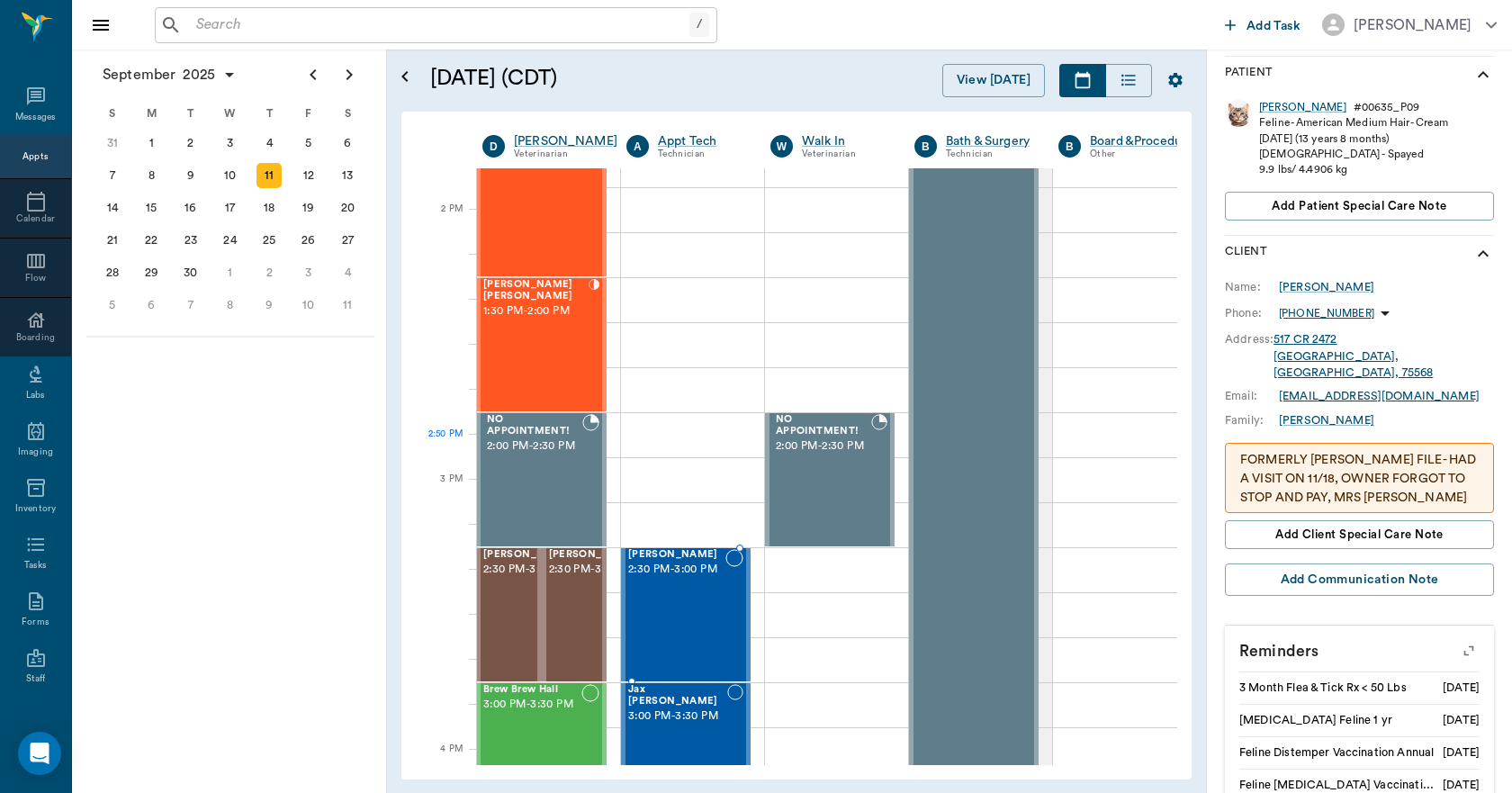
scroll to position [1620, 1]
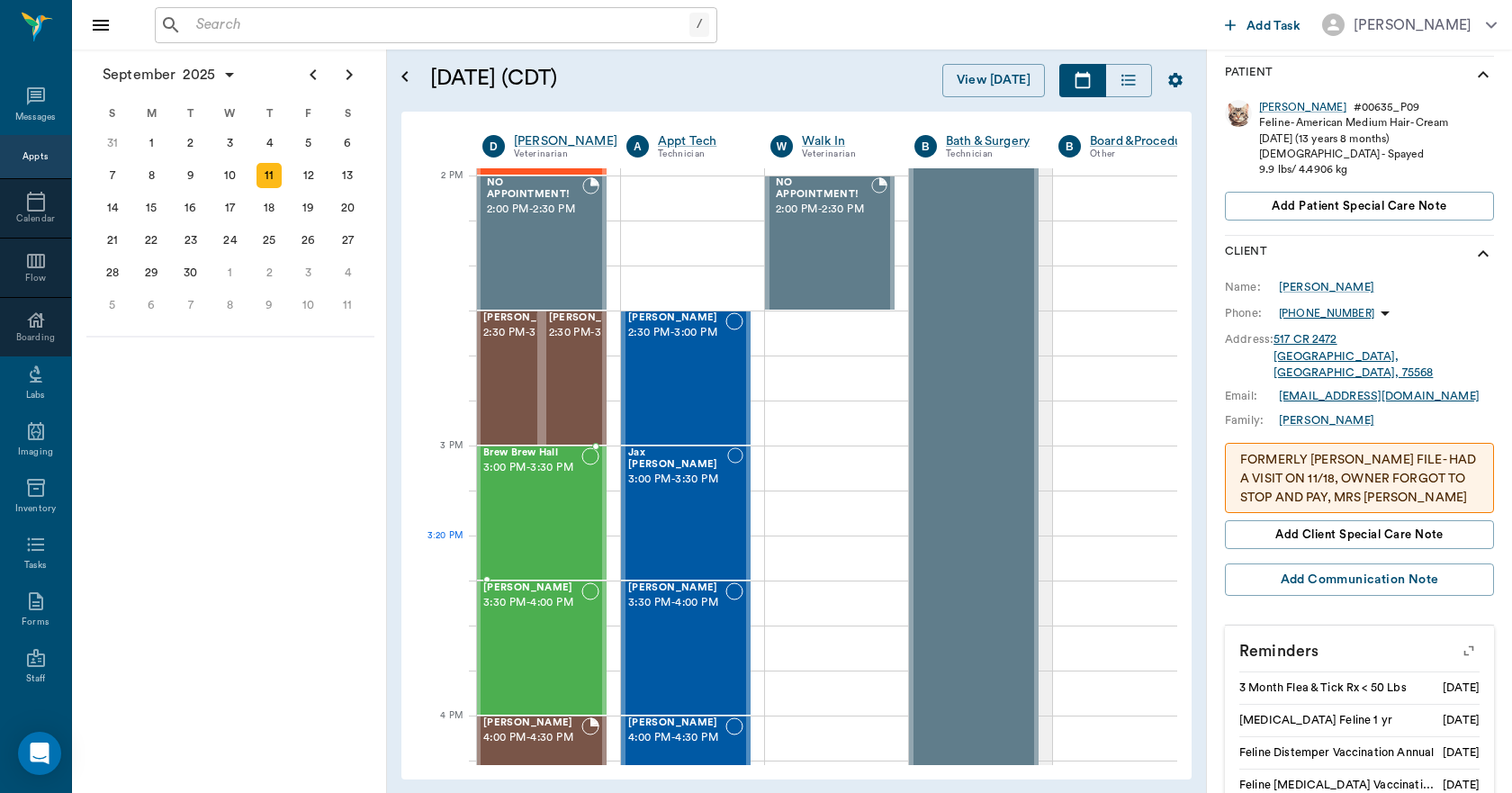
click at [522, 548] on div "Brew Brew Hall 3:00 PM - 3:30 PM" at bounding box center [532, 513] width 98 height 132
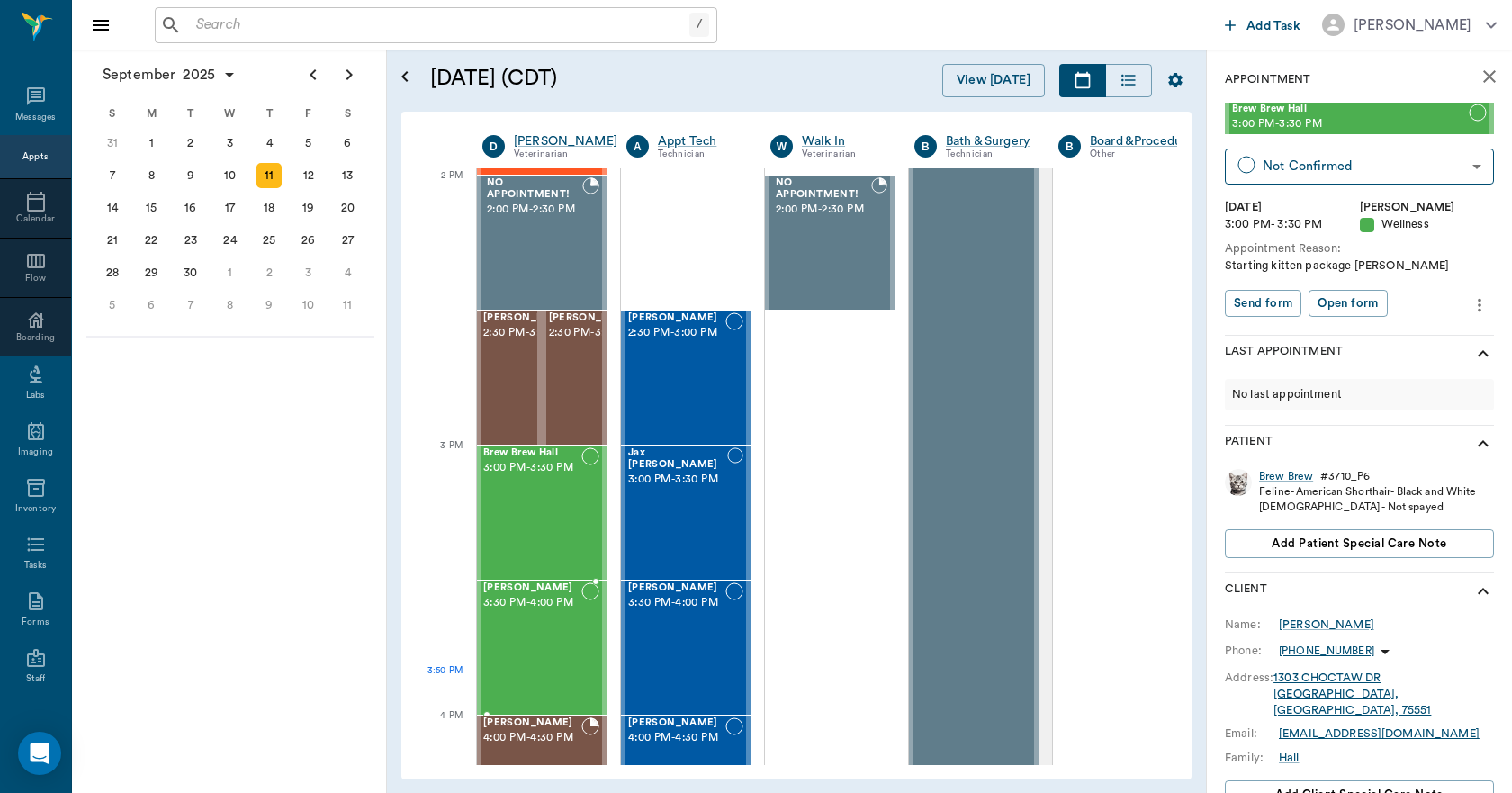
click at [517, 674] on div "[PERSON_NAME] 3:30 PM - 4:00 PM" at bounding box center [532, 649] width 98 height 132
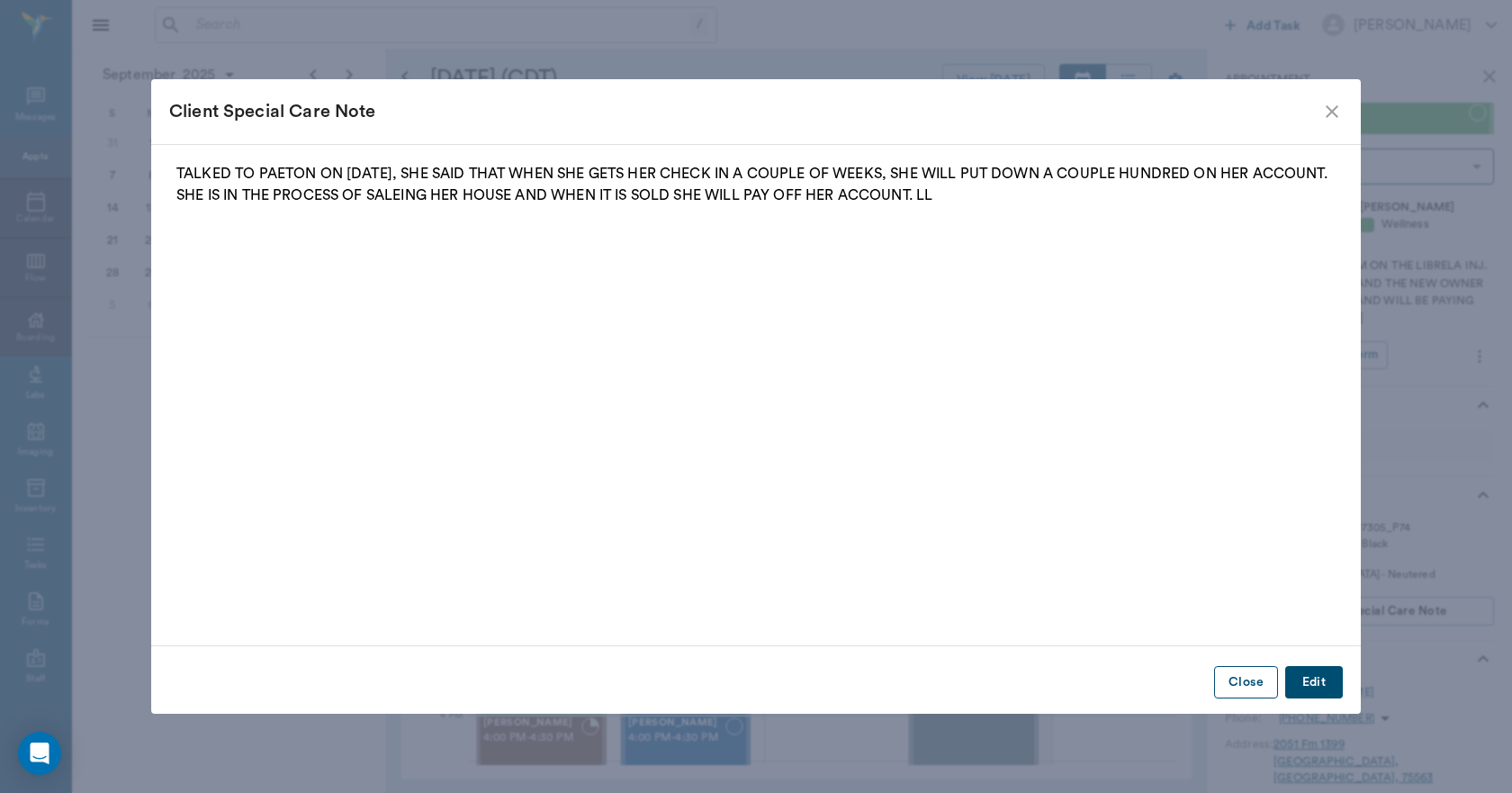
click at [1256, 686] on button "Close" at bounding box center [1246, 682] width 64 height 33
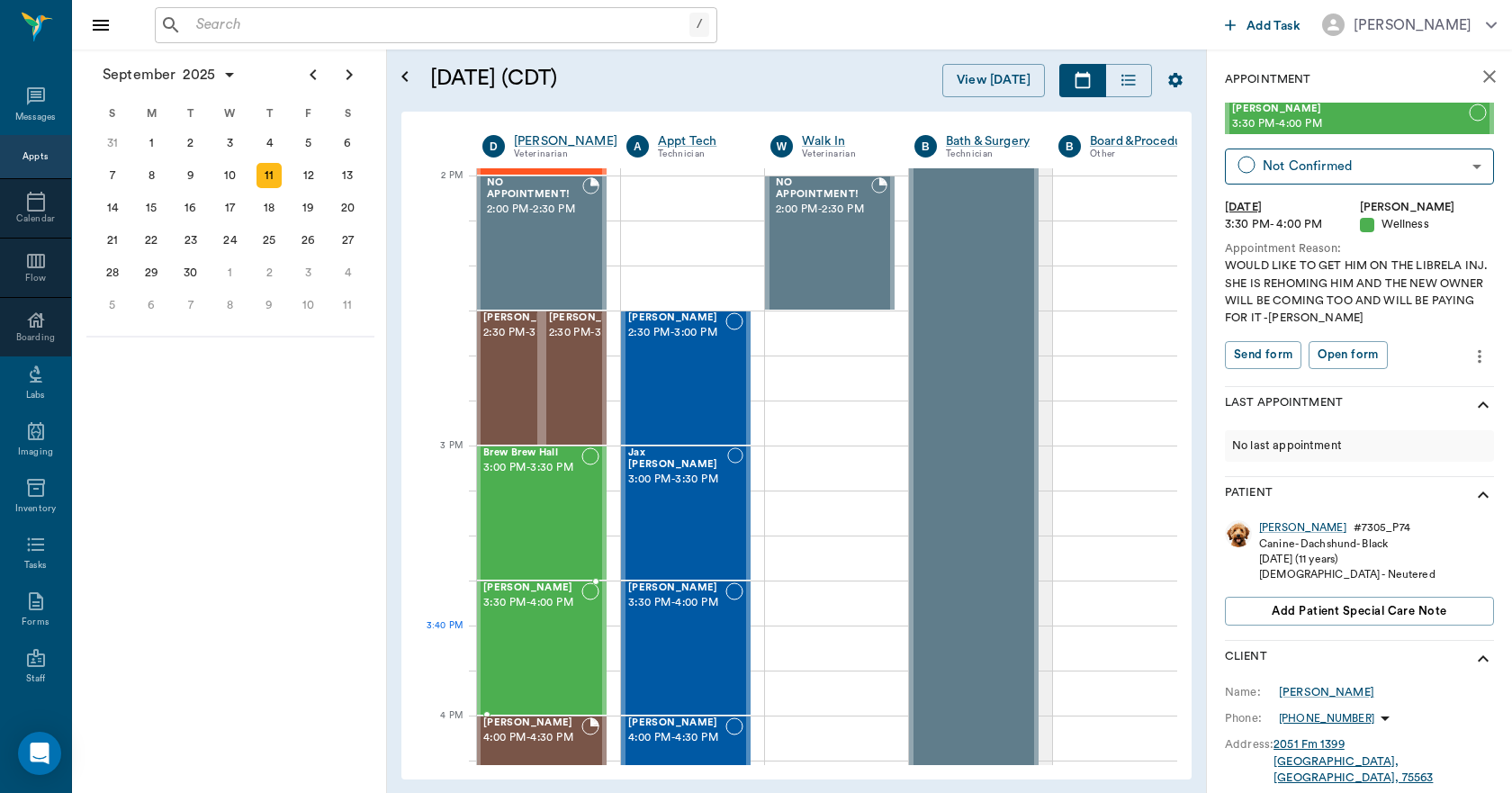
click at [523, 666] on div "[PERSON_NAME] 3:30 PM - 4:00 PM" at bounding box center [532, 649] width 98 height 132
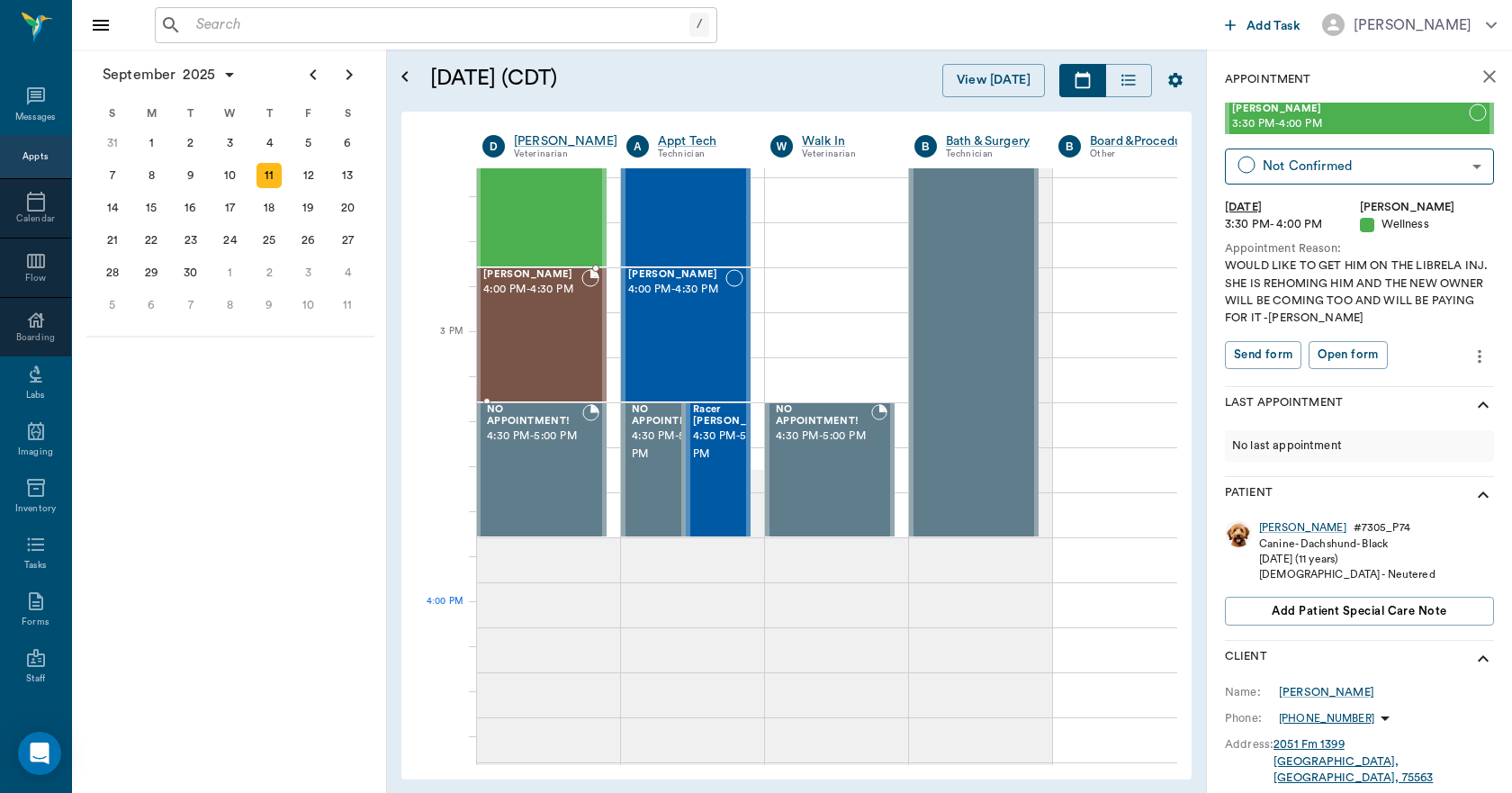
scroll to position [2070, 1]
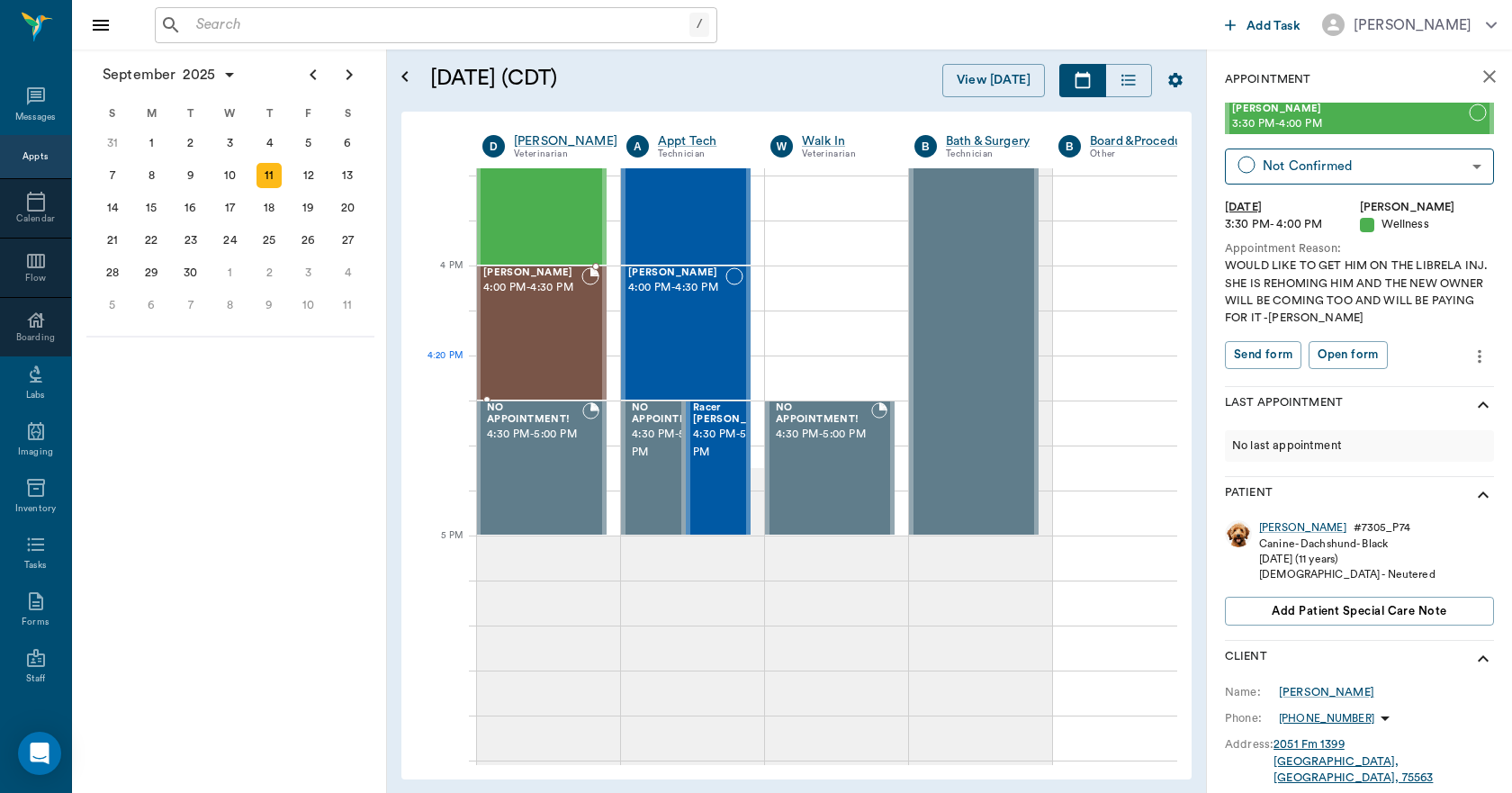
click at [531, 366] on div "[PERSON_NAME] 4:00 PM - 4:30 PM" at bounding box center [532, 333] width 98 height 132
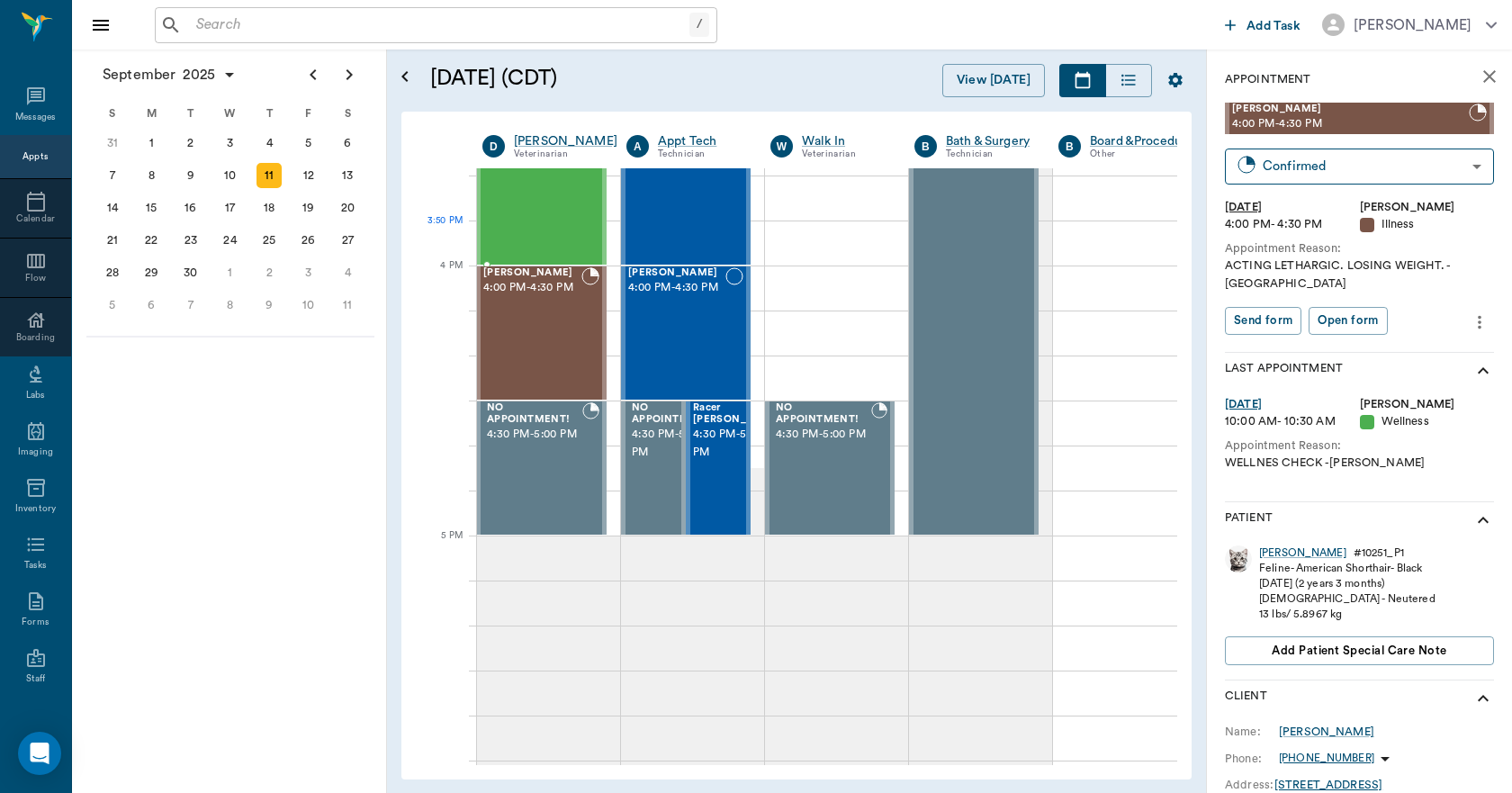
click at [514, 230] on div "[PERSON_NAME] 3:30 PM - 4:00 PM" at bounding box center [532, 199] width 98 height 132
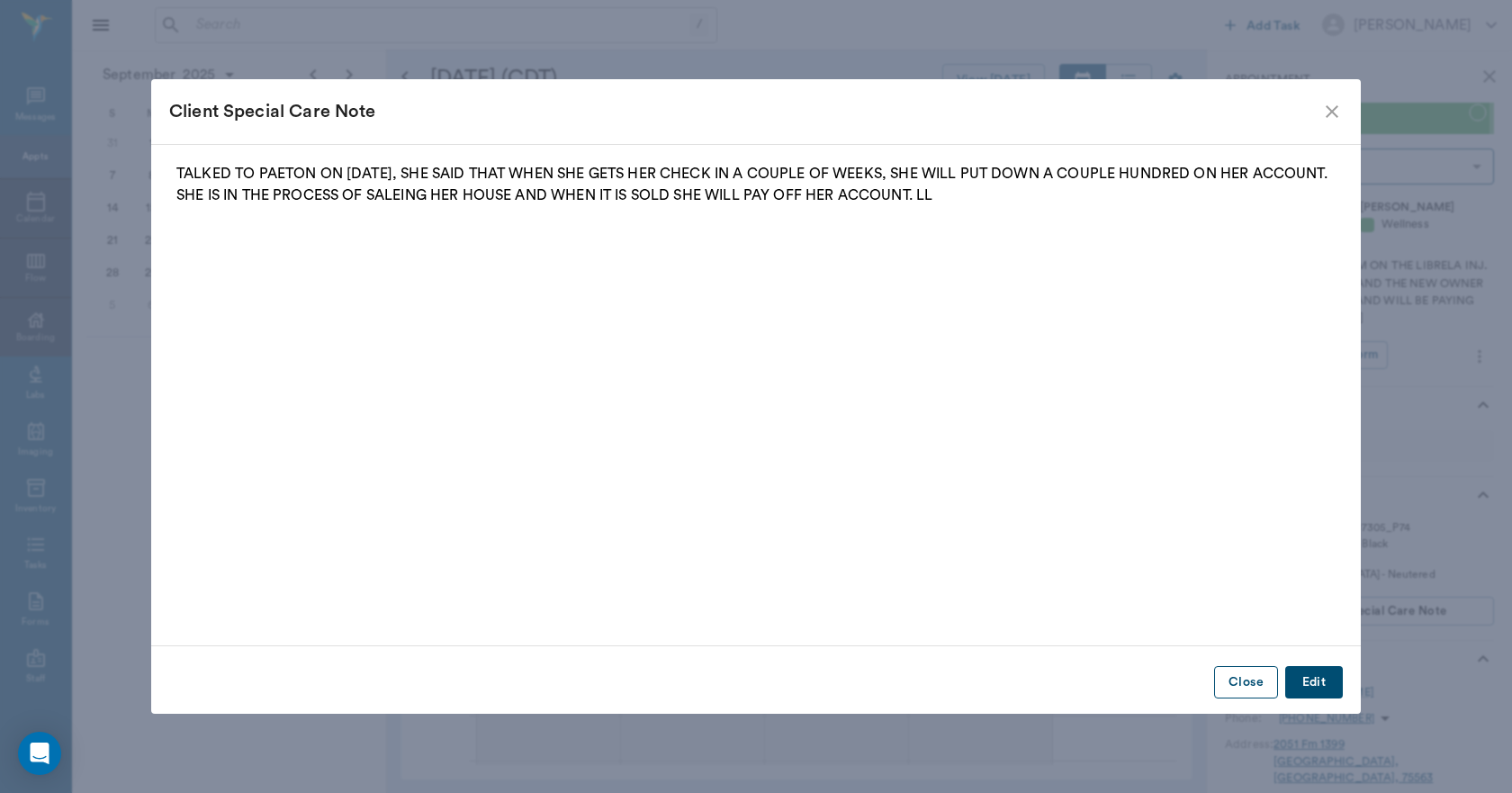
click at [1254, 685] on button "Close" at bounding box center [1246, 682] width 64 height 33
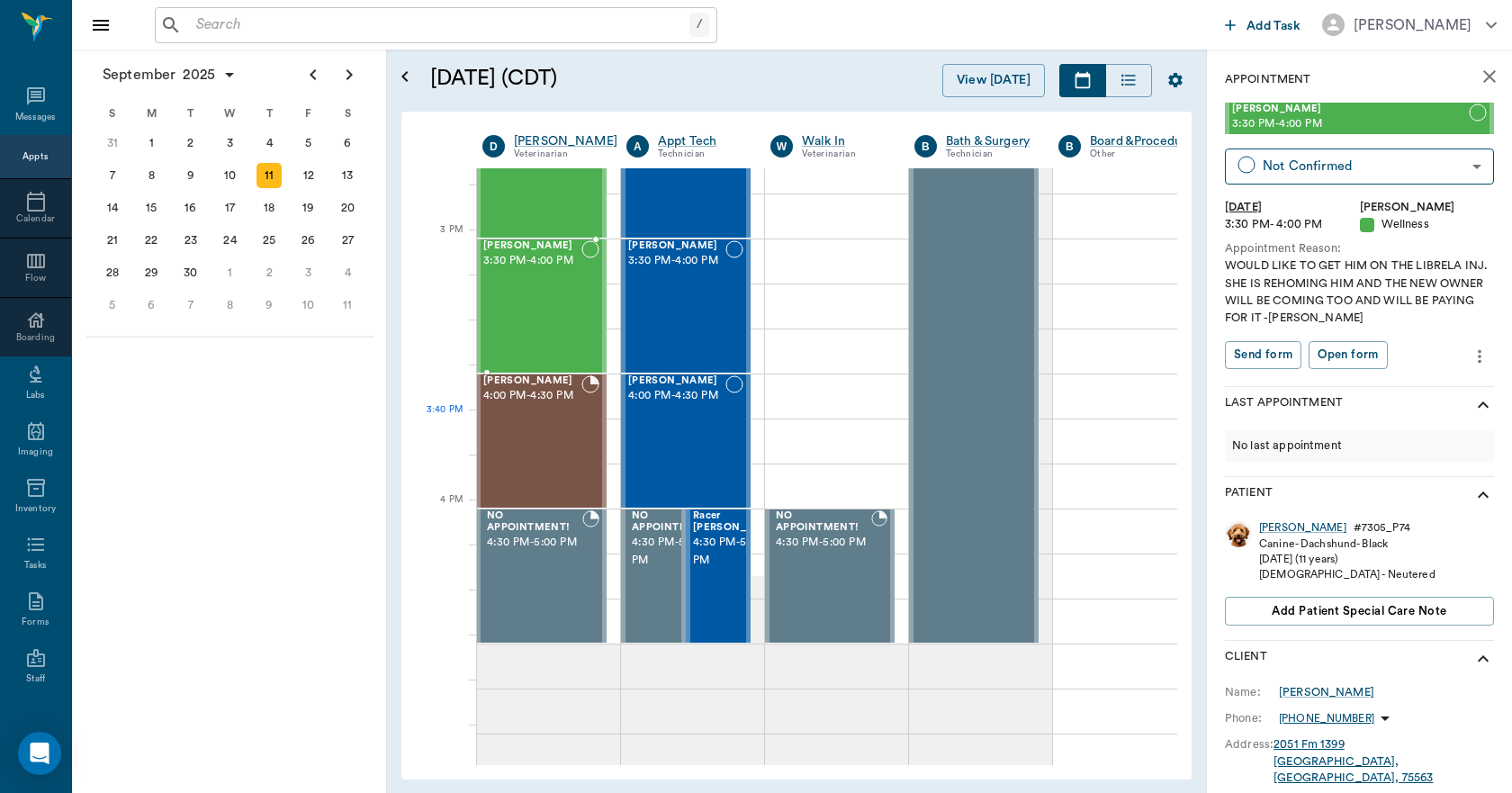
scroll to position [1673, 1]
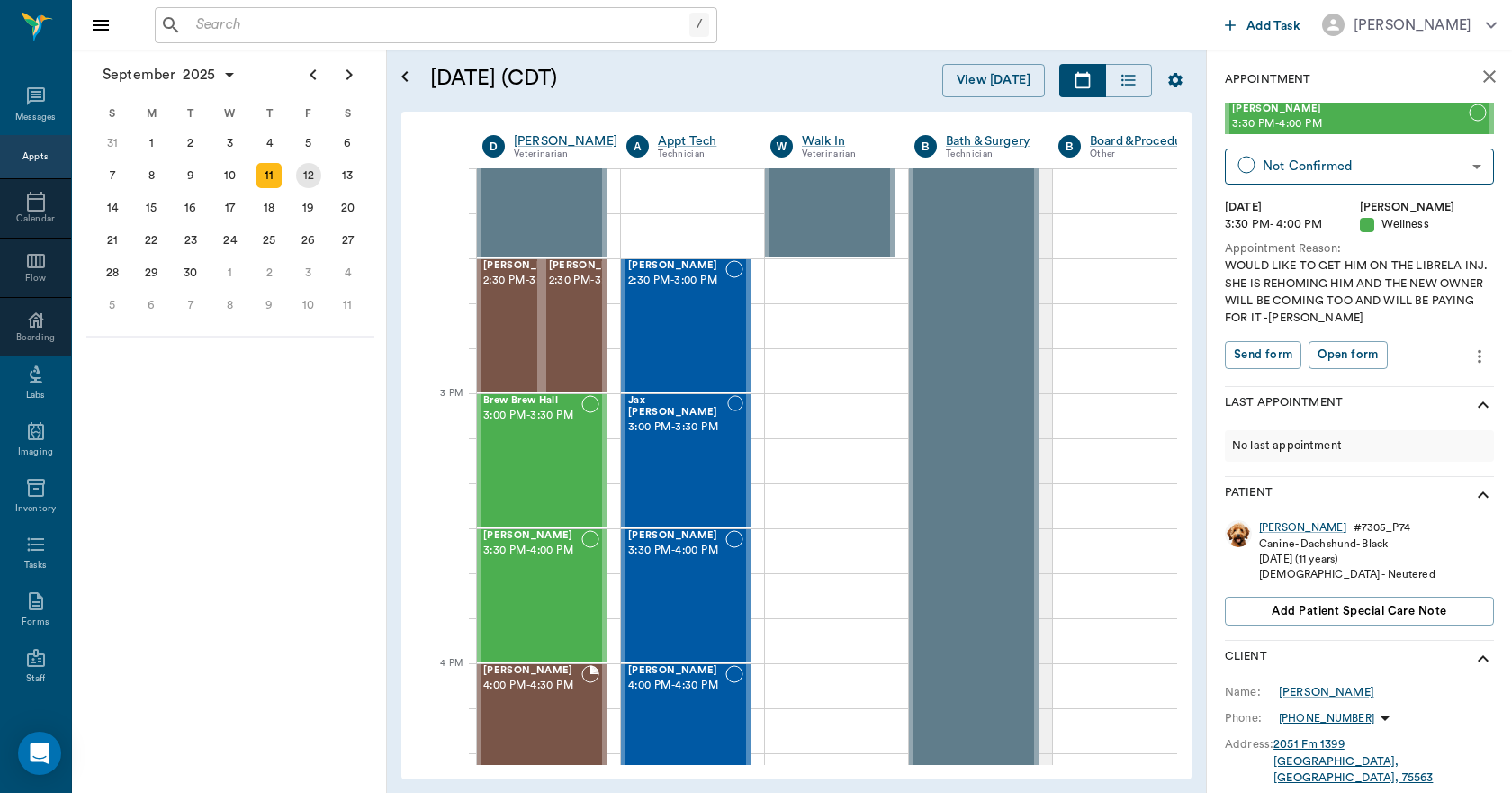
click at [305, 179] on div "12" at bounding box center [309, 176] width 25 height 25
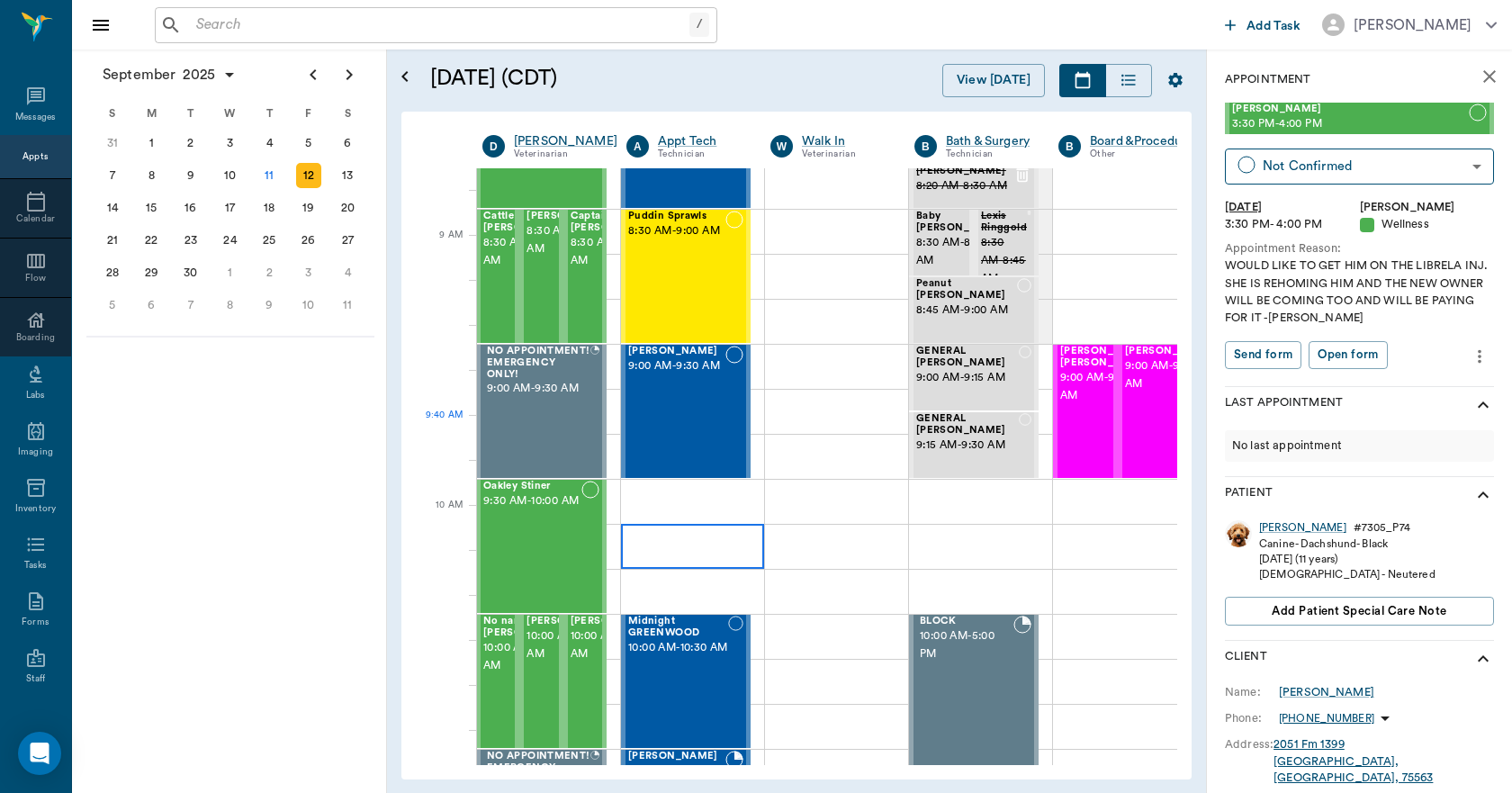
scroll to position [0, 1]
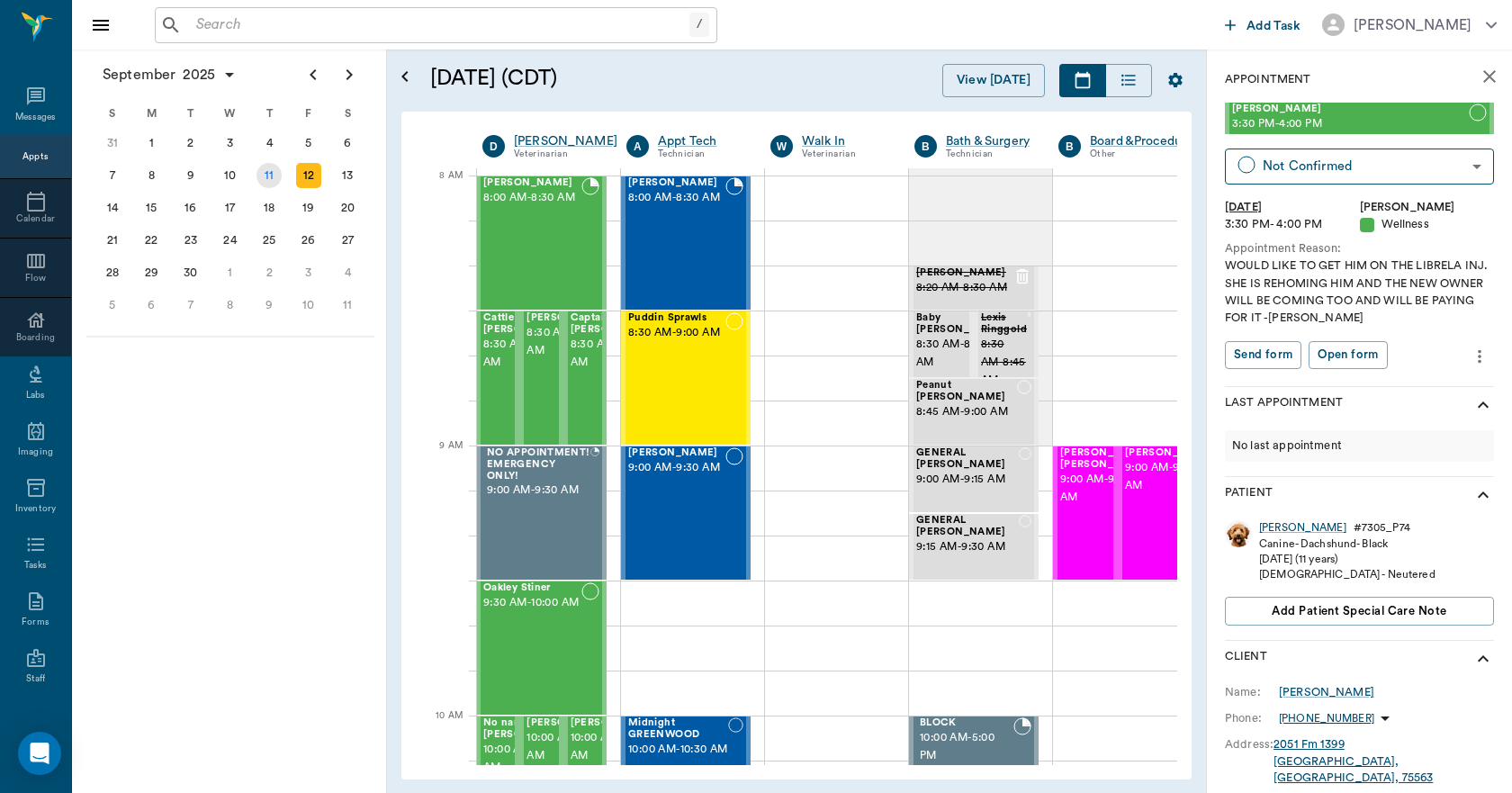
click at [271, 182] on div "11" at bounding box center [269, 176] width 25 height 25
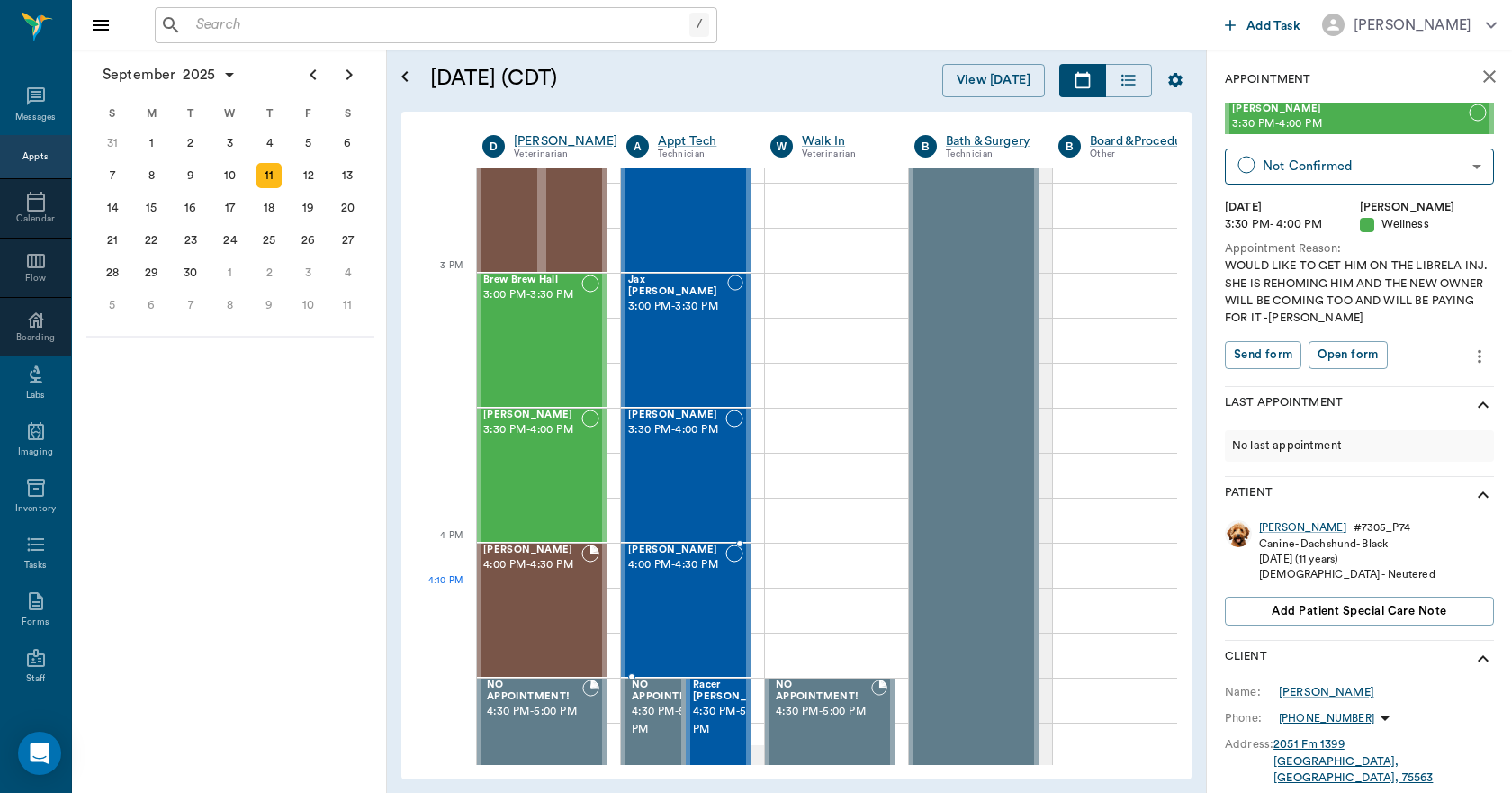
scroll to position [1800, 1]
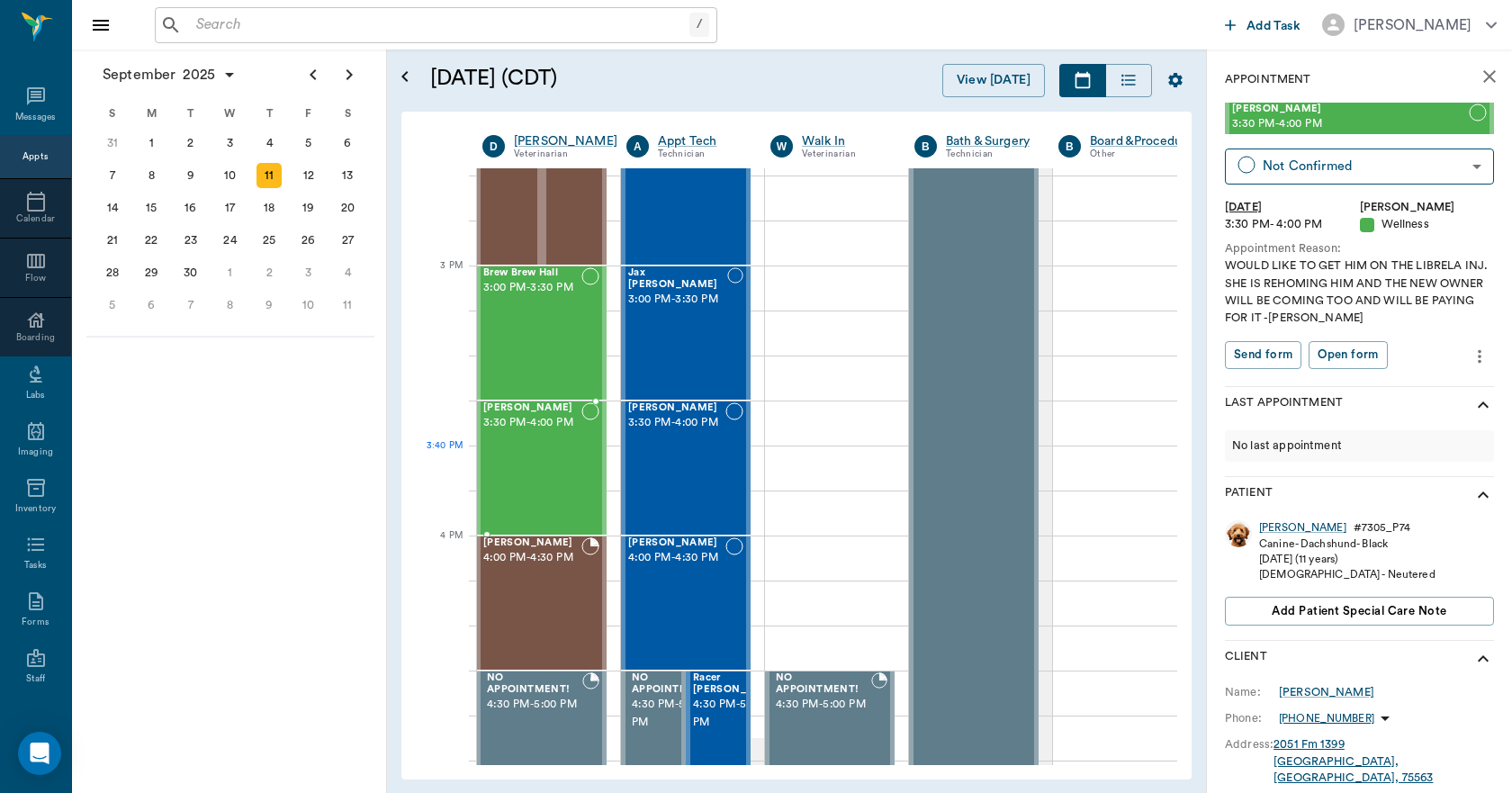
click at [567, 482] on div "[PERSON_NAME] 3:30 PM - 4:00 PM" at bounding box center [532, 468] width 98 height 132
click at [577, 356] on div "Brew Brew Hall 3:00 PM - 3:30 PM" at bounding box center [532, 333] width 98 height 132
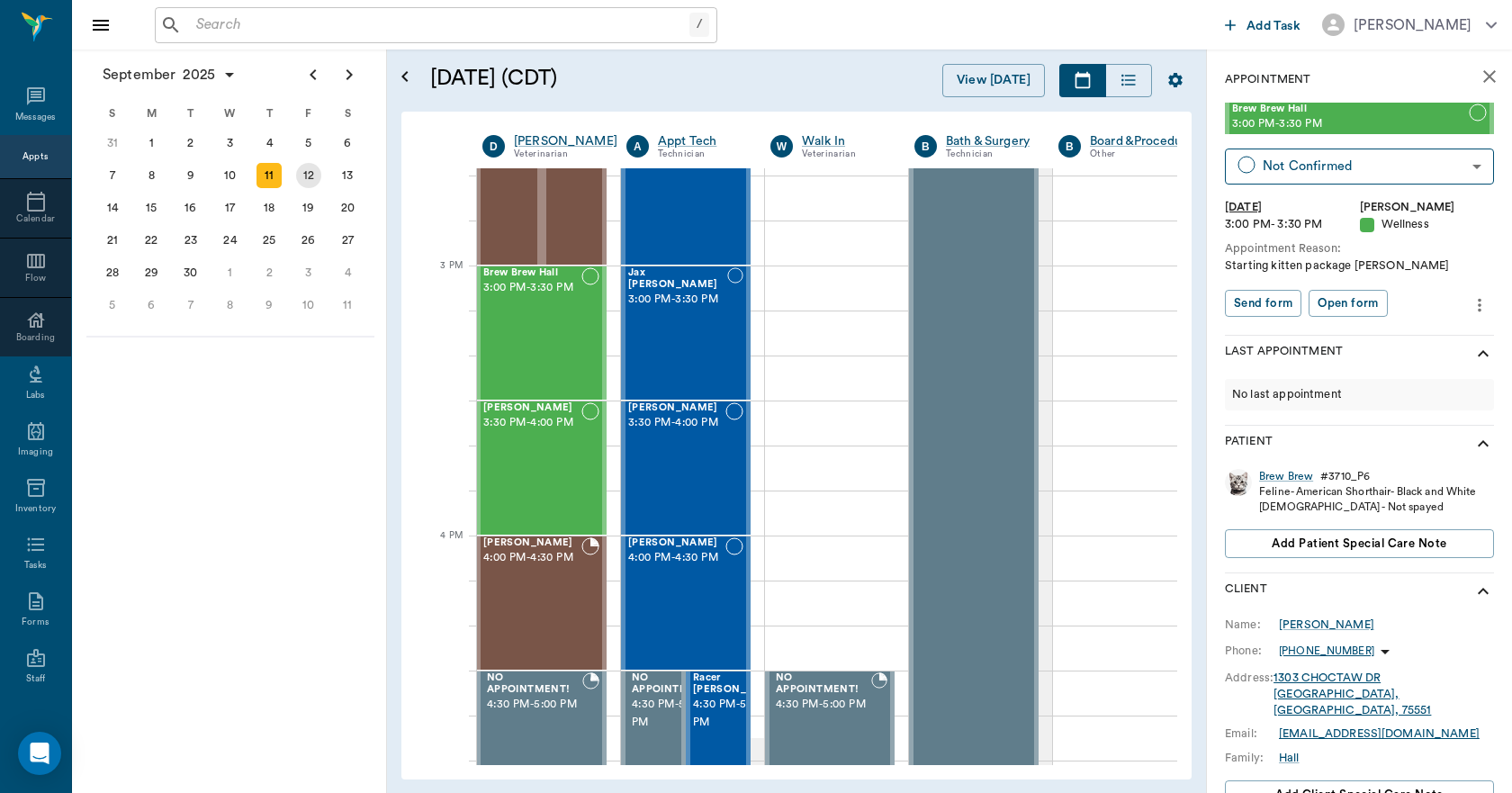
click at [304, 177] on div "12" at bounding box center [309, 176] width 25 height 25
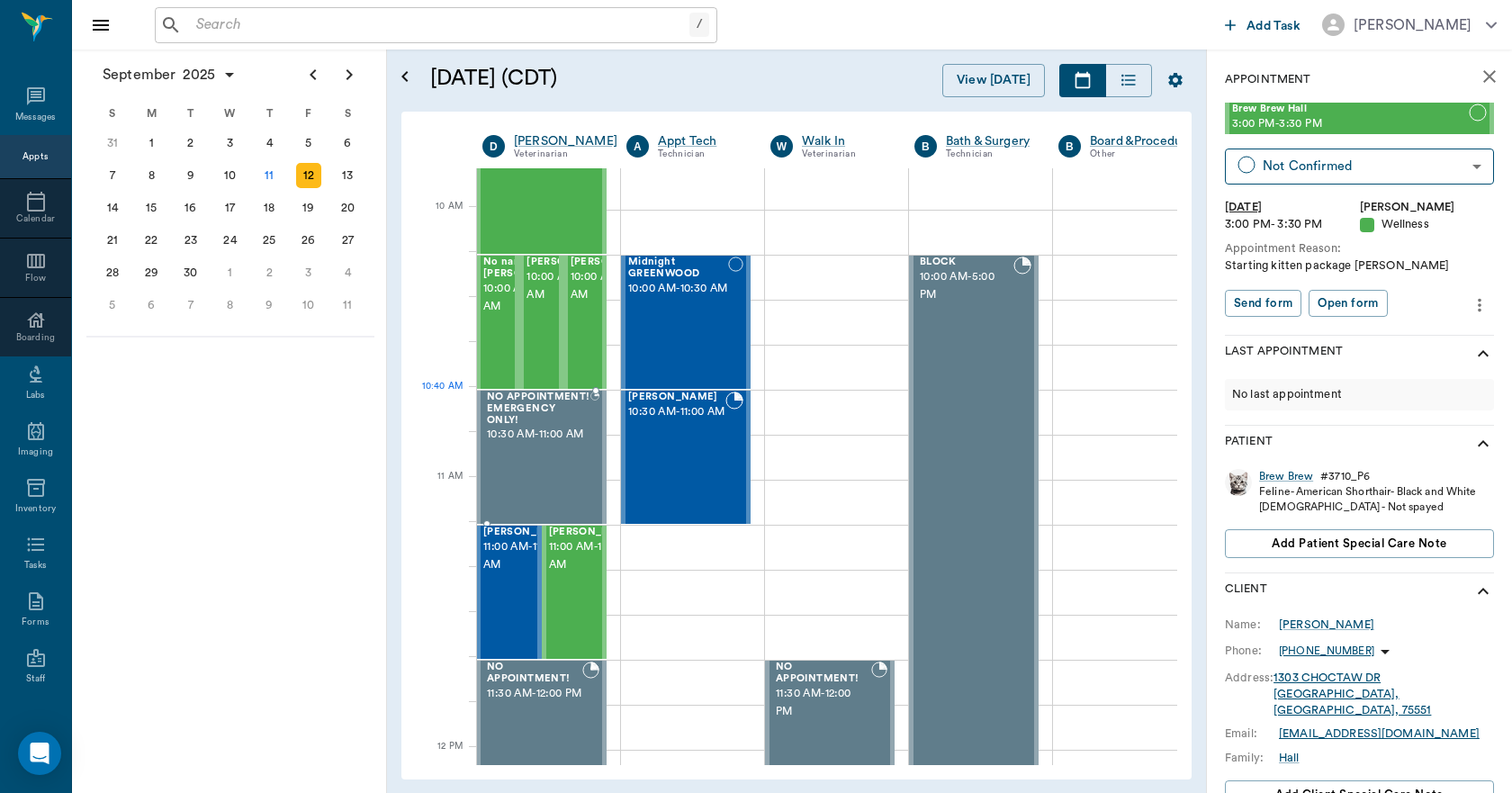
scroll to position [720, 1]
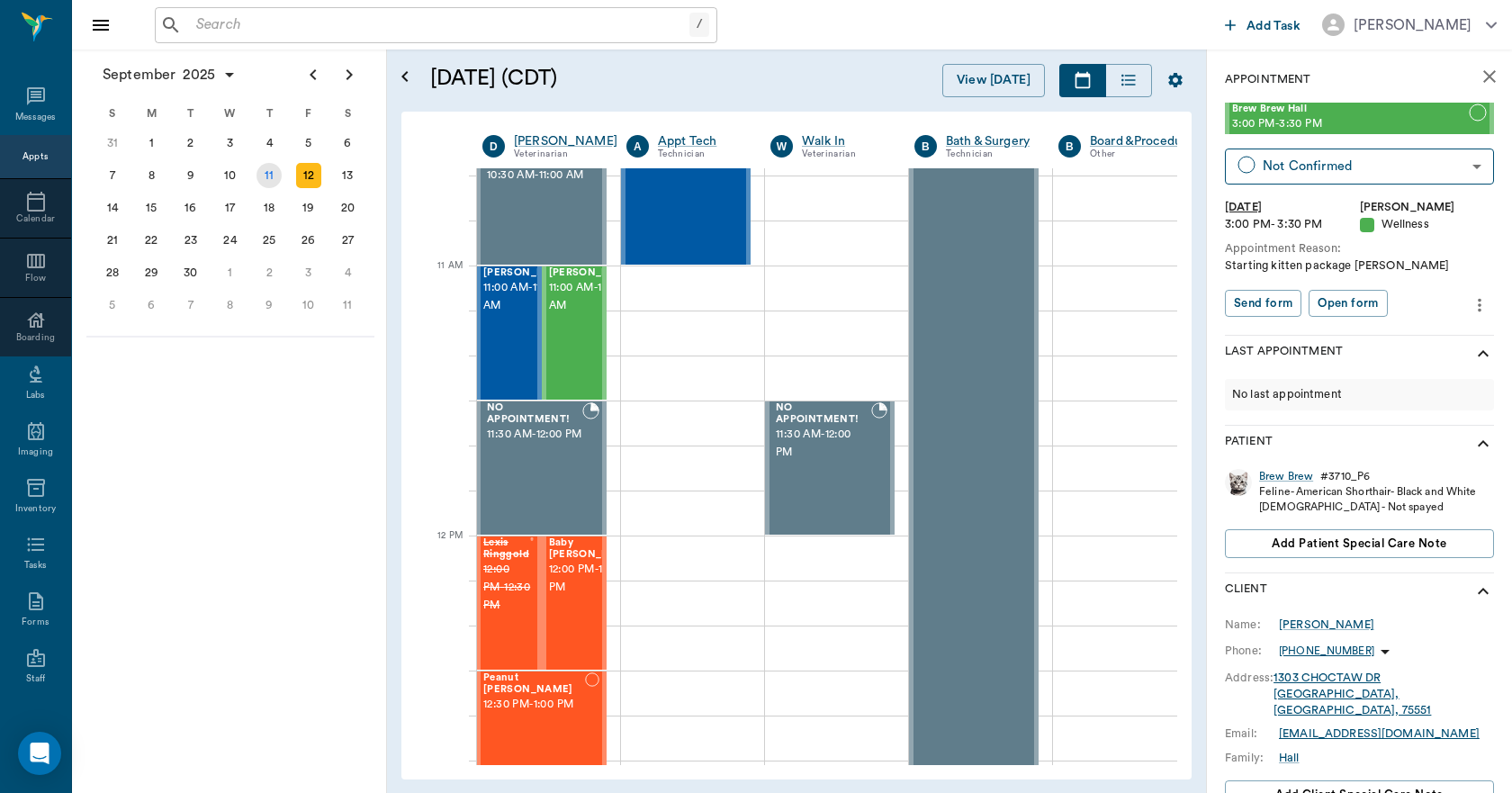
click at [276, 170] on div "11" at bounding box center [269, 176] width 25 height 25
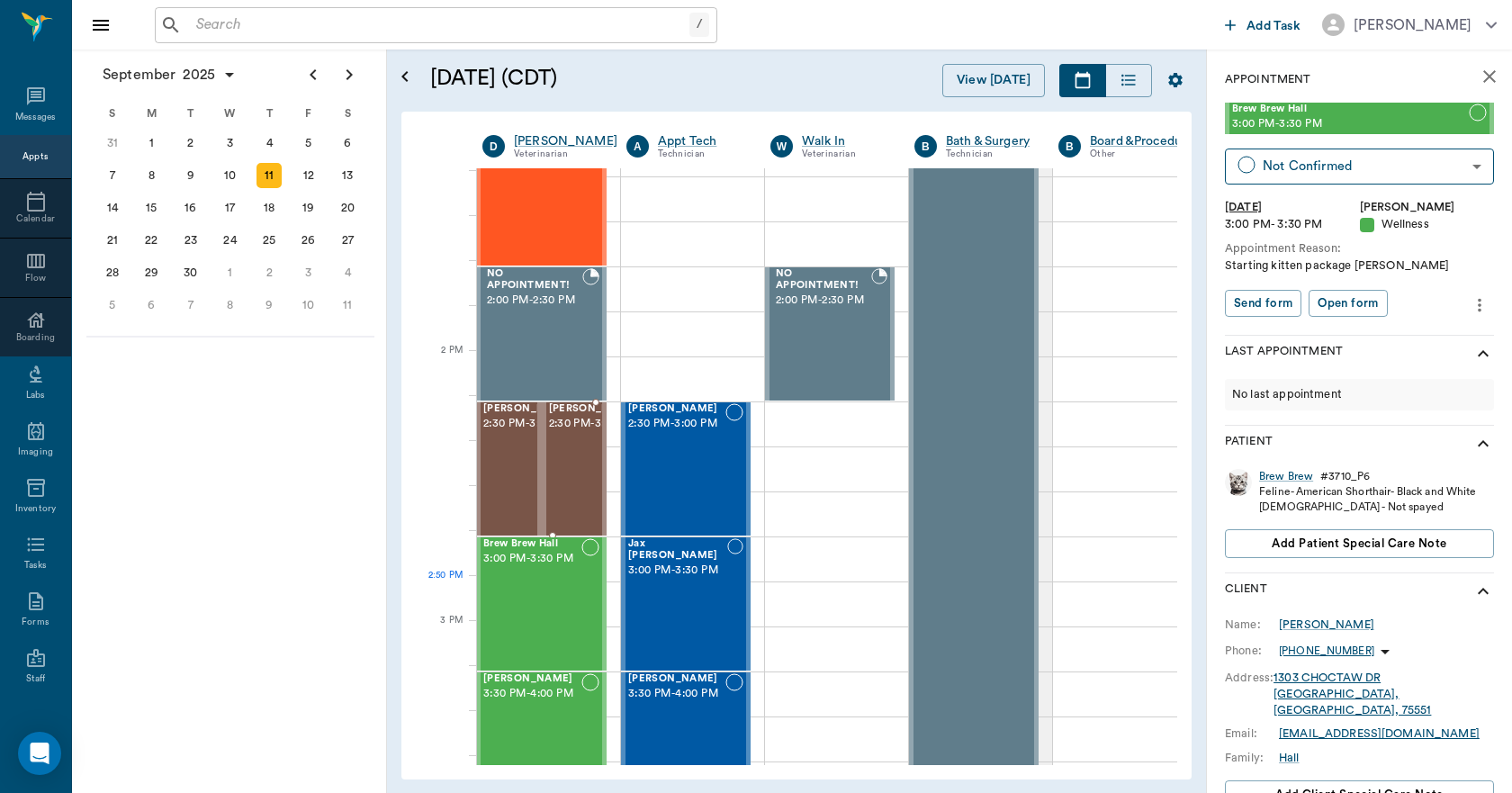
scroll to position [1531, 1]
click at [202, 29] on input "text" at bounding box center [439, 25] width 500 height 25
click at [307, 173] on div "12" at bounding box center [309, 176] width 25 height 25
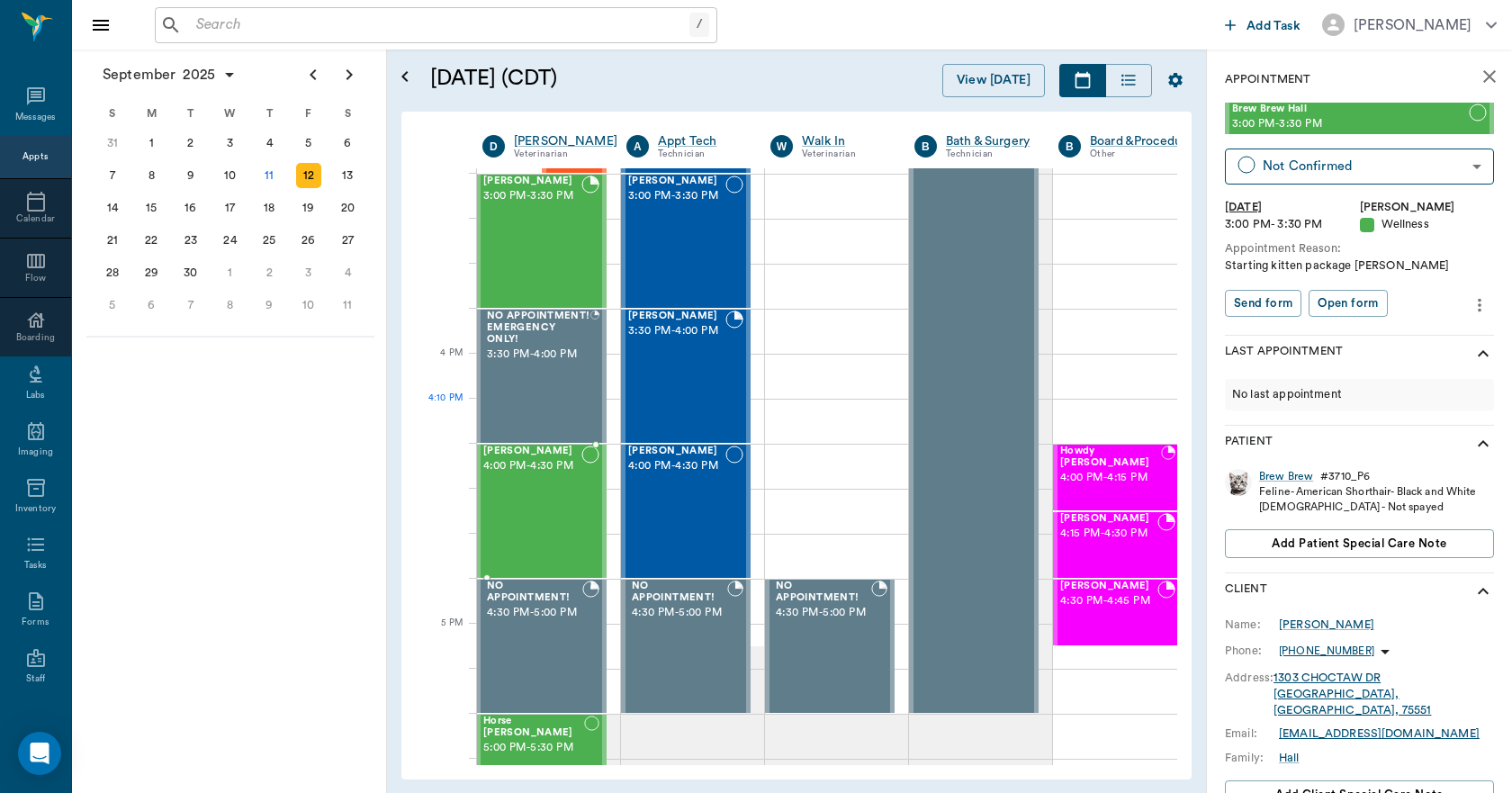
scroll to position [1891, 1]
